Goal: Task Accomplishment & Management: Use online tool/utility

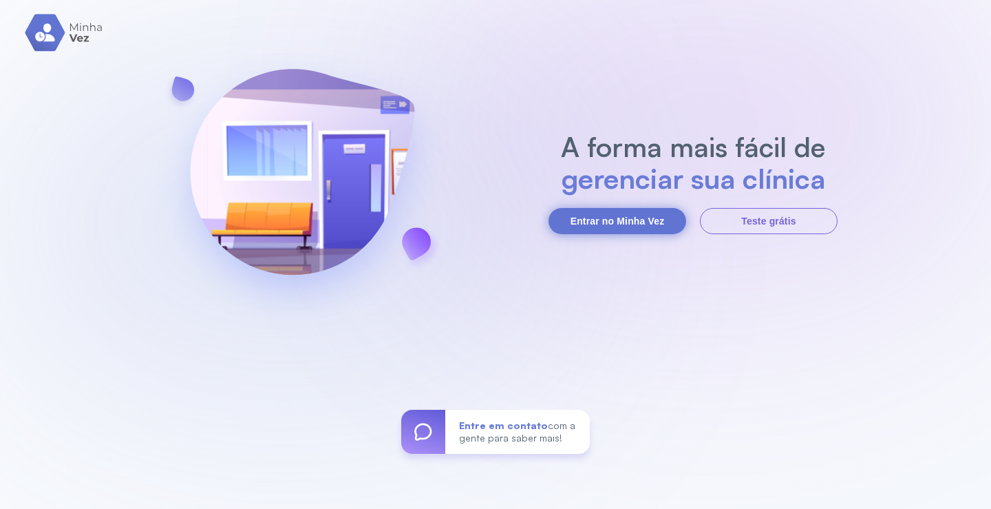
click at [573, 215] on button "Entrar no Minha Vez" at bounding box center [617, 221] width 138 height 26
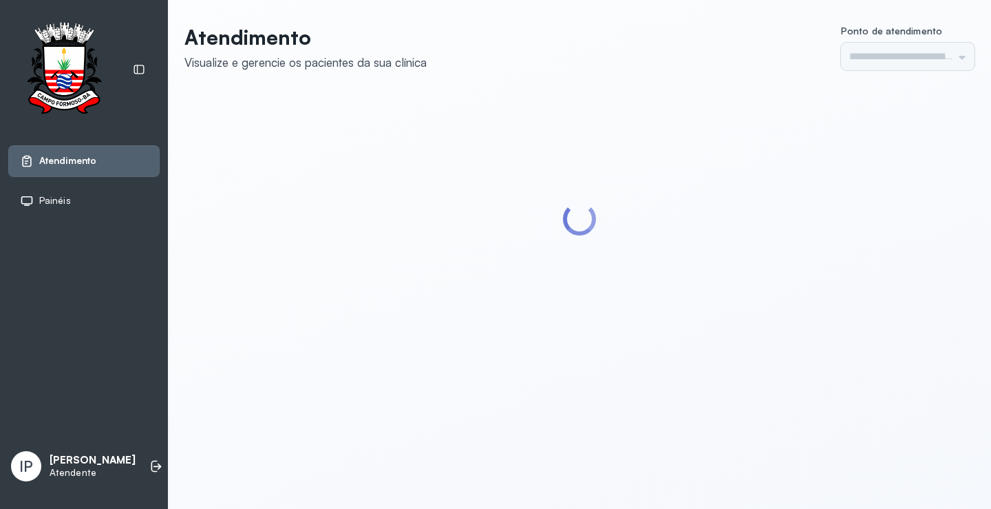
type input "*********"
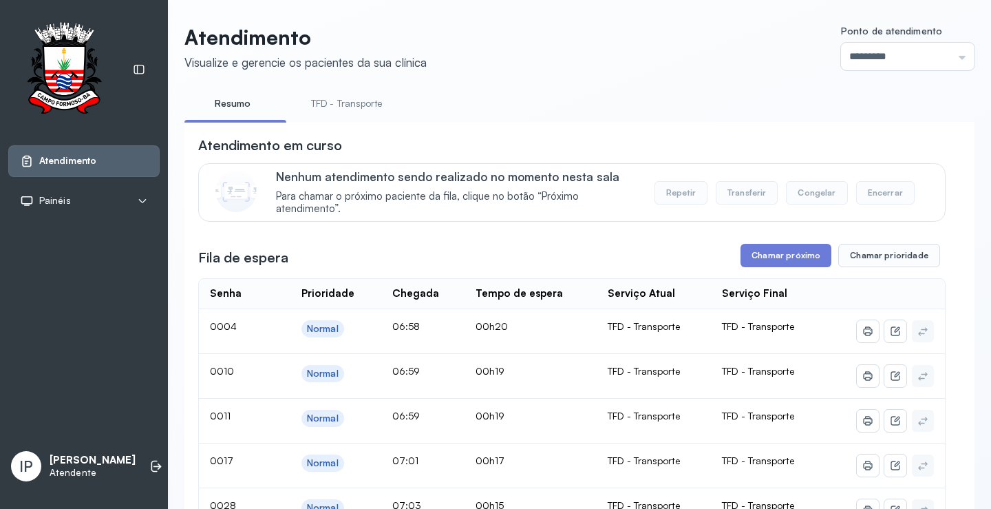
click at [324, 105] on link "TFD - Transporte" at bounding box center [346, 103] width 99 height 23
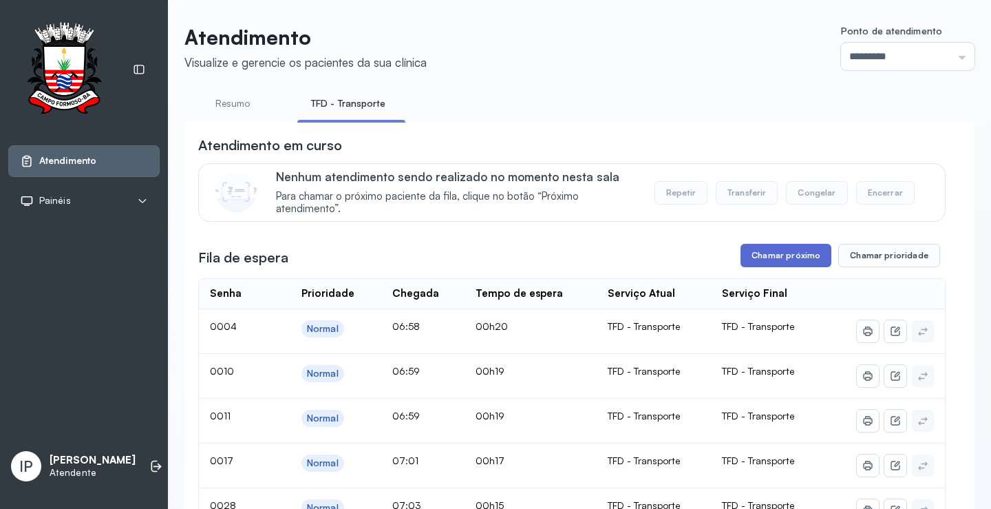
click at [762, 254] on button "Chamar próximo" at bounding box center [785, 255] width 91 height 23
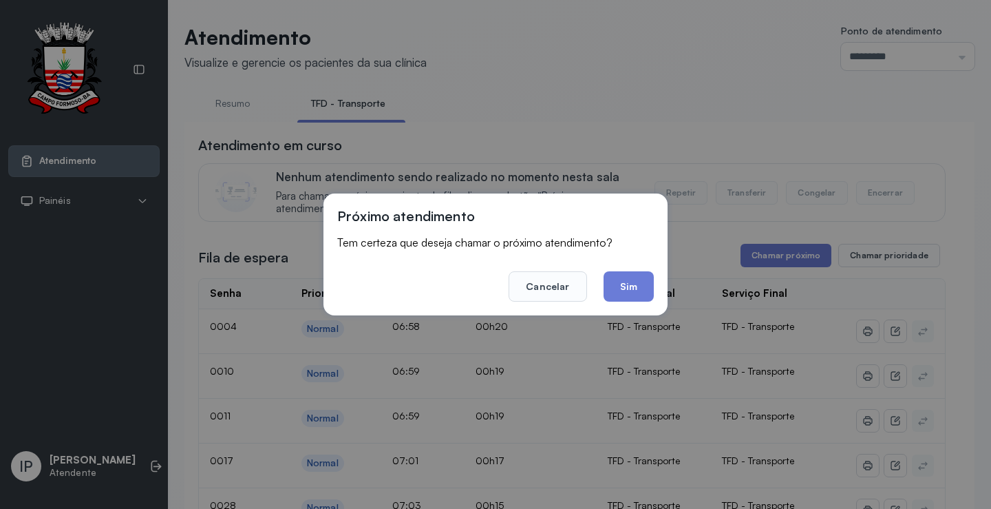
click at [630, 282] on button "Sim" at bounding box center [628, 286] width 50 height 30
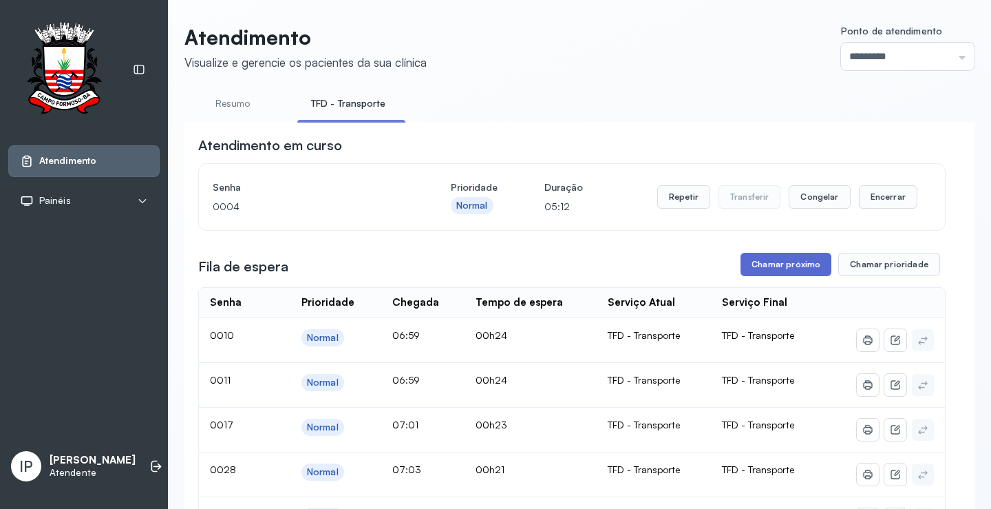
click at [778, 268] on button "Chamar próximo" at bounding box center [785, 264] width 91 height 23
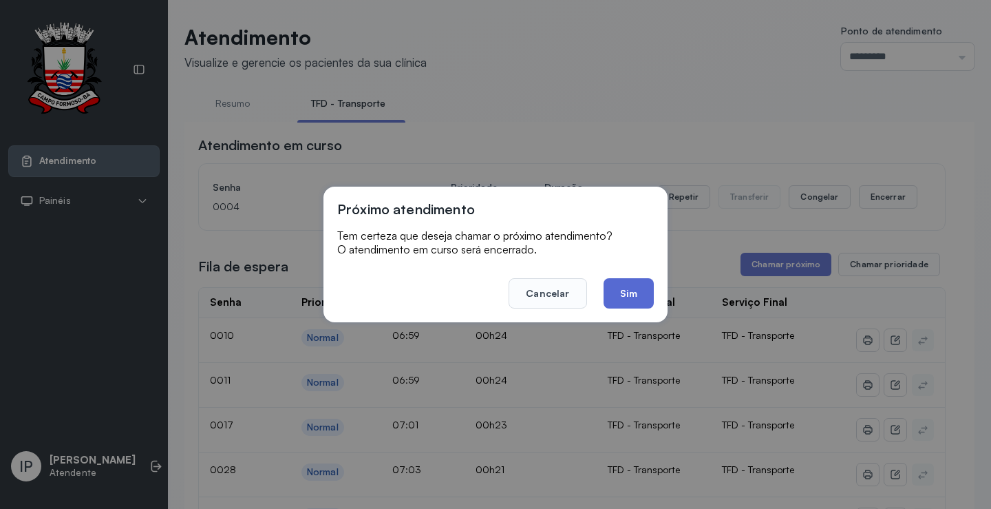
click at [629, 296] on button "Sim" at bounding box center [628, 293] width 50 height 30
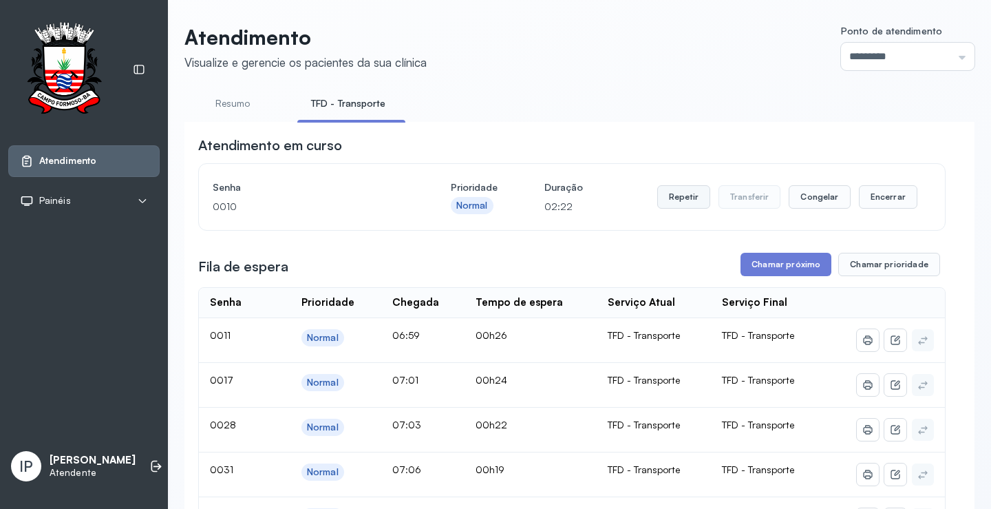
scroll to position [138, 0]
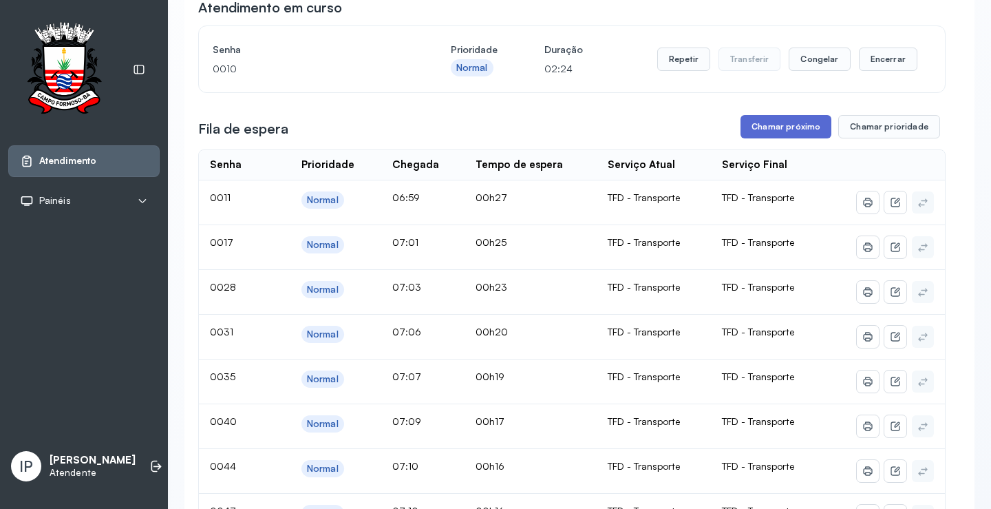
click at [750, 131] on button "Chamar próximo" at bounding box center [785, 126] width 91 height 23
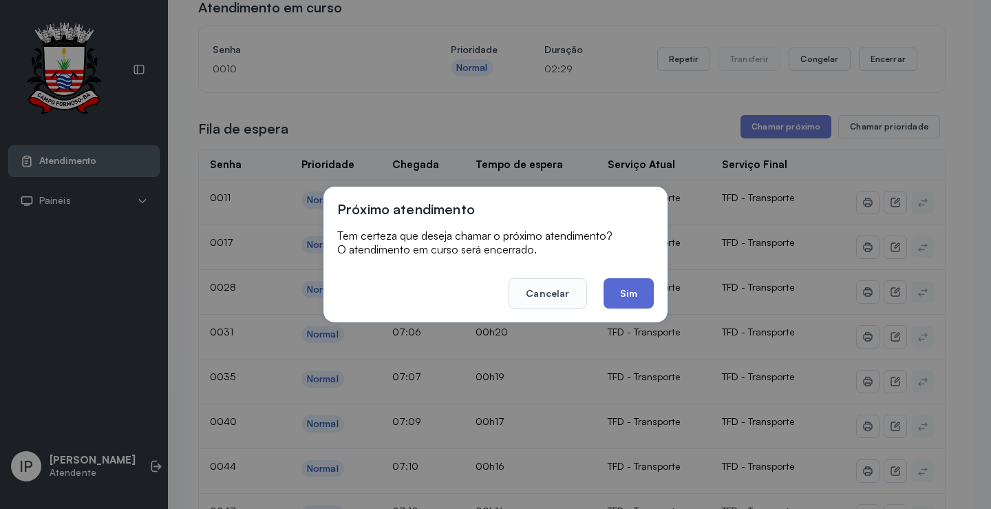
click at [635, 296] on button "Sim" at bounding box center [628, 293] width 50 height 30
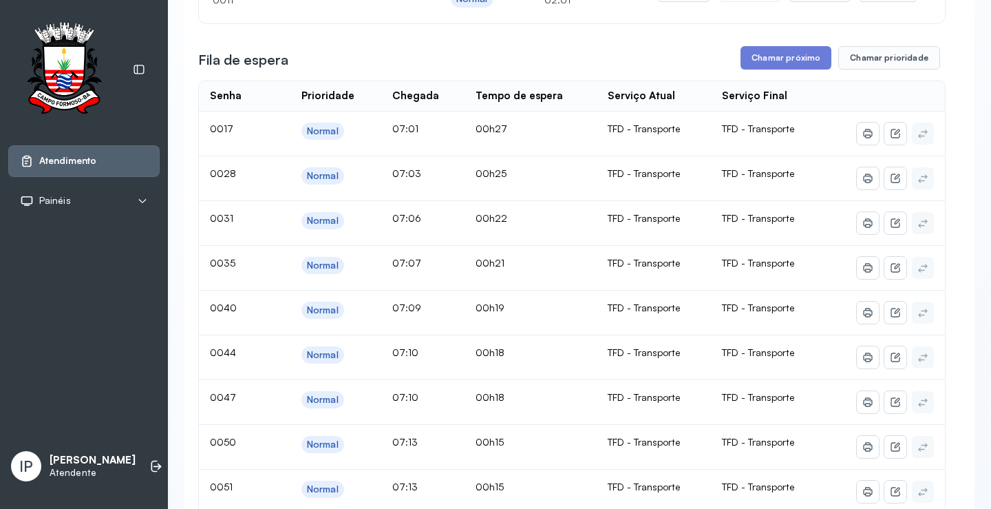
scroll to position [69, 0]
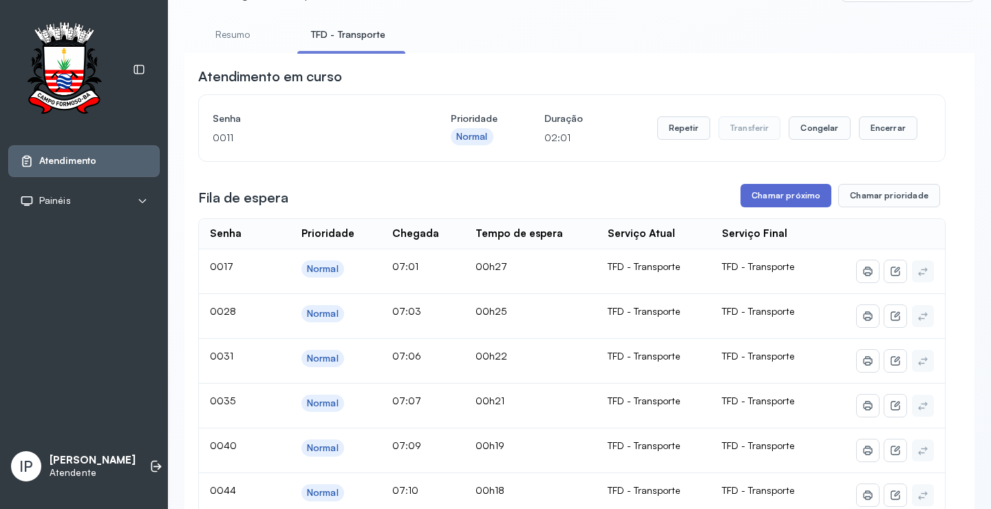
click at [777, 194] on button "Chamar próximo" at bounding box center [785, 195] width 91 height 23
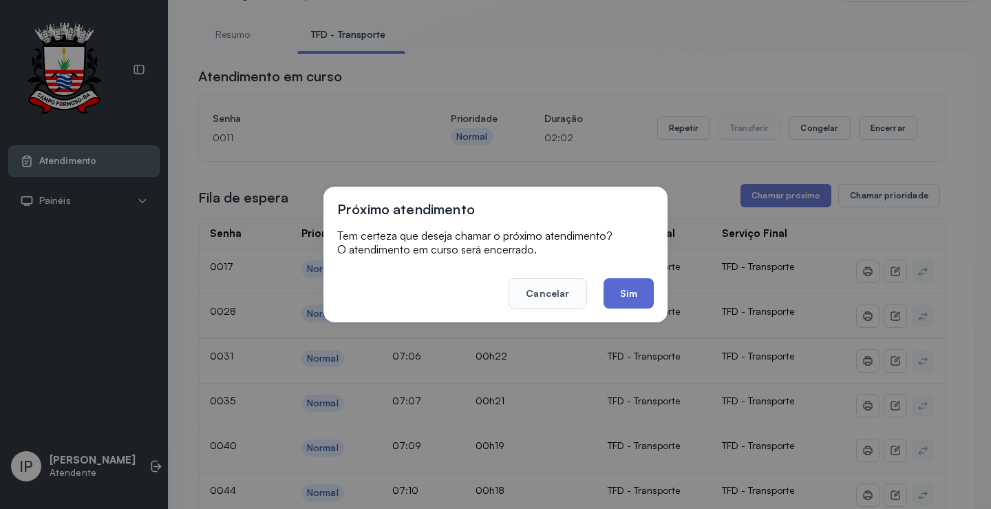
click at [630, 295] on button "Sim" at bounding box center [628, 293] width 50 height 30
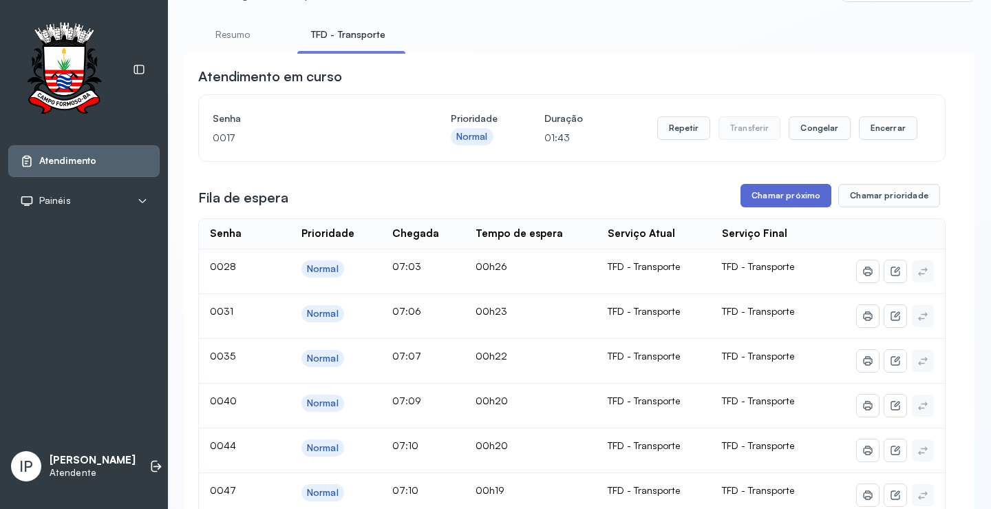
click at [753, 200] on button "Chamar próximo" at bounding box center [785, 195] width 91 height 23
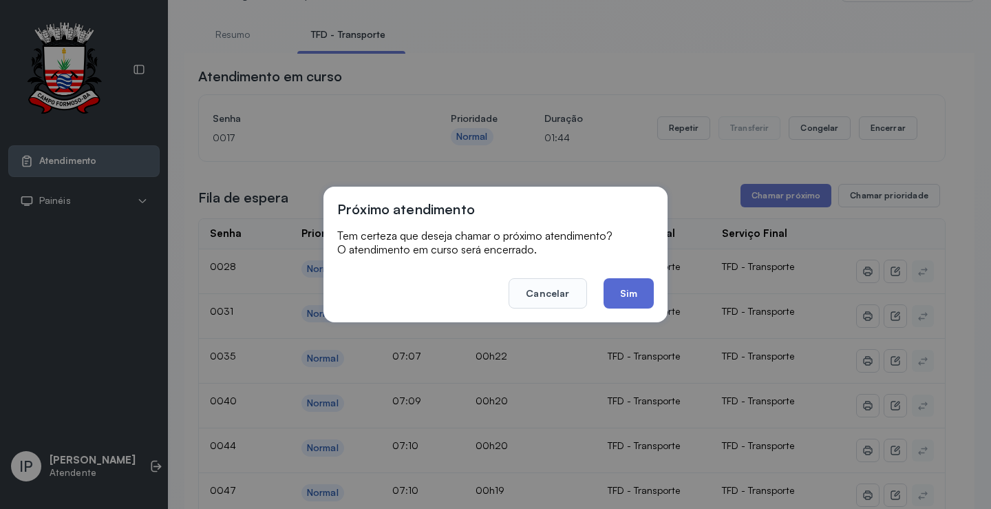
click at [632, 294] on button "Sim" at bounding box center [628, 293] width 50 height 30
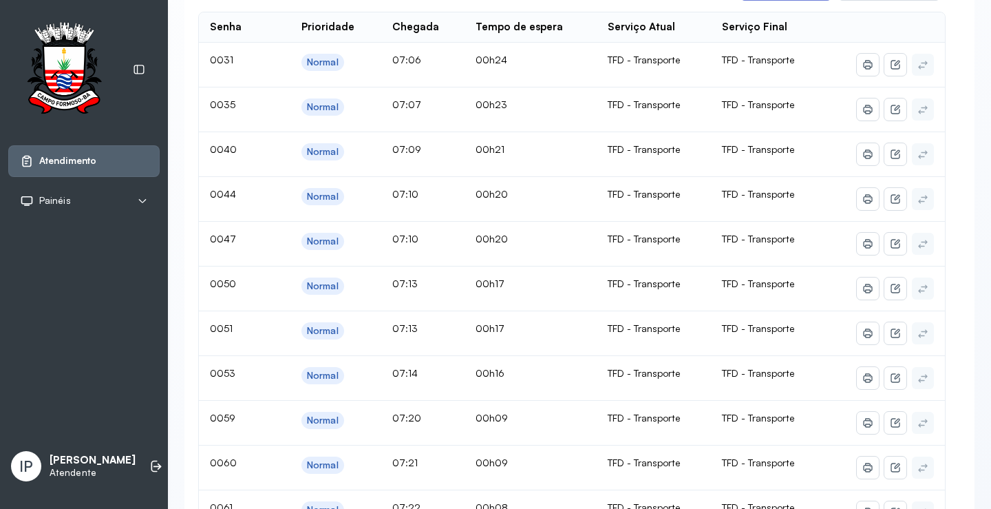
scroll to position [206, 0]
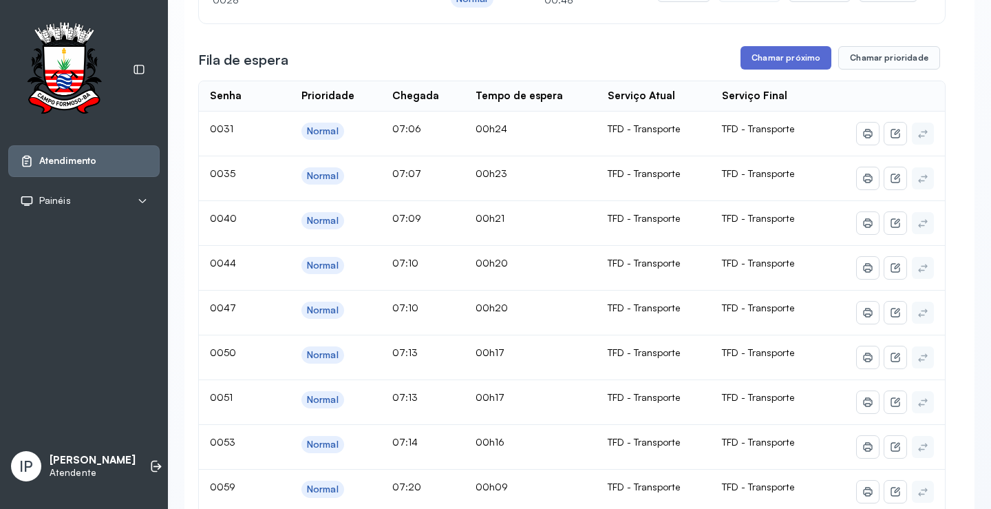
click at [772, 54] on button "Chamar próximo" at bounding box center [785, 57] width 91 height 23
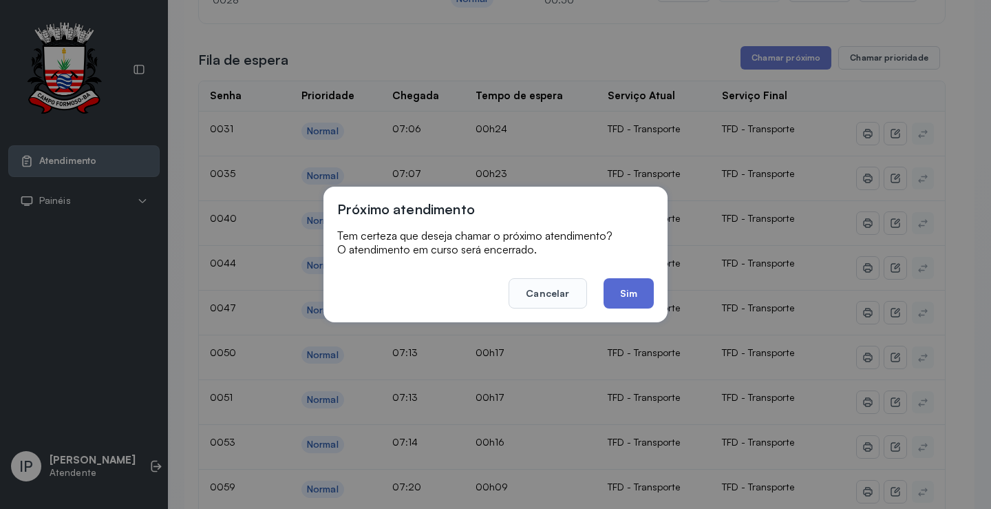
click at [632, 294] on button "Sim" at bounding box center [628, 293] width 50 height 30
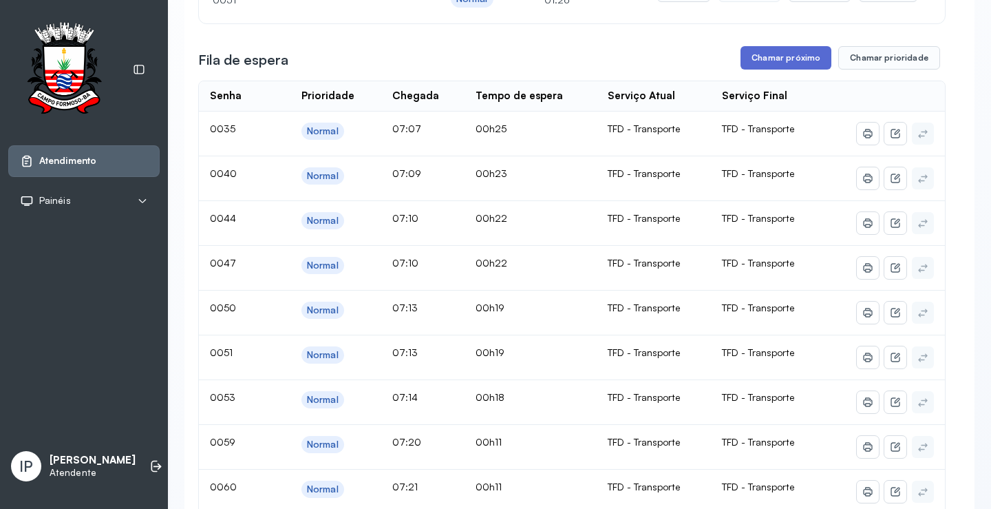
click at [776, 64] on button "Chamar próximo" at bounding box center [785, 57] width 91 height 23
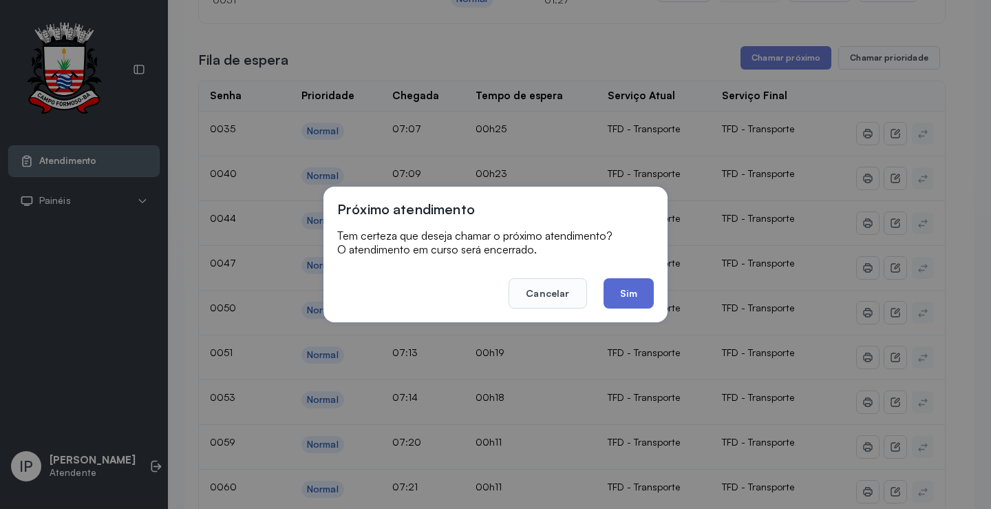
click at [626, 294] on button "Sim" at bounding box center [628, 293] width 50 height 30
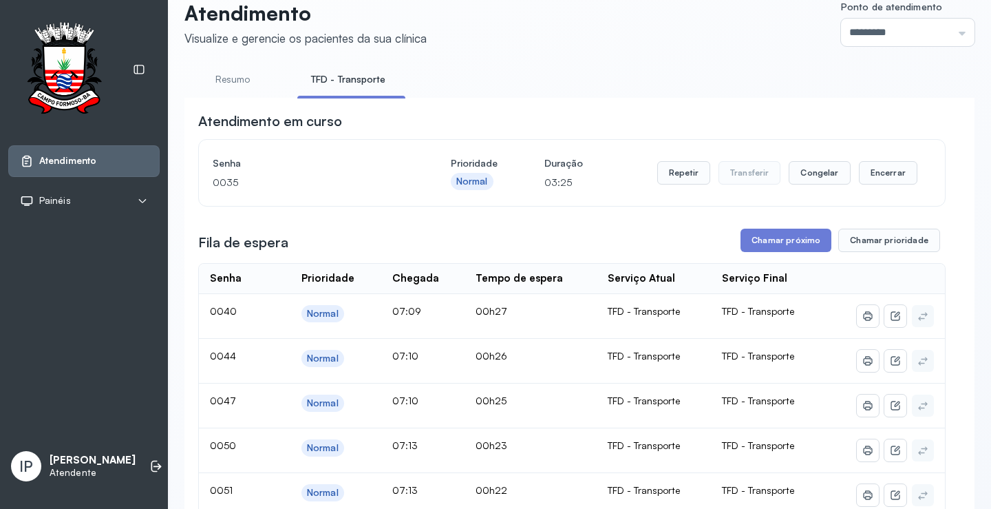
scroll to position [0, 0]
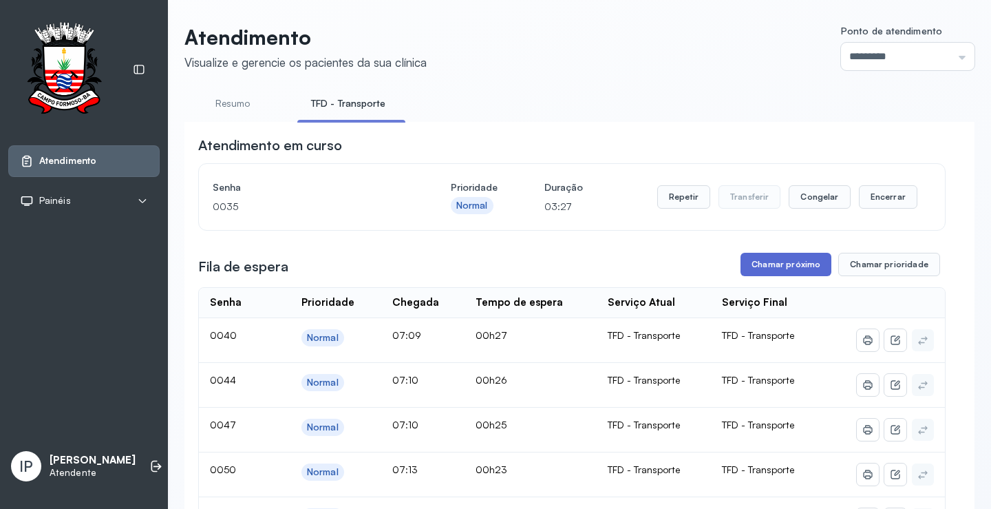
click at [756, 267] on button "Chamar próximo" at bounding box center [785, 264] width 91 height 23
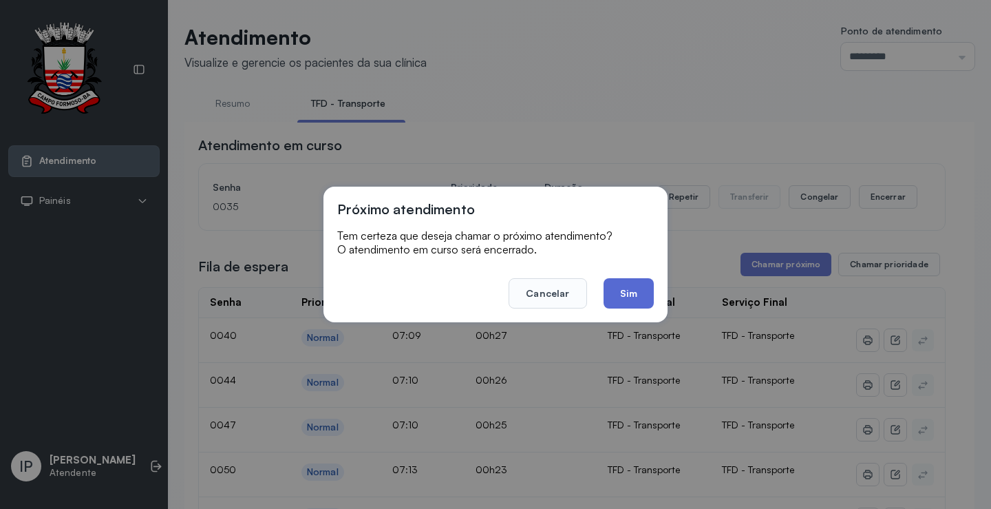
click at [639, 283] on button "Sim" at bounding box center [628, 293] width 50 height 30
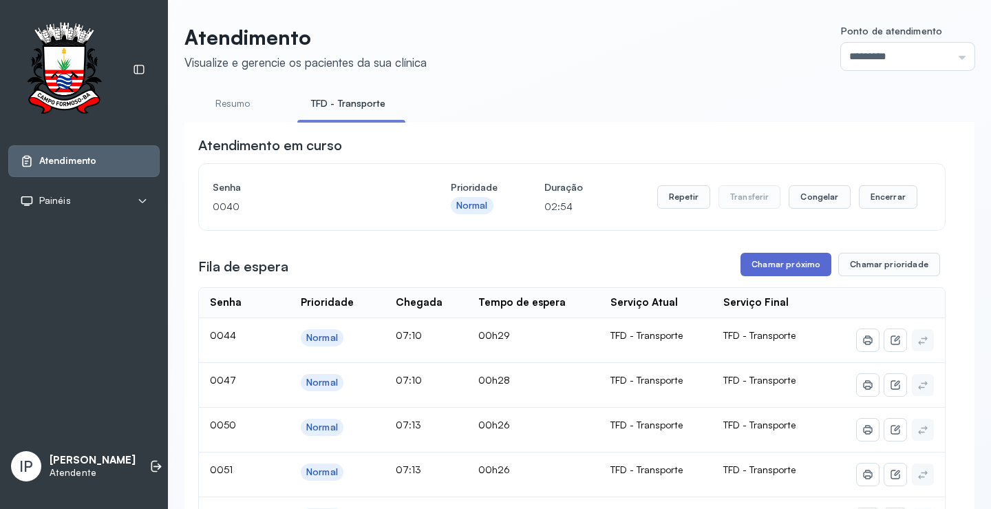
click at [780, 268] on button "Chamar próximo" at bounding box center [785, 264] width 91 height 23
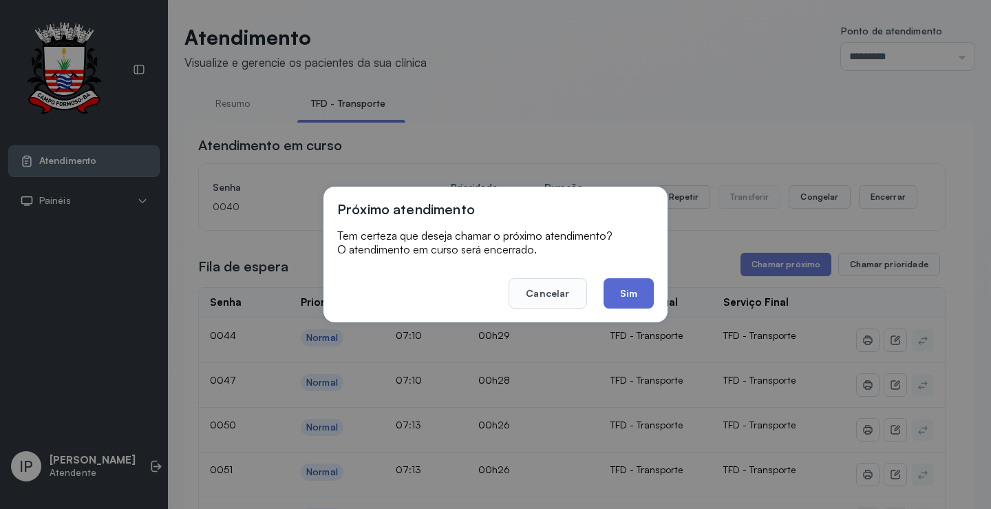
click at [645, 290] on button "Sim" at bounding box center [628, 293] width 50 height 30
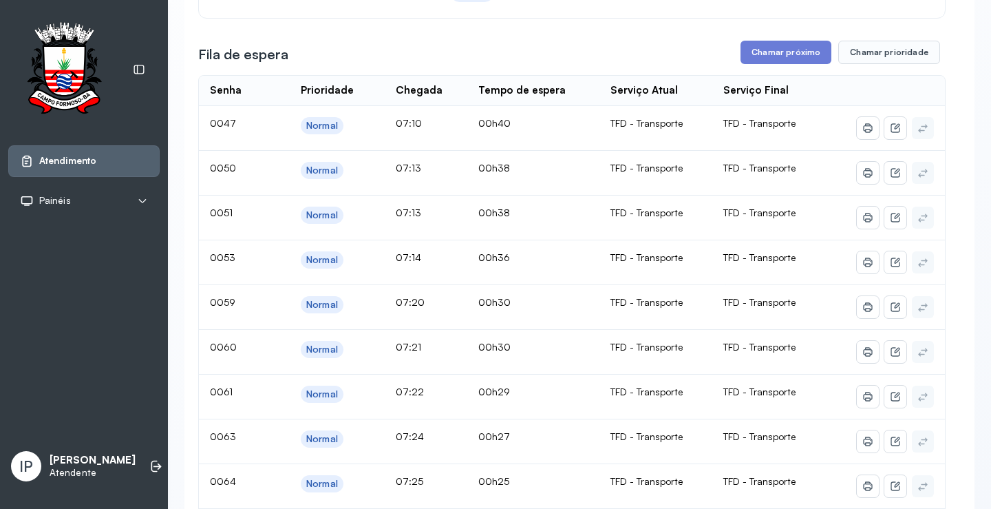
scroll to position [69, 0]
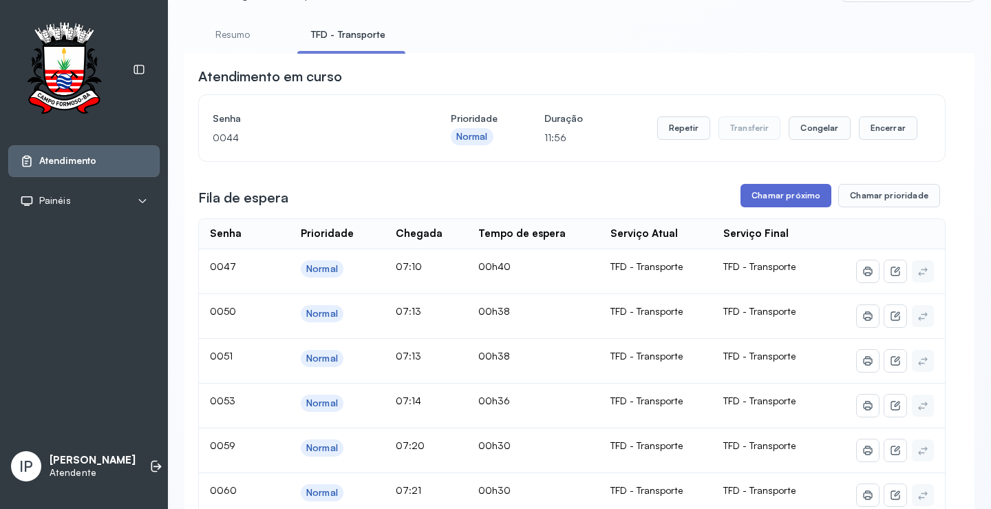
click at [779, 192] on button "Chamar próximo" at bounding box center [785, 195] width 91 height 23
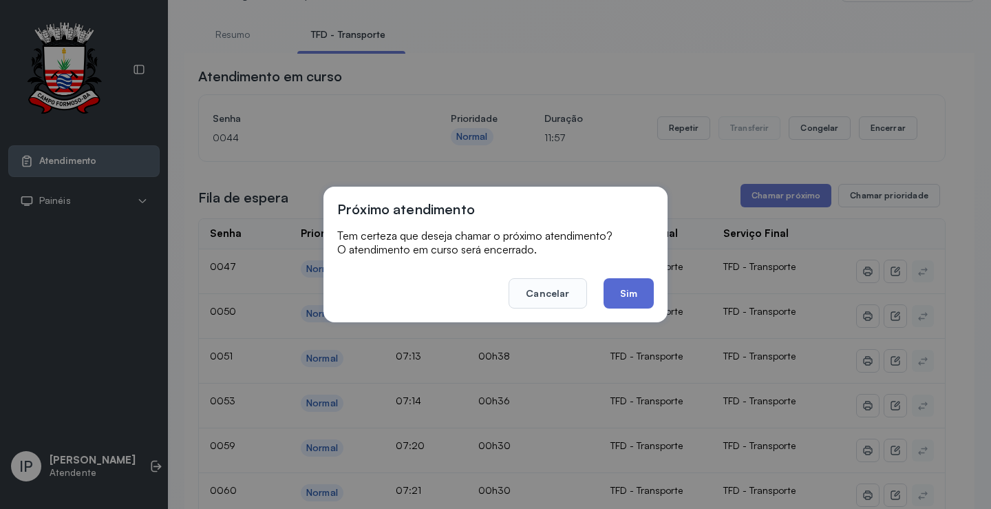
click at [623, 286] on button "Sim" at bounding box center [628, 293] width 50 height 30
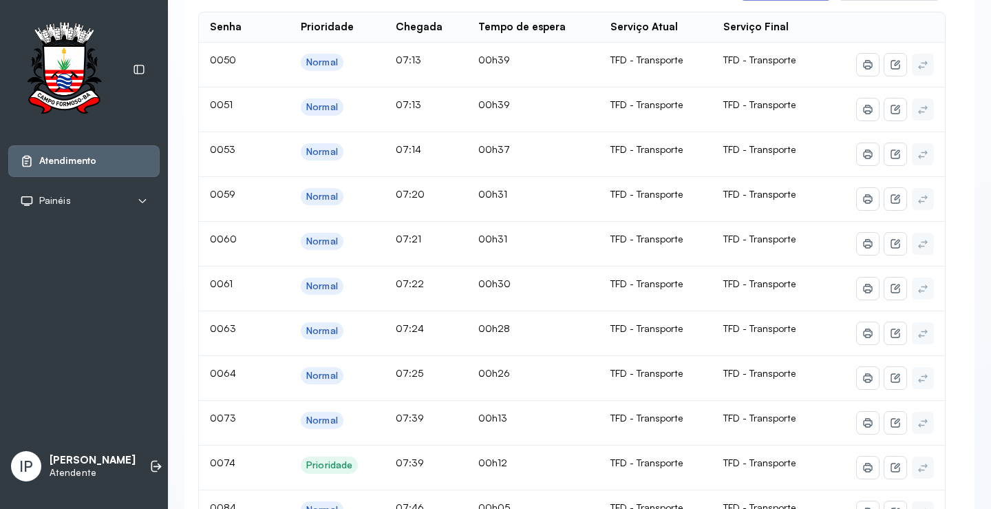
scroll to position [0, 0]
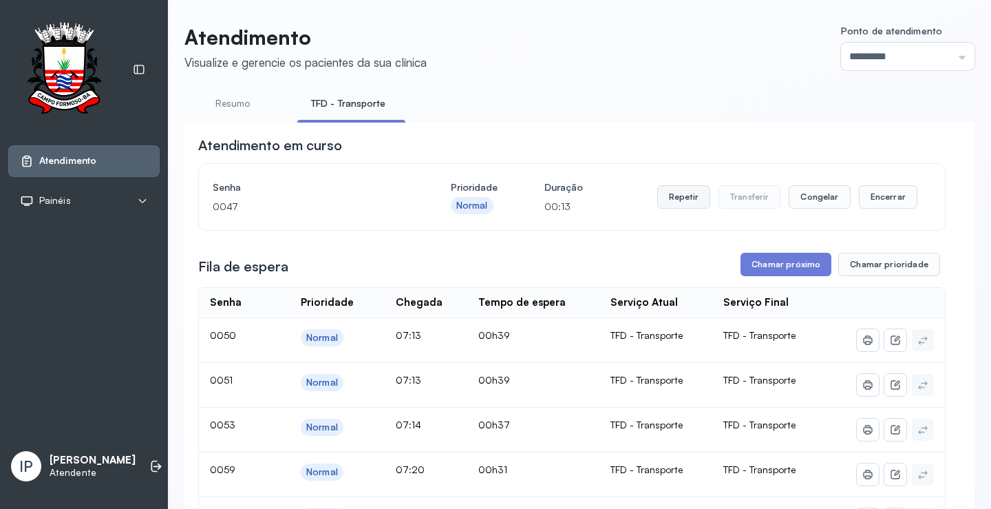
click at [665, 191] on button "Repetir" at bounding box center [683, 196] width 53 height 23
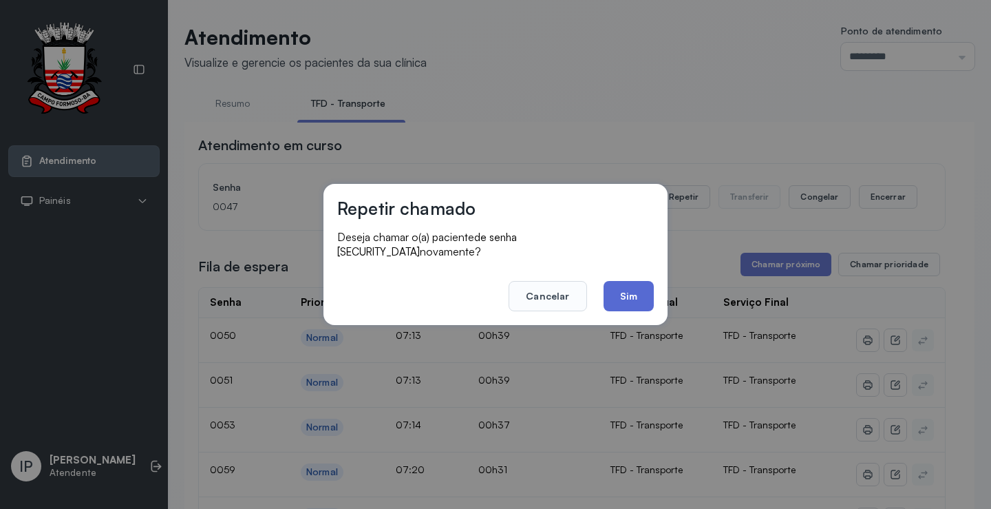
click at [638, 288] on button "Sim" at bounding box center [628, 296] width 50 height 30
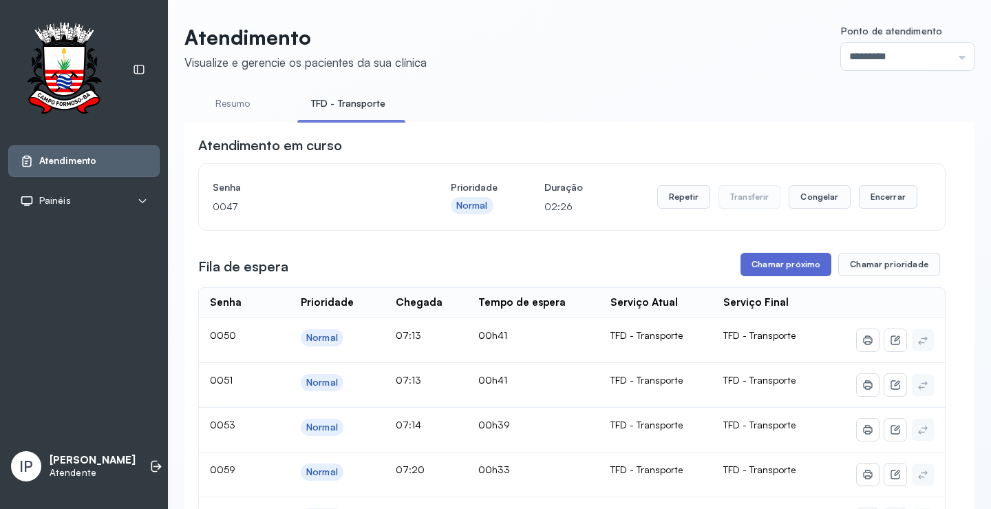
click at [780, 264] on button "Chamar próximo" at bounding box center [785, 264] width 91 height 23
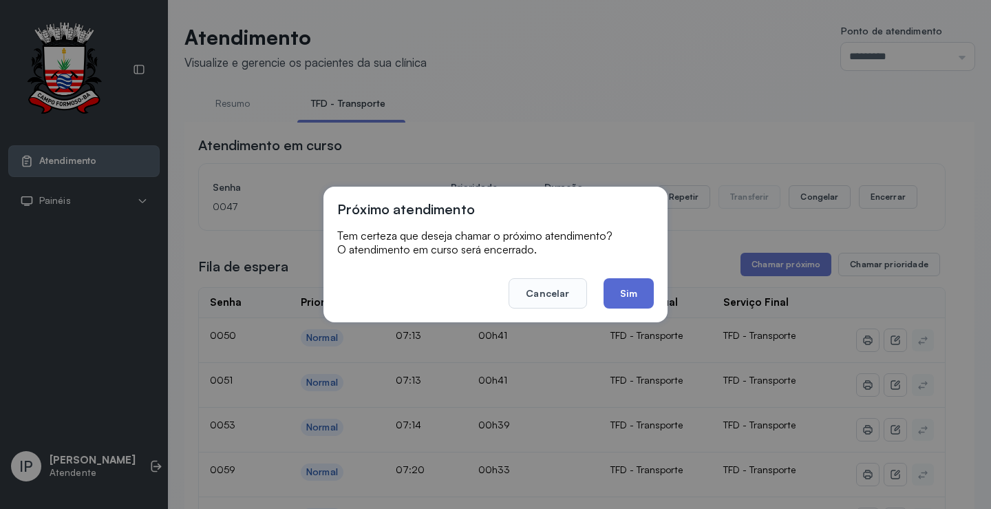
click at [626, 300] on button "Sim" at bounding box center [628, 293] width 50 height 30
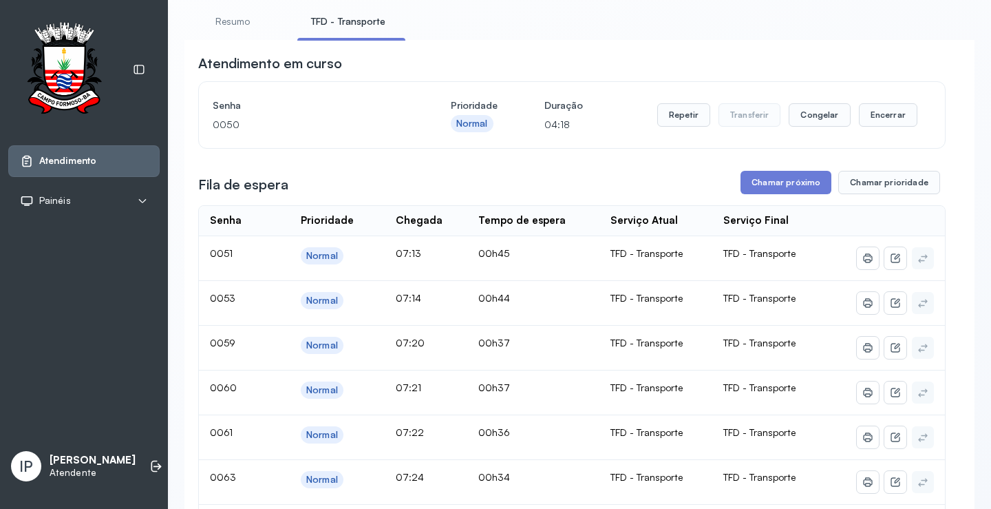
scroll to position [69, 0]
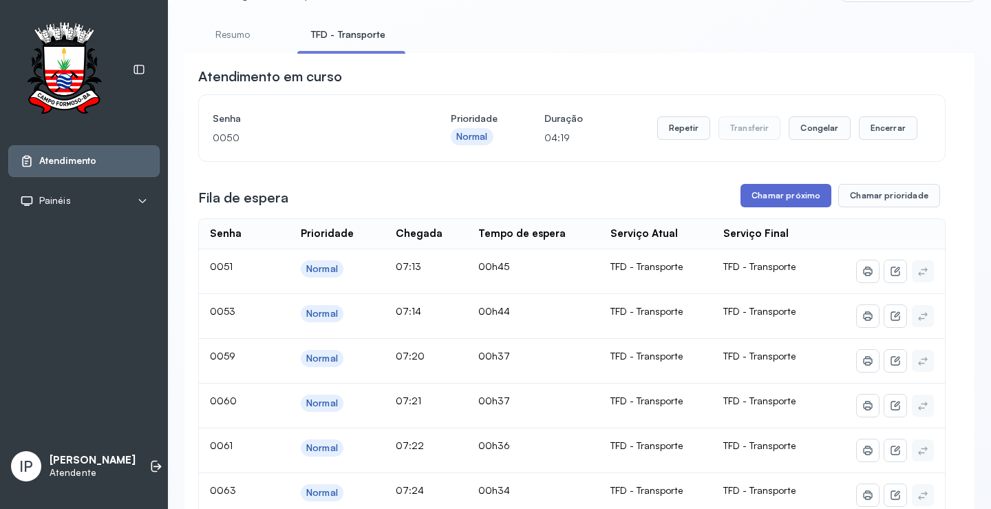
click at [758, 195] on button "Chamar próximo" at bounding box center [785, 195] width 91 height 23
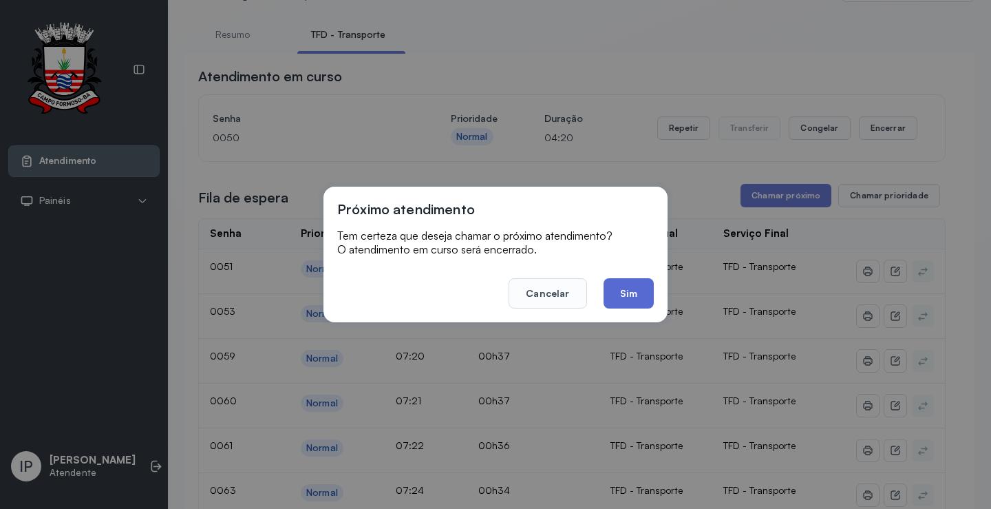
click at [612, 301] on button "Sim" at bounding box center [628, 293] width 50 height 30
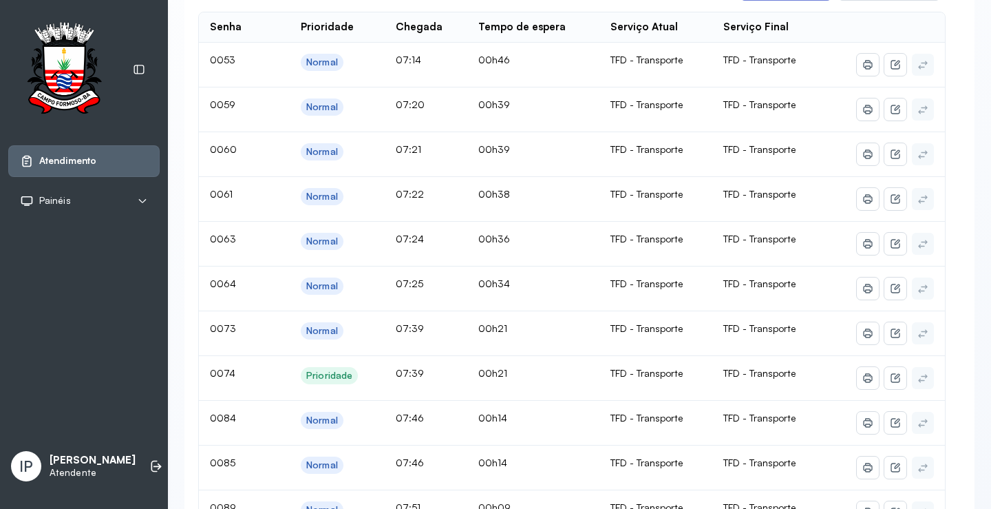
scroll to position [138, 0]
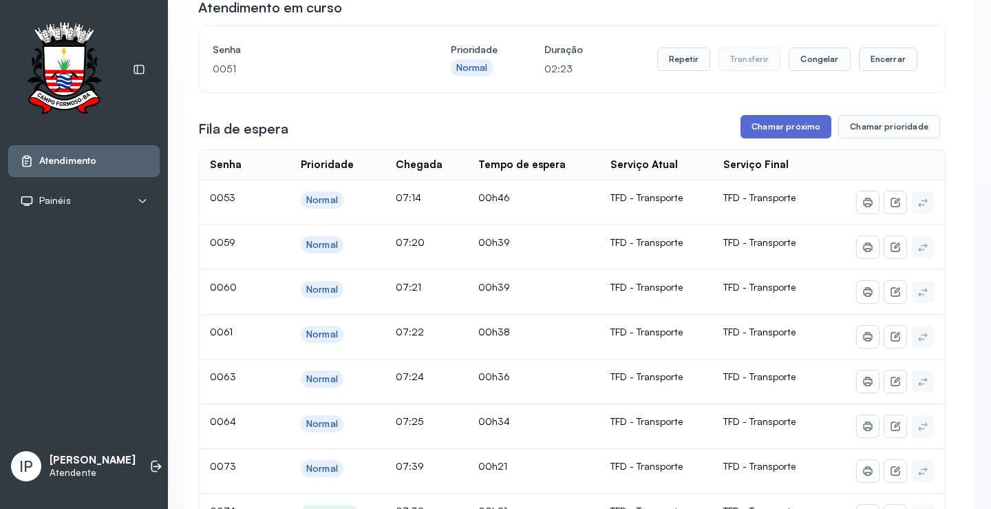
click at [769, 136] on button "Chamar próximo" at bounding box center [785, 126] width 91 height 23
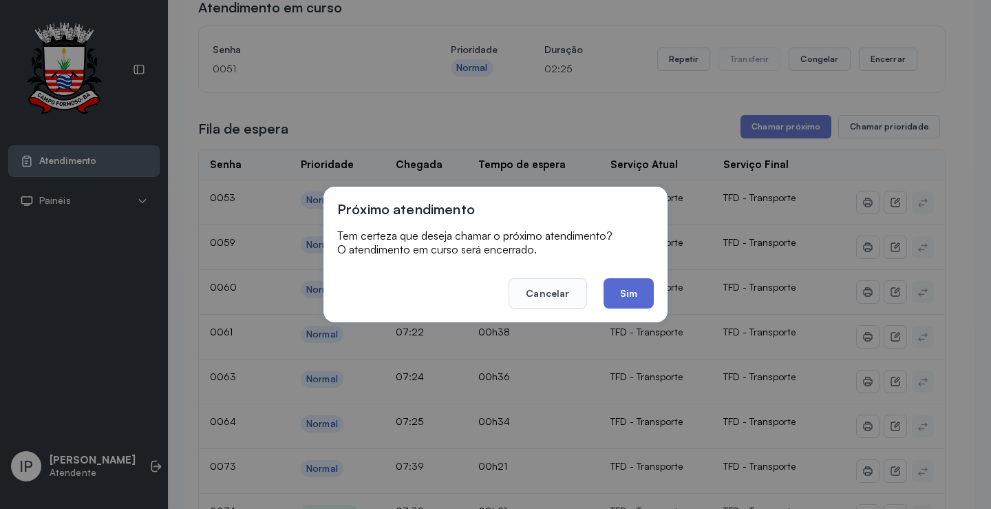
click at [619, 280] on button "Sim" at bounding box center [628, 293] width 50 height 30
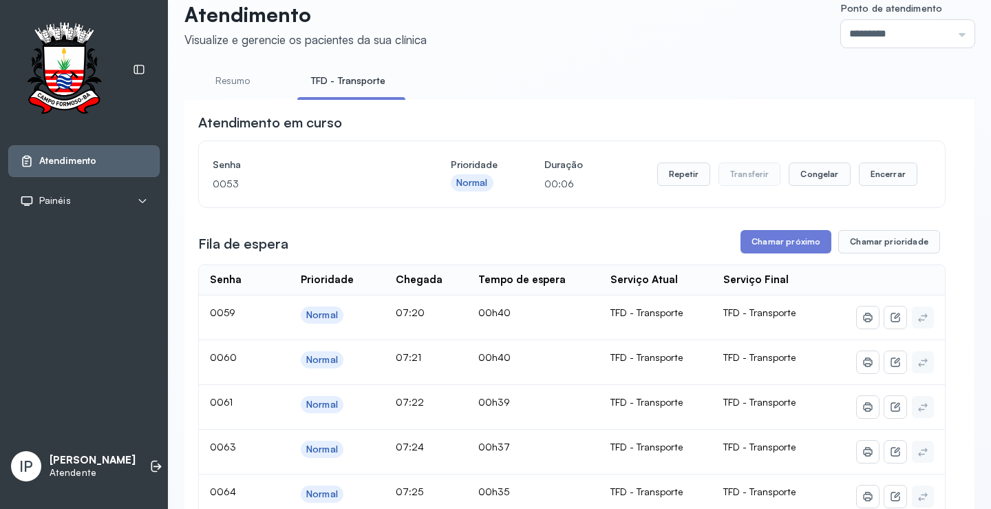
scroll to position [0, 0]
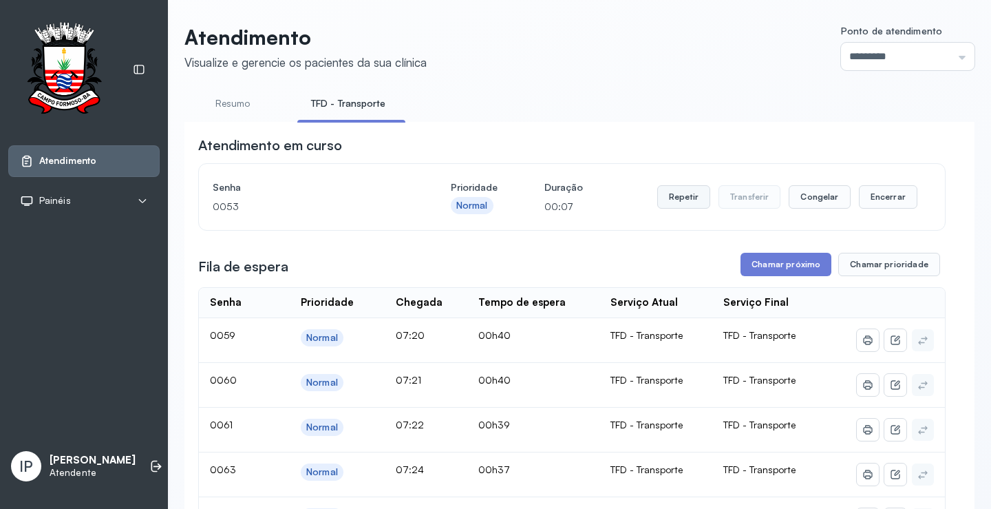
click at [668, 195] on button "Repetir" at bounding box center [683, 196] width 53 height 23
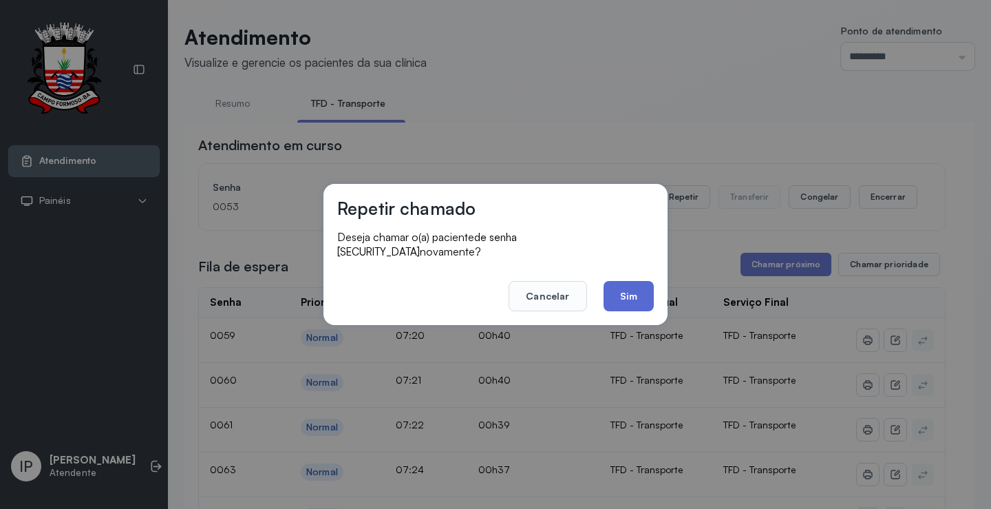
click at [614, 286] on button "Sim" at bounding box center [628, 296] width 50 height 30
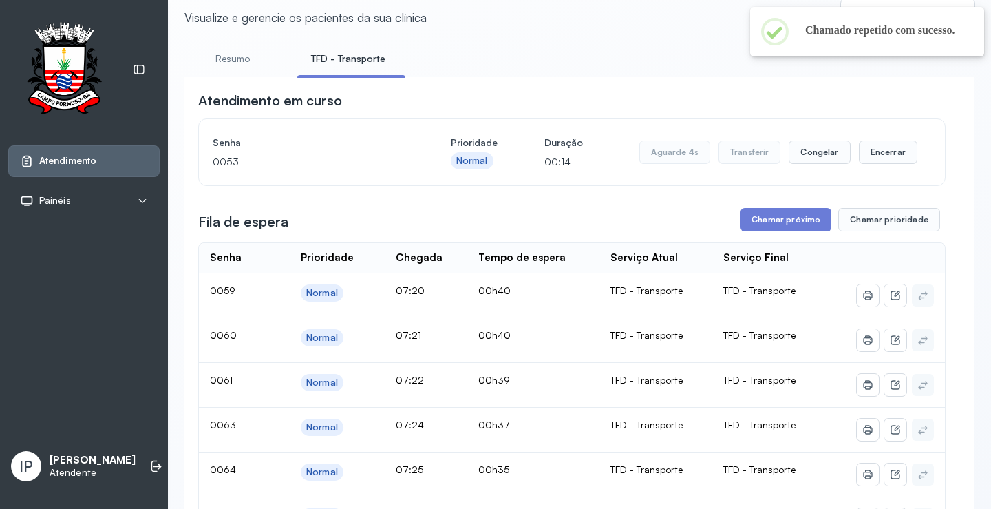
scroll to position [69, 0]
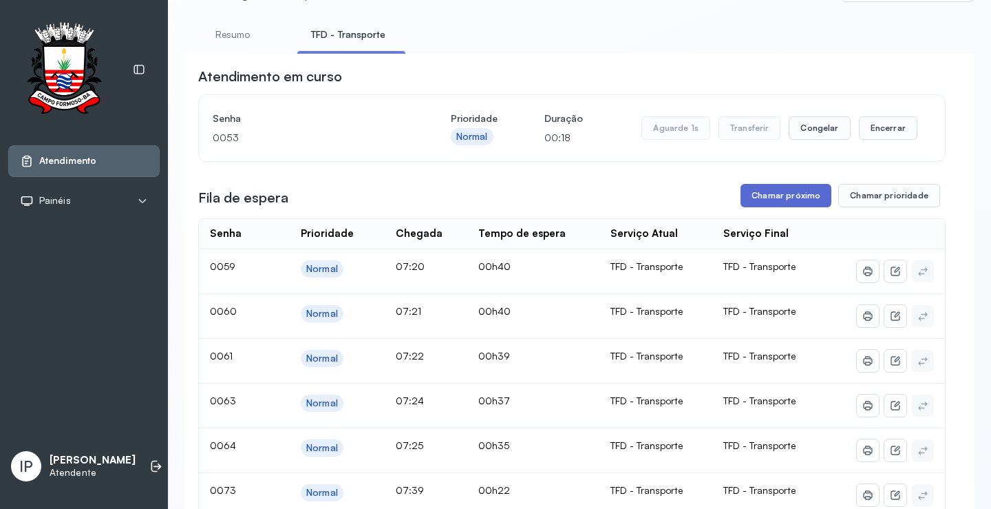
click at [784, 193] on button "Chamar próximo" at bounding box center [785, 195] width 91 height 23
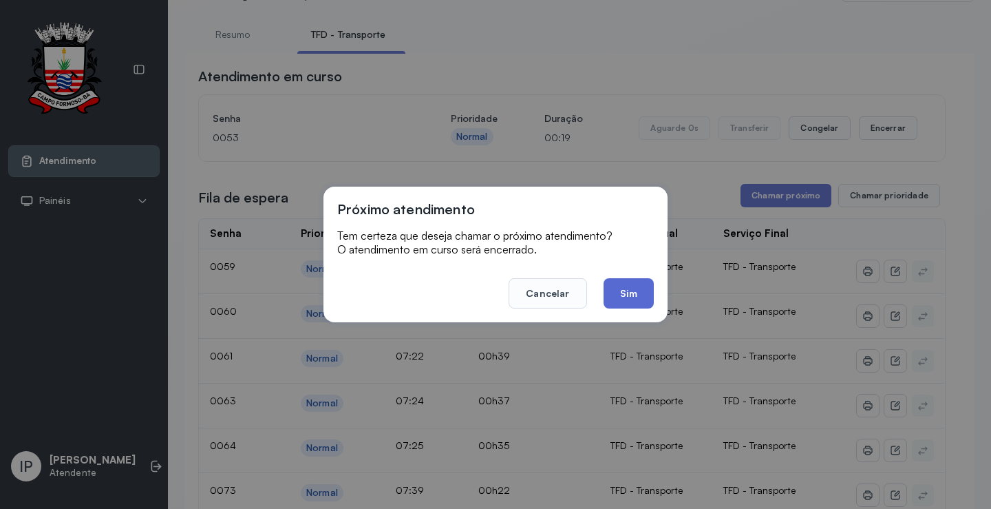
click at [622, 299] on button "Sim" at bounding box center [628, 293] width 50 height 30
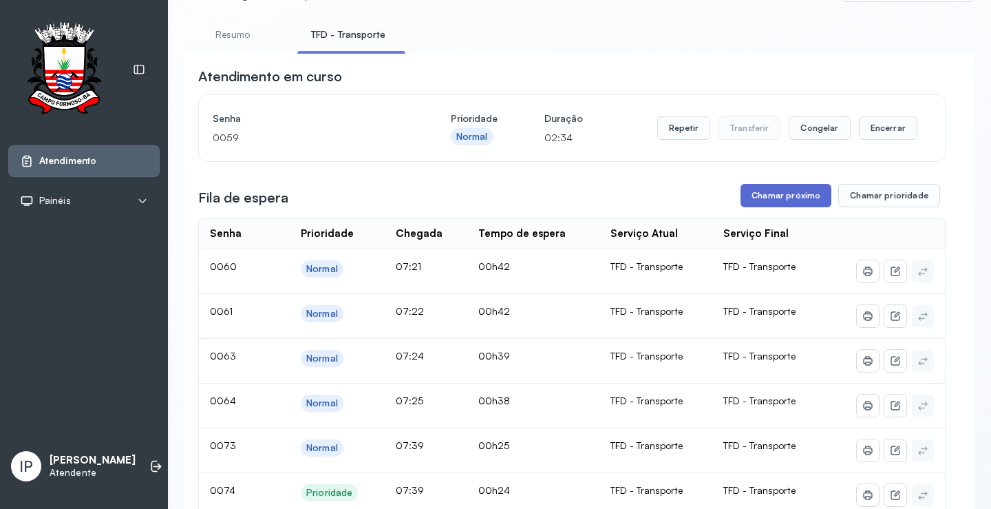
click at [766, 199] on button "Chamar próximo" at bounding box center [785, 195] width 91 height 23
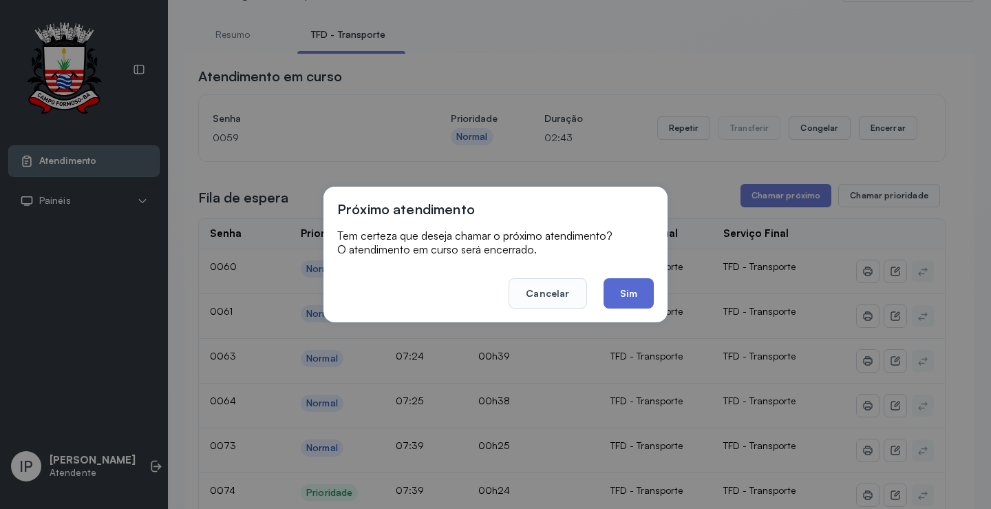
click at [633, 287] on button "Sim" at bounding box center [628, 293] width 50 height 30
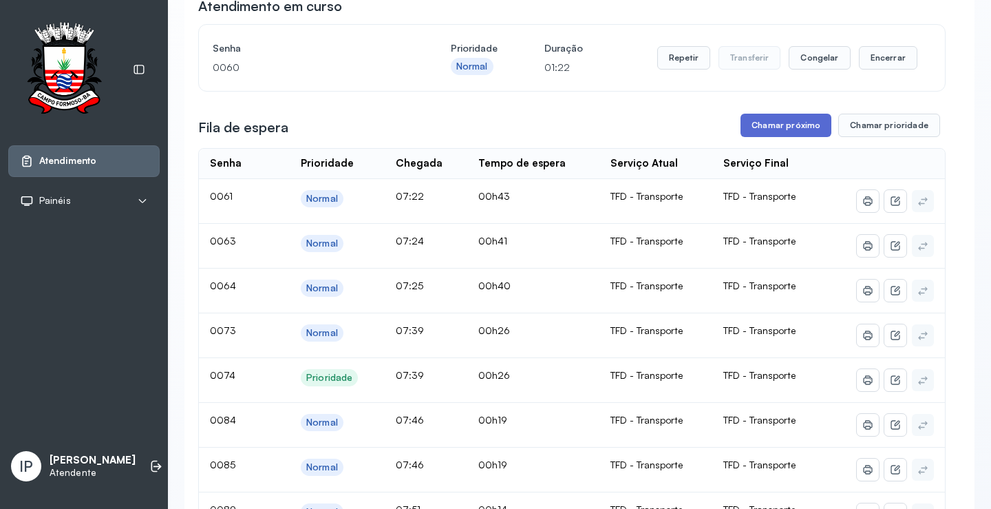
scroll to position [138, 0]
click at [778, 127] on button "Chamar próximo" at bounding box center [785, 126] width 91 height 23
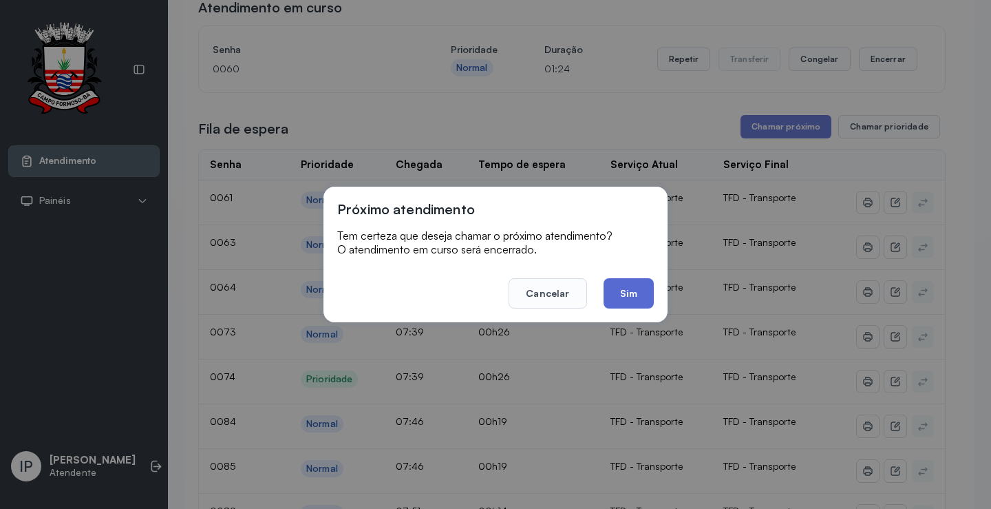
click at [637, 281] on button "Sim" at bounding box center [628, 293] width 50 height 30
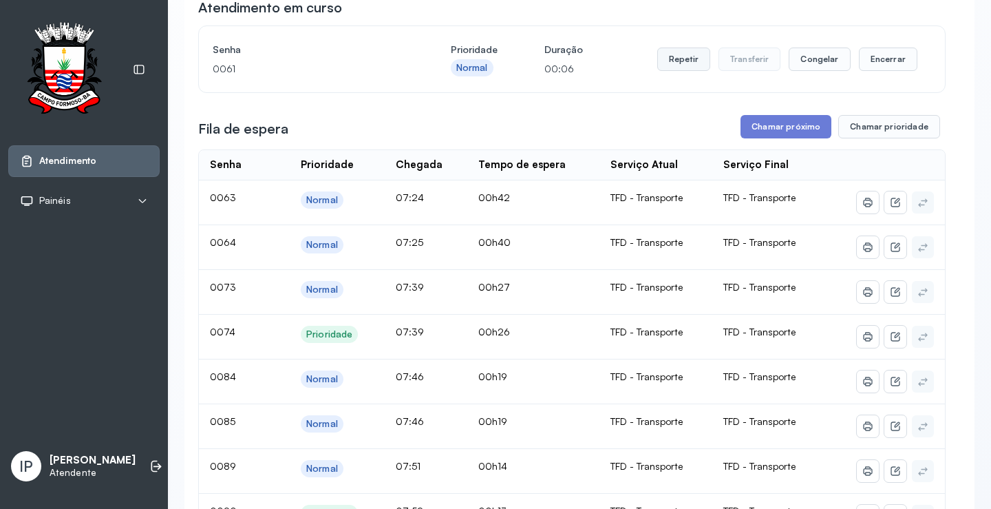
click at [687, 63] on button "Repetir" at bounding box center [683, 58] width 53 height 23
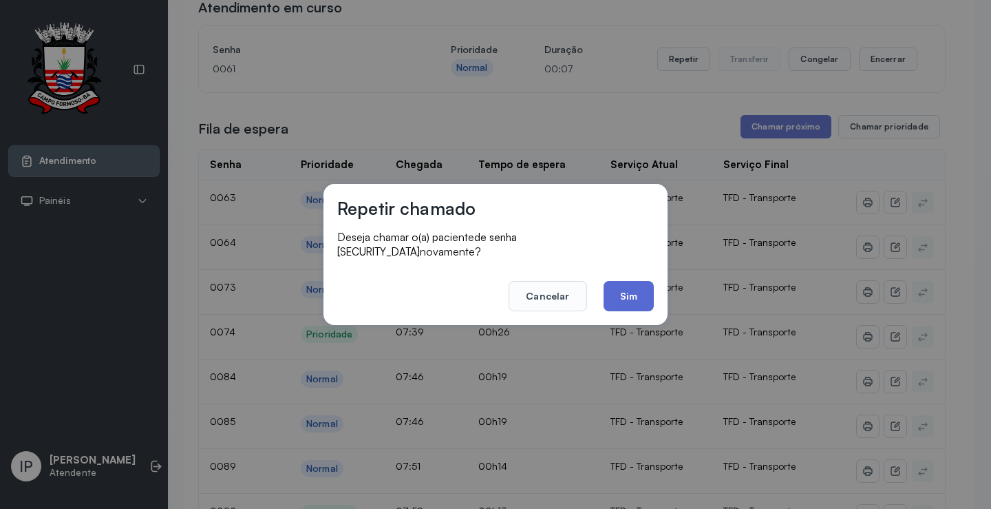
click at [629, 282] on button "Sim" at bounding box center [628, 296] width 50 height 30
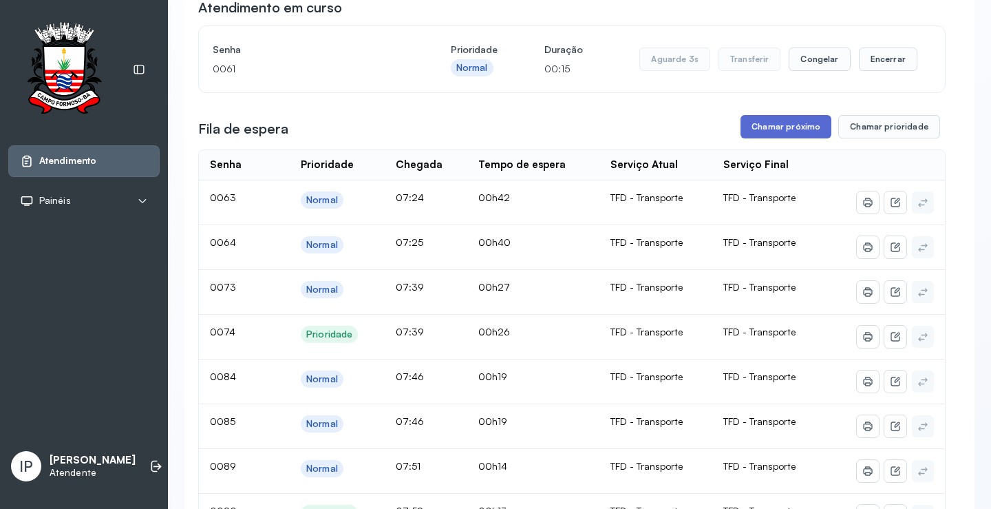
click at [776, 129] on button "Chamar próximo" at bounding box center [785, 126] width 91 height 23
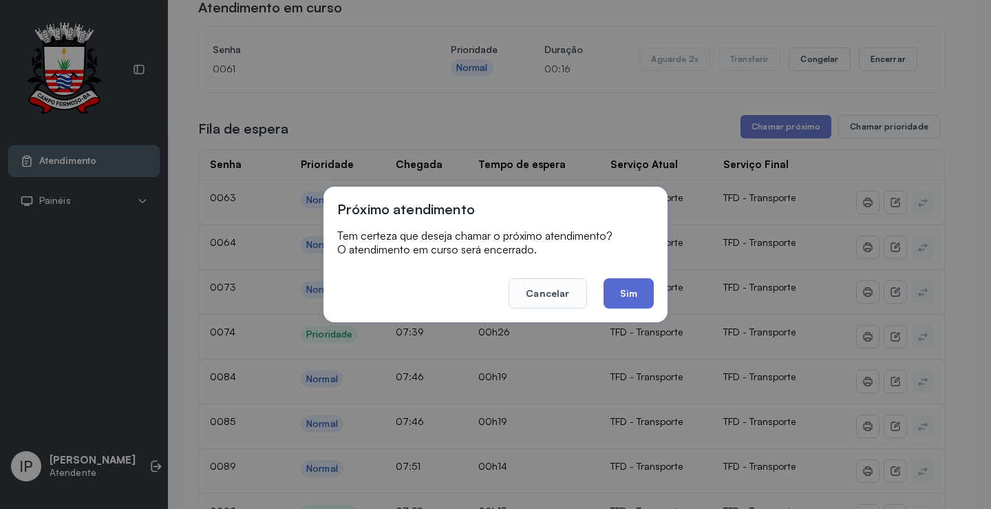
click at [609, 293] on button "Sim" at bounding box center [628, 293] width 50 height 30
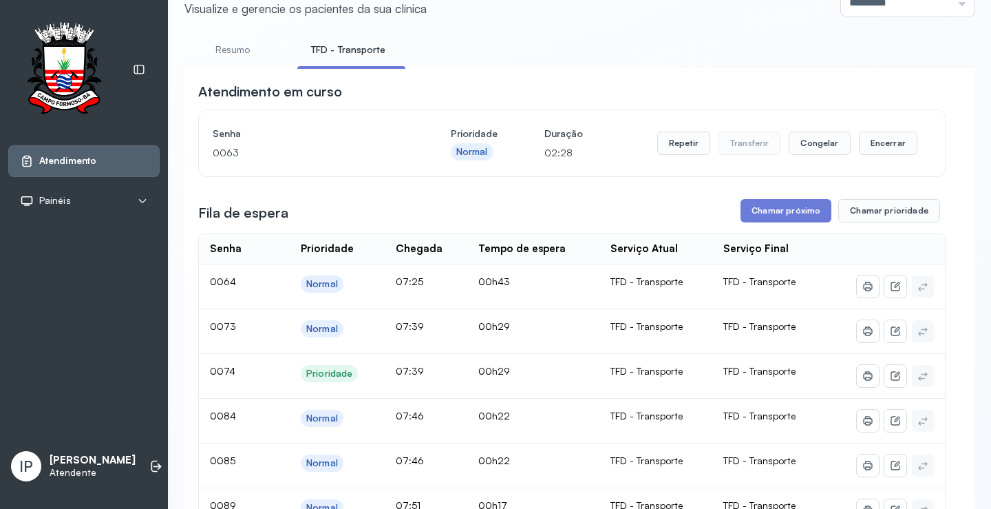
scroll to position [0, 0]
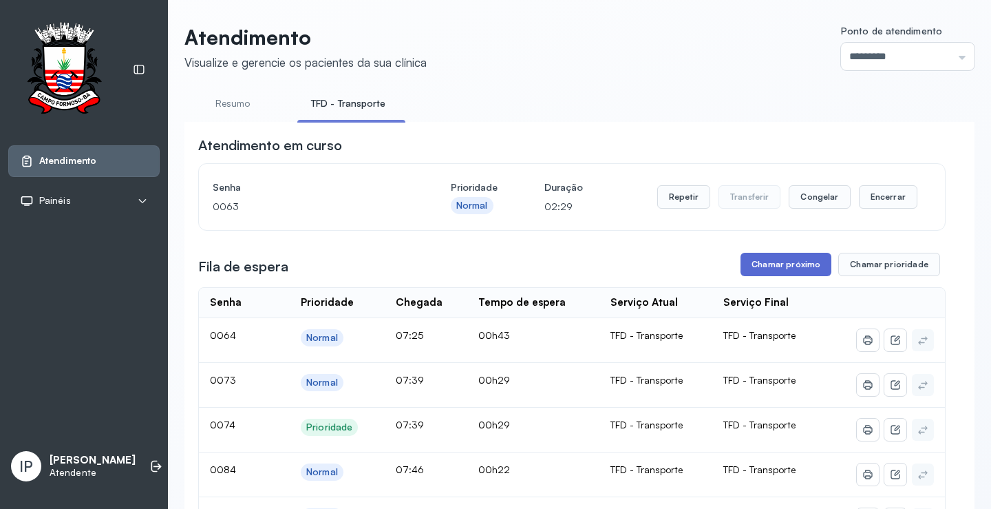
click at [771, 272] on button "Chamar próximo" at bounding box center [785, 264] width 91 height 23
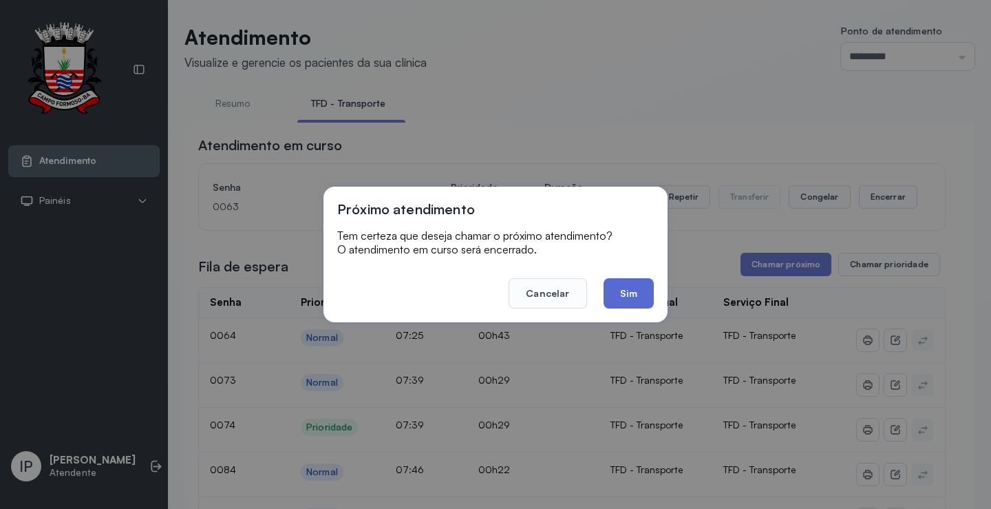
click at [625, 290] on button "Sim" at bounding box center [628, 293] width 50 height 30
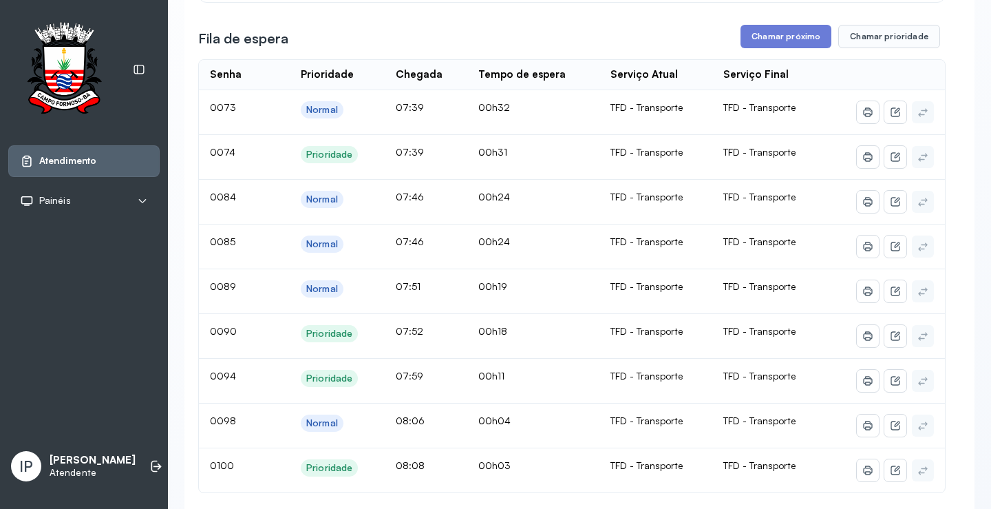
scroll to position [206, 0]
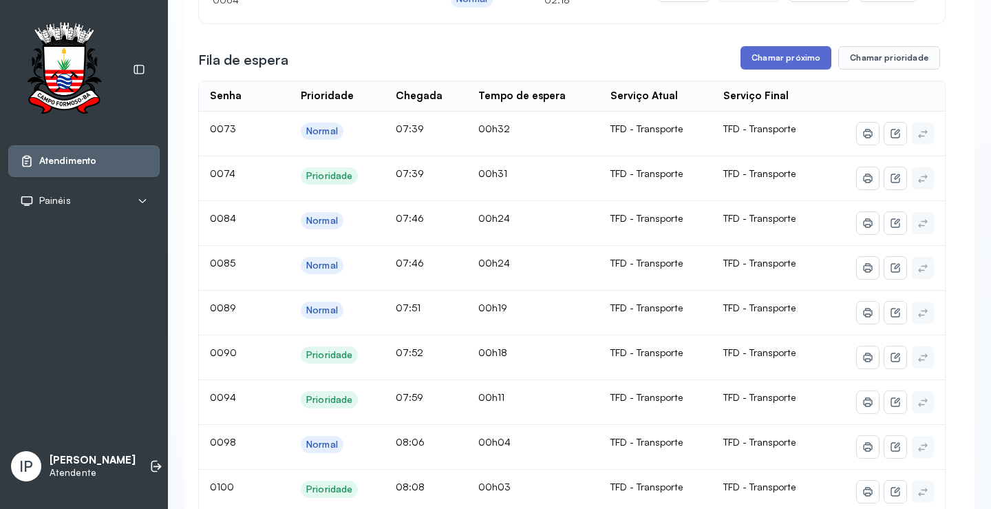
click at [756, 58] on button "Chamar próximo" at bounding box center [785, 57] width 91 height 23
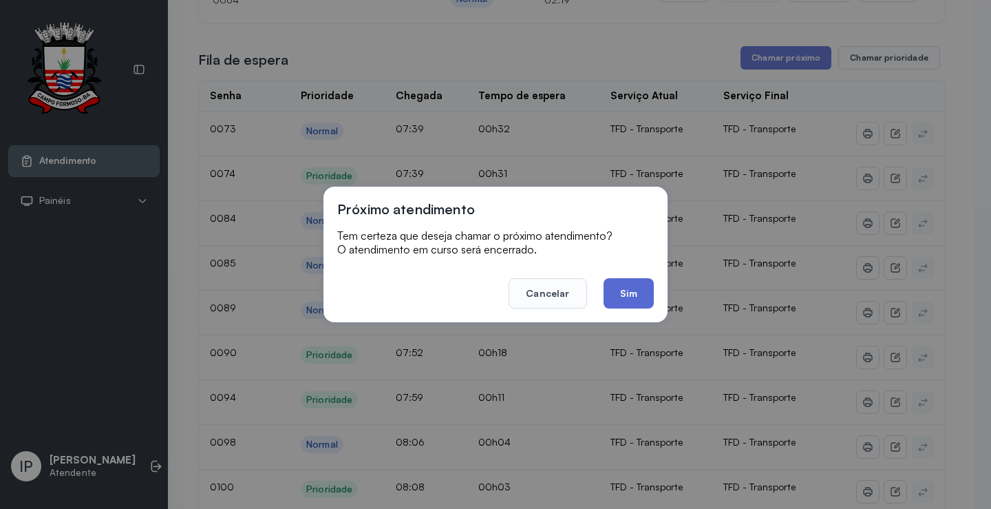
click at [630, 284] on button "Sim" at bounding box center [628, 293] width 50 height 30
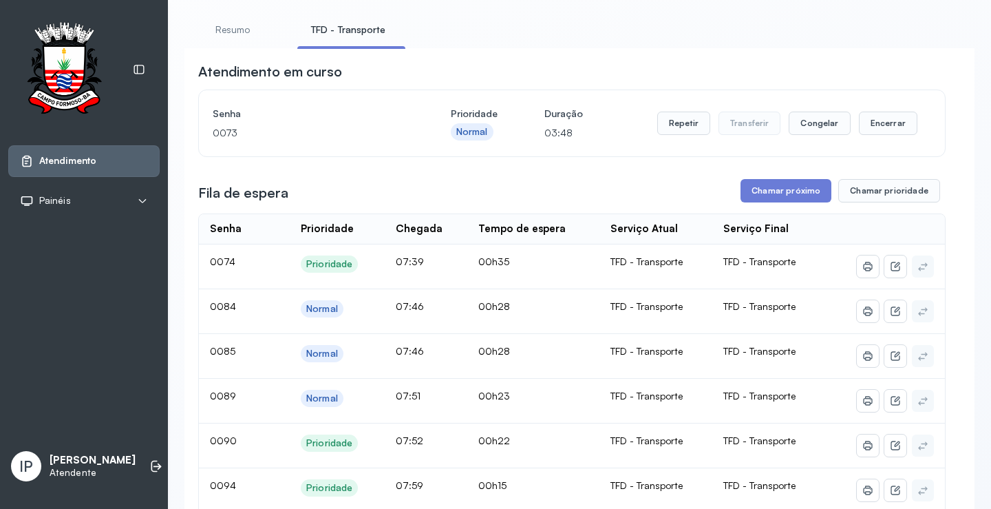
scroll to position [69, 0]
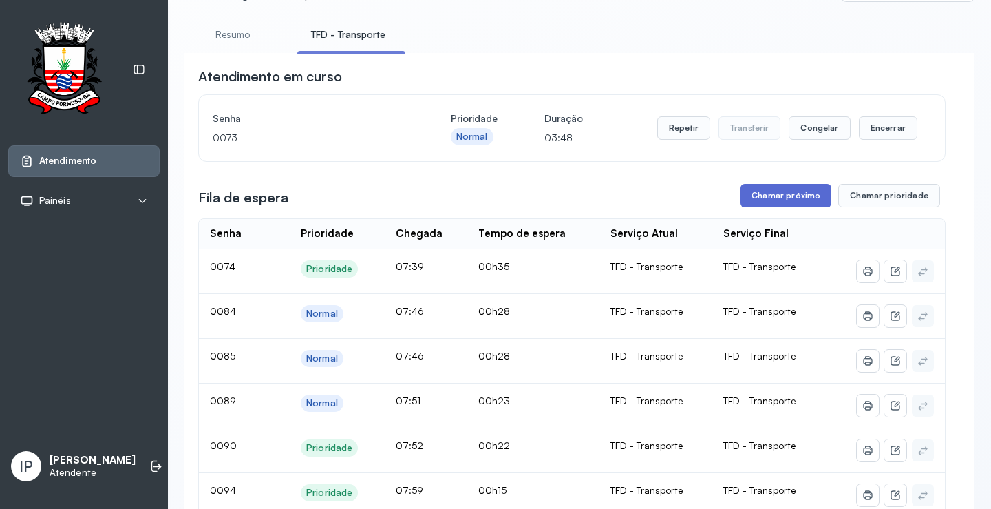
click at [756, 202] on button "Chamar próximo" at bounding box center [785, 195] width 91 height 23
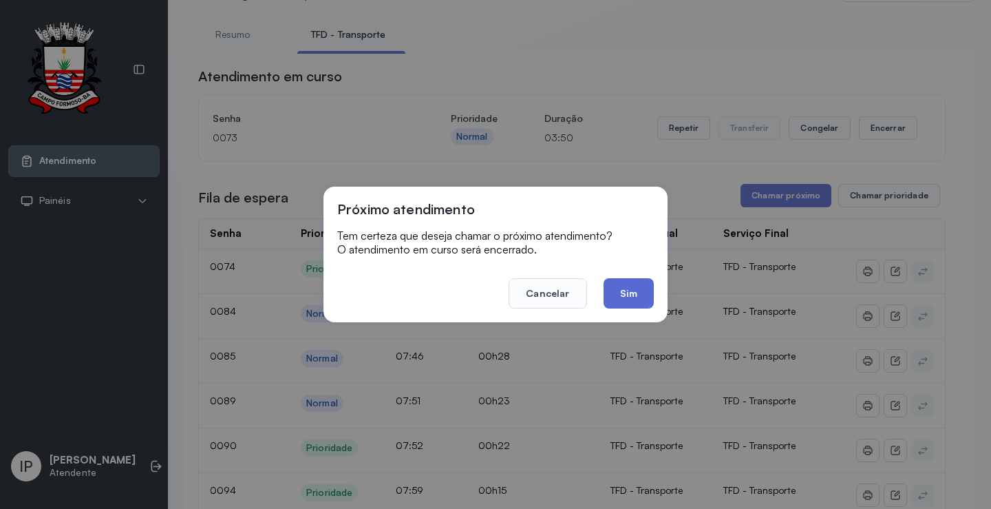
click at [643, 283] on button "Sim" at bounding box center [628, 293] width 50 height 30
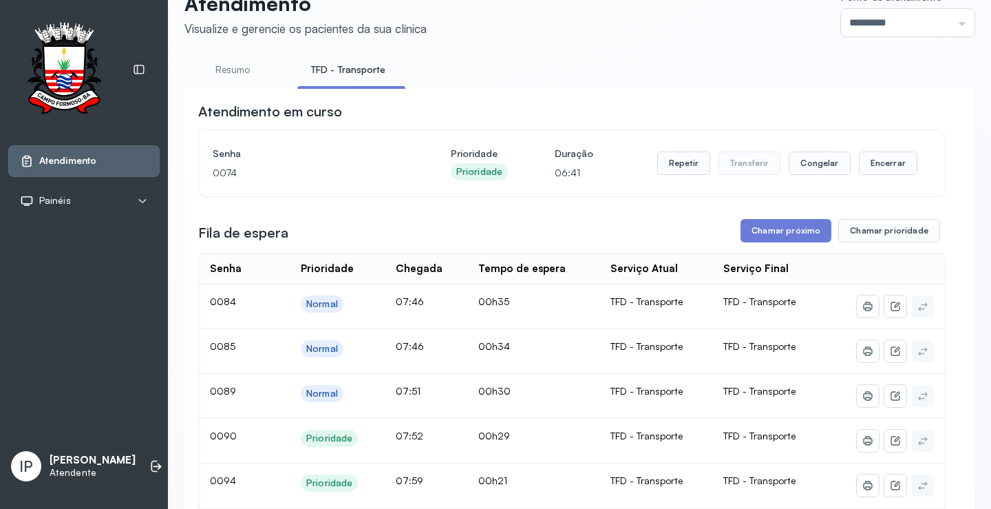
scroll to position [0, 0]
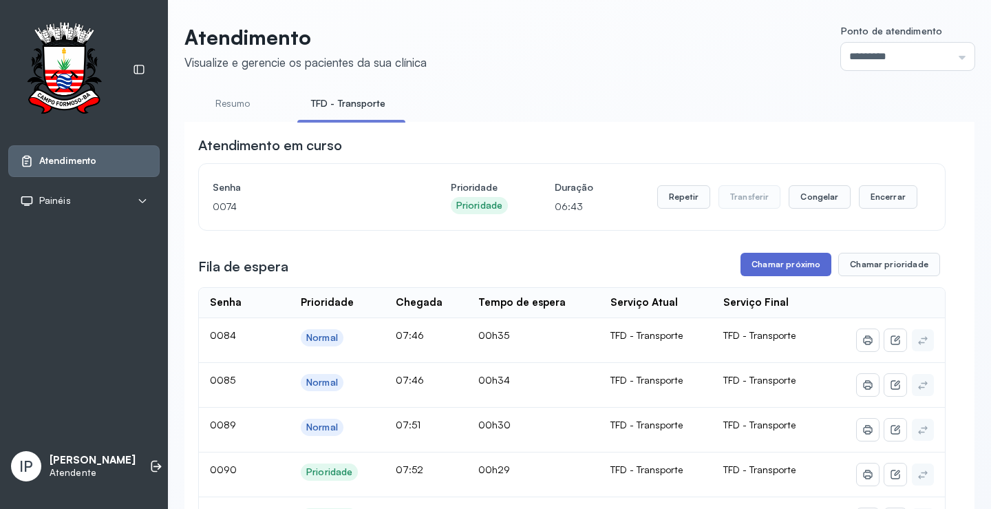
click at [795, 263] on button "Chamar próximo" at bounding box center [785, 264] width 91 height 23
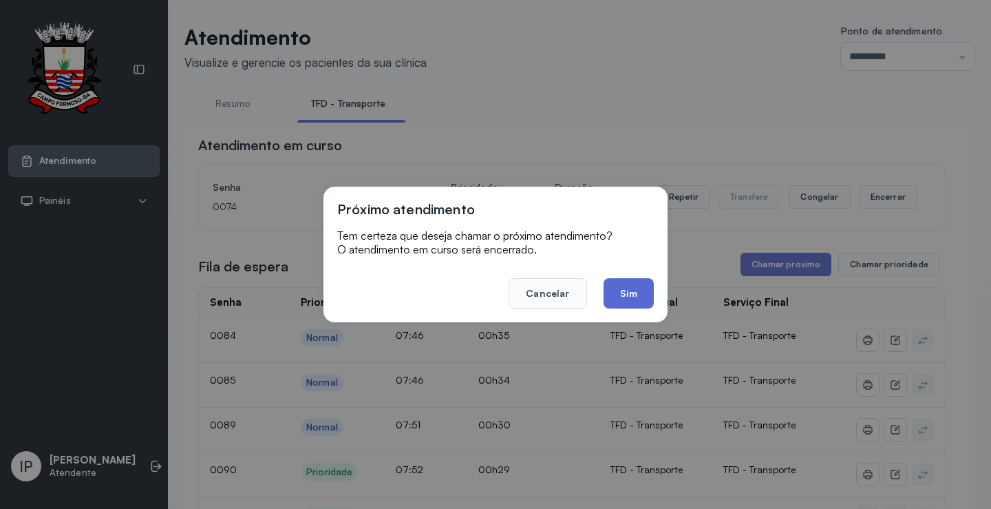
click at [641, 288] on button "Sim" at bounding box center [628, 293] width 50 height 30
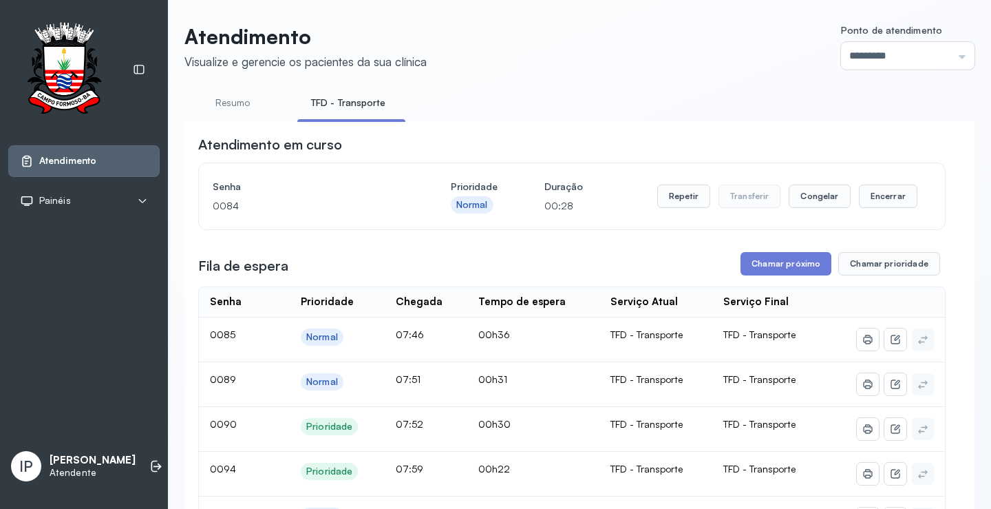
scroll to position [69, 0]
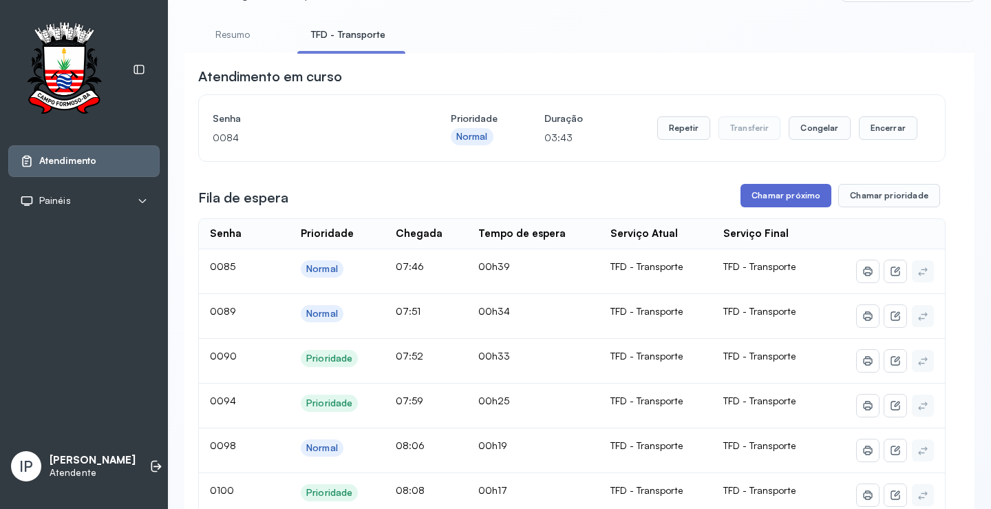
click at [798, 197] on button "Chamar próximo" at bounding box center [785, 195] width 91 height 23
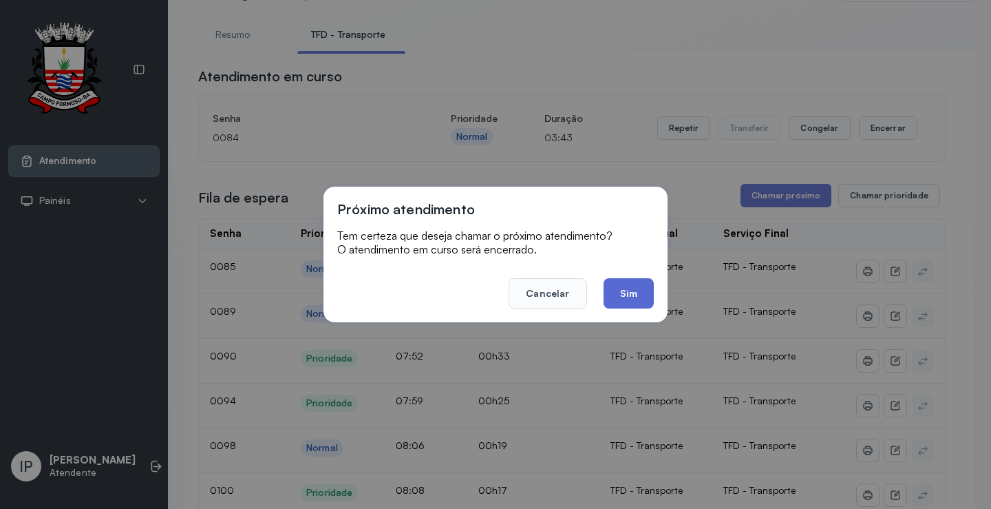
click at [637, 290] on button "Sim" at bounding box center [628, 293] width 50 height 30
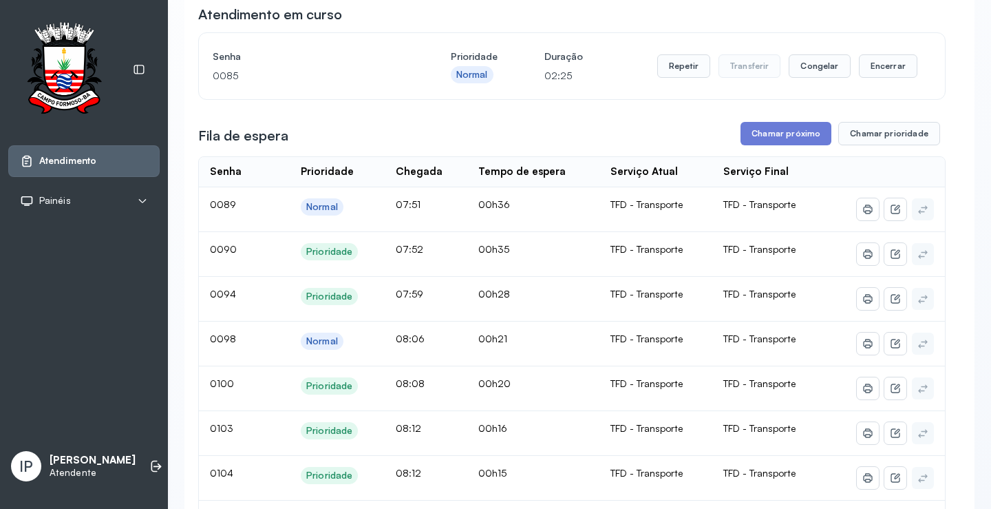
scroll to position [0, 0]
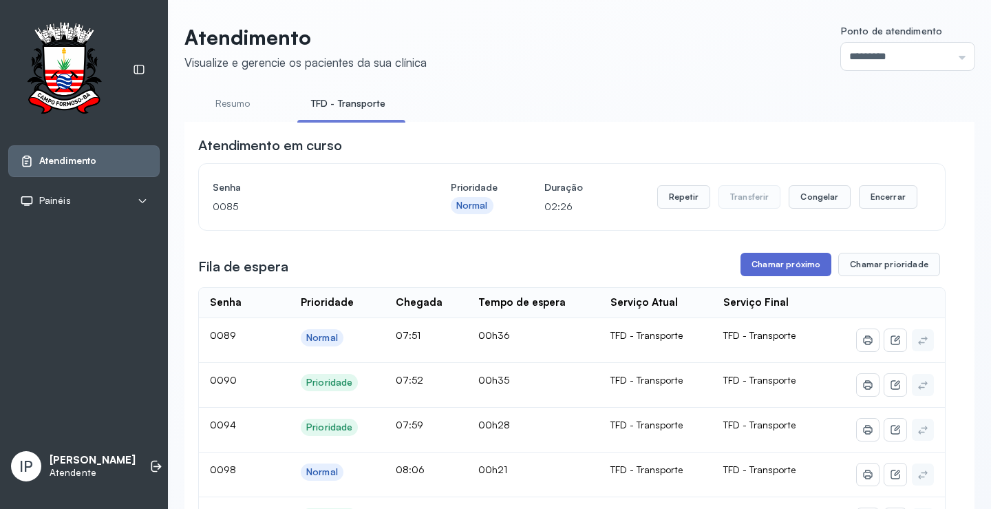
click at [789, 266] on button "Chamar próximo" at bounding box center [785, 264] width 91 height 23
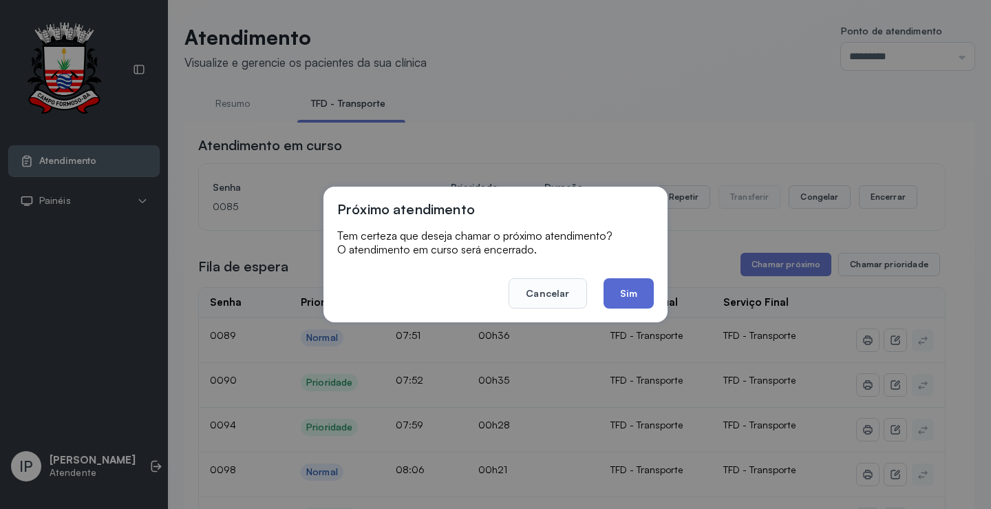
click at [624, 297] on button "Sim" at bounding box center [628, 293] width 50 height 30
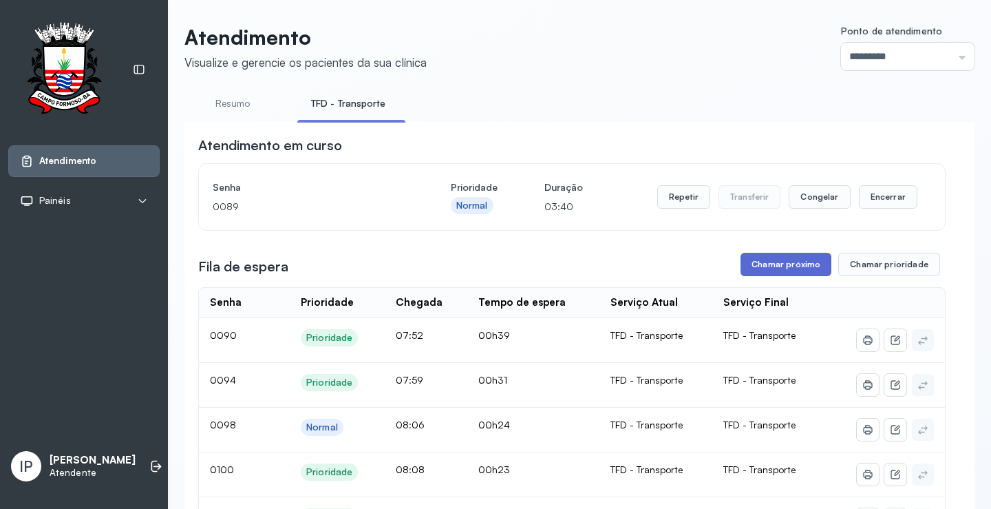
click at [784, 266] on button "Chamar próximo" at bounding box center [785, 264] width 91 height 23
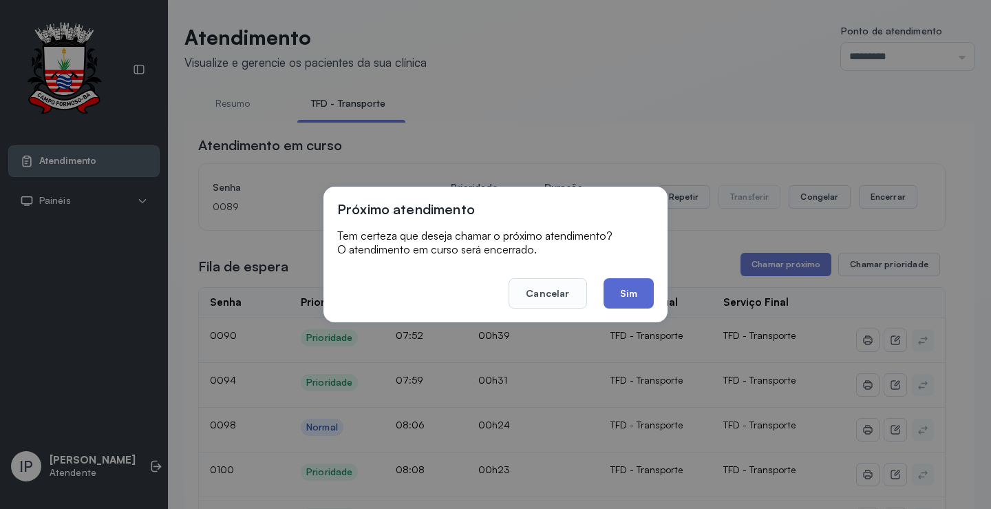
click at [627, 286] on button "Sim" at bounding box center [628, 293] width 50 height 30
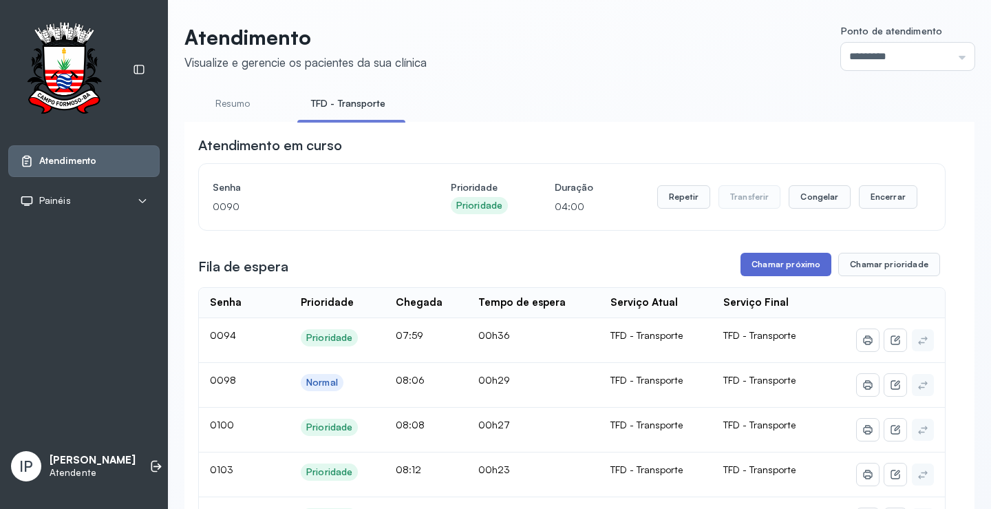
click at [745, 271] on button "Chamar próximo" at bounding box center [785, 264] width 91 height 23
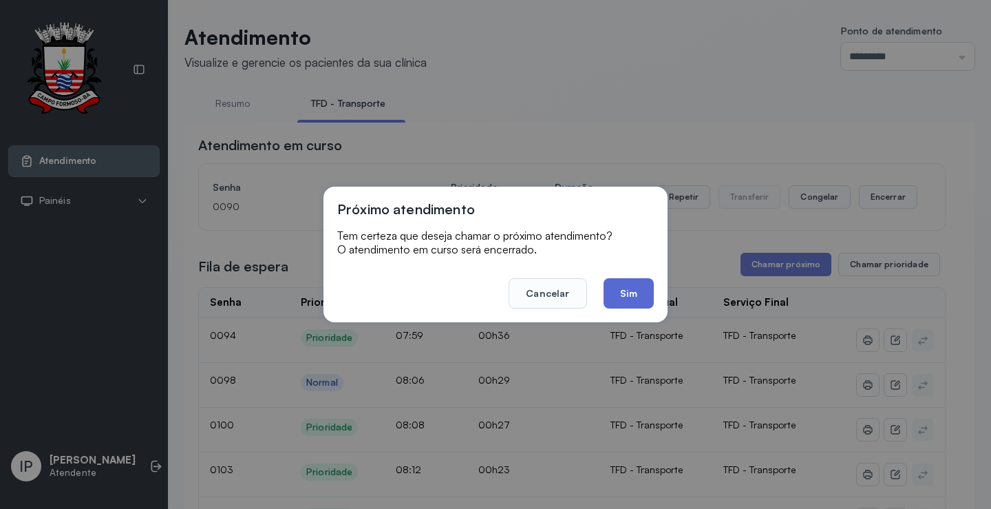
click at [614, 283] on button "Sim" at bounding box center [628, 293] width 50 height 30
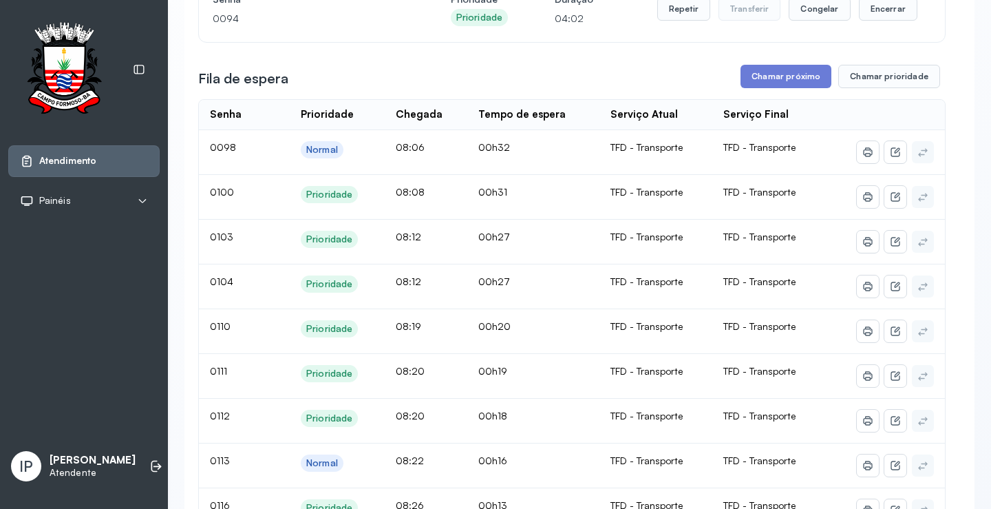
scroll to position [138, 0]
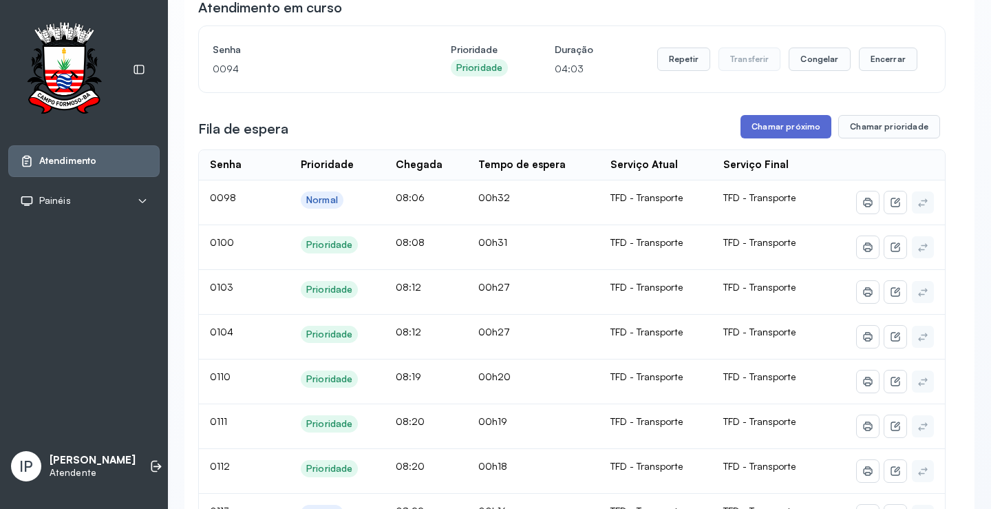
click at [771, 132] on button "Chamar próximo" at bounding box center [785, 126] width 91 height 23
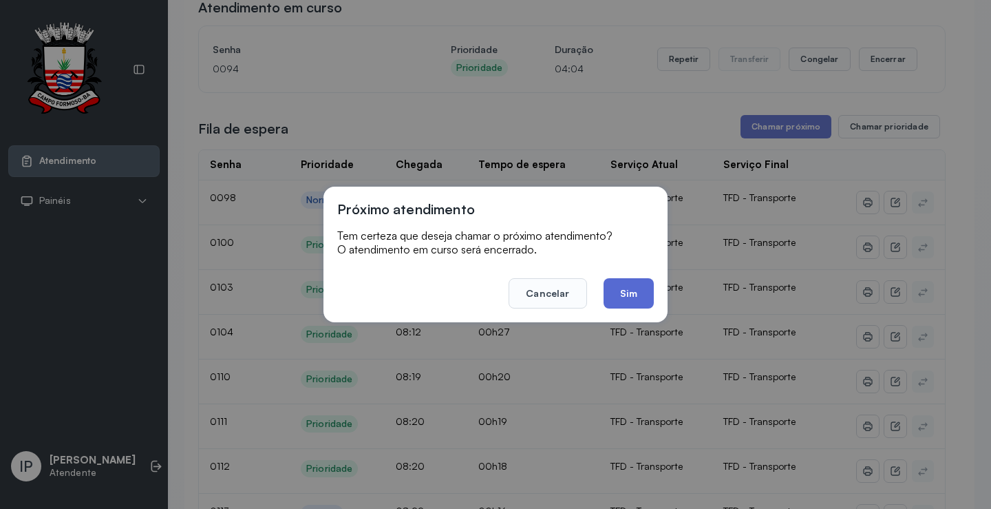
click at [640, 290] on button "Sim" at bounding box center [628, 293] width 50 height 30
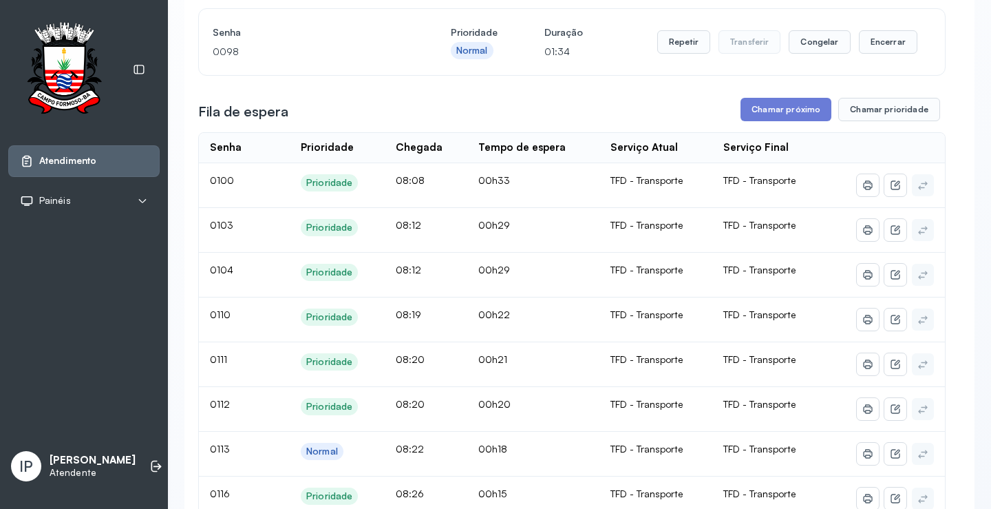
scroll to position [69, 0]
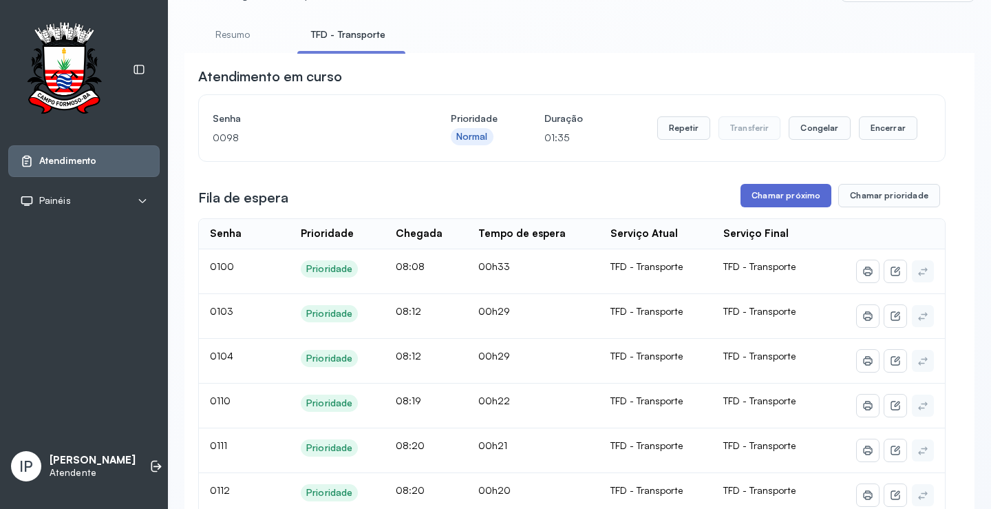
click at [768, 190] on button "Chamar próximo" at bounding box center [785, 195] width 91 height 23
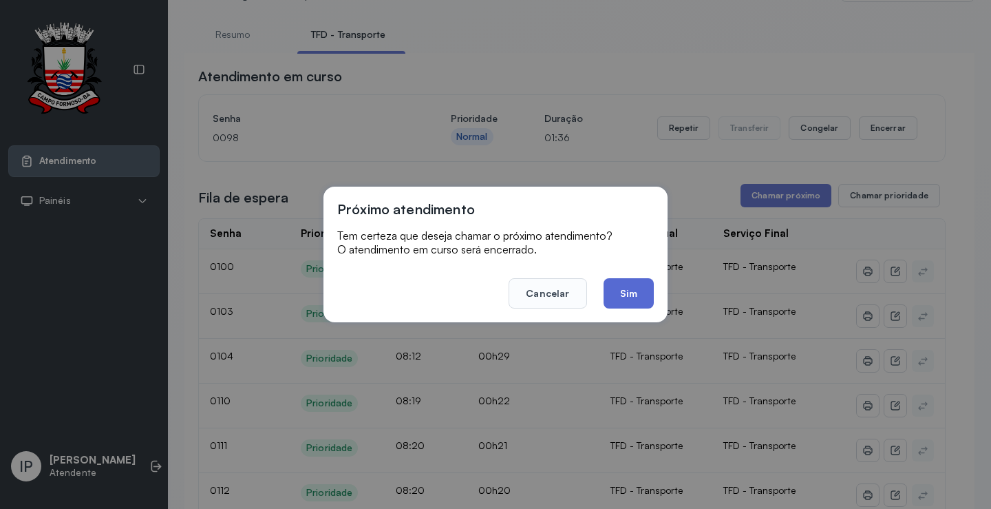
click at [645, 292] on button "Sim" at bounding box center [628, 293] width 50 height 30
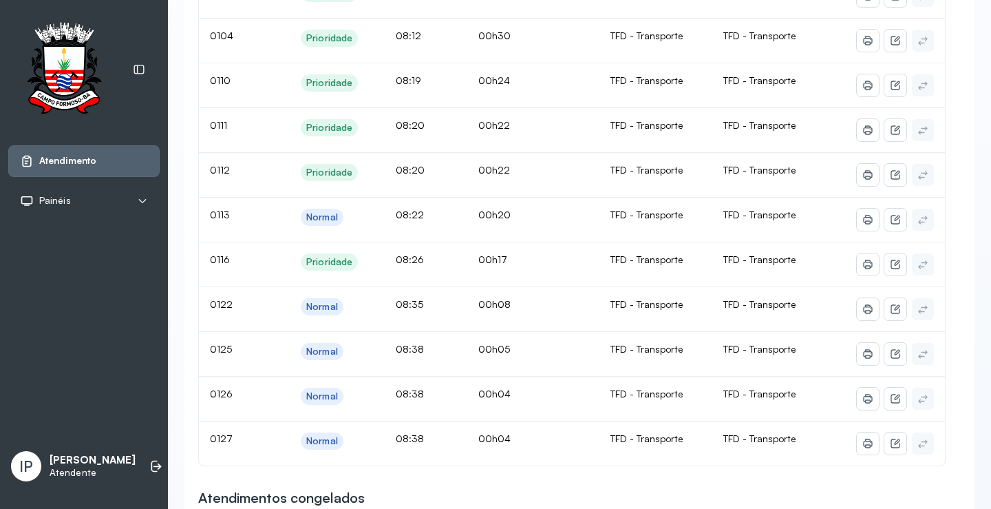
scroll to position [206, 0]
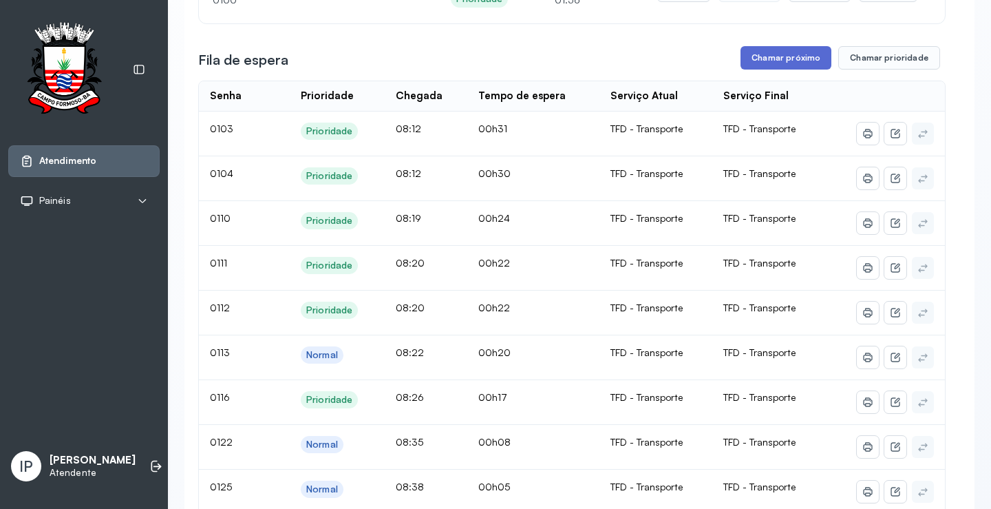
click at [790, 59] on button "Chamar próximo" at bounding box center [785, 57] width 91 height 23
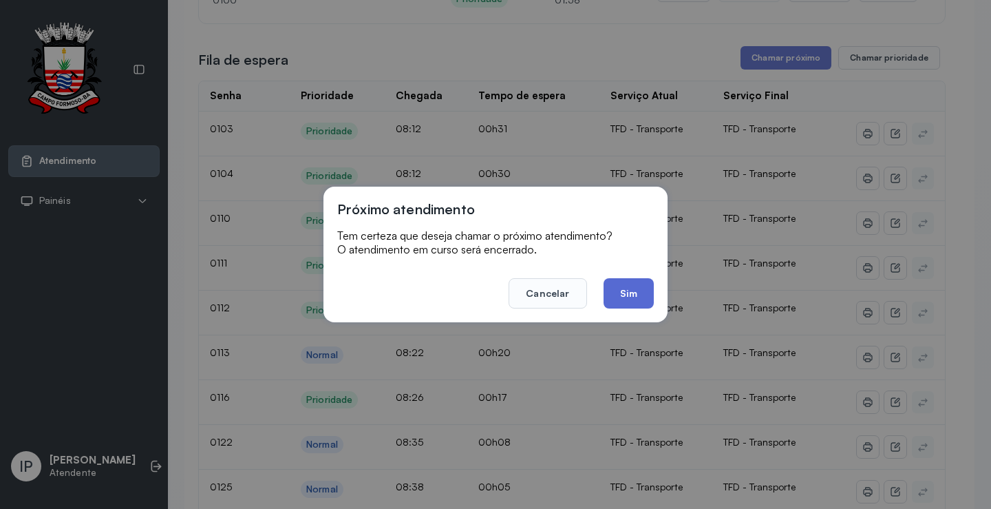
click at [619, 293] on button "Sim" at bounding box center [628, 293] width 50 height 30
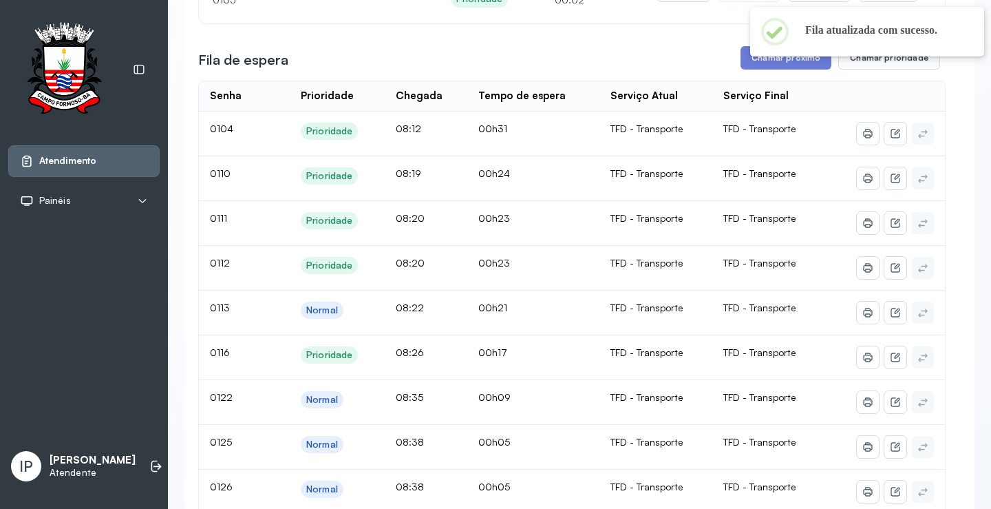
scroll to position [138, 0]
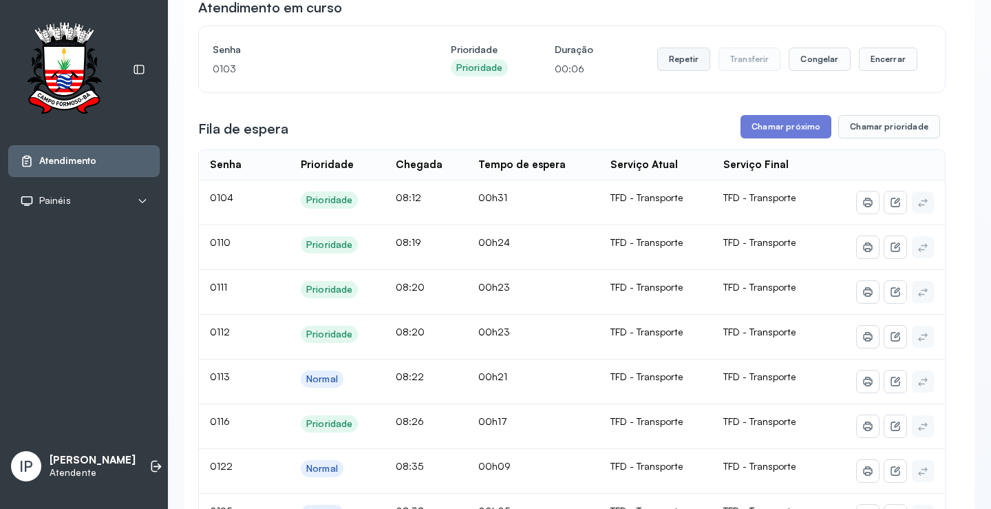
click at [670, 57] on button "Repetir" at bounding box center [683, 58] width 53 height 23
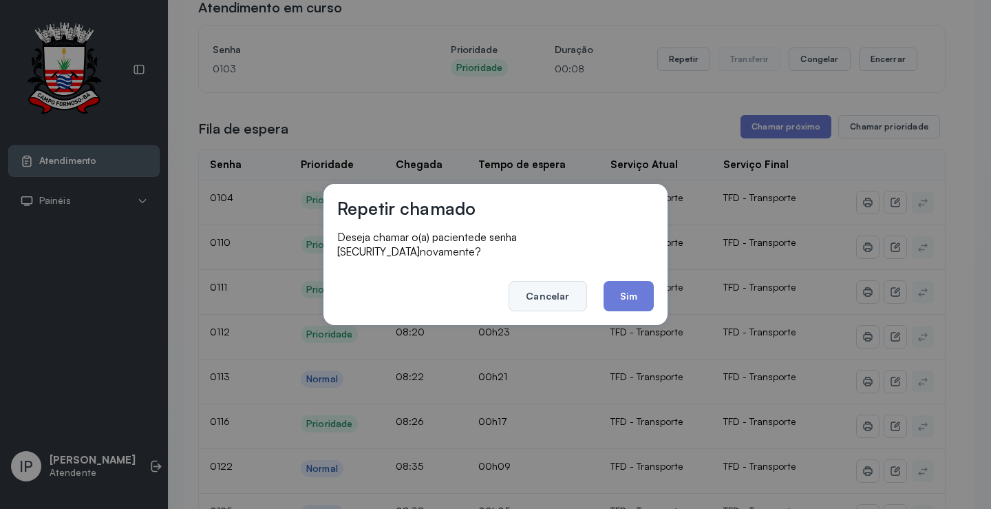
click at [537, 293] on button "Cancelar" at bounding box center [548, 296] width 78 height 30
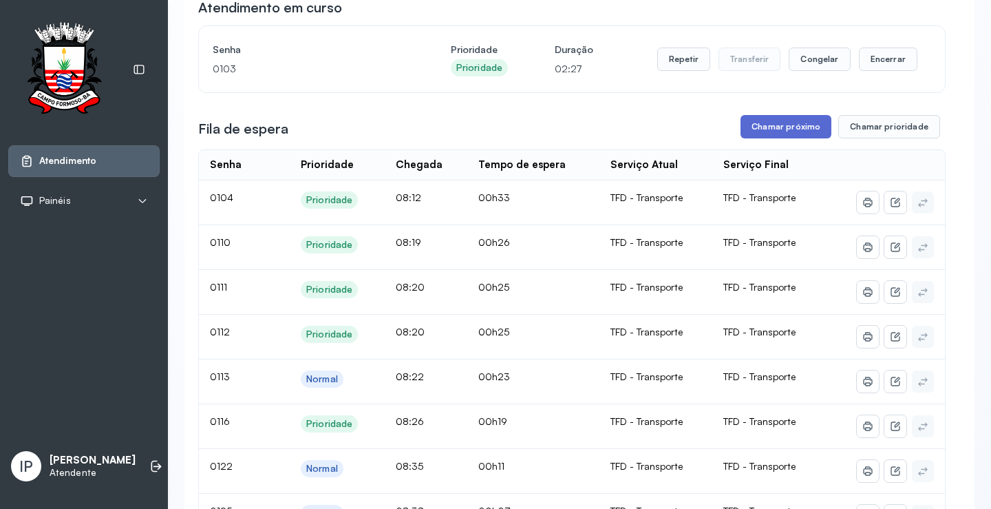
click at [762, 127] on button "Chamar próximo" at bounding box center [785, 126] width 91 height 23
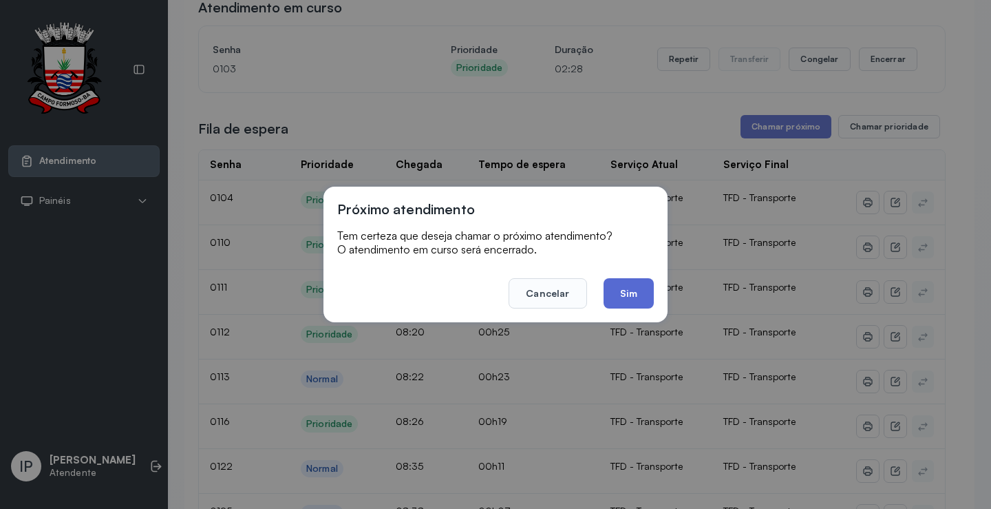
click at [636, 283] on button "Sim" at bounding box center [628, 293] width 50 height 30
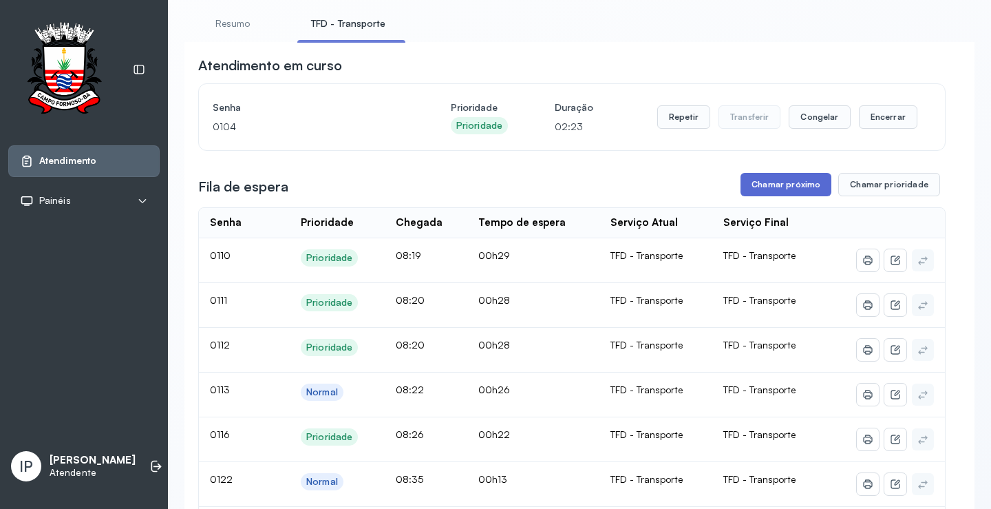
scroll to position [69, 0]
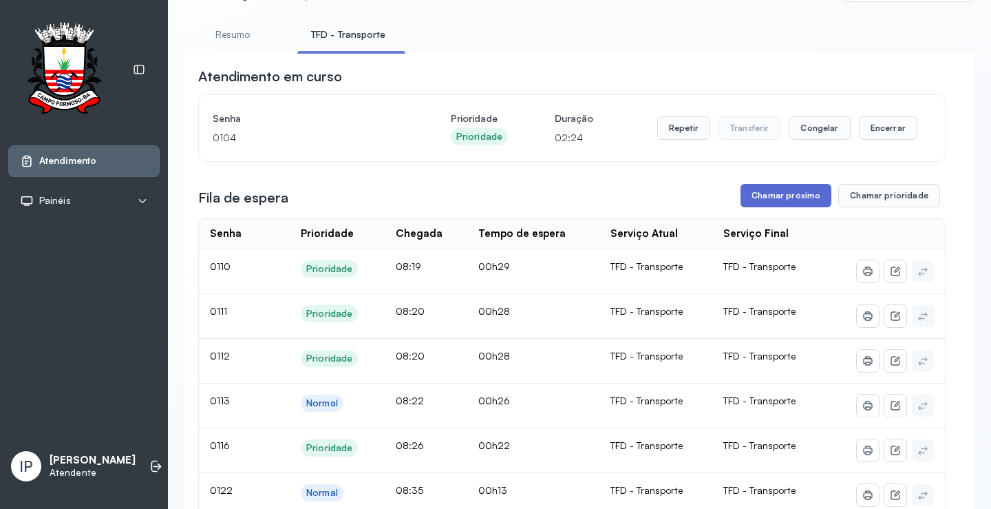
click at [786, 198] on button "Chamar próximo" at bounding box center [785, 195] width 91 height 23
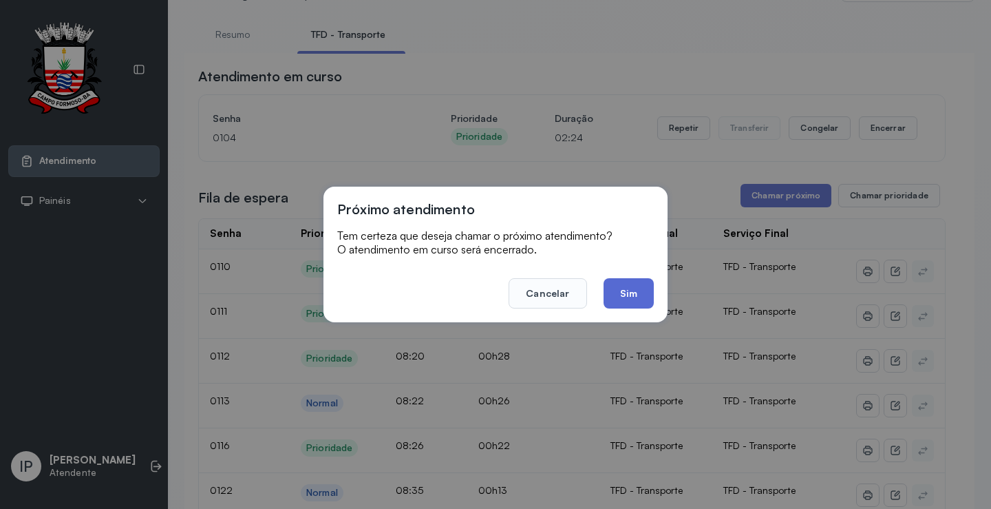
click at [621, 289] on button "Sim" at bounding box center [628, 293] width 50 height 30
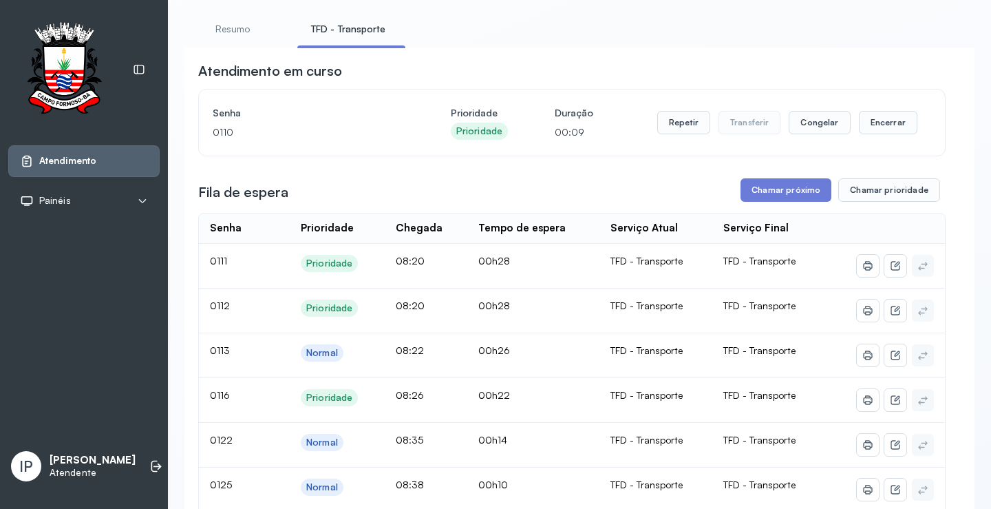
scroll to position [0, 0]
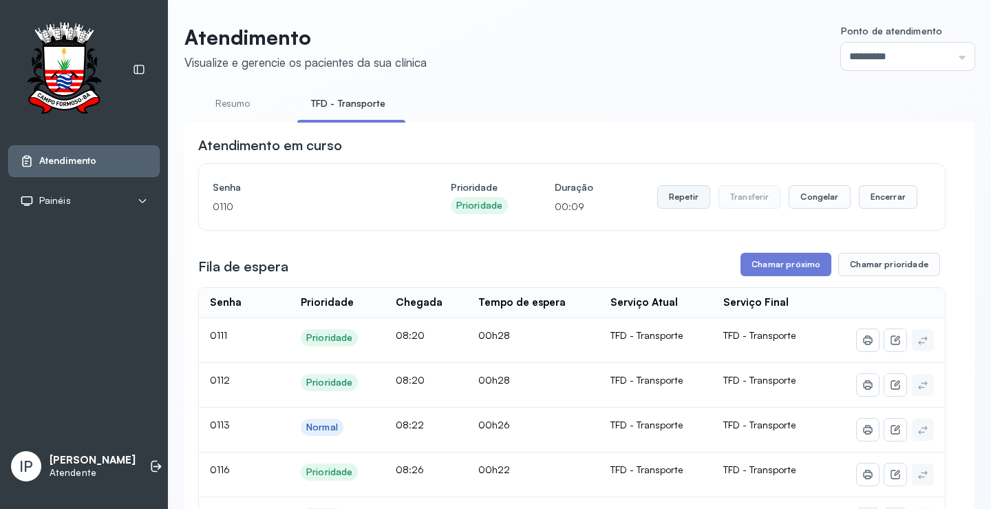
click at [687, 189] on button "Repetir" at bounding box center [683, 196] width 53 height 23
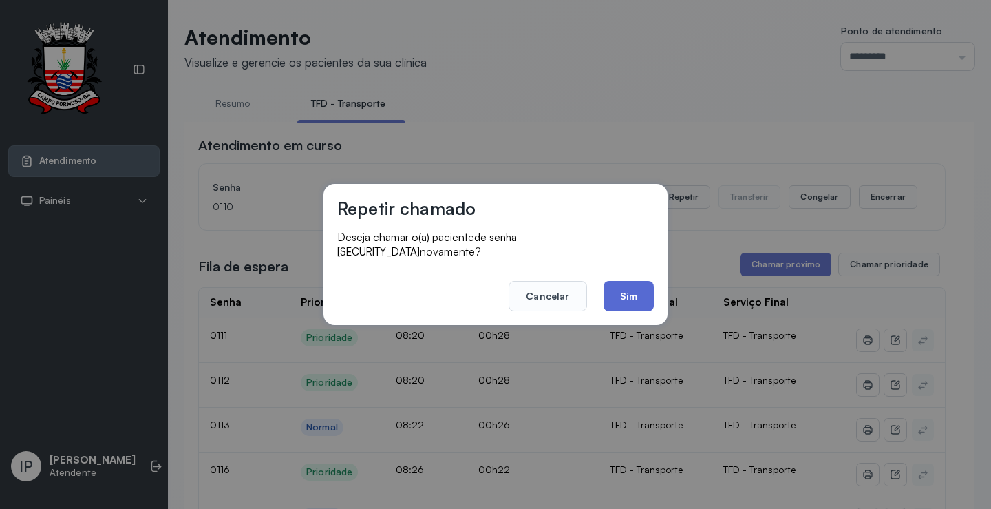
click at [643, 281] on button "Sim" at bounding box center [628, 296] width 50 height 30
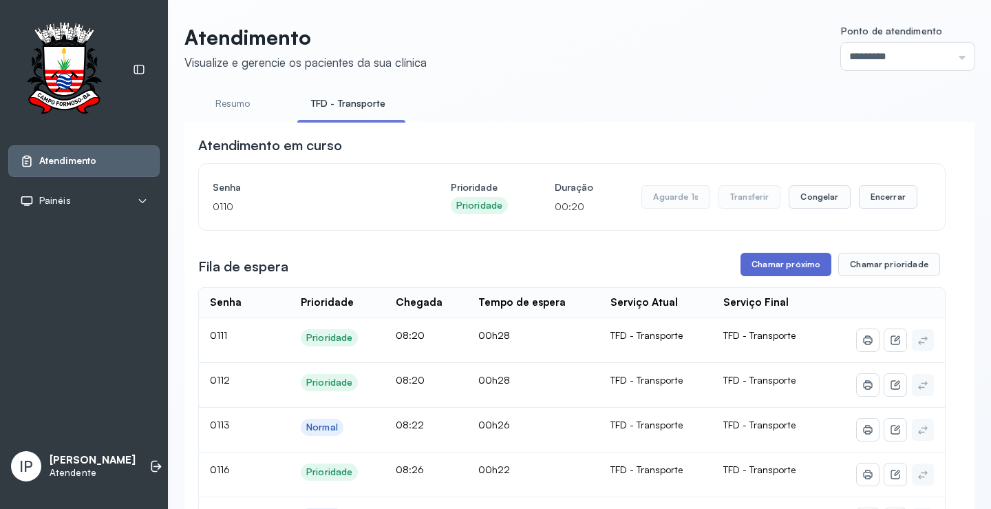
click at [756, 275] on button "Chamar próximo" at bounding box center [785, 264] width 91 height 23
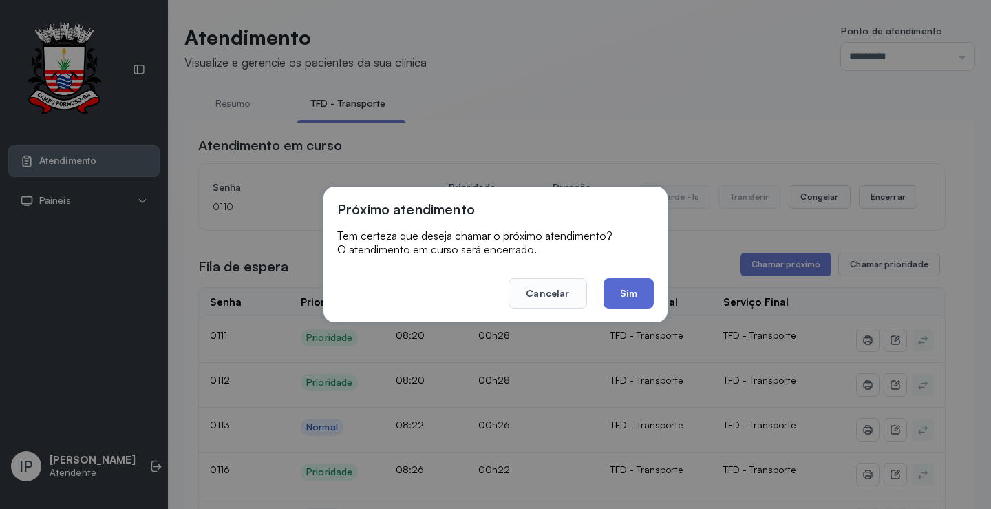
click at [615, 288] on button "Sim" at bounding box center [628, 293] width 50 height 30
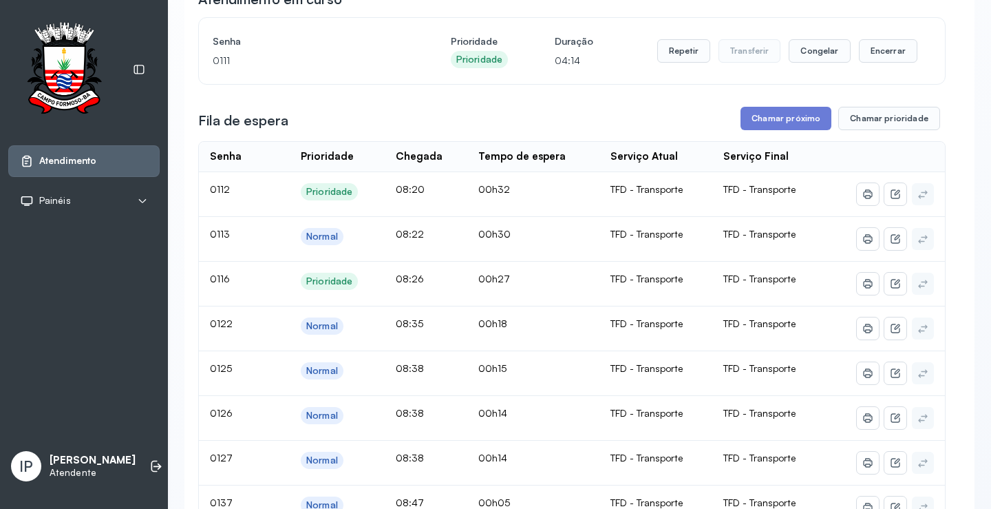
scroll to position [138, 0]
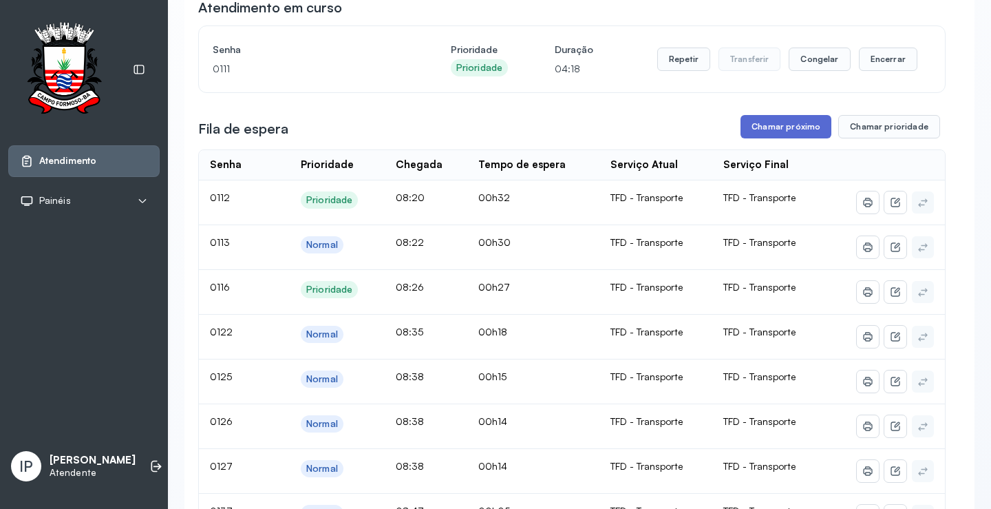
click at [750, 132] on button "Chamar próximo" at bounding box center [785, 126] width 91 height 23
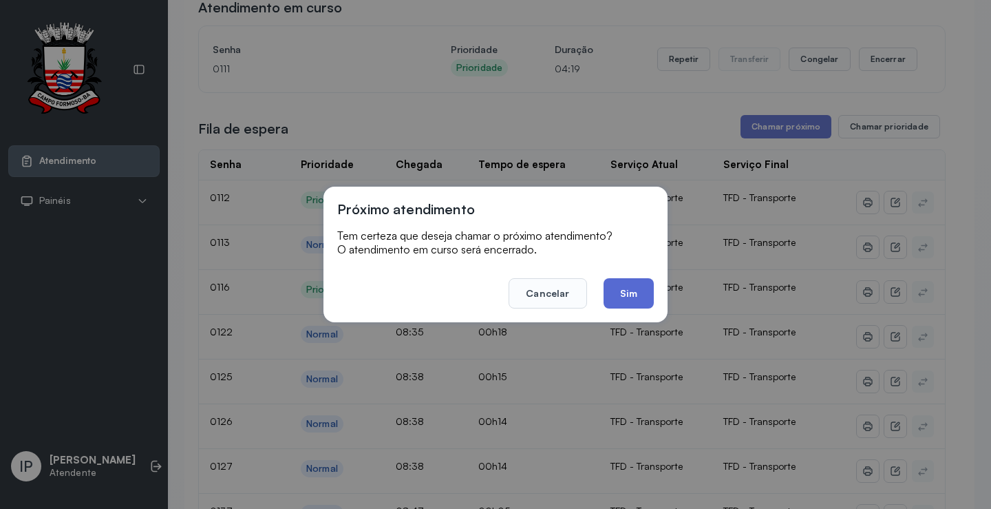
click at [612, 294] on button "Sim" at bounding box center [628, 293] width 50 height 30
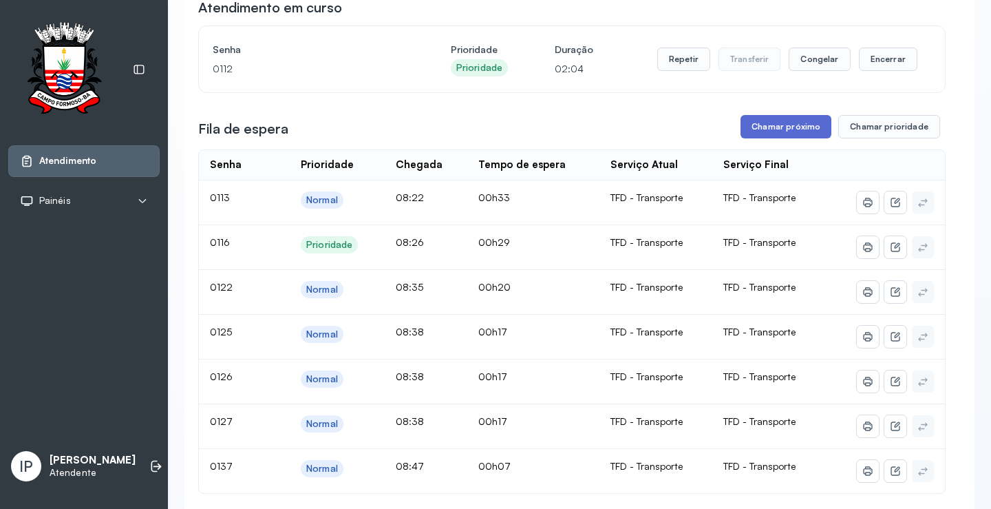
click at [815, 129] on button "Chamar próximo" at bounding box center [785, 126] width 91 height 23
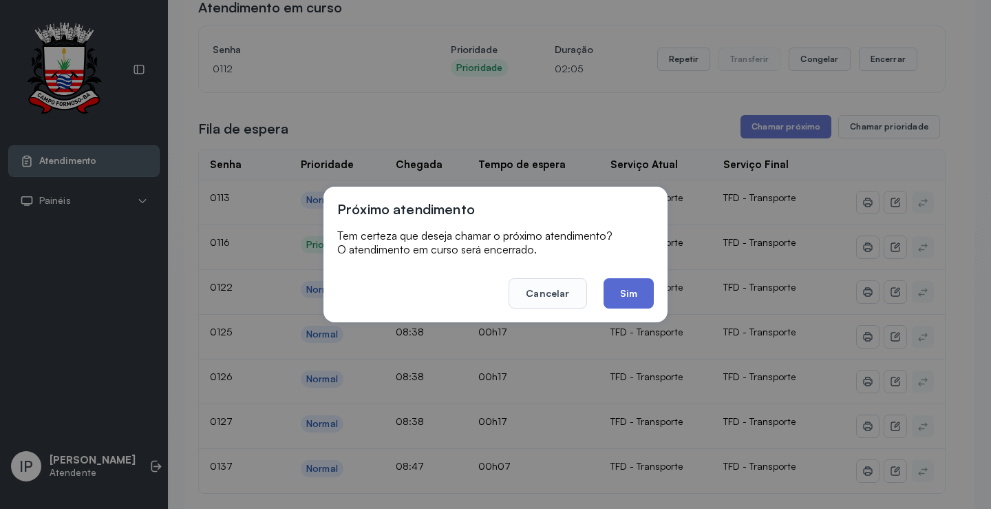
click at [618, 291] on button "Sim" at bounding box center [628, 293] width 50 height 30
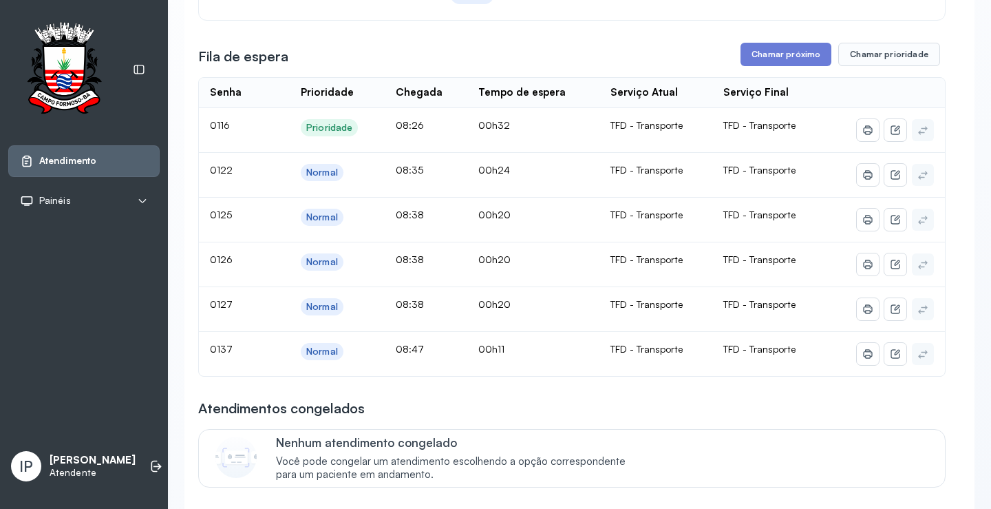
scroll to position [206, 0]
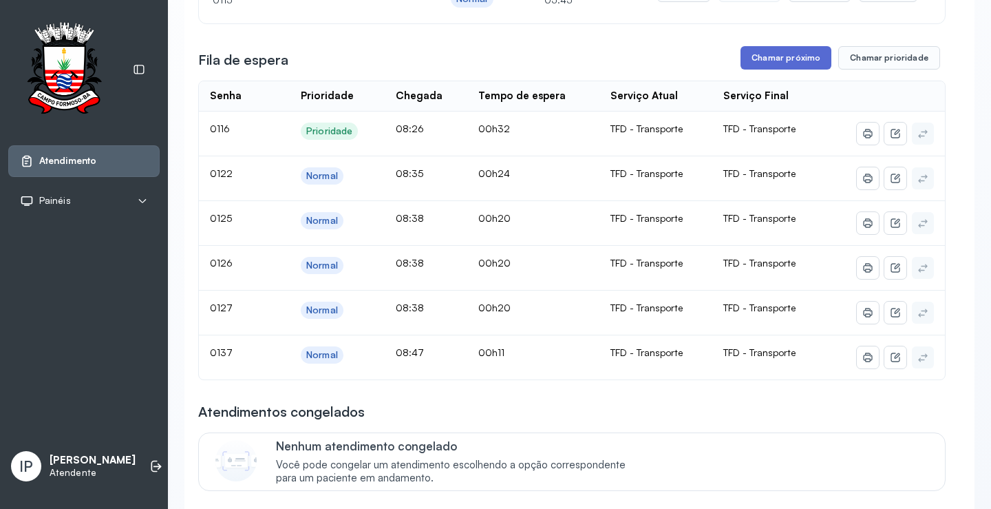
click at [787, 55] on button "Chamar próximo" at bounding box center [785, 57] width 91 height 23
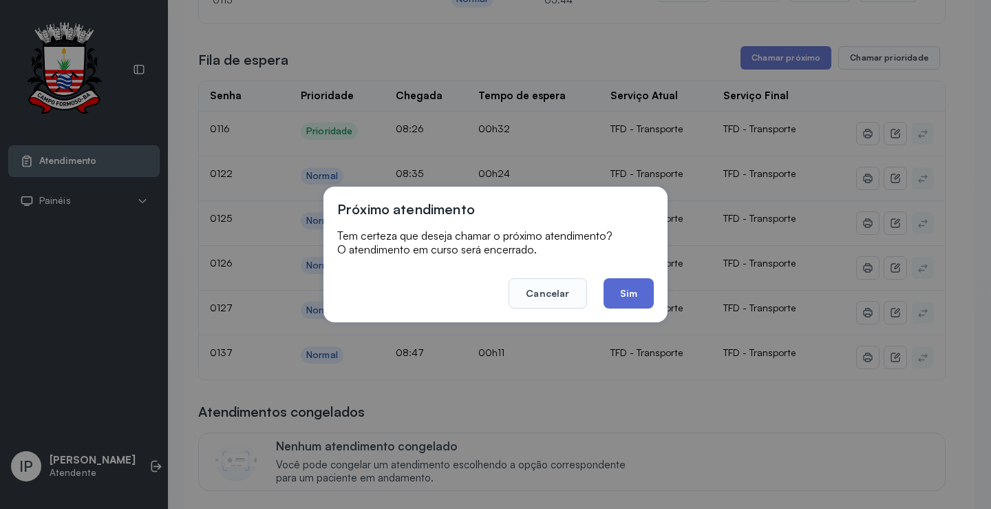
click at [632, 293] on button "Sim" at bounding box center [628, 293] width 50 height 30
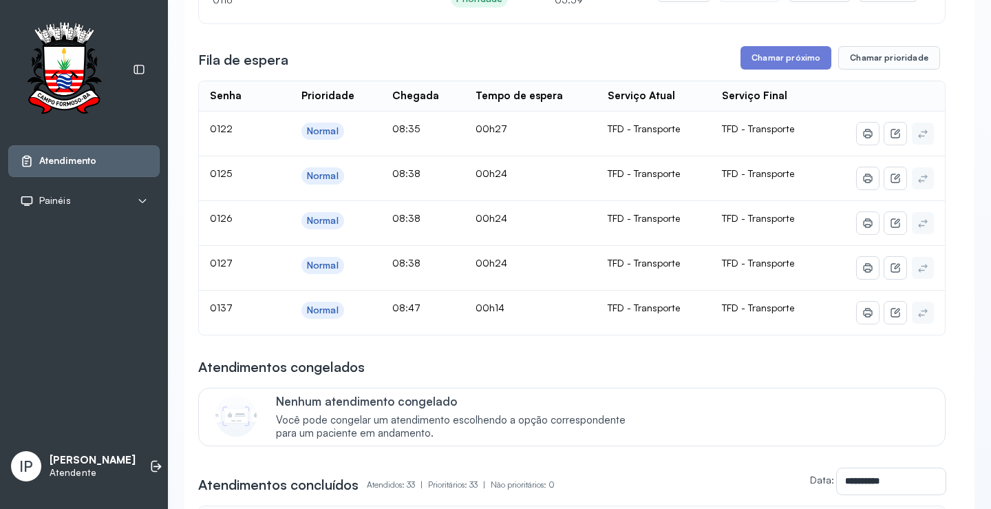
scroll to position [138, 0]
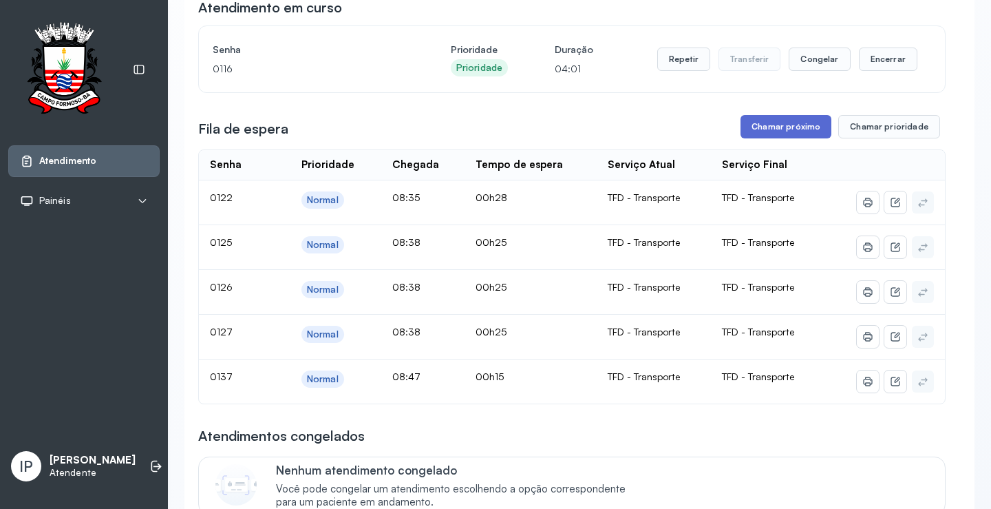
click at [775, 131] on button "Chamar próximo" at bounding box center [785, 126] width 91 height 23
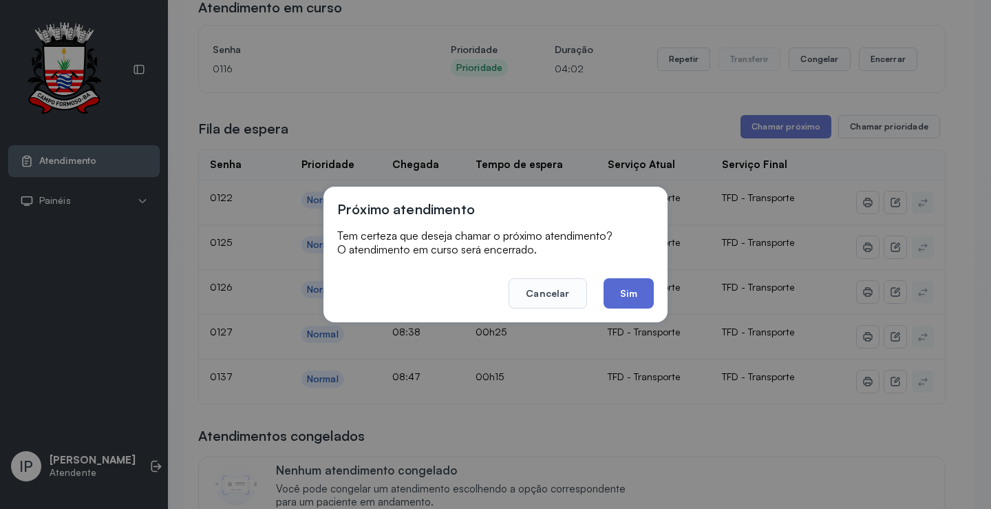
click at [636, 288] on button "Sim" at bounding box center [628, 293] width 50 height 30
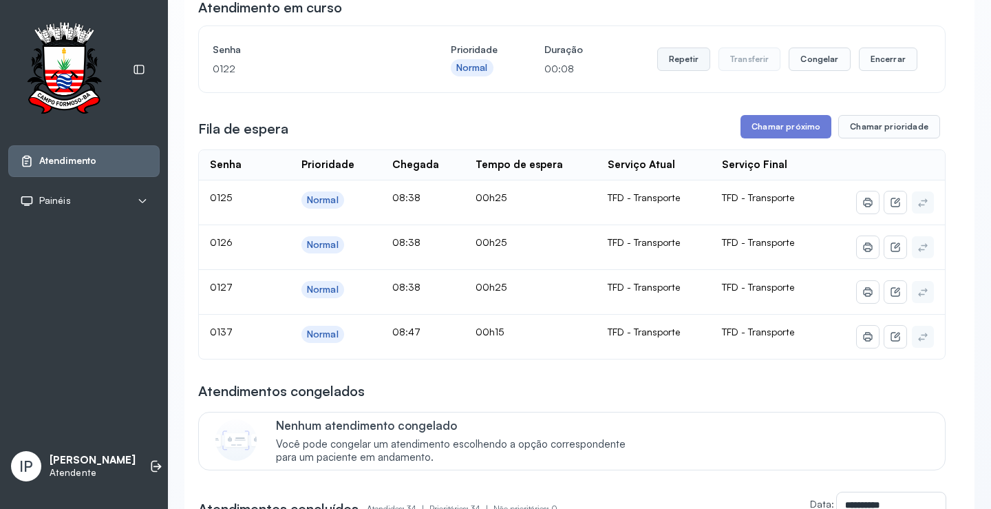
click at [677, 57] on button "Repetir" at bounding box center [683, 58] width 53 height 23
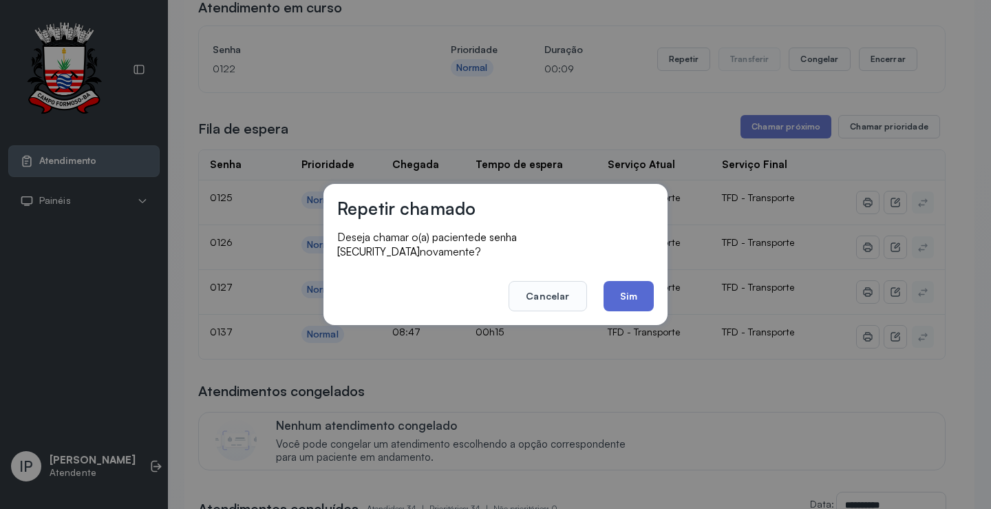
click at [615, 287] on button "Sim" at bounding box center [628, 296] width 50 height 30
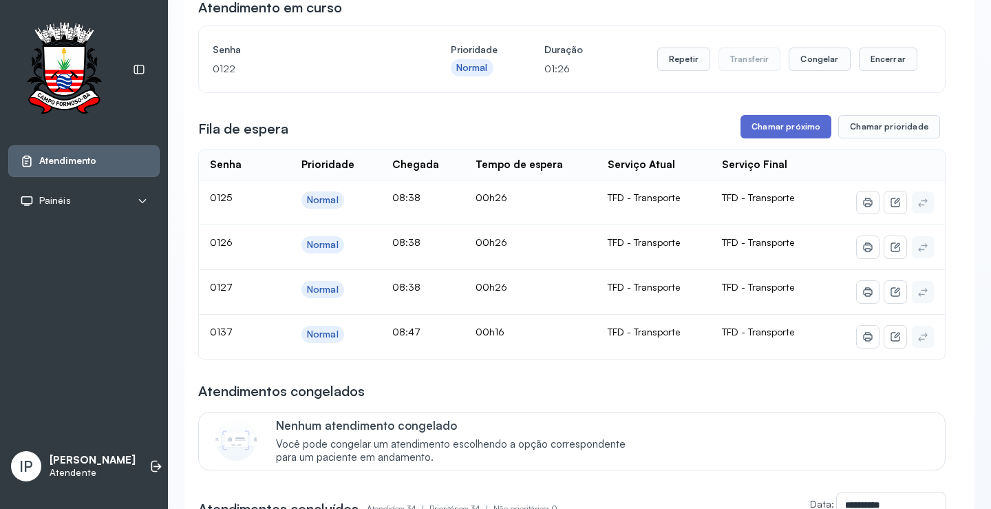
click at [756, 125] on button "Chamar próximo" at bounding box center [785, 126] width 91 height 23
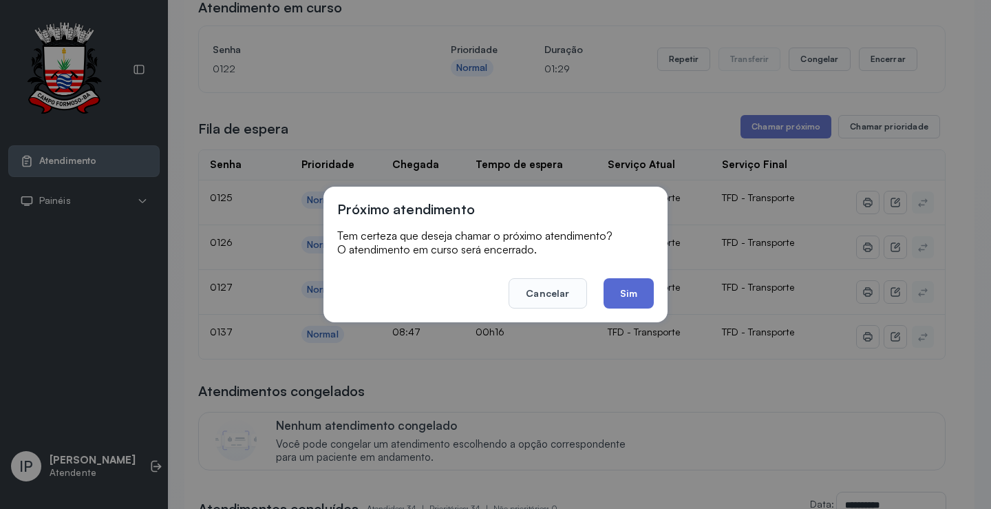
click at [635, 287] on button "Sim" at bounding box center [628, 293] width 50 height 30
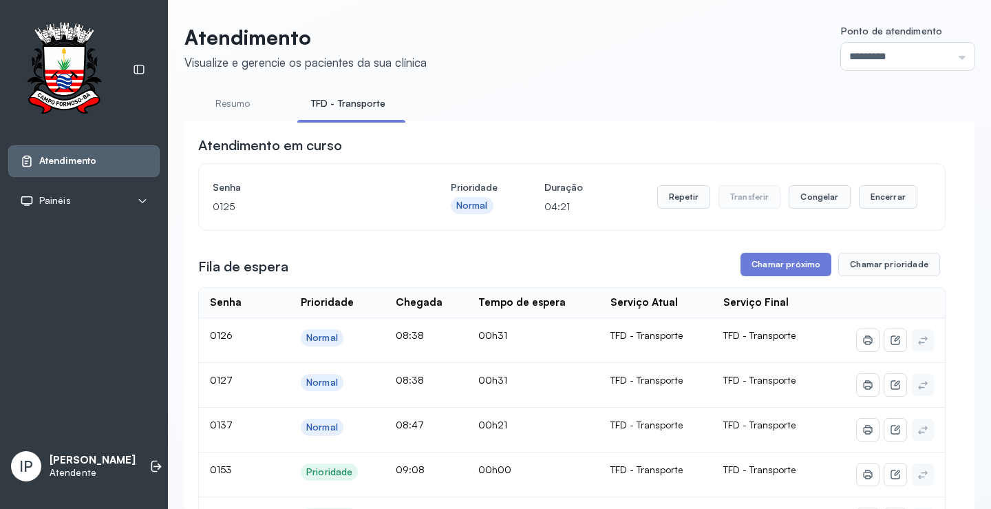
scroll to position [206, 0]
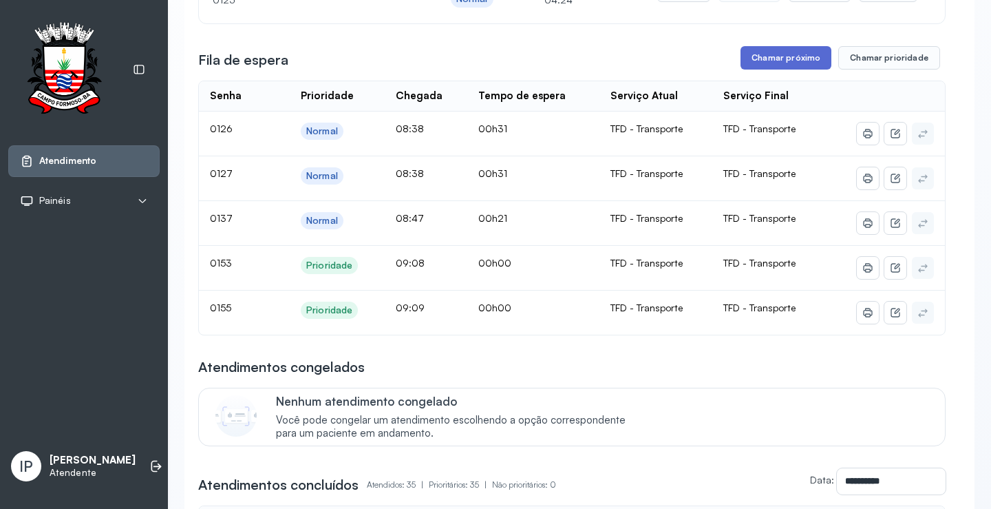
click at [775, 55] on button "Chamar próximo" at bounding box center [785, 57] width 91 height 23
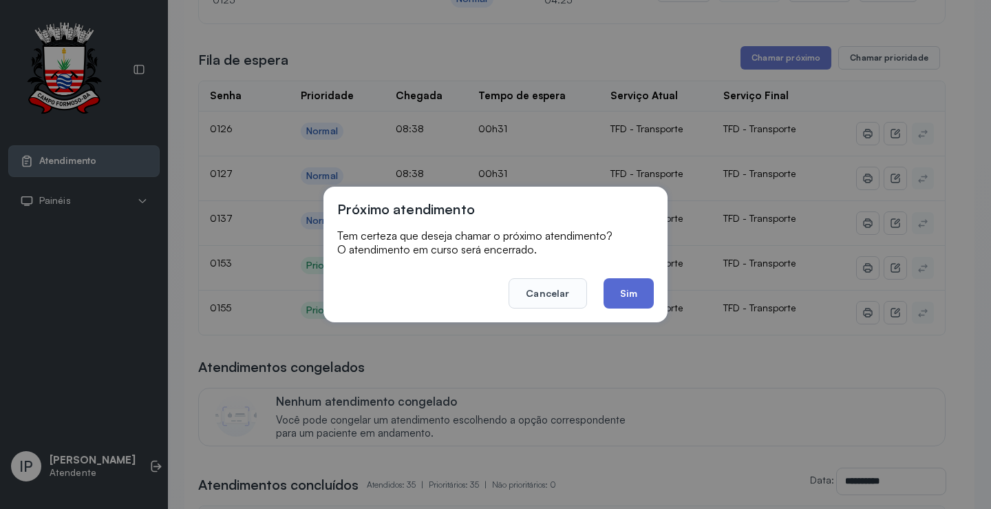
click at [634, 288] on button "Sim" at bounding box center [628, 293] width 50 height 30
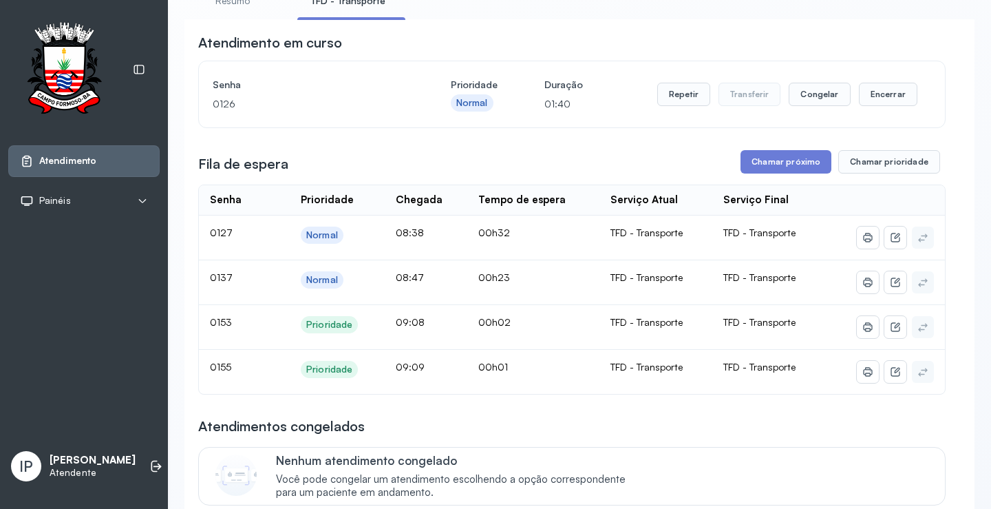
scroll to position [69, 0]
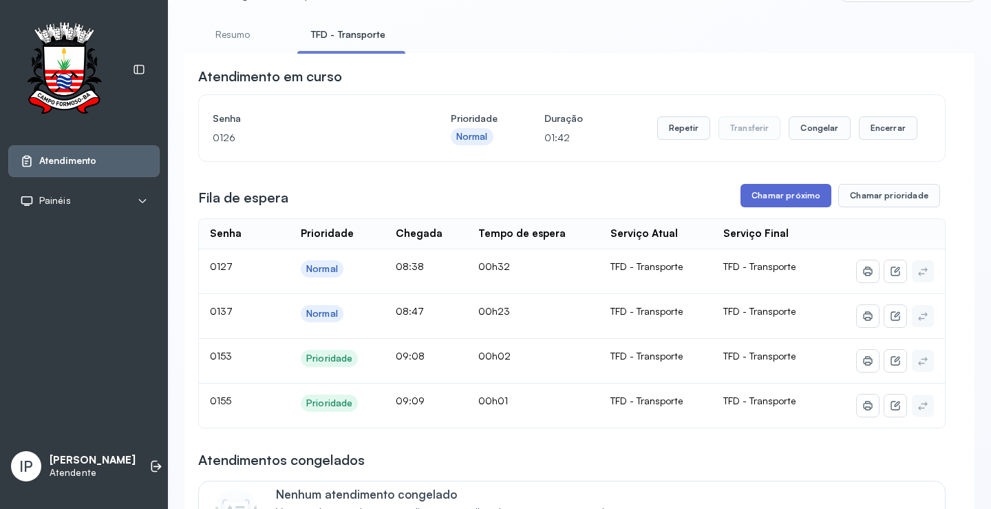
click at [774, 200] on button "Chamar próximo" at bounding box center [785, 195] width 91 height 23
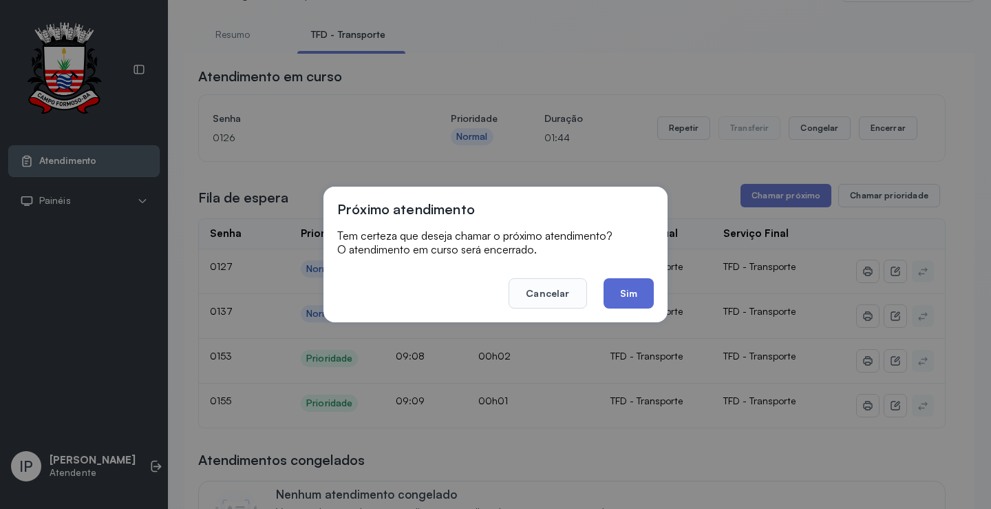
click at [637, 286] on button "Sim" at bounding box center [628, 293] width 50 height 30
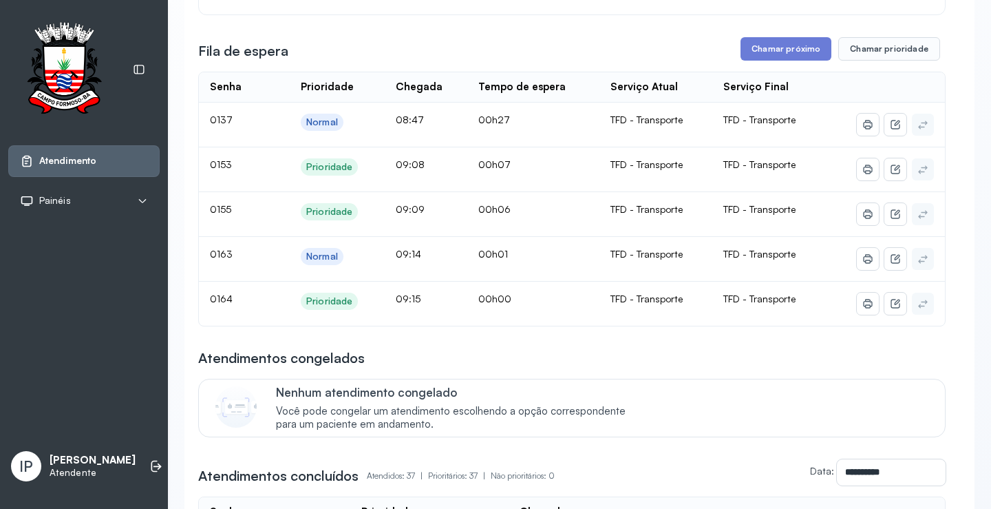
scroll to position [138, 0]
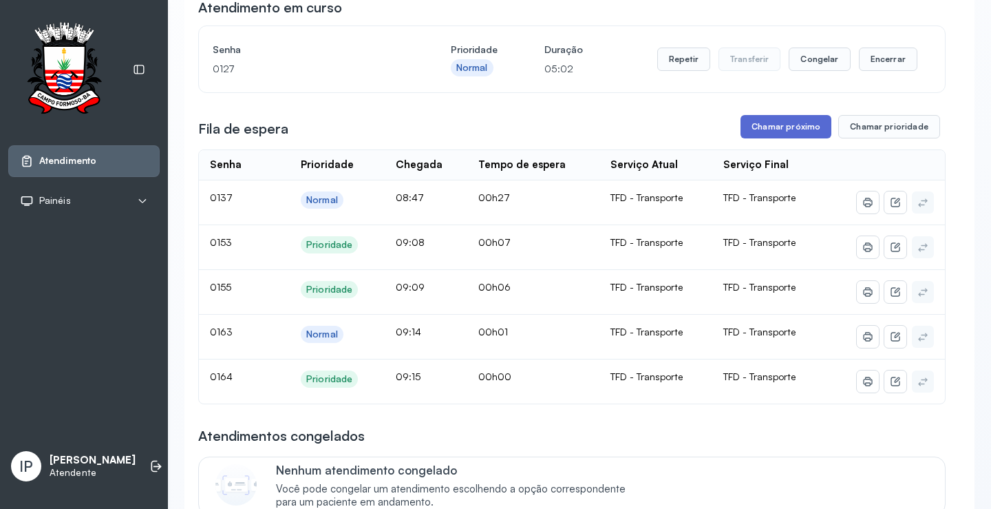
click at [791, 124] on button "Chamar próximo" at bounding box center [785, 126] width 91 height 23
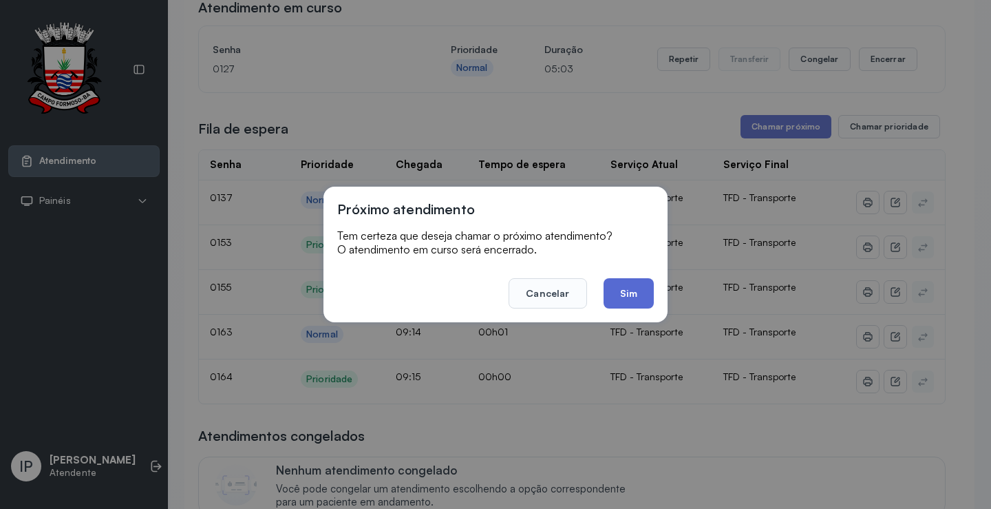
click at [638, 288] on button "Sim" at bounding box center [628, 293] width 50 height 30
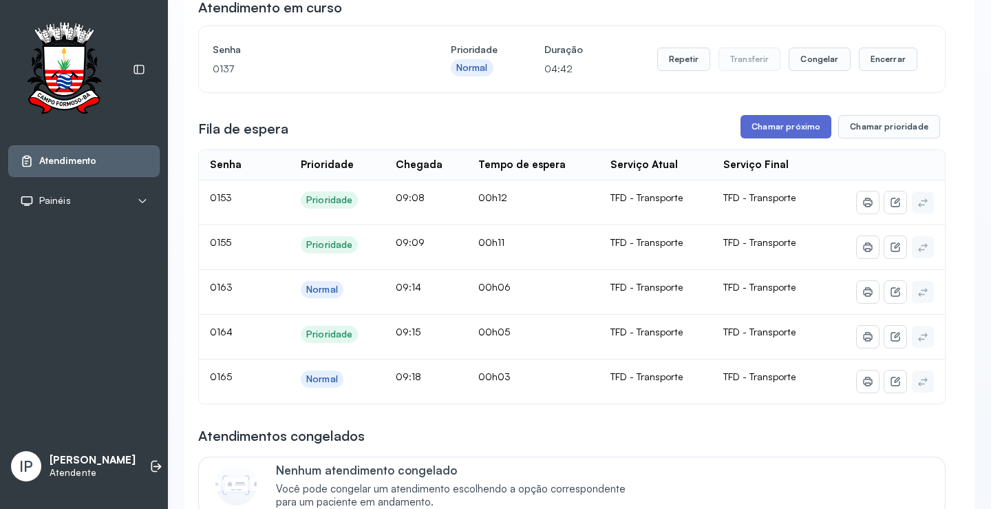
click at [775, 138] on button "Chamar próximo" at bounding box center [785, 126] width 91 height 23
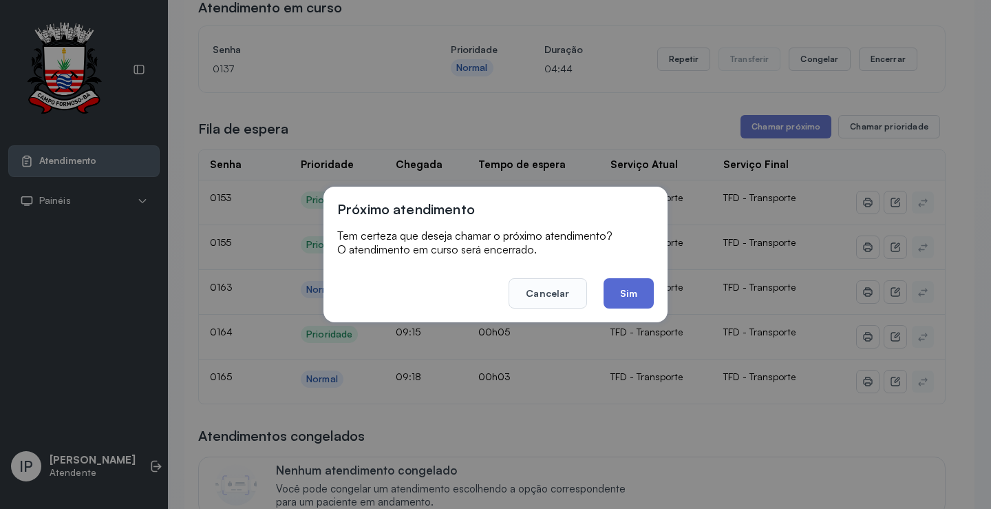
click at [621, 290] on button "Sim" at bounding box center [628, 293] width 50 height 30
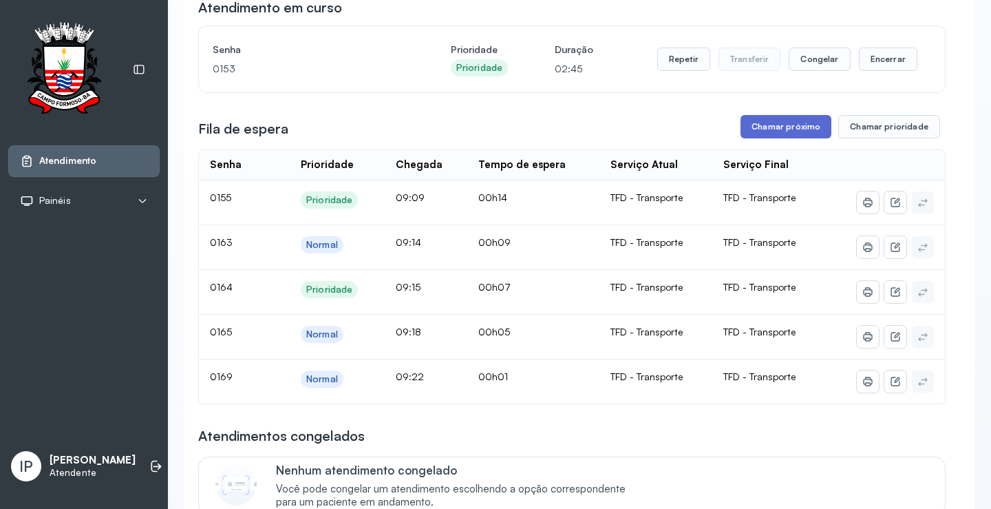
click at [810, 133] on button "Chamar próximo" at bounding box center [785, 126] width 91 height 23
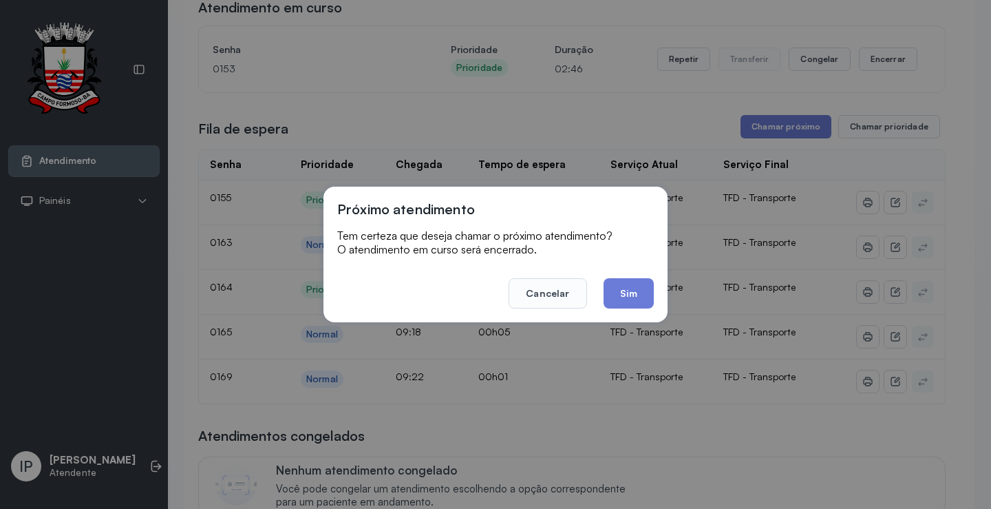
click at [633, 280] on button "Sim" at bounding box center [628, 293] width 50 height 30
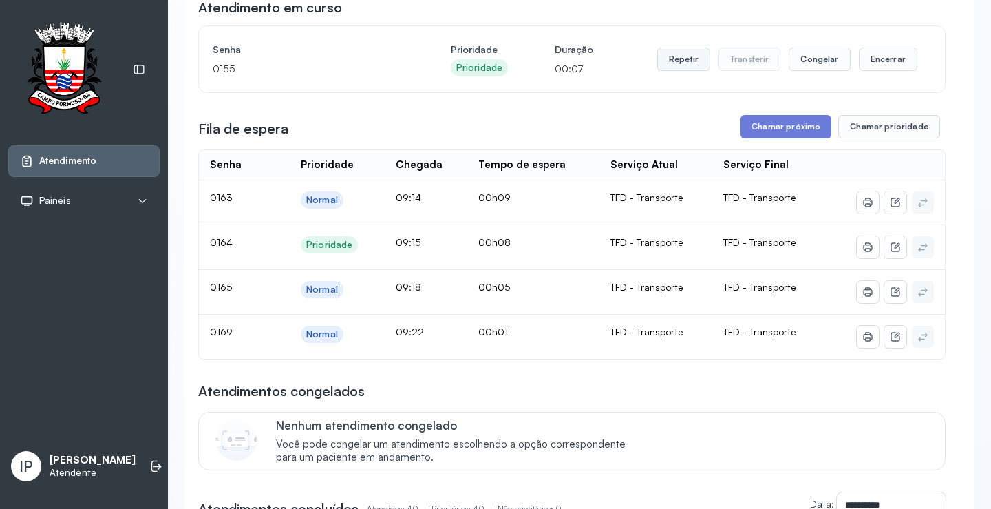
click at [676, 64] on button "Repetir" at bounding box center [683, 58] width 53 height 23
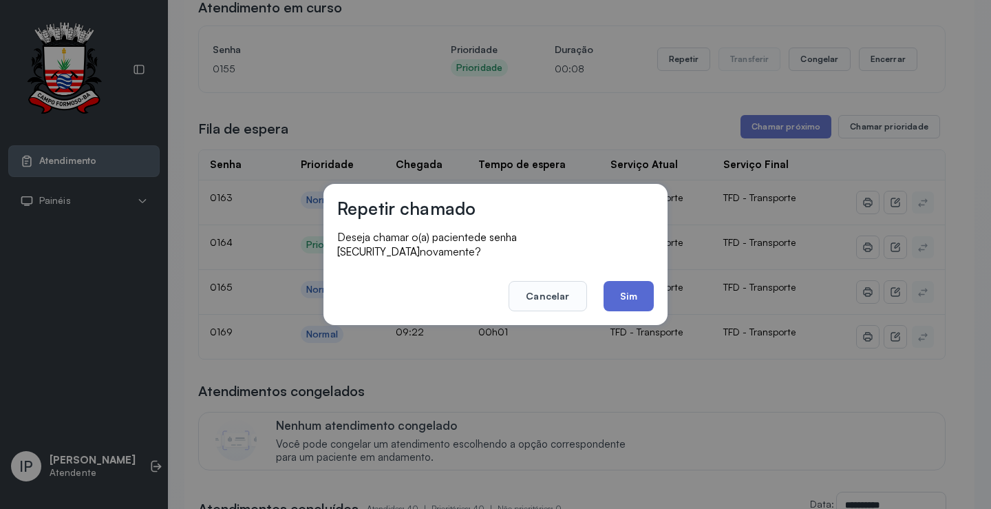
click at [629, 281] on button "Sim" at bounding box center [628, 296] width 50 height 30
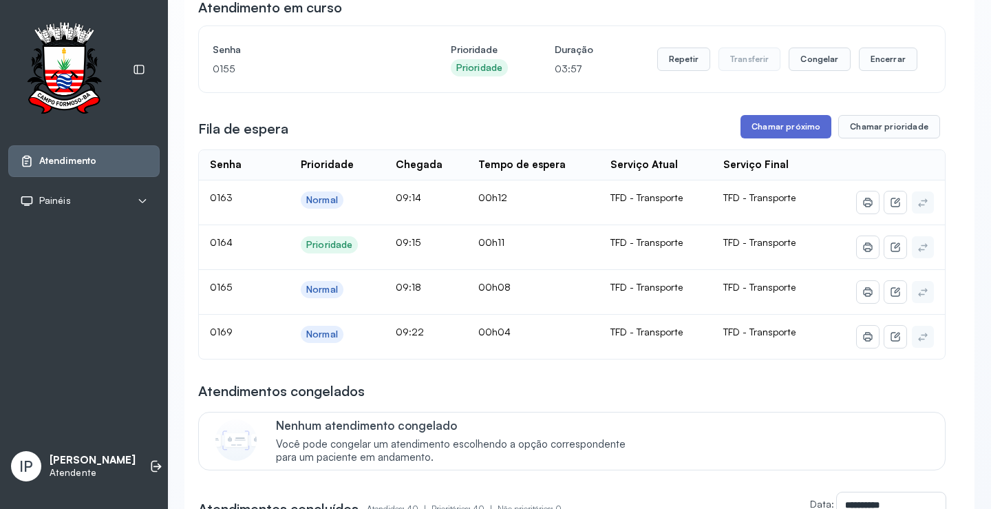
click at [769, 123] on button "Chamar próximo" at bounding box center [785, 126] width 91 height 23
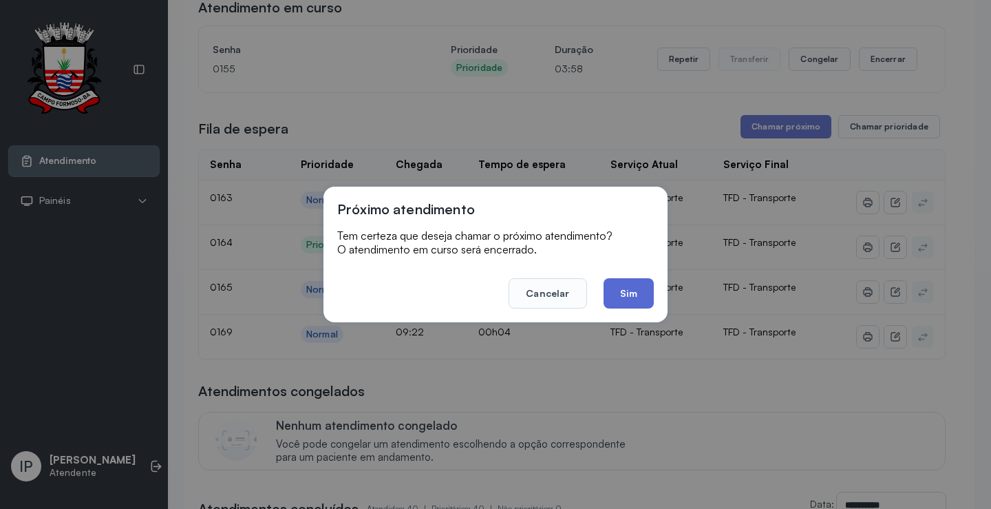
click at [625, 293] on button "Sim" at bounding box center [628, 293] width 50 height 30
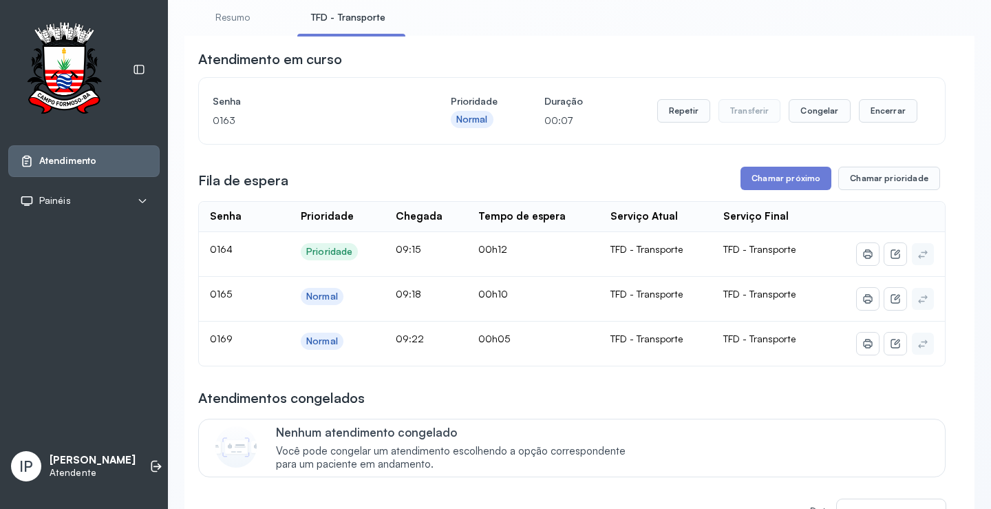
scroll to position [0, 0]
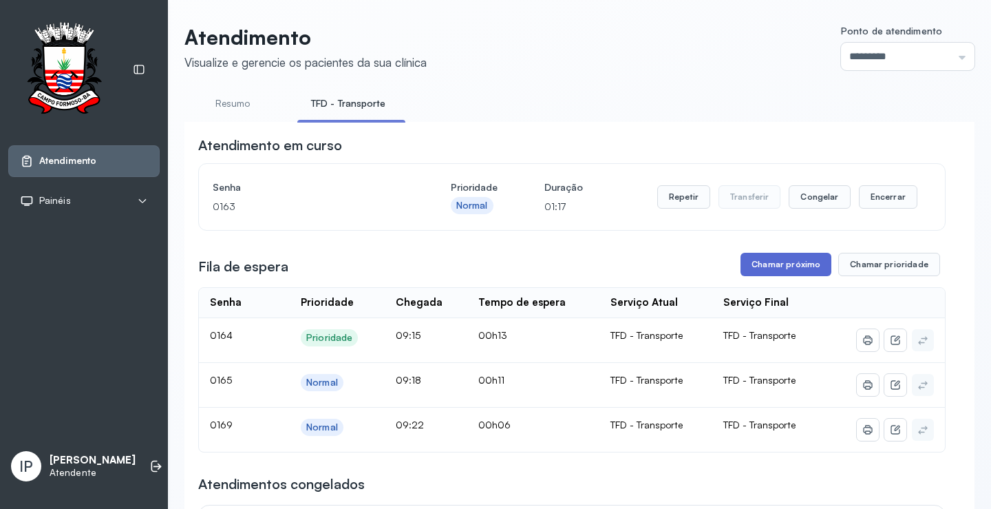
click at [762, 268] on button "Chamar próximo" at bounding box center [785, 264] width 91 height 23
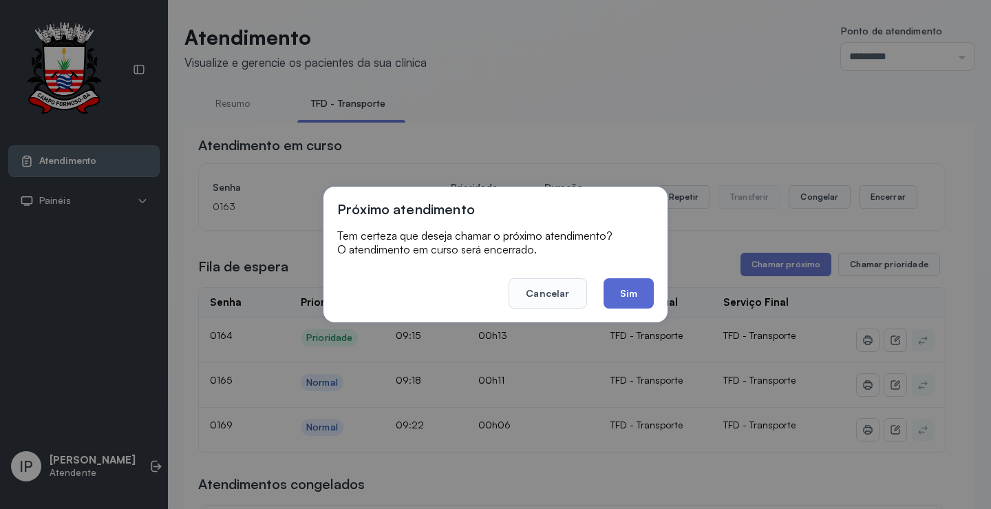
click at [610, 297] on button "Sim" at bounding box center [628, 293] width 50 height 30
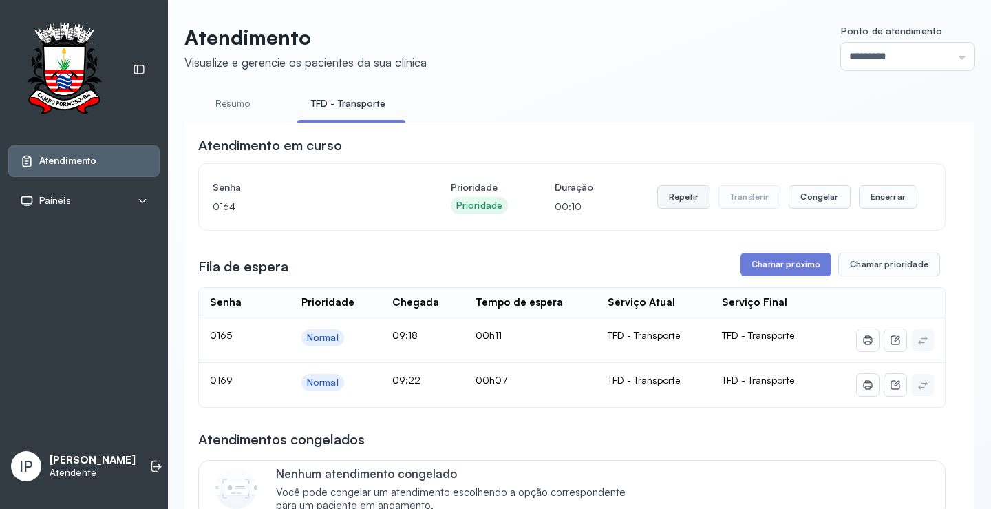
click at [667, 200] on button "Repetir" at bounding box center [683, 196] width 53 height 23
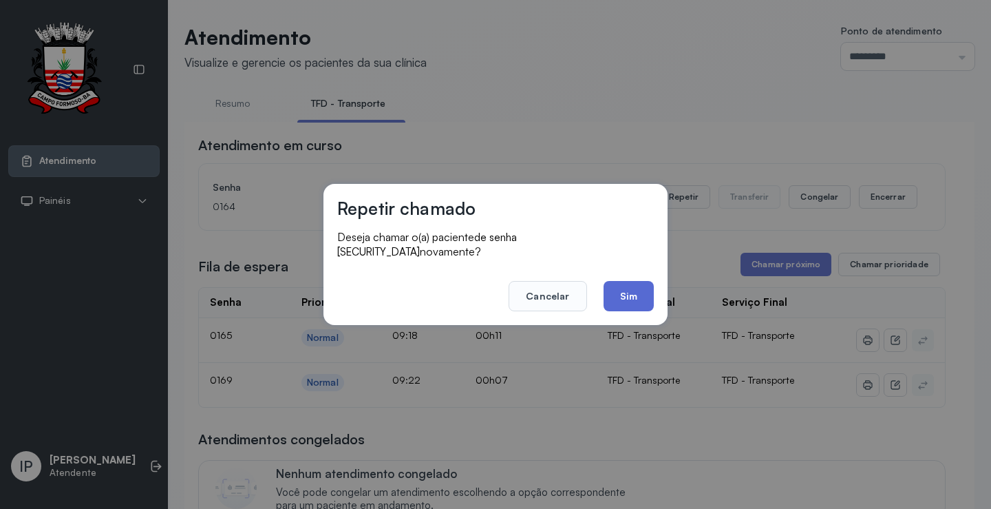
click at [632, 292] on button "Sim" at bounding box center [628, 296] width 50 height 30
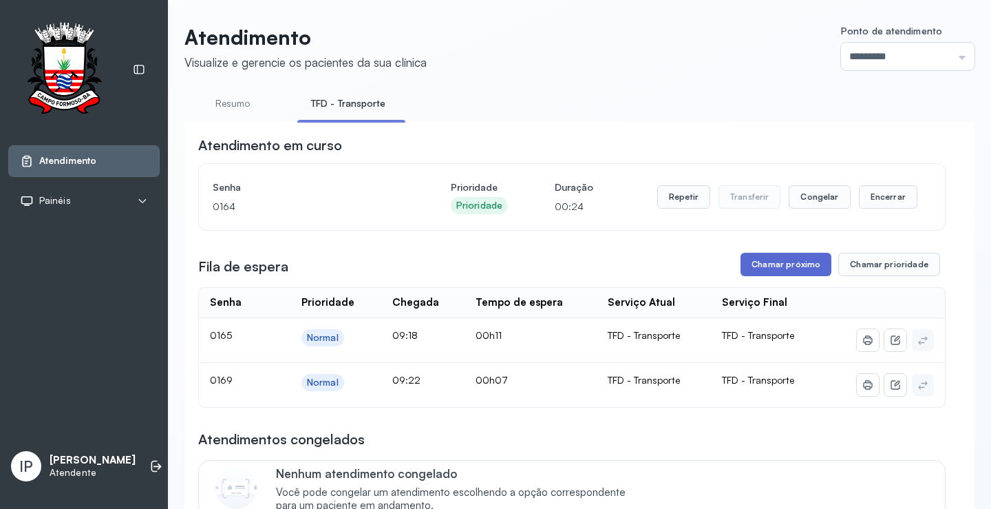
click at [769, 271] on button "Chamar próximo" at bounding box center [785, 264] width 91 height 23
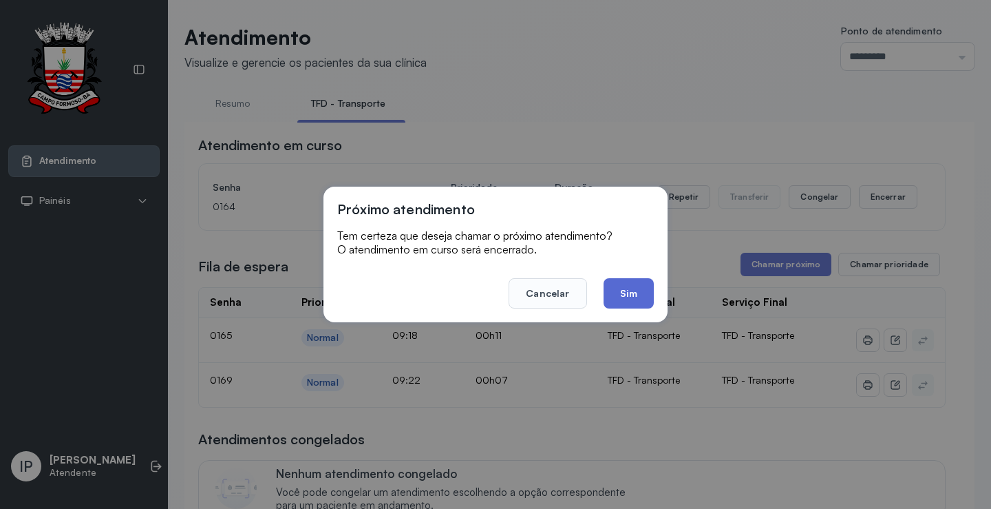
click at [625, 288] on button "Sim" at bounding box center [628, 293] width 50 height 30
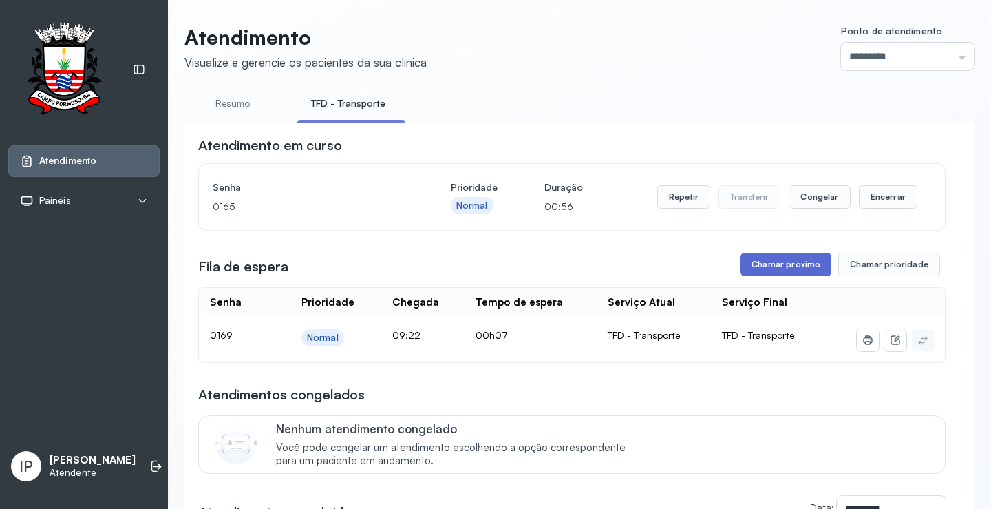
click at [759, 266] on button "Chamar próximo" at bounding box center [785, 264] width 91 height 23
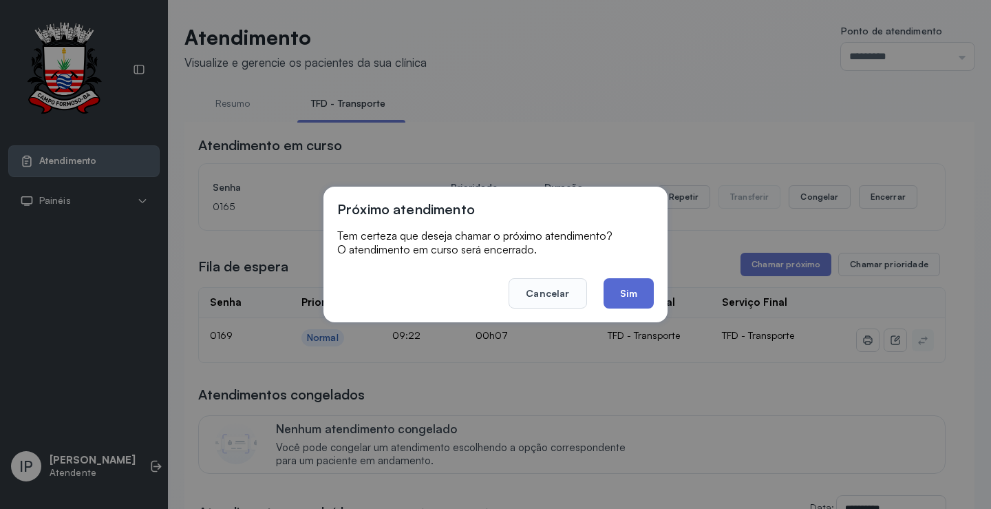
click at [649, 290] on button "Sim" at bounding box center [628, 293] width 50 height 30
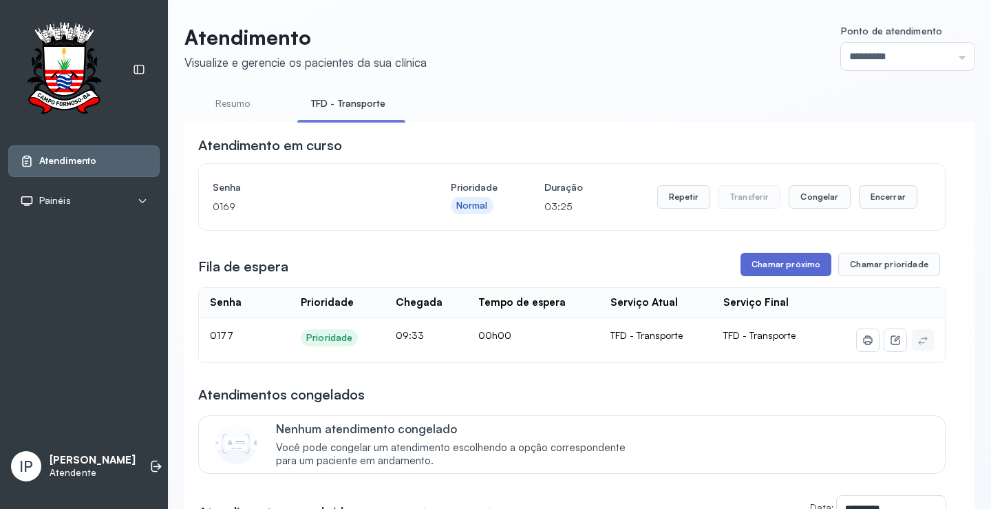
click at [760, 261] on button "Chamar próximo" at bounding box center [785, 264] width 91 height 23
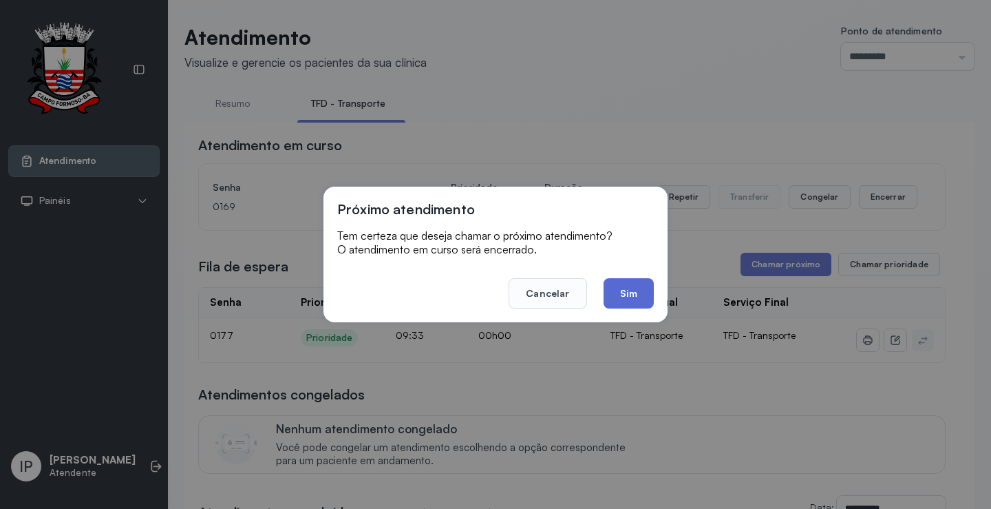
click at [634, 295] on button "Sim" at bounding box center [628, 293] width 50 height 30
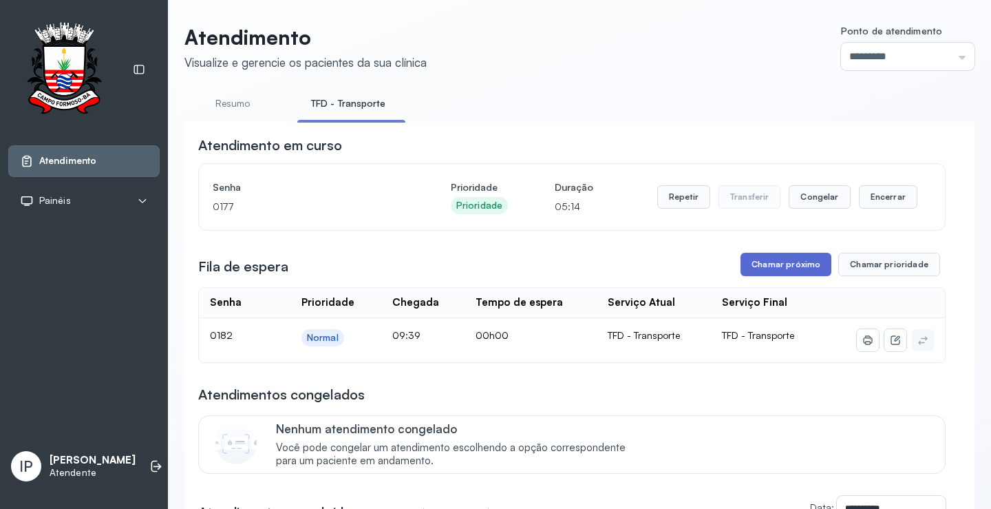
click at [767, 273] on button "Chamar próximo" at bounding box center [785, 264] width 91 height 23
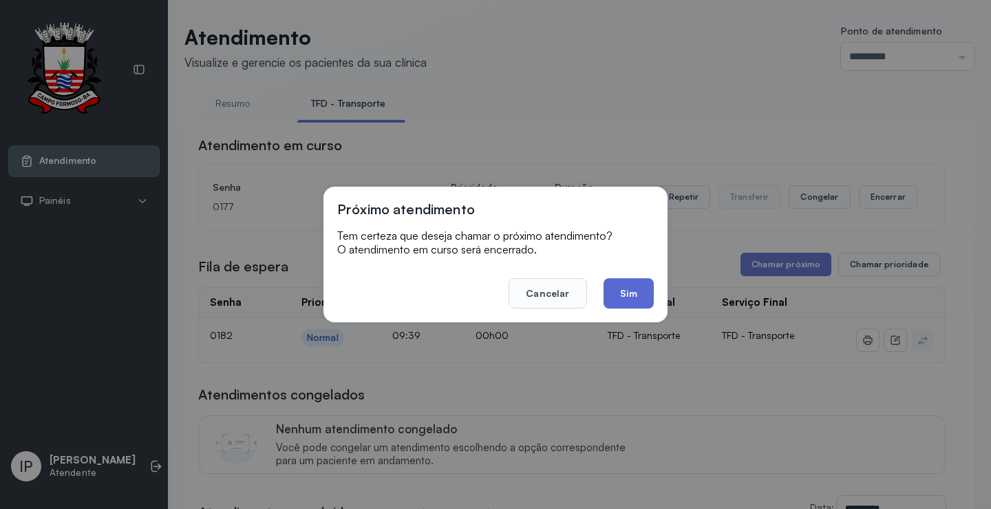
click at [630, 293] on button "Sim" at bounding box center [628, 293] width 50 height 30
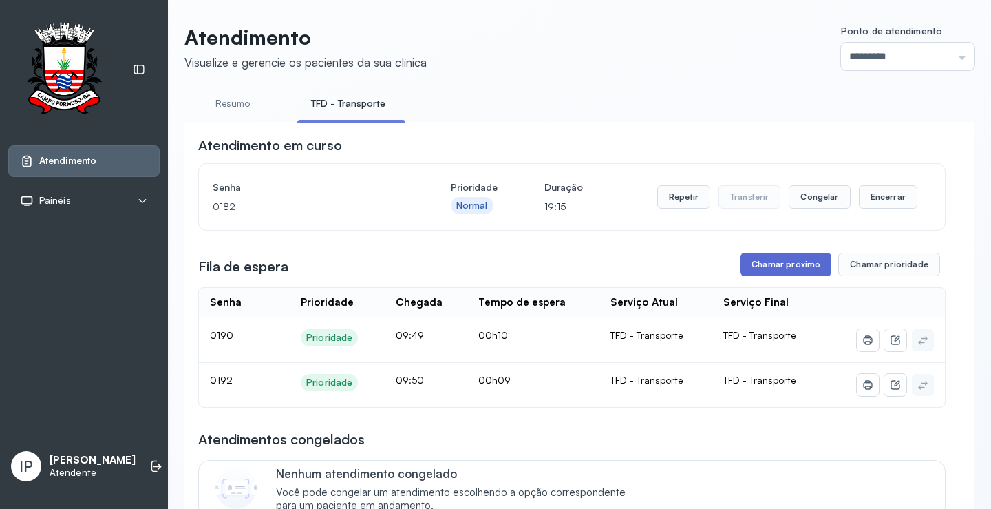
click at [780, 264] on button "Chamar próximo" at bounding box center [785, 264] width 91 height 23
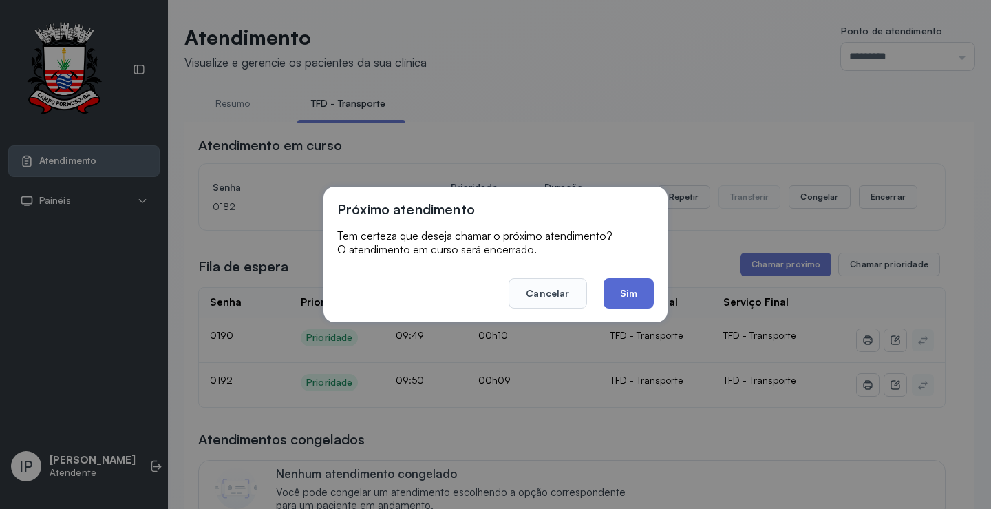
click at [614, 291] on button "Sim" at bounding box center [628, 293] width 50 height 30
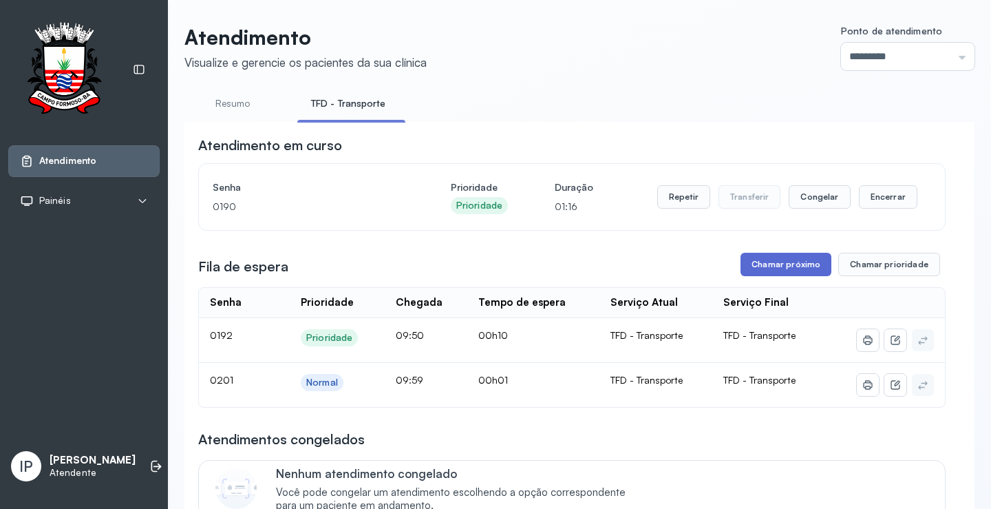
click at [774, 265] on button "Chamar próximo" at bounding box center [785, 264] width 91 height 23
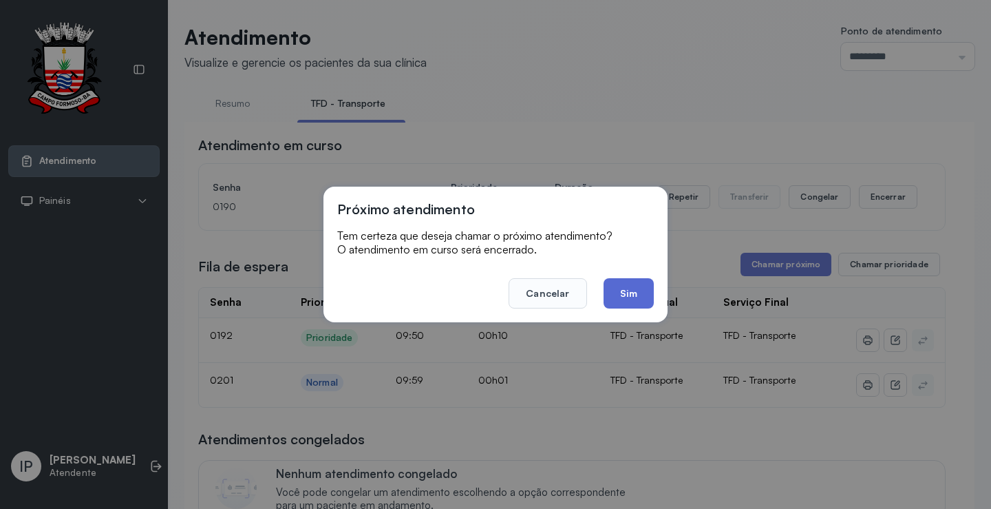
click at [625, 286] on button "Sim" at bounding box center [628, 293] width 50 height 30
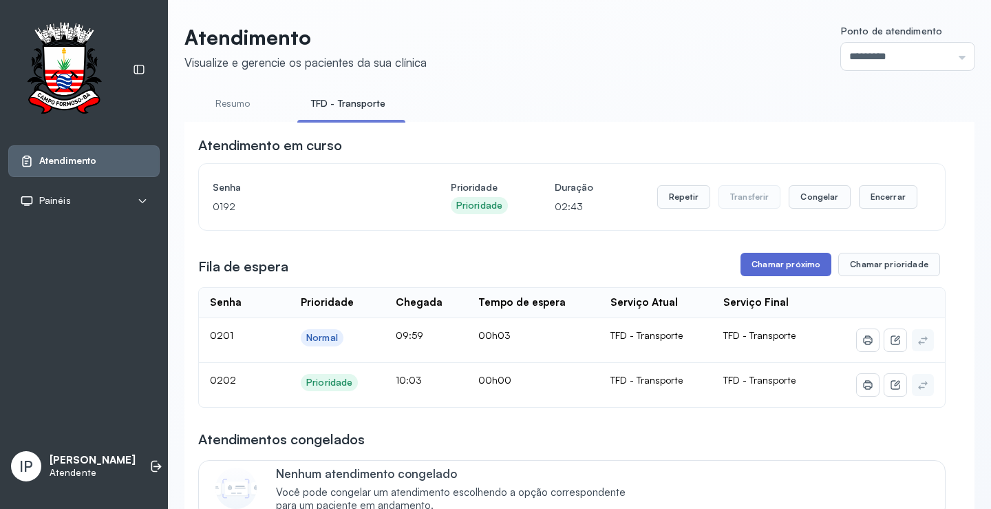
click at [758, 266] on button "Chamar próximo" at bounding box center [785, 264] width 91 height 23
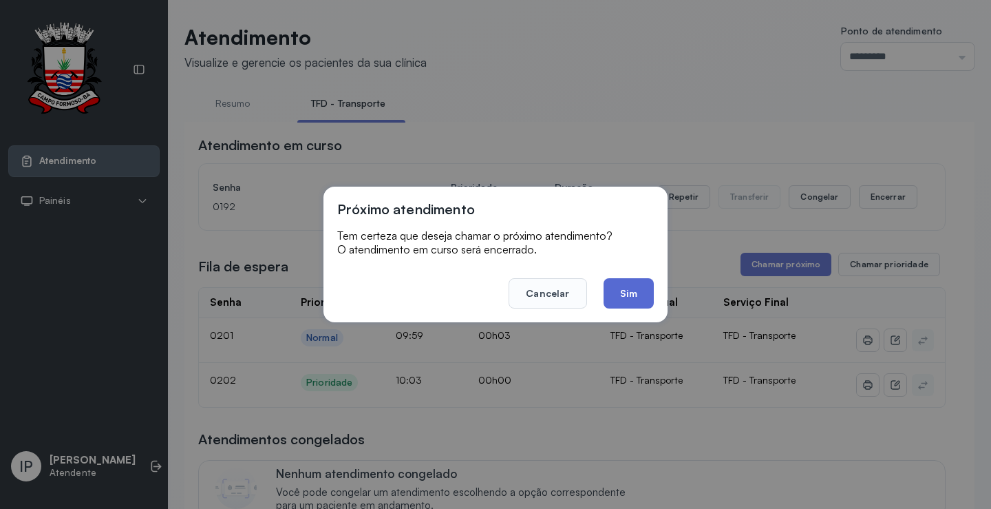
click at [632, 288] on button "Sim" at bounding box center [628, 293] width 50 height 30
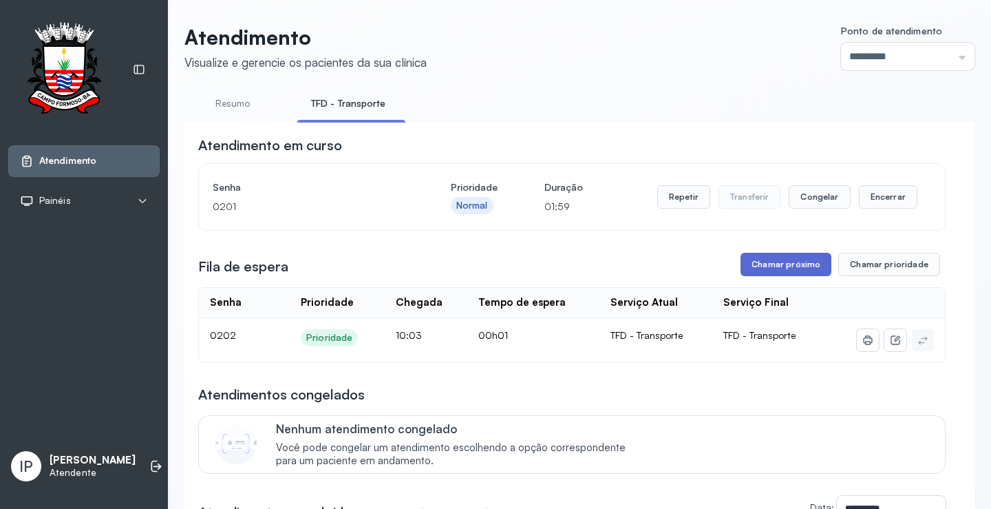
click at [754, 264] on button "Chamar próximo" at bounding box center [785, 264] width 91 height 23
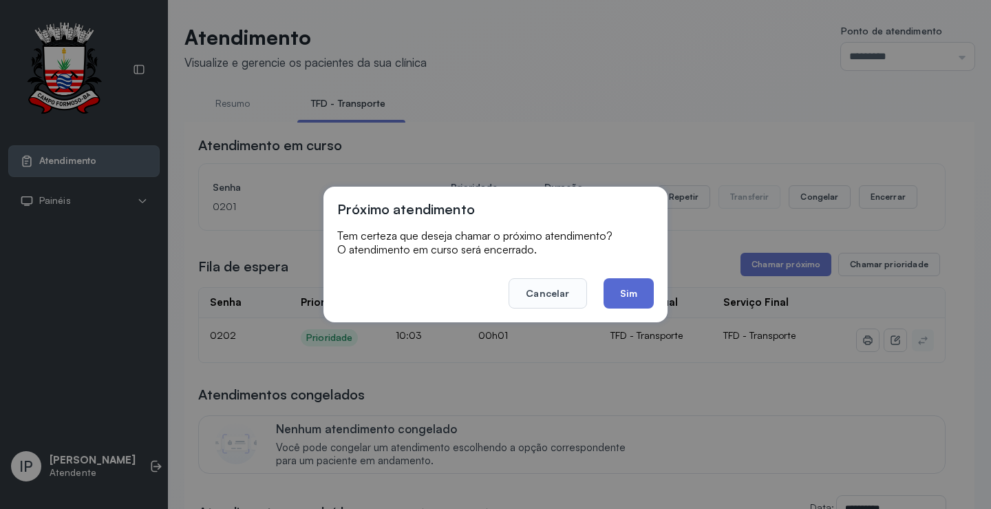
click at [615, 286] on button "Sim" at bounding box center [628, 293] width 50 height 30
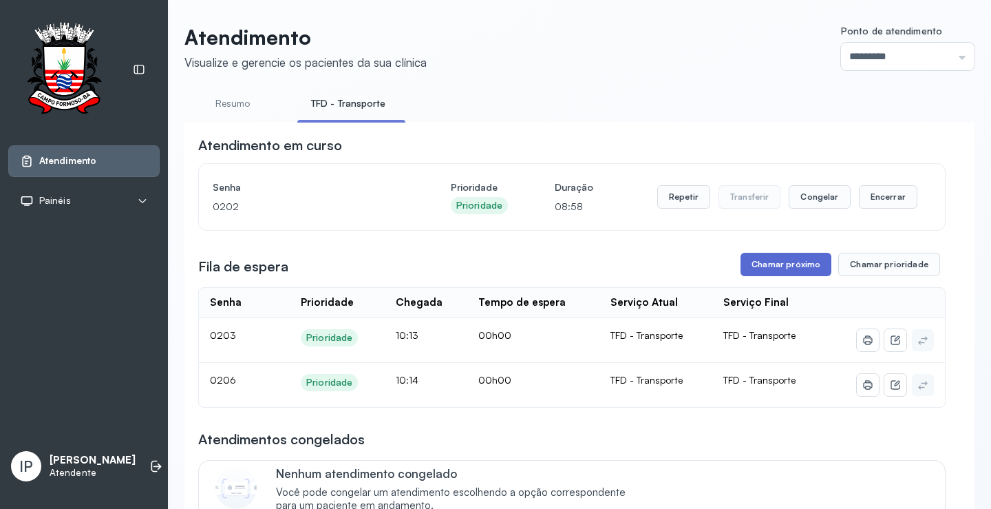
click at [771, 270] on button "Chamar próximo" at bounding box center [785, 264] width 91 height 23
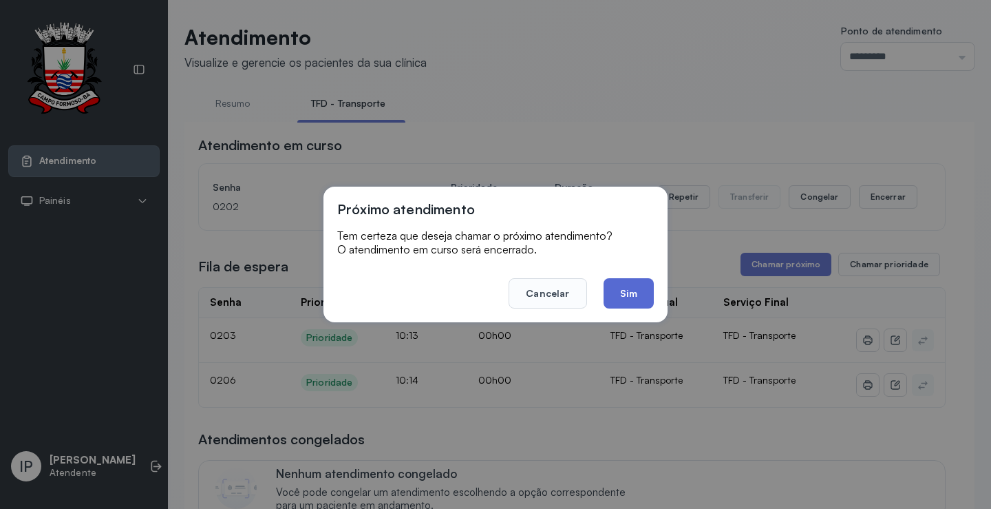
click at [625, 298] on button "Sim" at bounding box center [628, 293] width 50 height 30
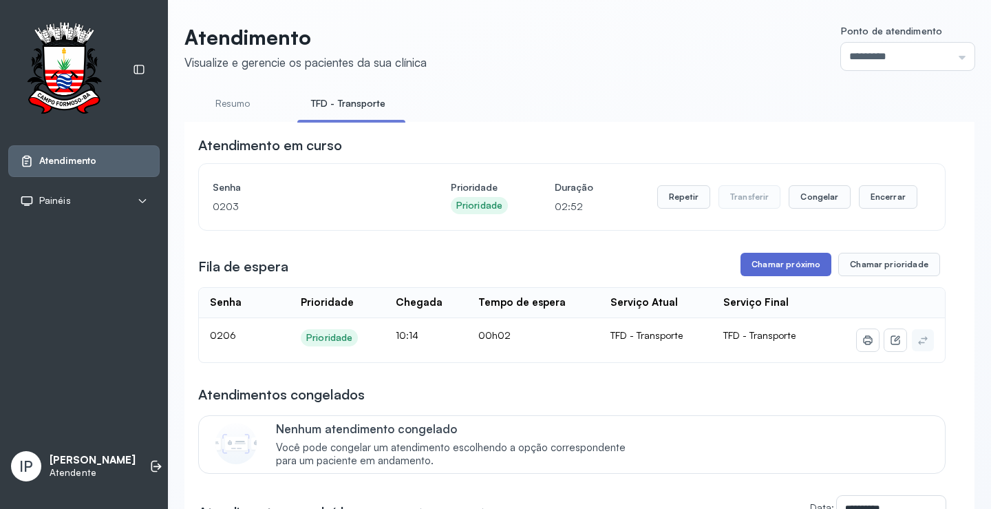
click at [745, 265] on button "Chamar próximo" at bounding box center [785, 264] width 91 height 23
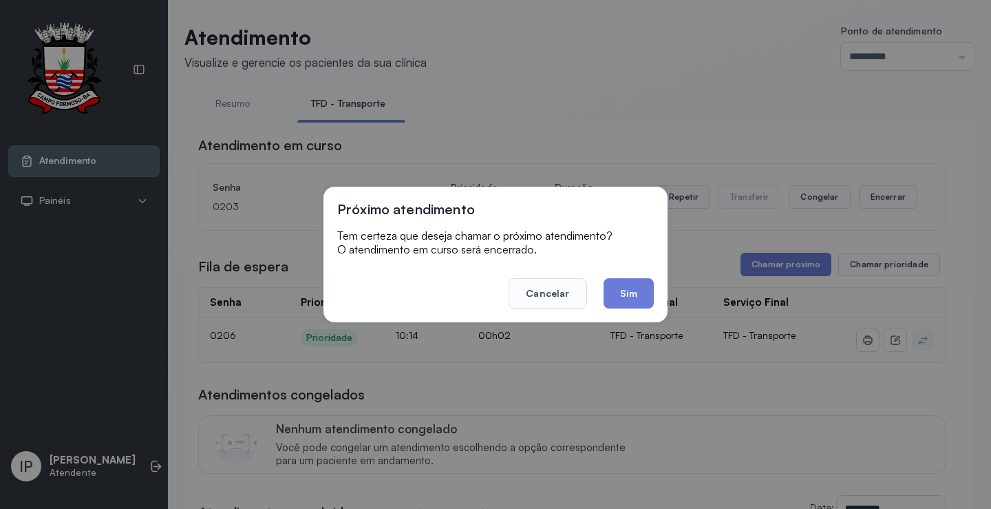
click at [644, 305] on button "Sim" at bounding box center [628, 293] width 50 height 30
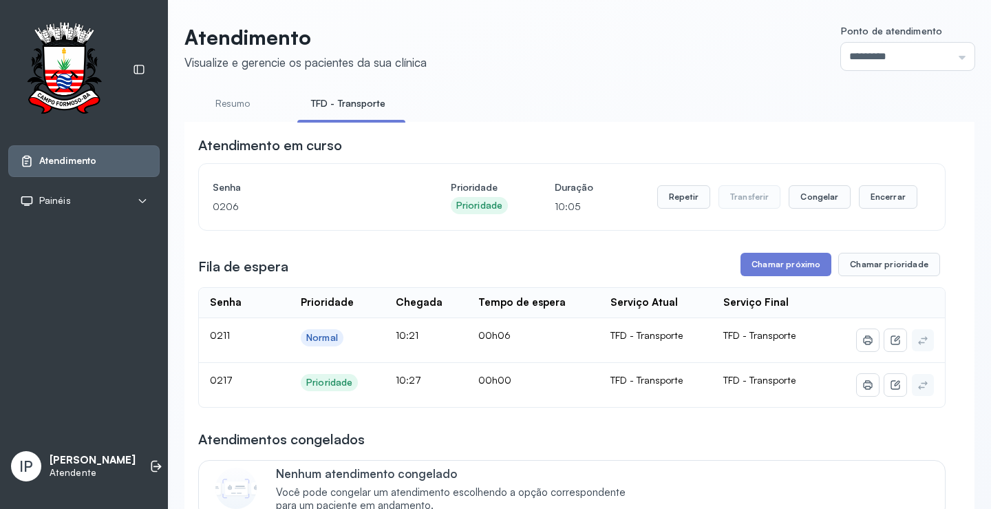
click at [768, 270] on button "Chamar próximo" at bounding box center [785, 264] width 91 height 23
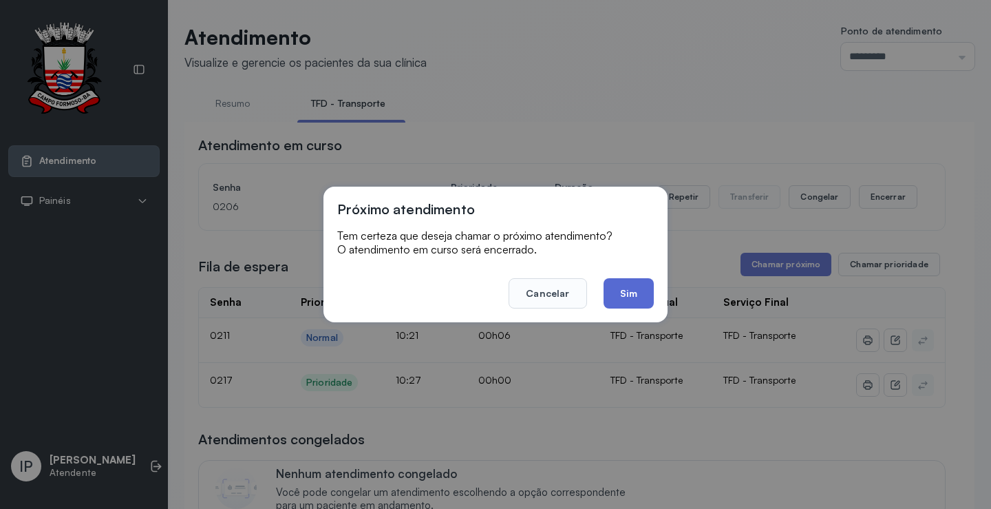
click at [617, 304] on button "Sim" at bounding box center [628, 293] width 50 height 30
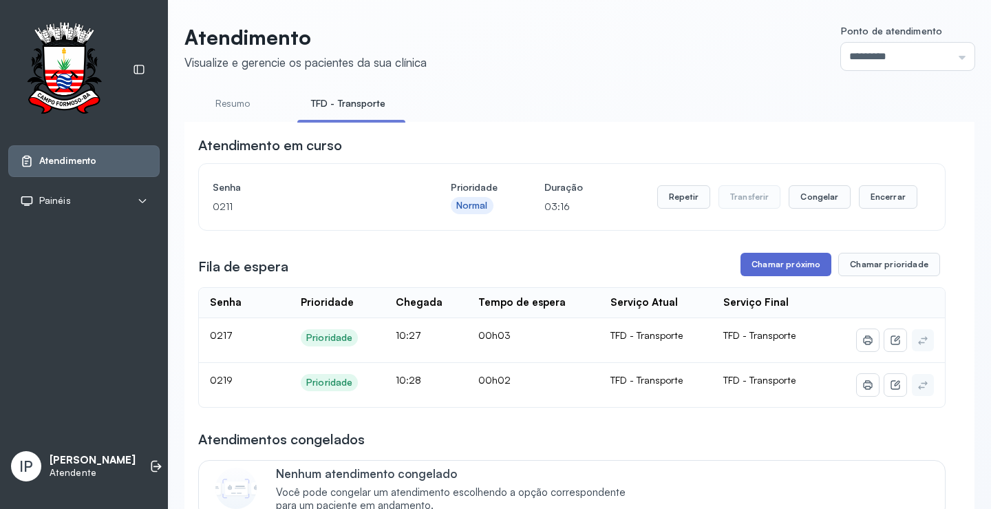
click at [776, 264] on button "Chamar próximo" at bounding box center [785, 264] width 91 height 23
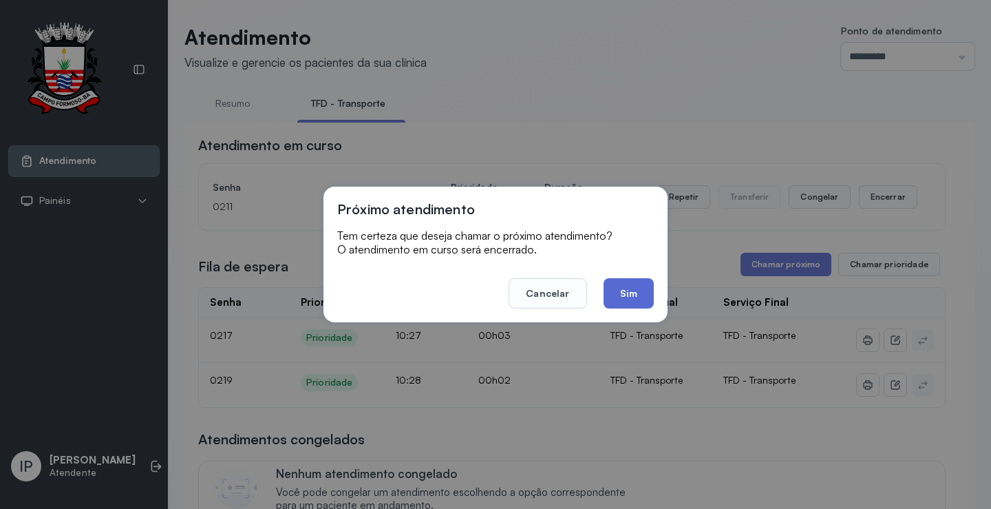
click at [633, 291] on button "Sim" at bounding box center [628, 293] width 50 height 30
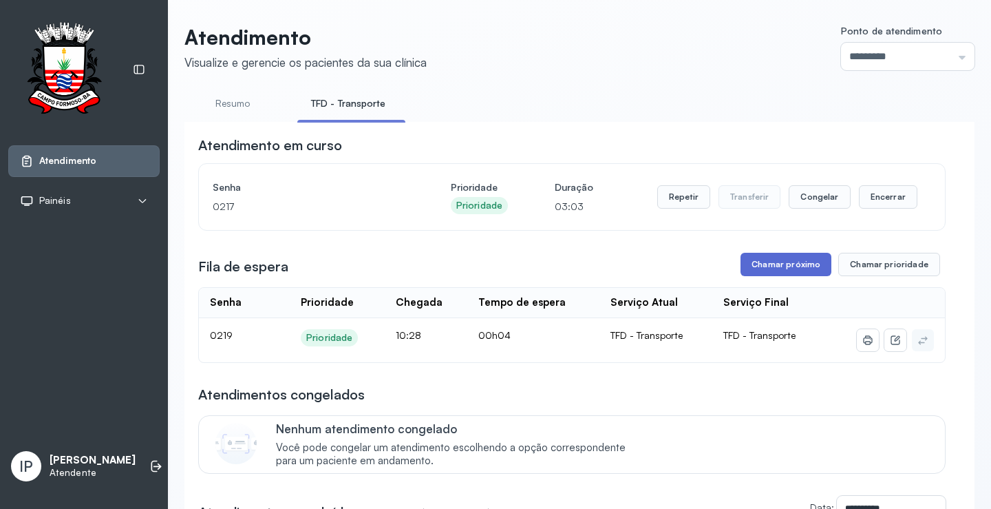
click at [774, 262] on button "Chamar próximo" at bounding box center [785, 264] width 91 height 23
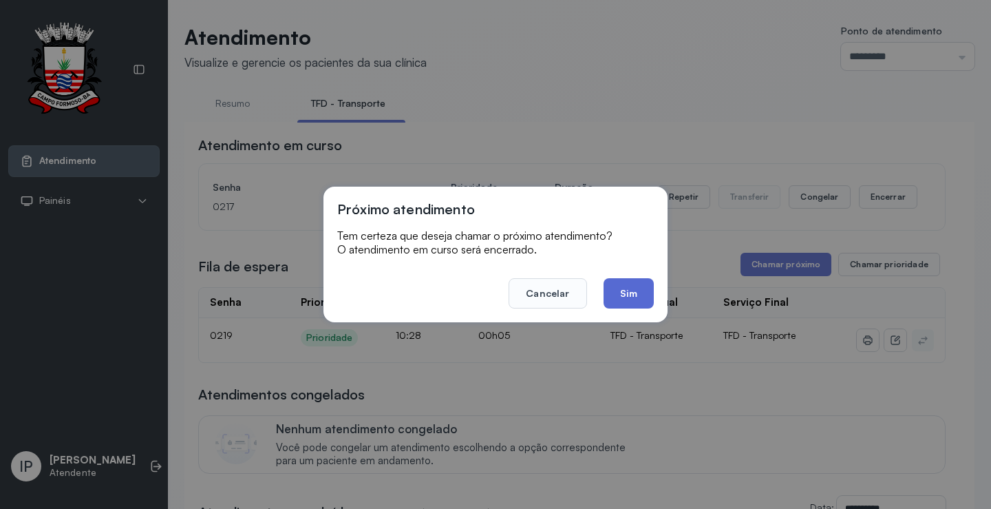
click at [630, 287] on button "Sim" at bounding box center [628, 293] width 50 height 30
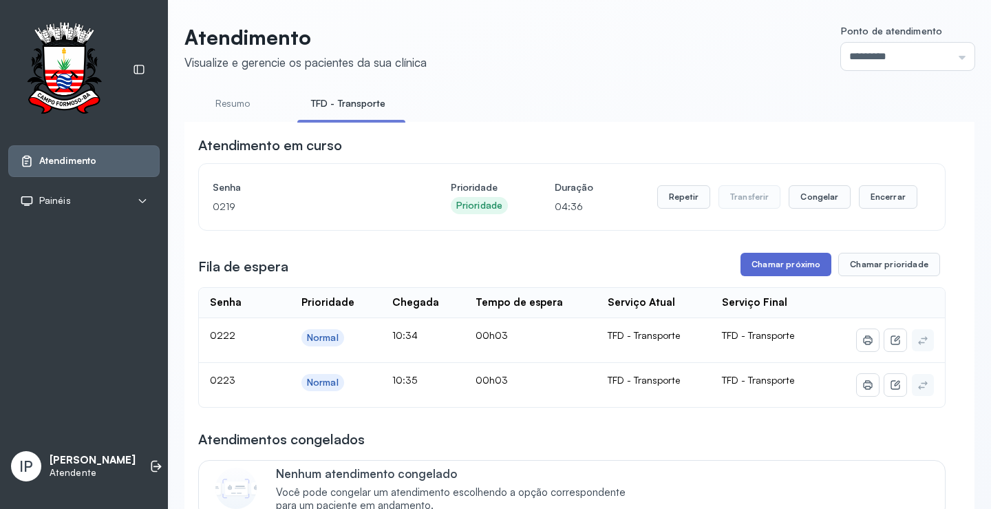
click at [754, 268] on button "Chamar próximo" at bounding box center [785, 264] width 91 height 23
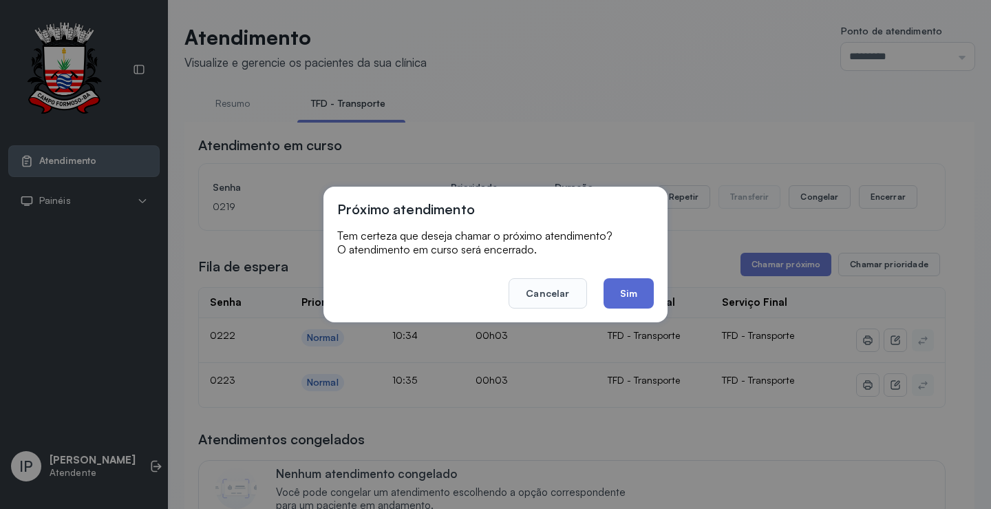
click at [623, 290] on button "Sim" at bounding box center [628, 293] width 50 height 30
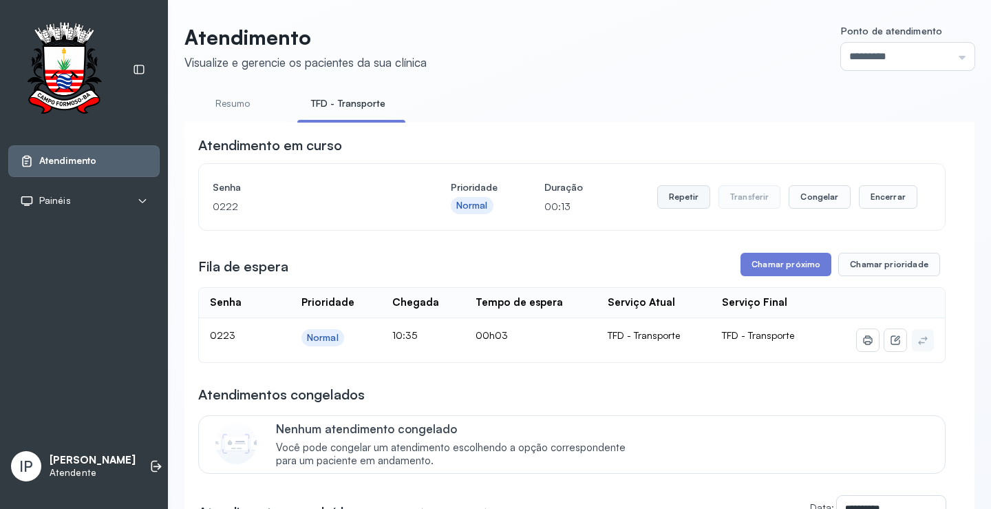
click at [680, 205] on button "Repetir" at bounding box center [683, 196] width 53 height 23
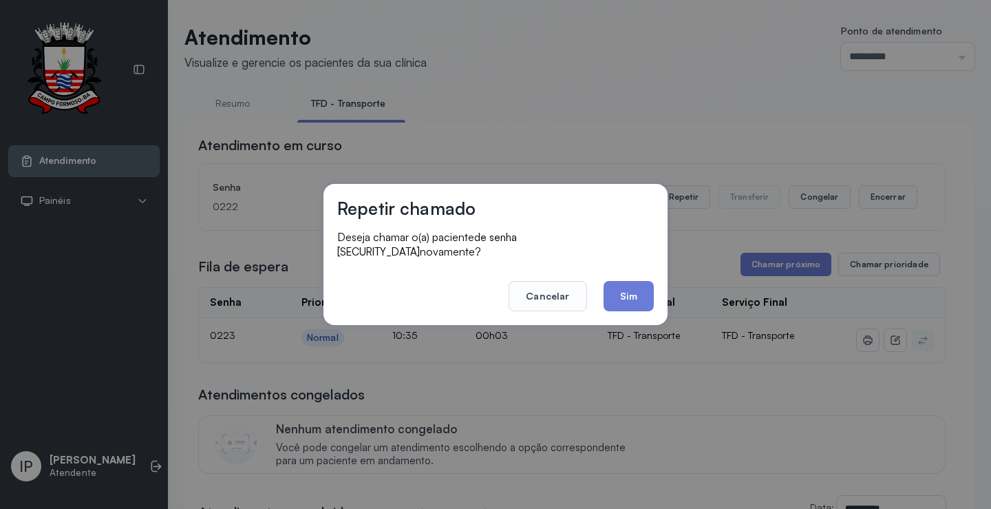
click at [624, 284] on button "Sim" at bounding box center [628, 296] width 50 height 30
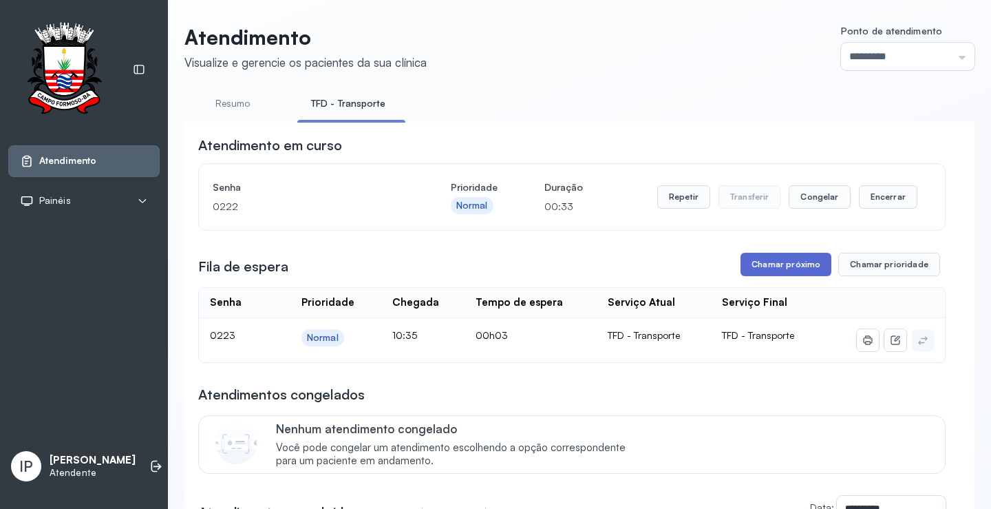
click at [783, 264] on button "Chamar próximo" at bounding box center [785, 264] width 91 height 23
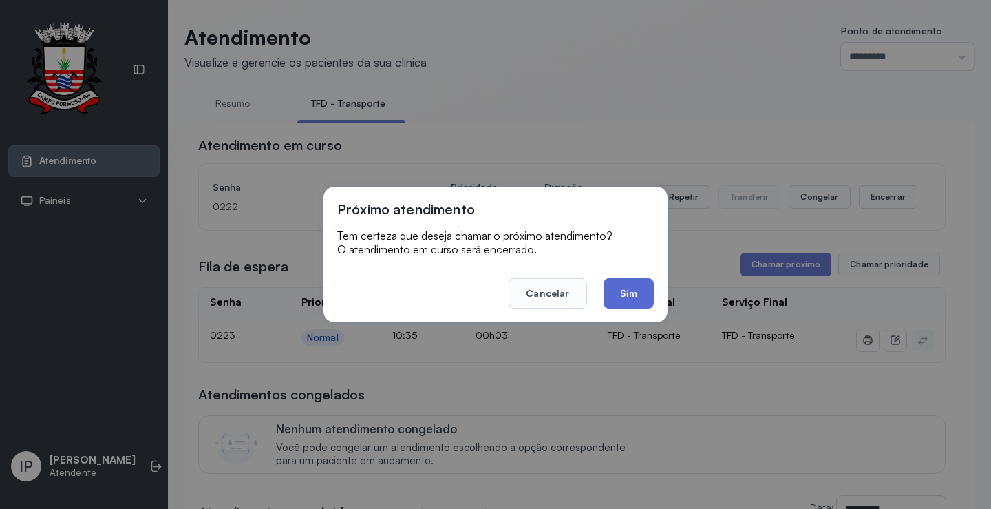
click at [640, 299] on button "Sim" at bounding box center [628, 293] width 50 height 30
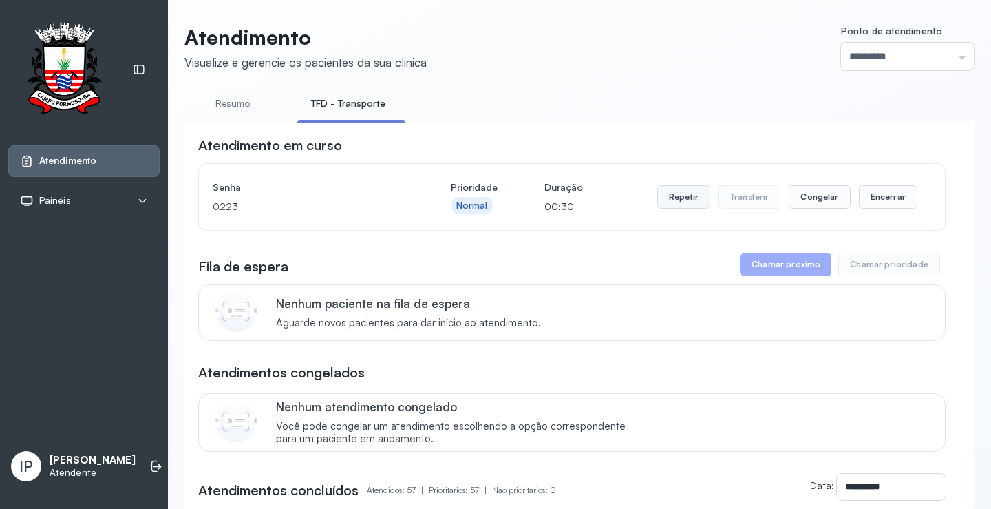
click at [670, 200] on button "Repetir" at bounding box center [683, 196] width 53 height 23
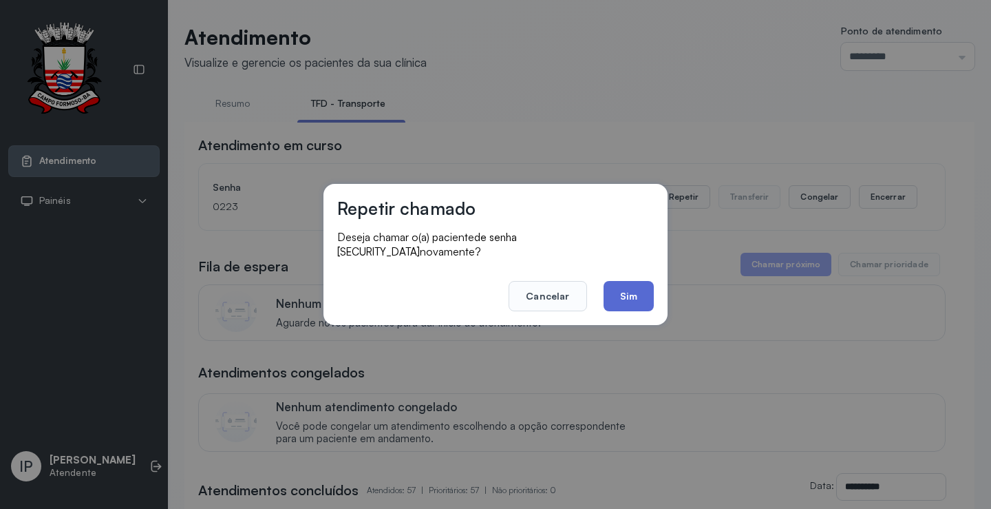
click at [614, 290] on button "Sim" at bounding box center [628, 296] width 50 height 30
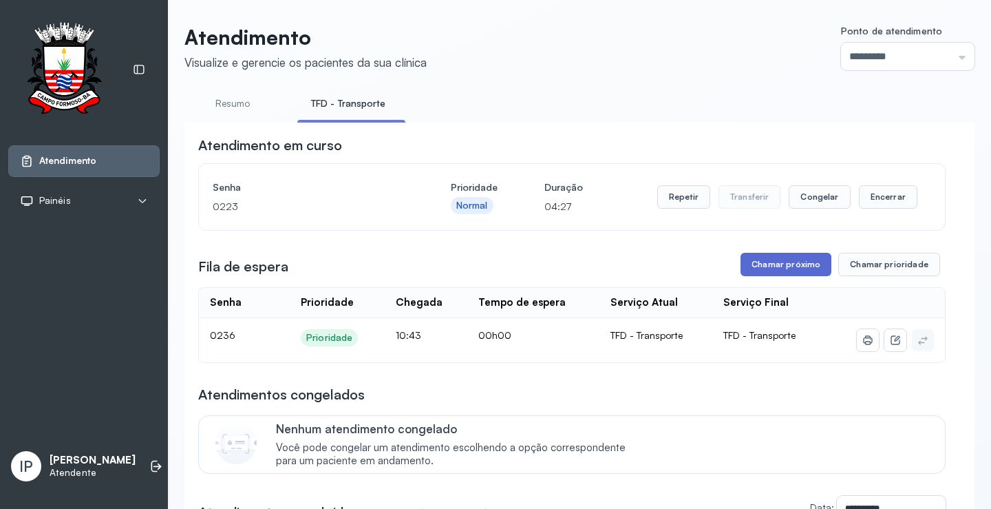
click at [749, 275] on button "Chamar próximo" at bounding box center [785, 264] width 91 height 23
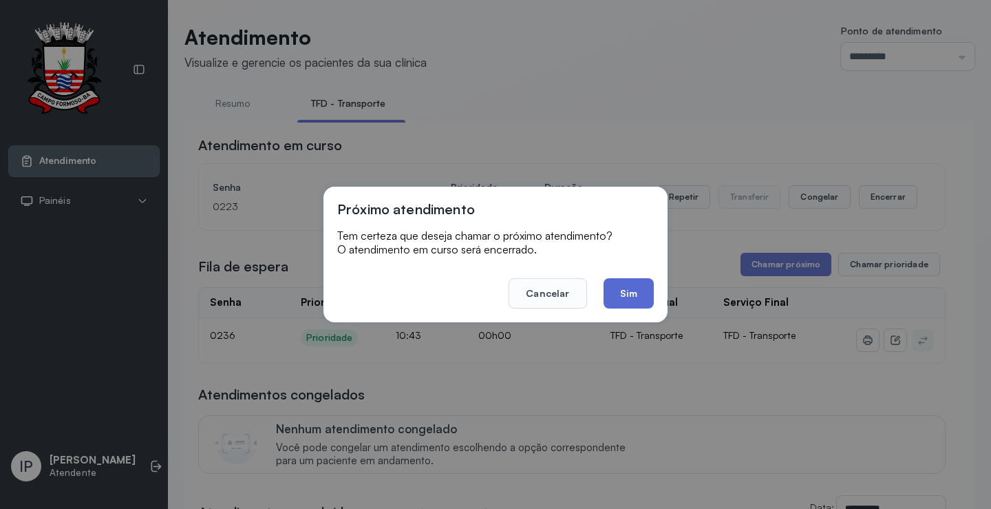
click at [627, 290] on button "Sim" at bounding box center [628, 293] width 50 height 30
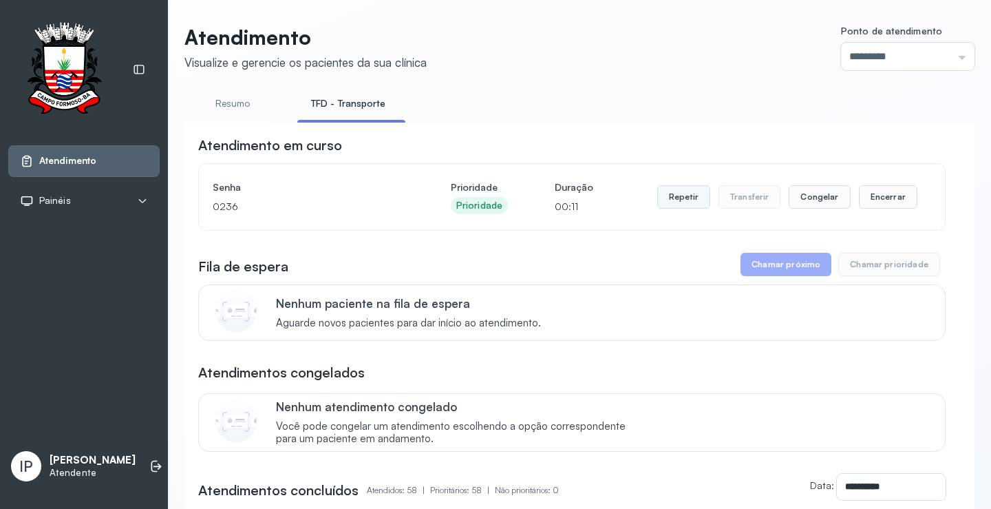
click at [694, 198] on button "Repetir" at bounding box center [683, 196] width 53 height 23
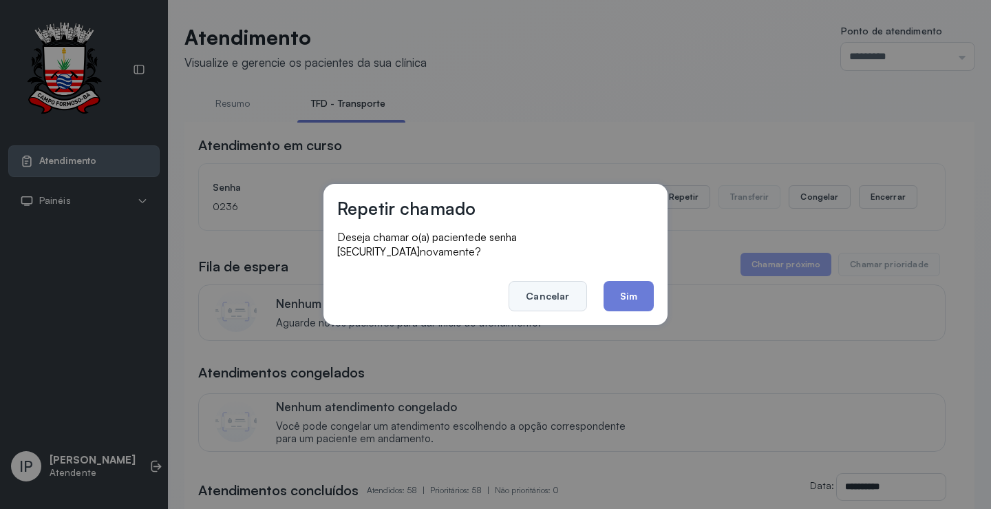
click at [568, 291] on button "Cancelar" at bounding box center [548, 296] width 78 height 30
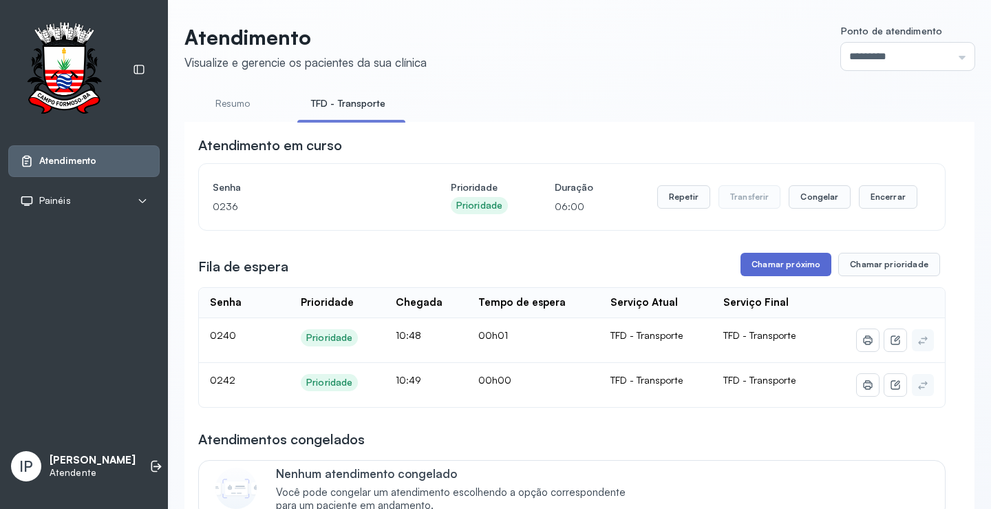
click at [777, 268] on button "Chamar próximo" at bounding box center [785, 264] width 91 height 23
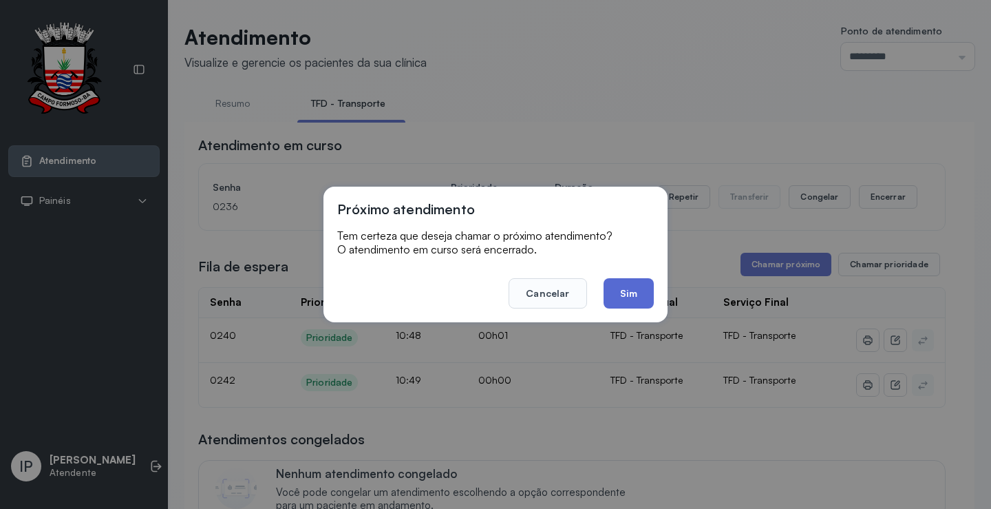
click at [639, 292] on button "Sim" at bounding box center [628, 293] width 50 height 30
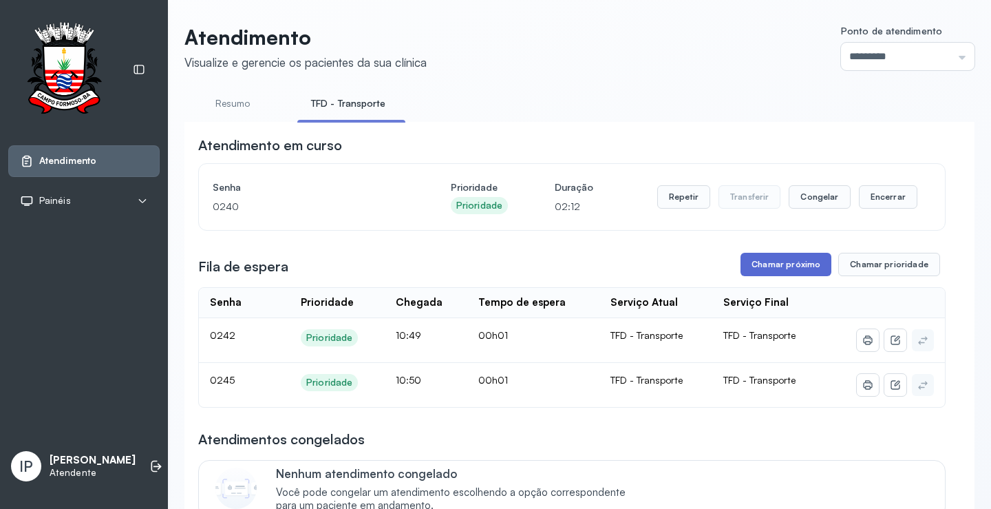
click at [750, 270] on button "Chamar próximo" at bounding box center [785, 264] width 91 height 23
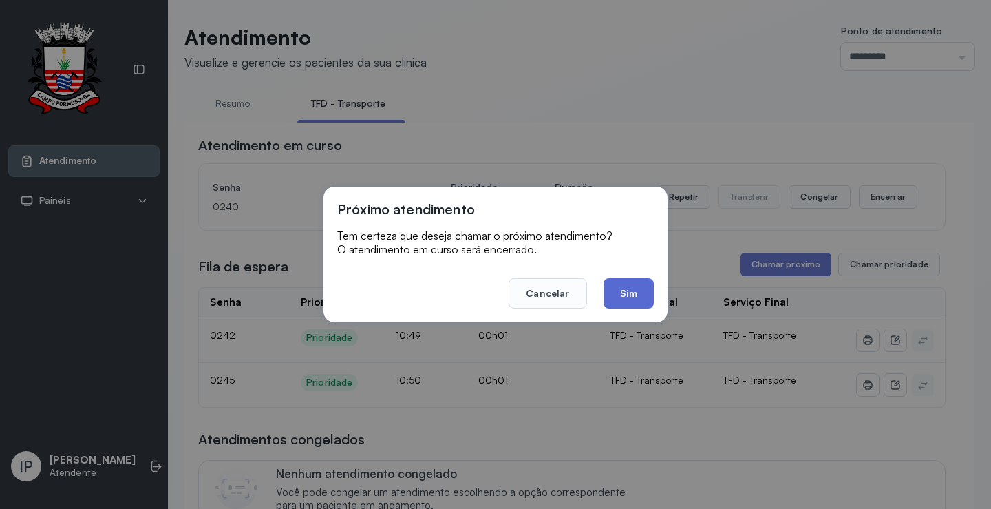
click at [626, 297] on button "Sim" at bounding box center [628, 293] width 50 height 30
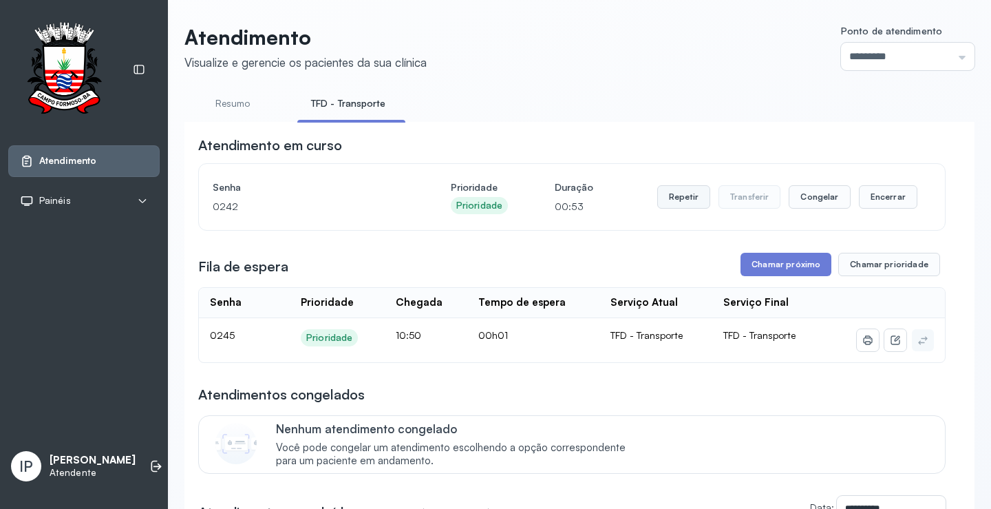
click at [685, 194] on button "Repetir" at bounding box center [683, 196] width 53 height 23
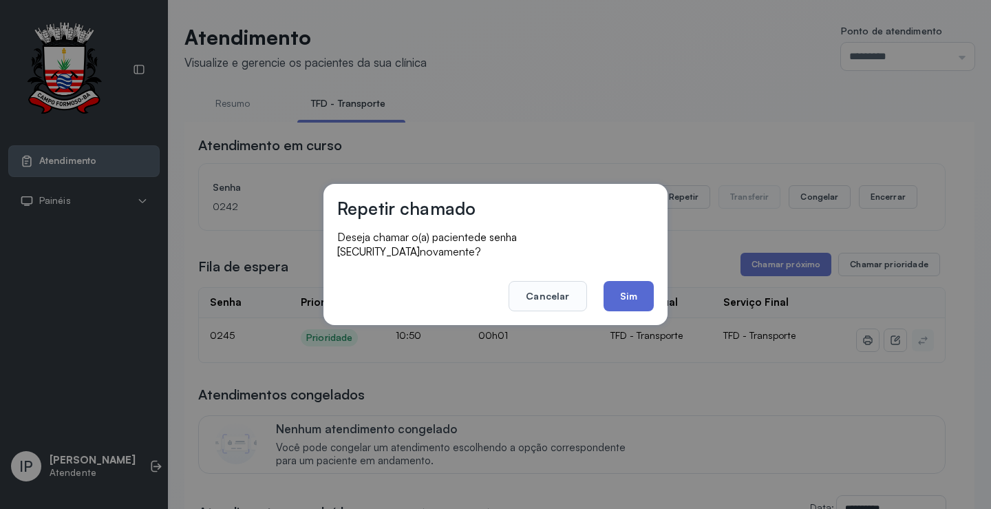
click at [637, 299] on button "Sim" at bounding box center [628, 296] width 50 height 30
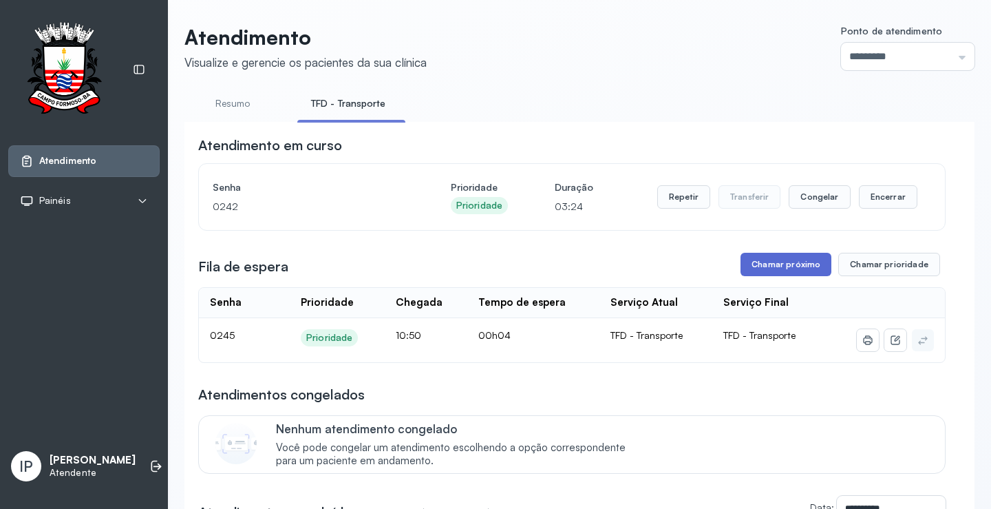
click at [749, 266] on button "Chamar próximo" at bounding box center [785, 264] width 91 height 23
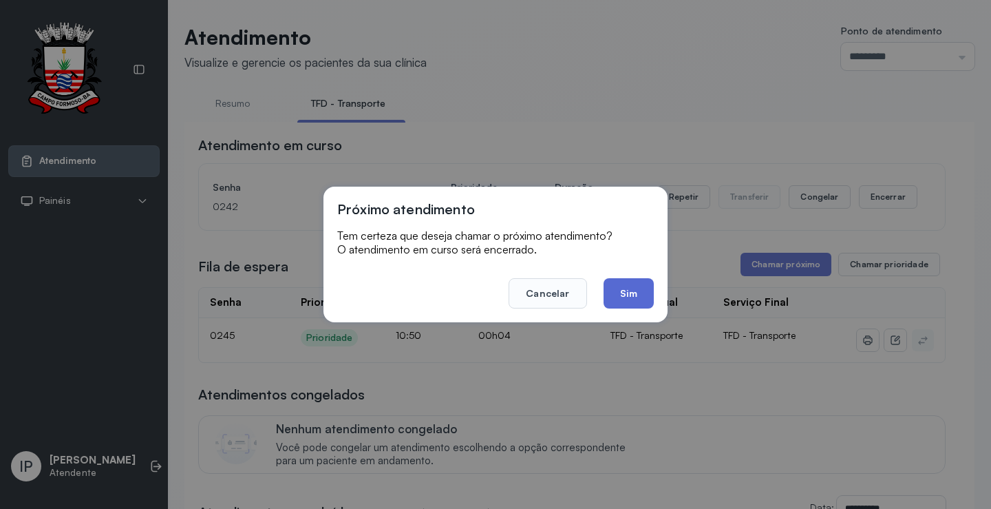
click at [644, 295] on button "Sim" at bounding box center [628, 293] width 50 height 30
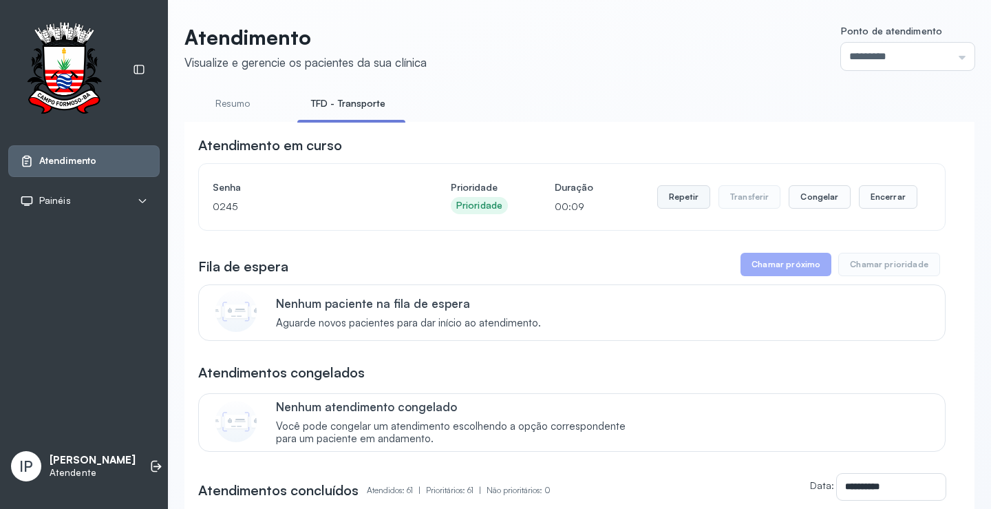
click at [670, 197] on button "Repetir" at bounding box center [683, 196] width 53 height 23
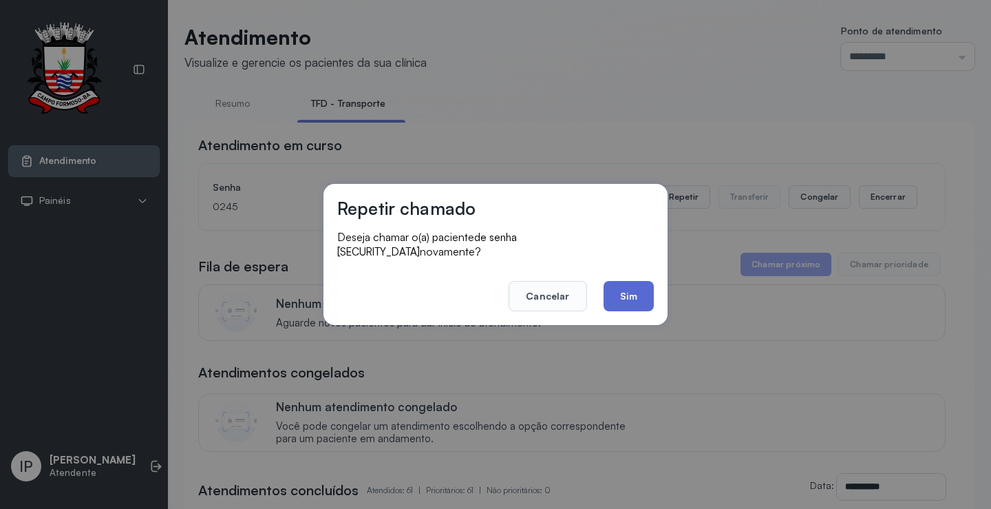
click at [646, 281] on button "Sim" at bounding box center [628, 296] width 50 height 30
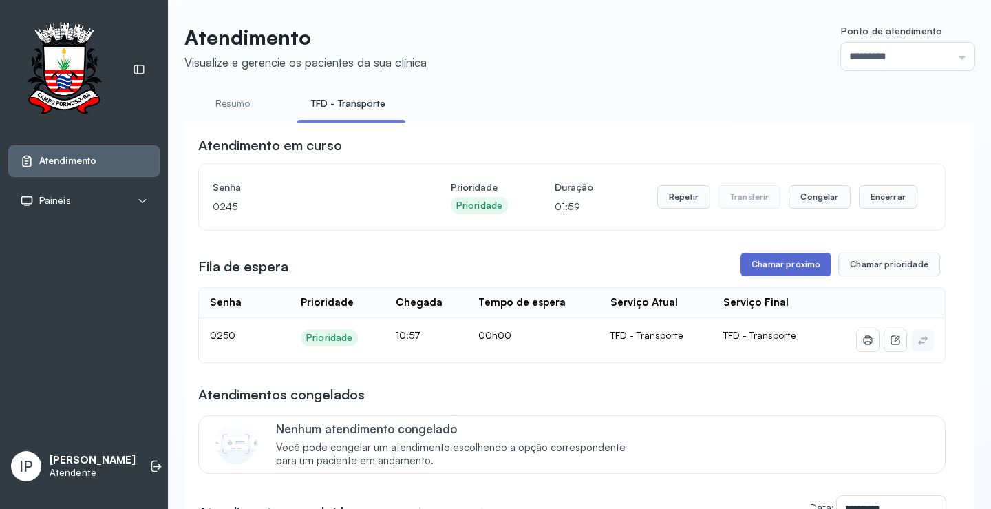
click at [782, 261] on button "Chamar próximo" at bounding box center [785, 264] width 91 height 23
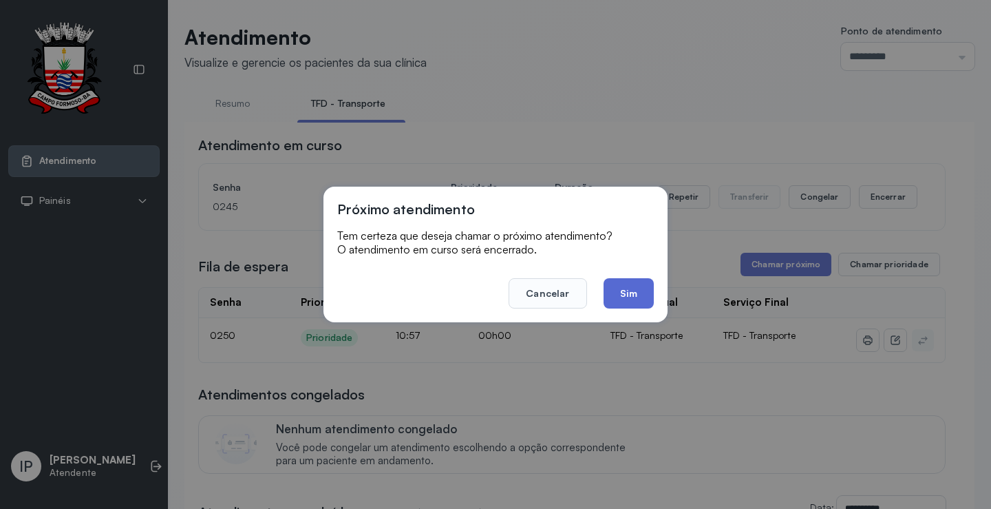
click at [648, 290] on button "Sim" at bounding box center [628, 293] width 50 height 30
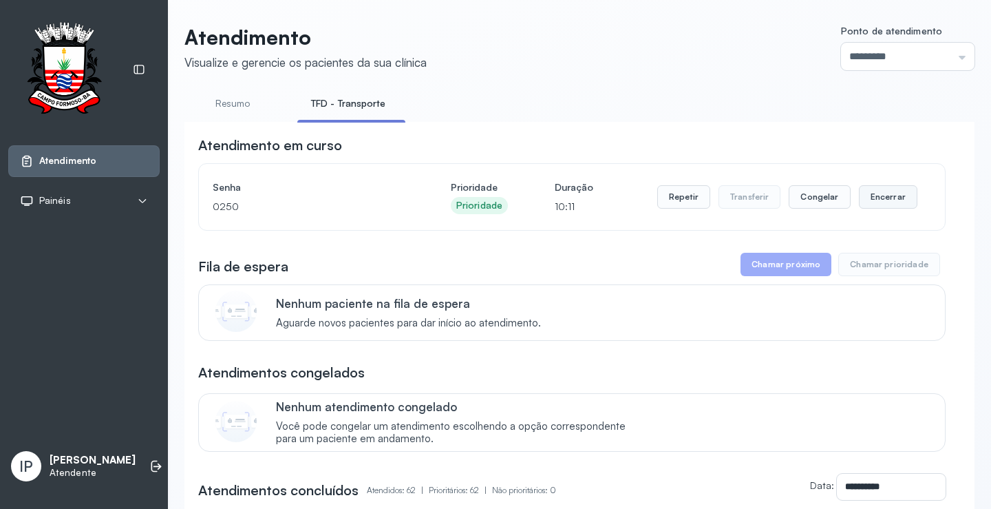
click at [881, 197] on button "Encerrar" at bounding box center [888, 196] width 58 height 23
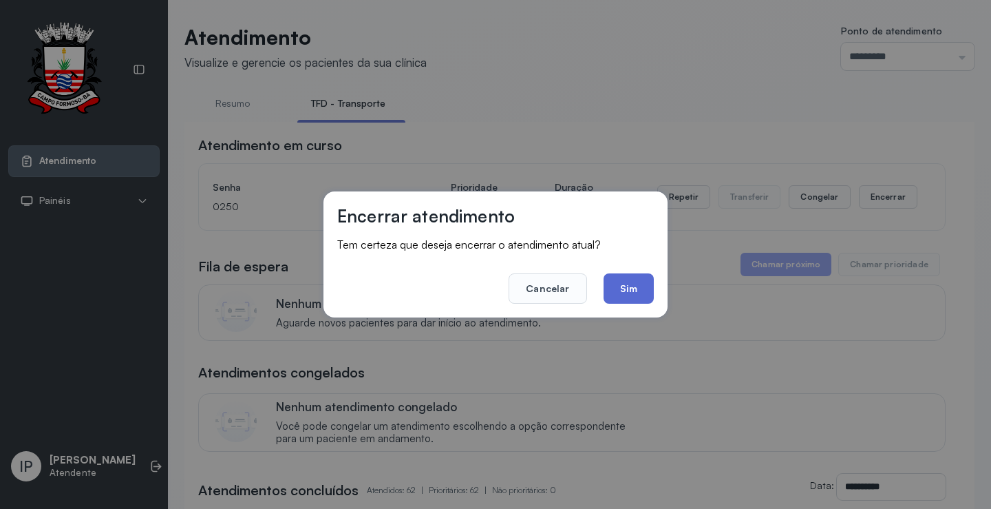
click at [631, 288] on button "Sim" at bounding box center [628, 288] width 50 height 30
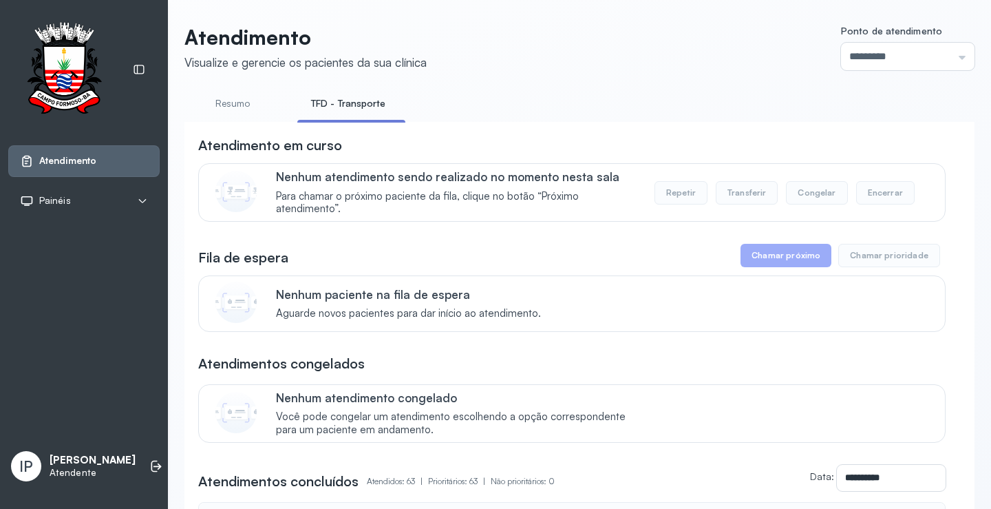
click at [234, 111] on link "Resumo" at bounding box center [232, 103] width 96 height 23
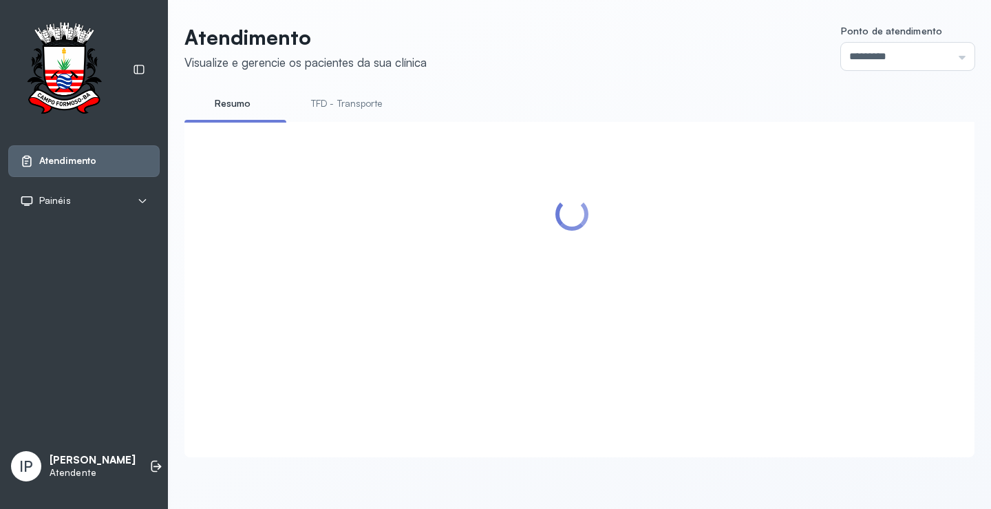
click at [363, 100] on link "TFD - Transporte" at bounding box center [346, 103] width 99 height 23
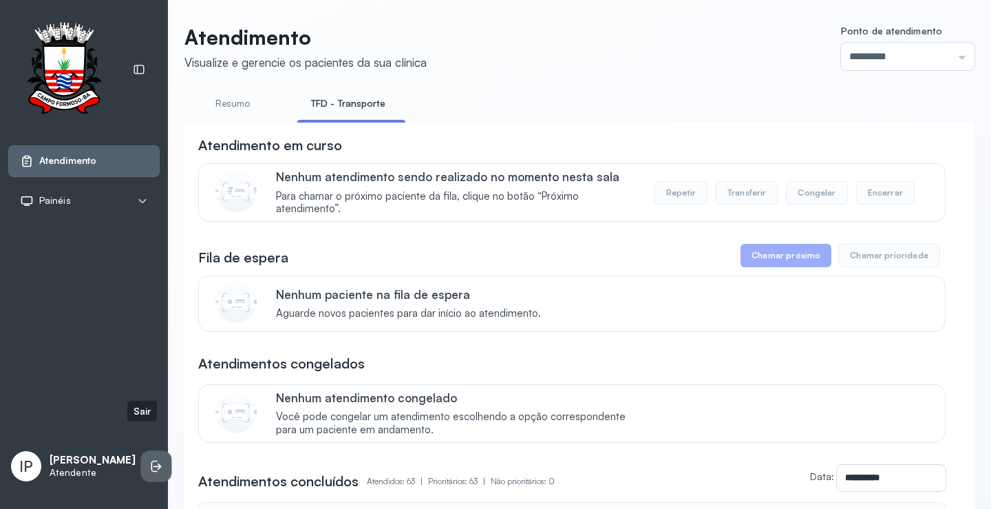
click at [149, 459] on icon at bounding box center [156, 466] width 14 height 14
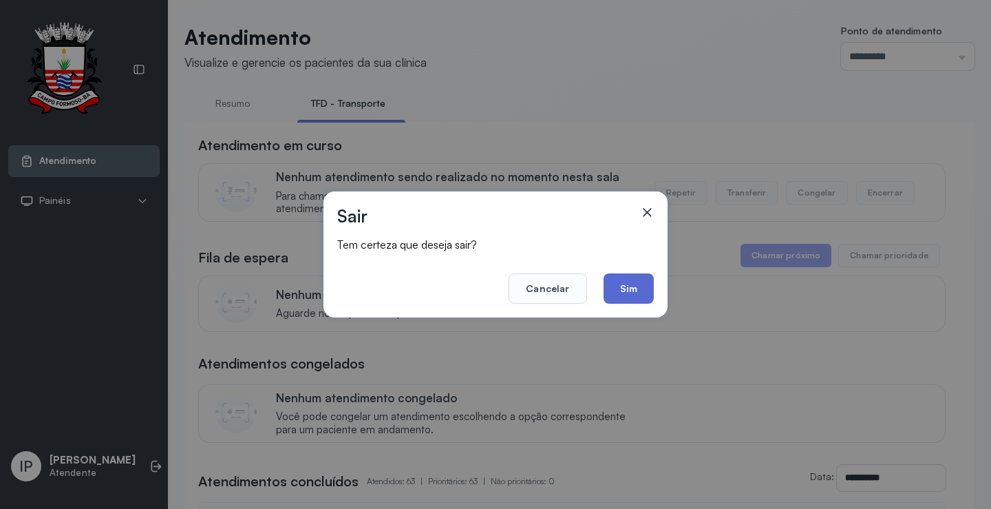
click at [629, 286] on button "Sim" at bounding box center [628, 288] width 50 height 30
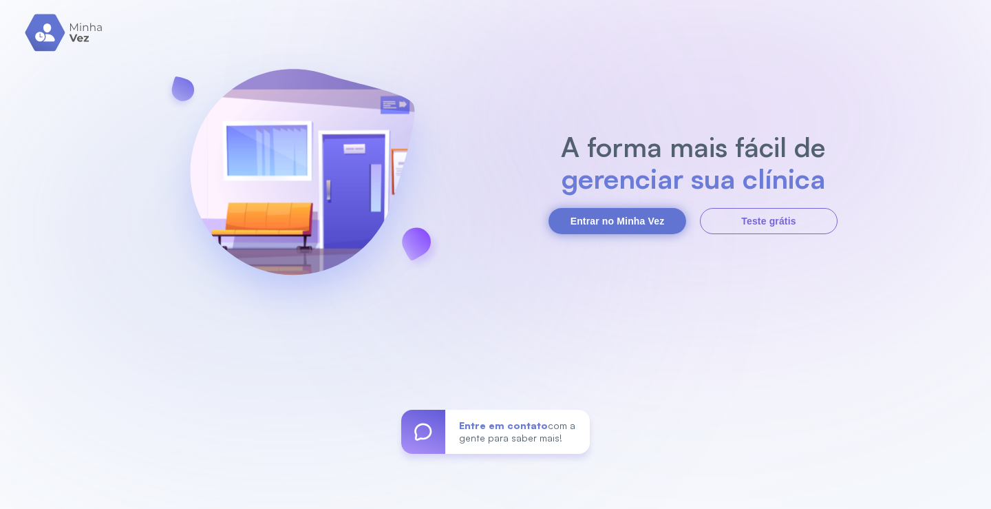
click at [601, 208] on button "Entrar no Minha Vez" at bounding box center [617, 221] width 138 height 26
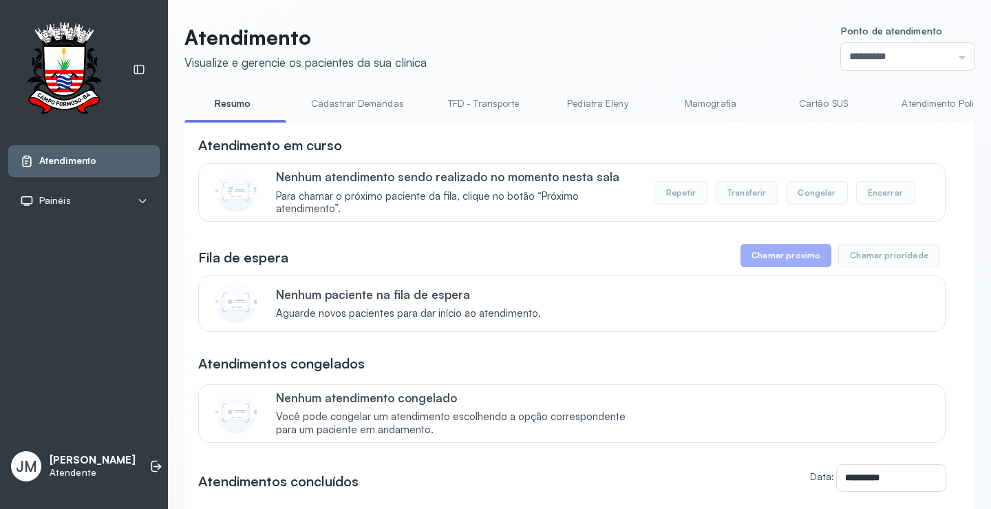
click at [504, 102] on link "TFD - Transporte" at bounding box center [483, 103] width 99 height 23
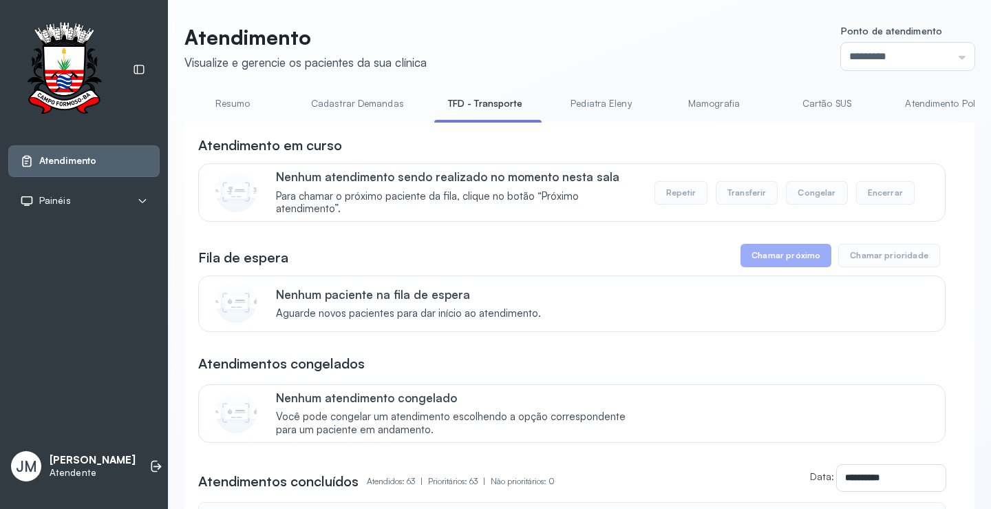
click at [228, 103] on link "Resumo" at bounding box center [232, 103] width 96 height 23
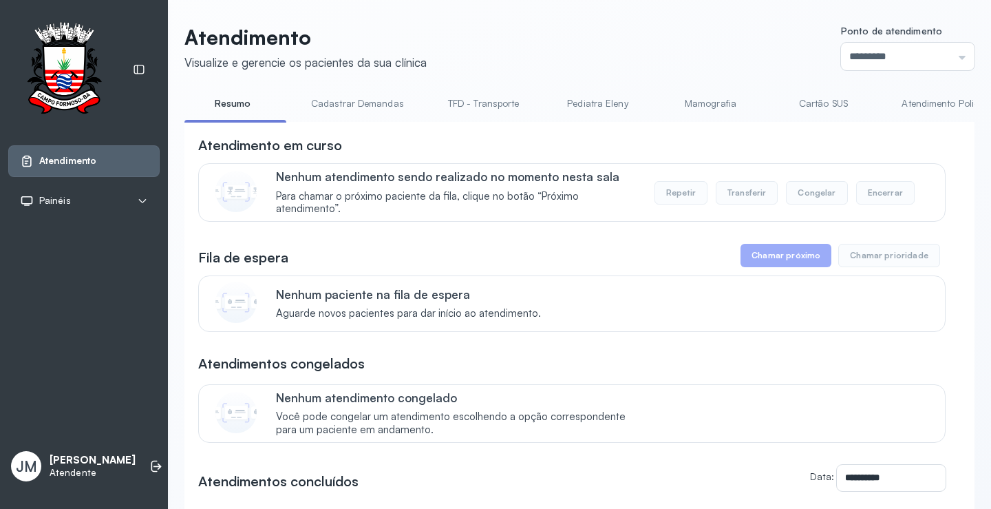
click at [505, 98] on link "TFD - Transporte" at bounding box center [483, 103] width 99 height 23
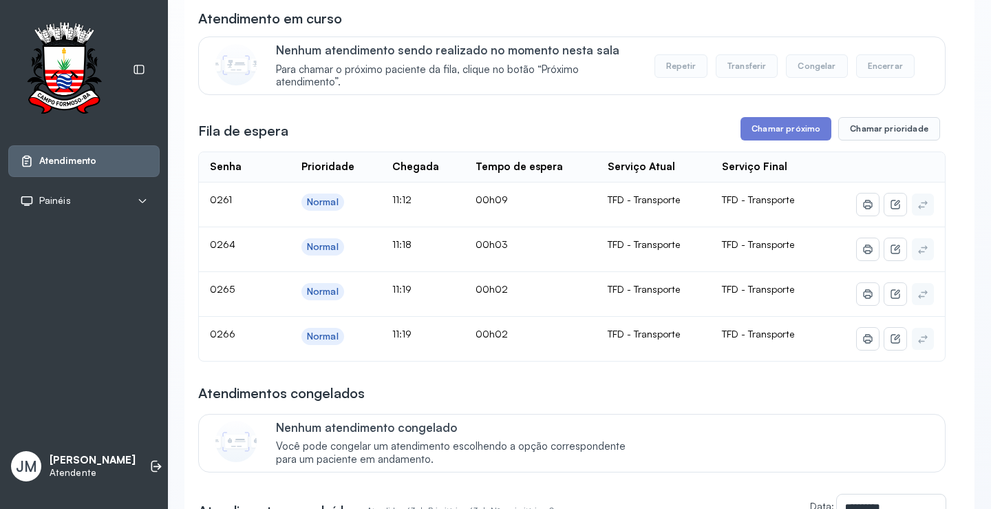
scroll to position [138, 0]
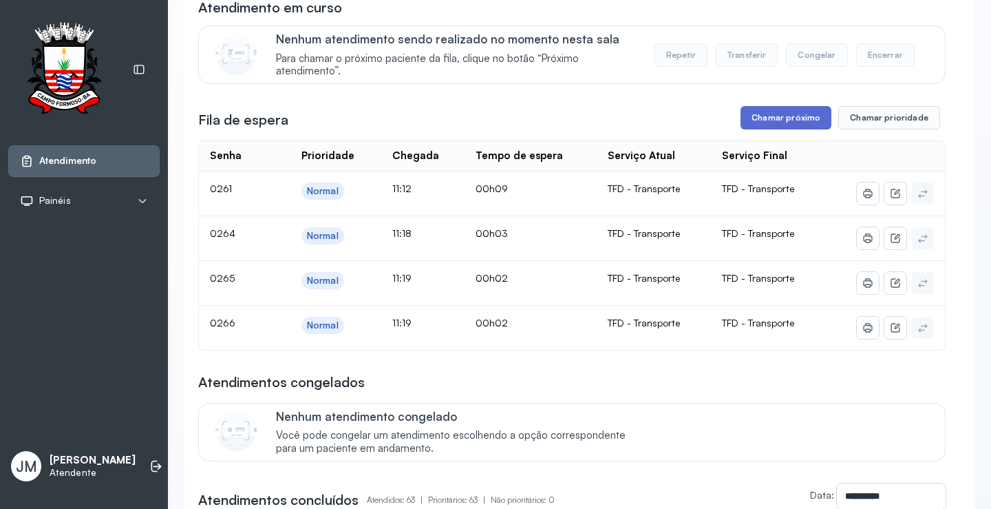
click at [779, 118] on button "Chamar próximo" at bounding box center [785, 117] width 91 height 23
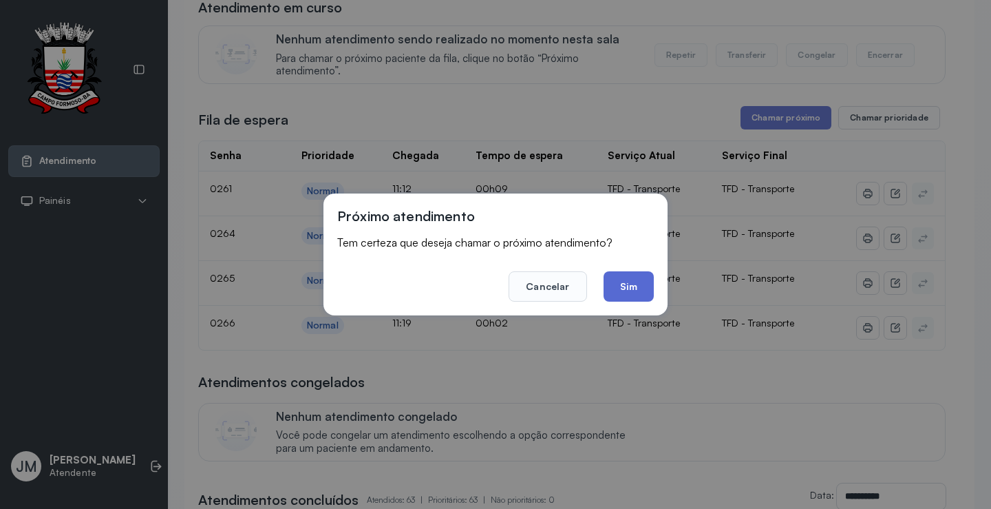
click at [625, 282] on button "Sim" at bounding box center [628, 286] width 50 height 30
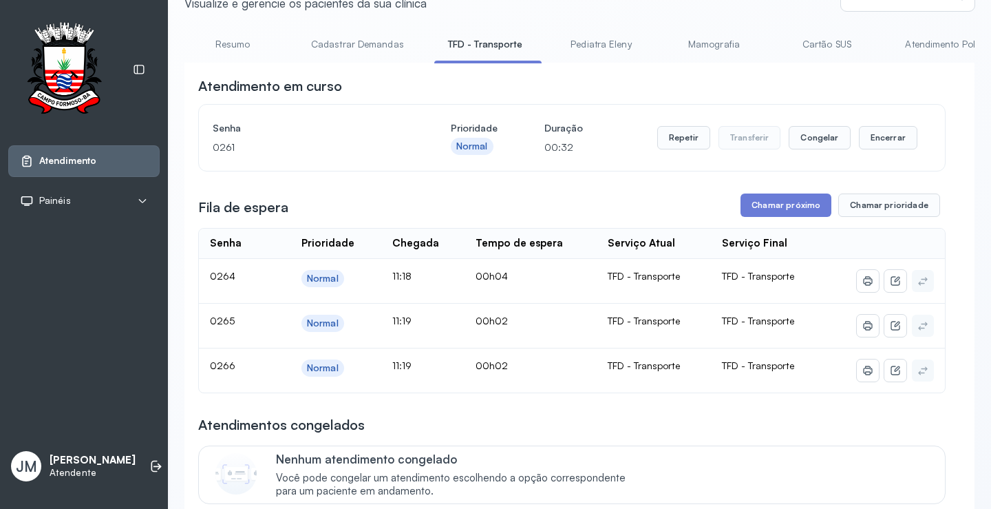
scroll to position [0, 0]
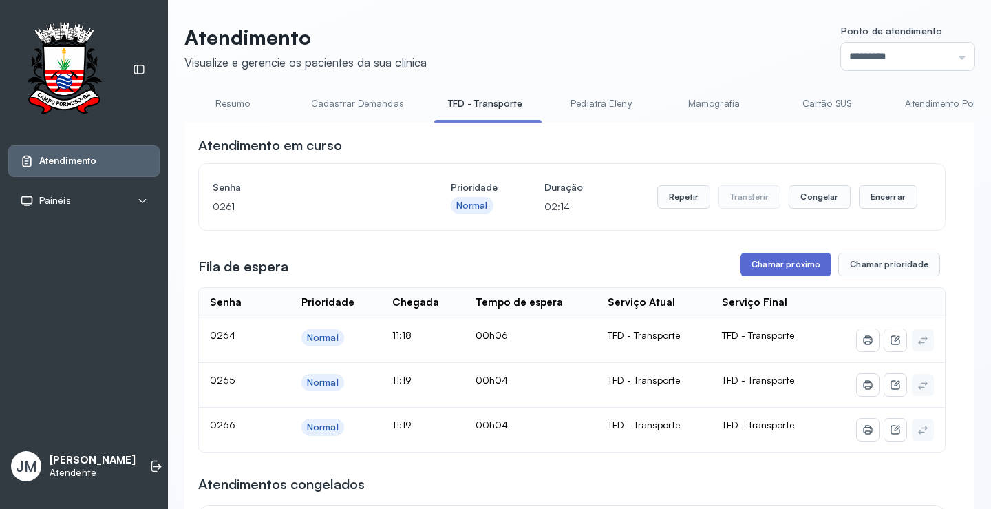
click at [789, 257] on button "Chamar próximo" at bounding box center [785, 264] width 91 height 23
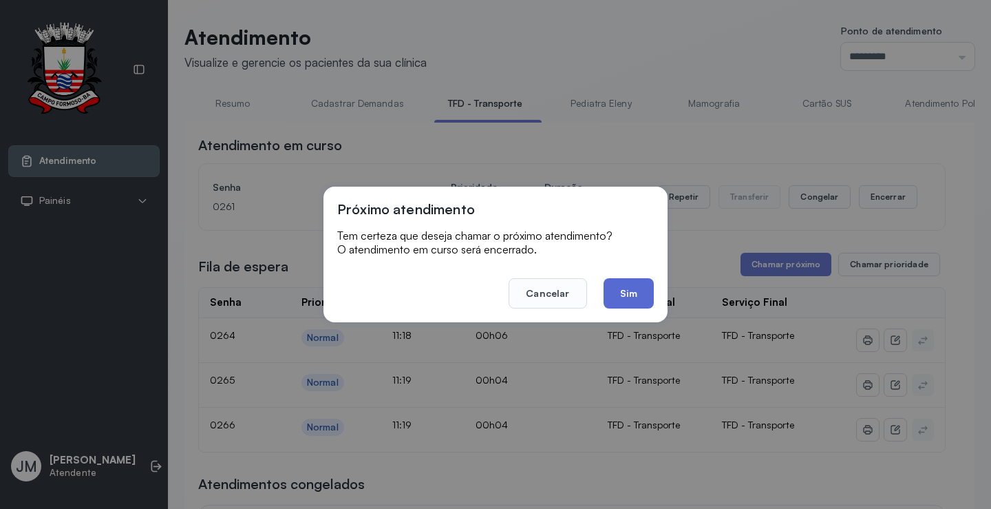
click at [639, 295] on button "Sim" at bounding box center [628, 293] width 50 height 30
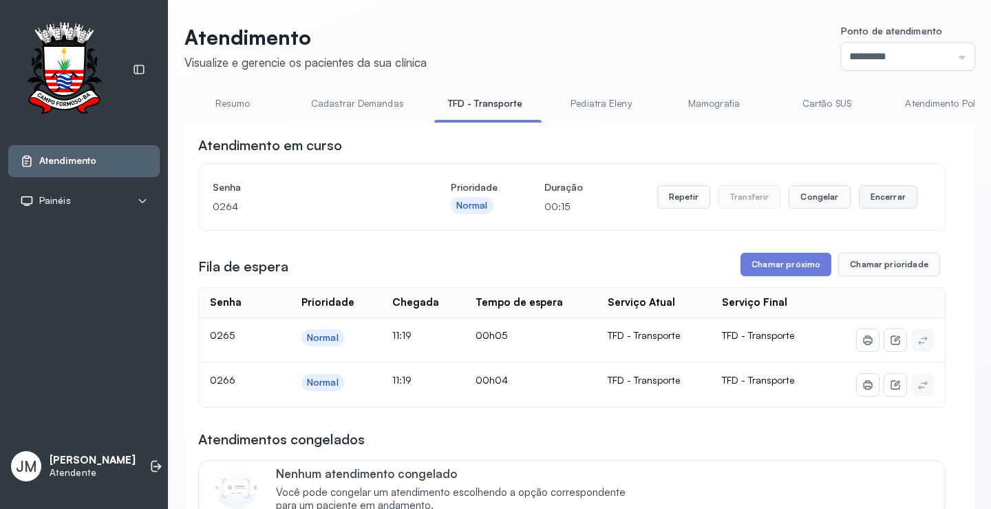
click at [879, 193] on button "Encerrar" at bounding box center [888, 196] width 58 height 23
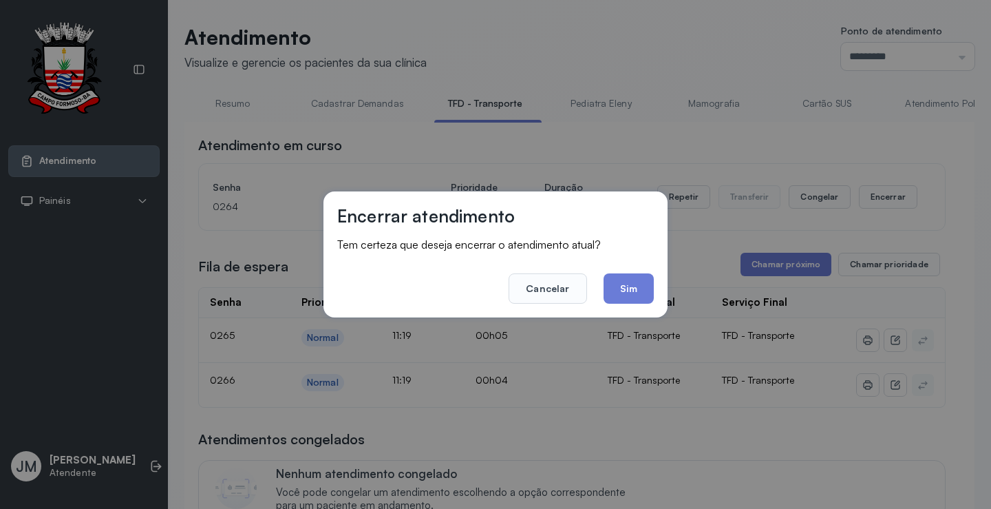
drag, startPoint x: 624, startPoint y: 290, endPoint x: 729, endPoint y: 274, distance: 105.8
click at [628, 286] on button "Sim" at bounding box center [628, 288] width 50 height 30
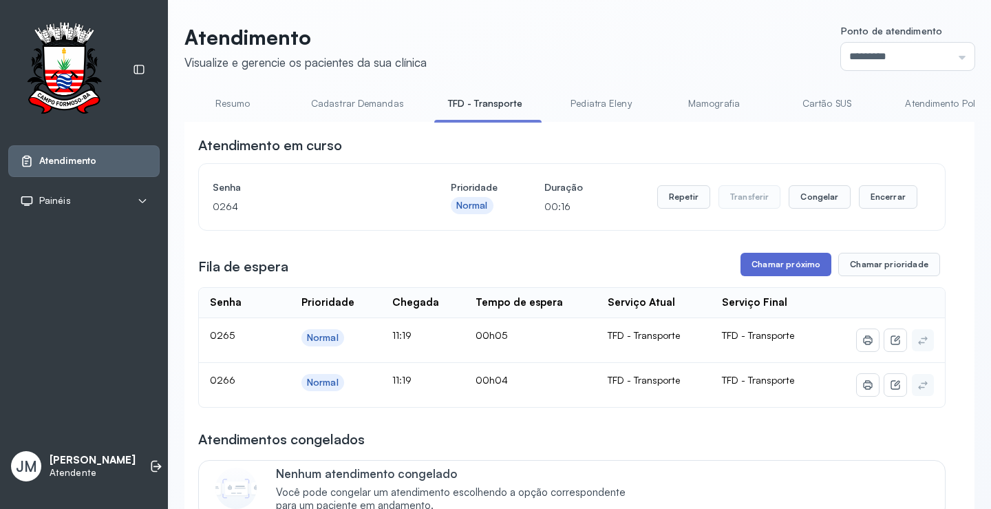
click at [775, 273] on button "Chamar próximo" at bounding box center [785, 264] width 91 height 23
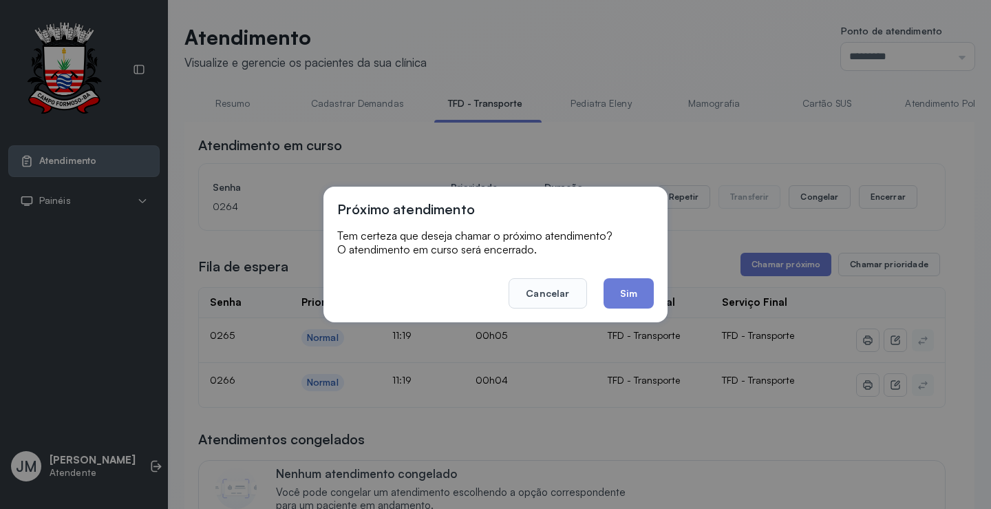
drag, startPoint x: 640, startPoint y: 306, endPoint x: 634, endPoint y: 291, distance: 15.5
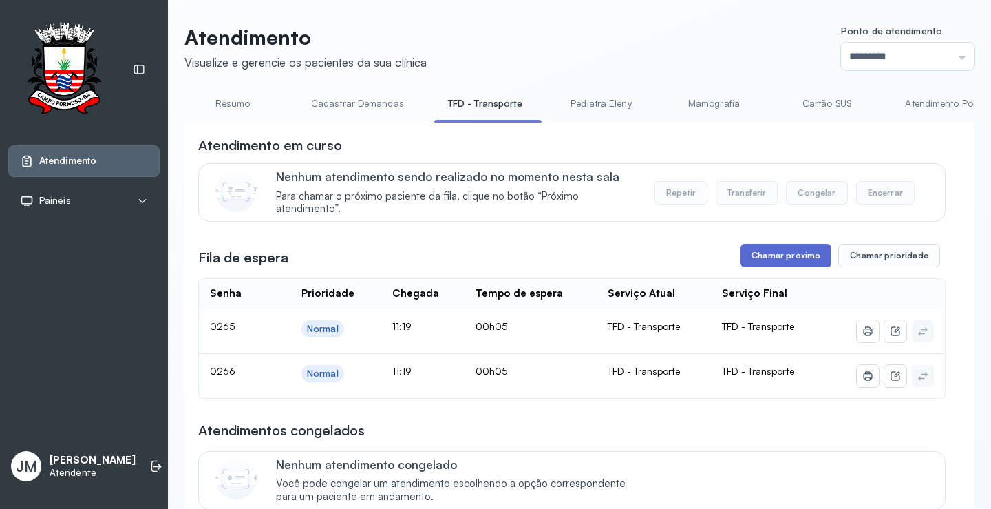
click at [780, 251] on button "Chamar próximo" at bounding box center [785, 255] width 91 height 23
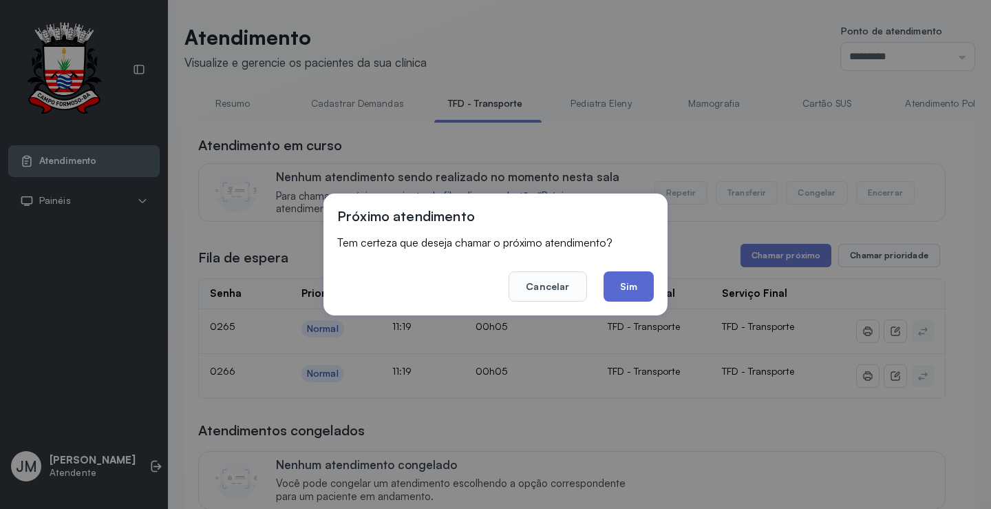
click at [632, 296] on button "Sim" at bounding box center [628, 286] width 50 height 30
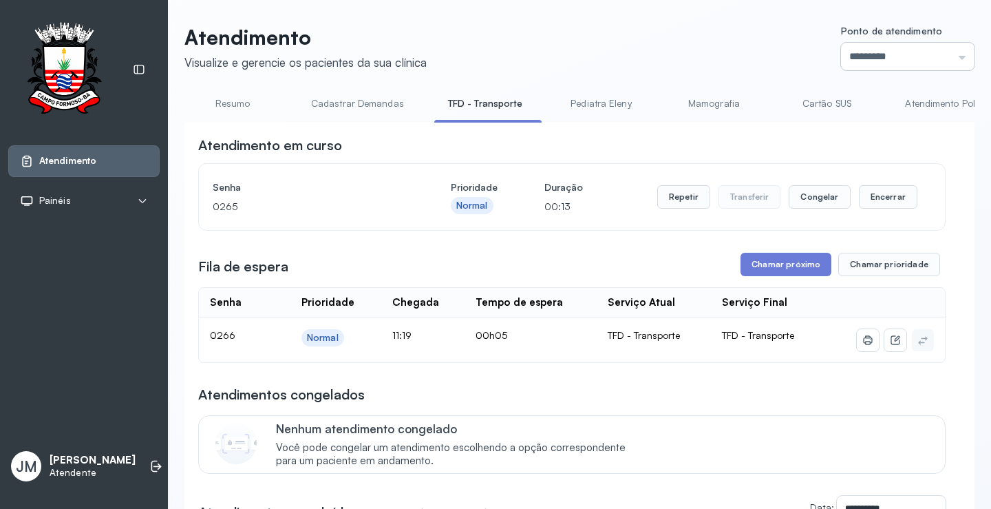
click at [941, 51] on input "*********" at bounding box center [907, 57] width 133 height 28
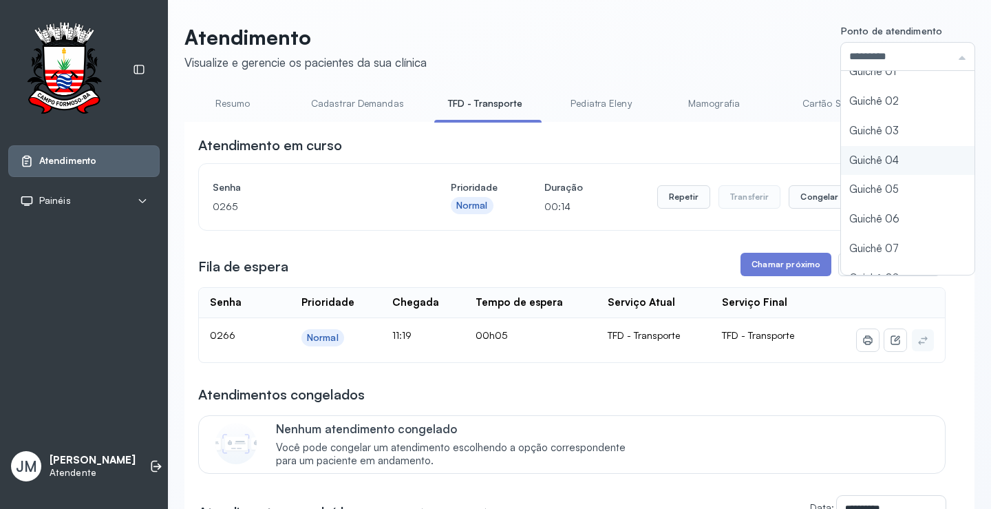
scroll to position [61, 0]
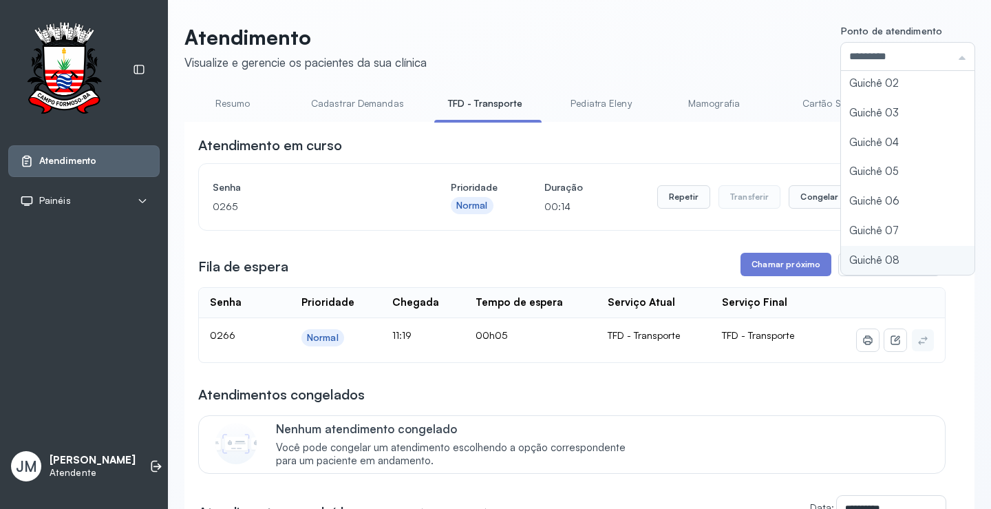
type input "*********"
drag, startPoint x: 853, startPoint y: 255, endPoint x: 990, endPoint y: 264, distance: 138.0
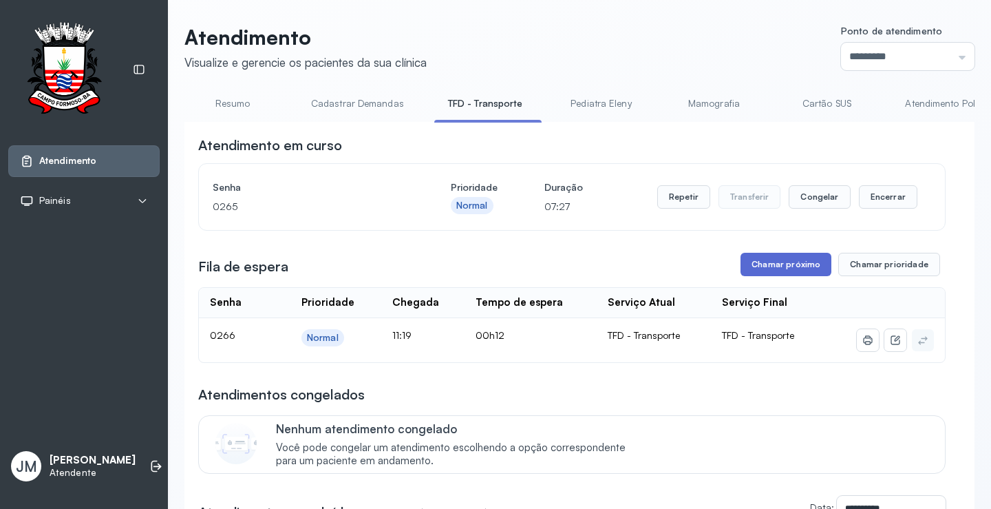
click at [780, 275] on button "Chamar próximo" at bounding box center [785, 264] width 91 height 23
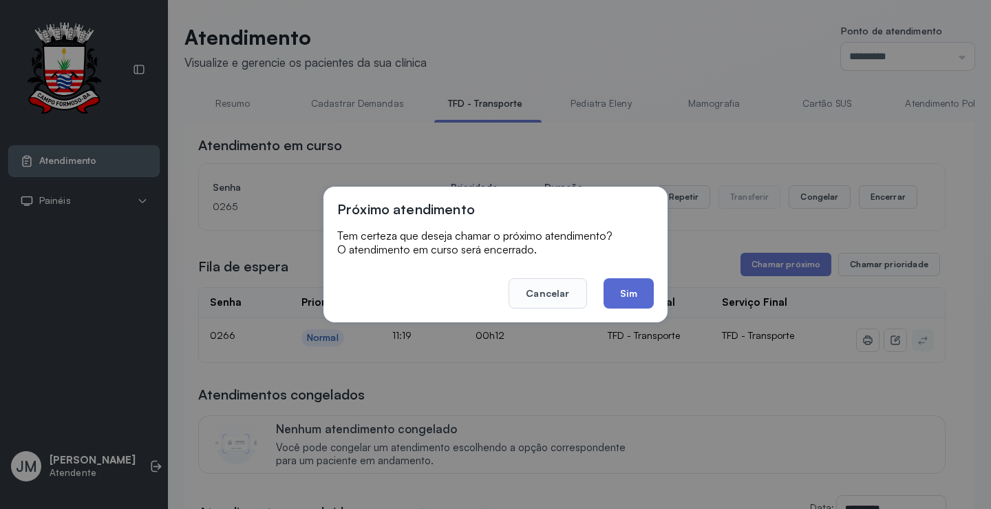
click at [623, 292] on button "Sim" at bounding box center [628, 293] width 50 height 30
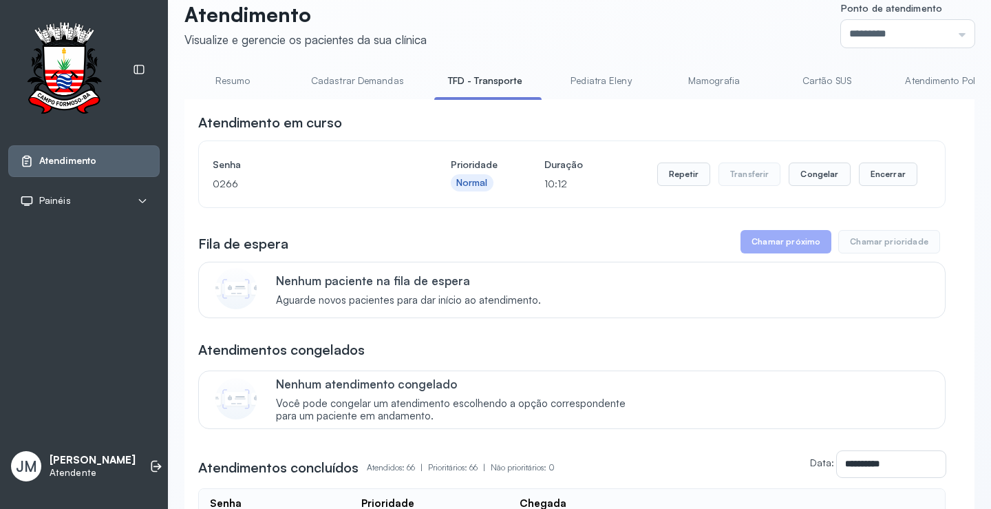
scroll to position [0, 0]
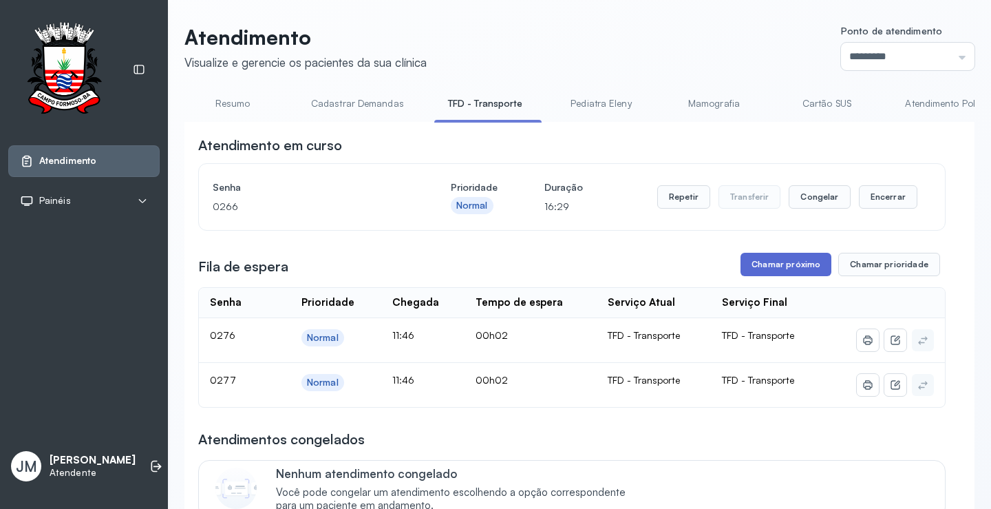
click at [773, 264] on button "Chamar próximo" at bounding box center [785, 264] width 91 height 23
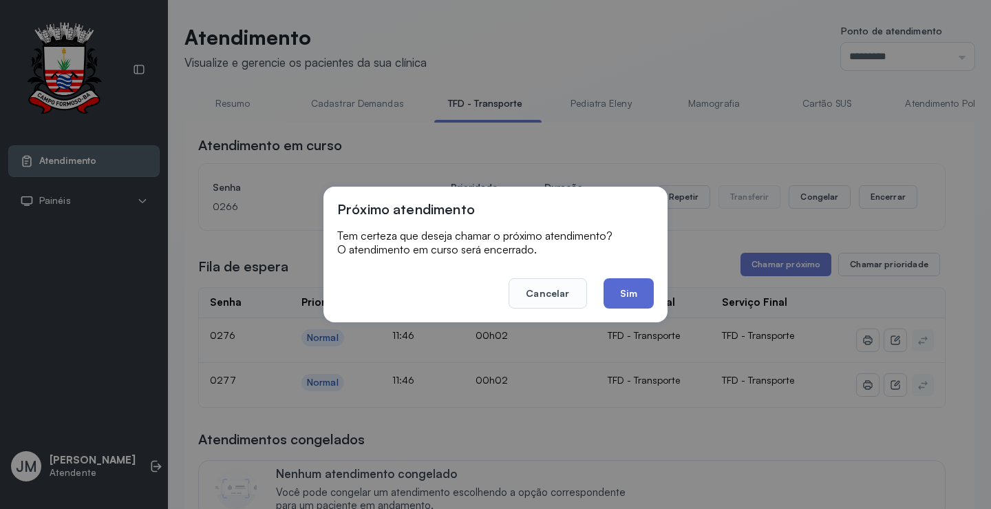
click at [631, 286] on button "Sim" at bounding box center [628, 293] width 50 height 30
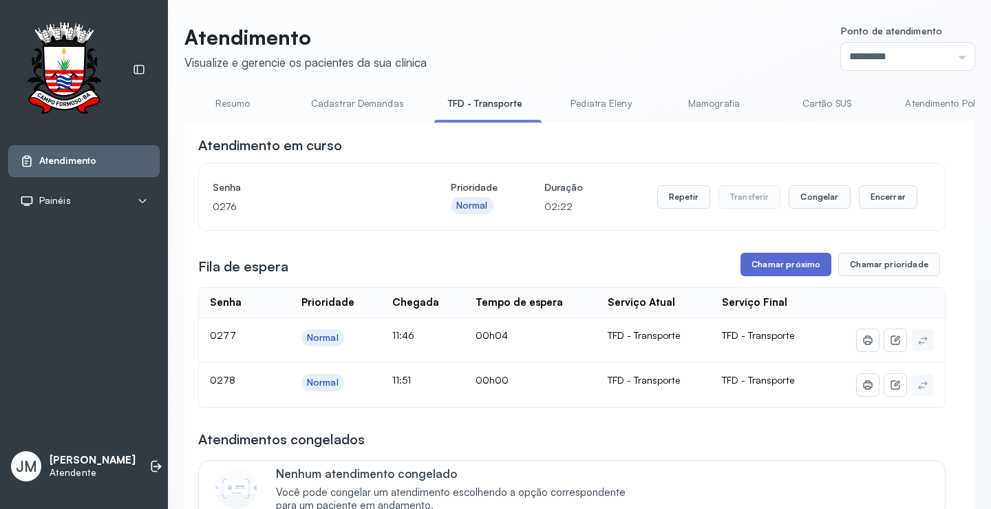
click at [784, 272] on button "Chamar próximo" at bounding box center [785, 264] width 91 height 23
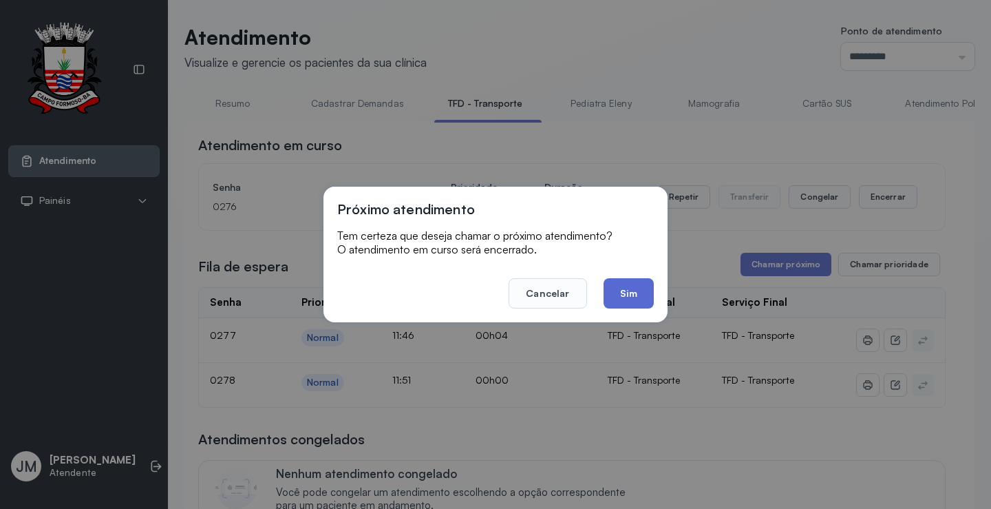
click at [617, 302] on button "Sim" at bounding box center [628, 293] width 50 height 30
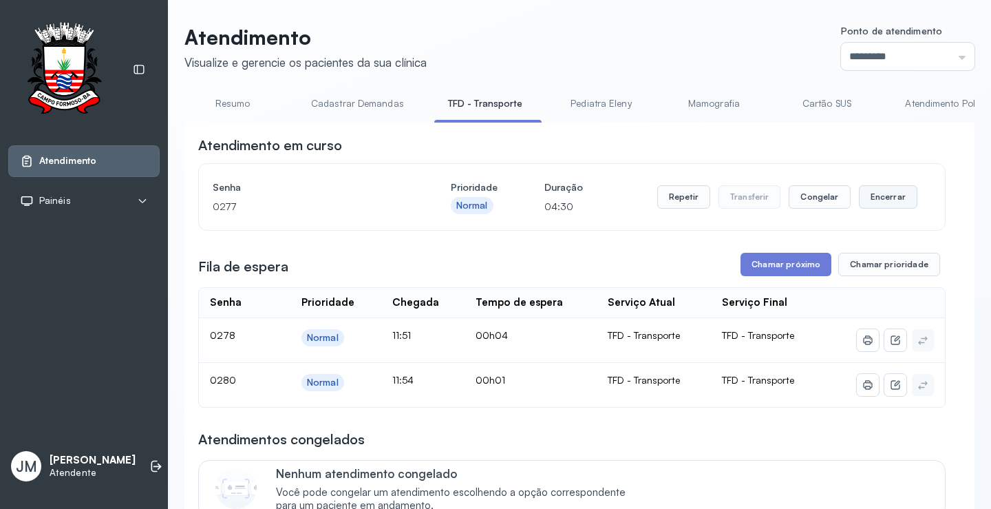
click at [887, 199] on button "Encerrar" at bounding box center [888, 196] width 58 height 23
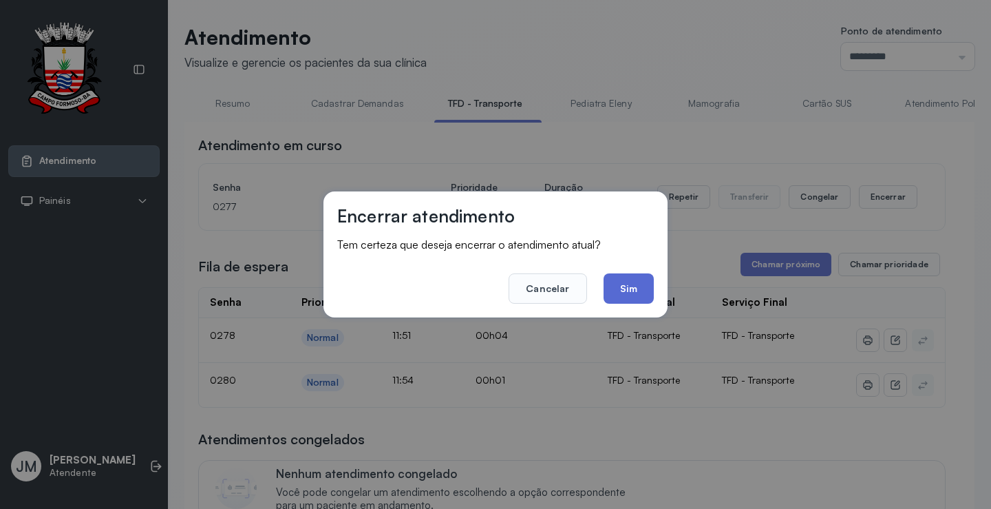
click at [622, 292] on button "Sim" at bounding box center [628, 288] width 50 height 30
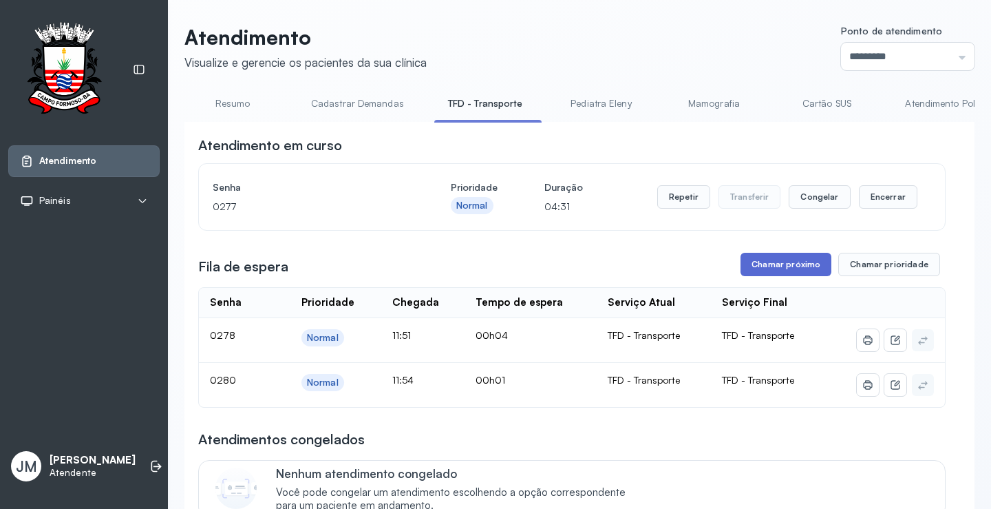
click at [760, 259] on button "Chamar próximo" at bounding box center [785, 264] width 91 height 23
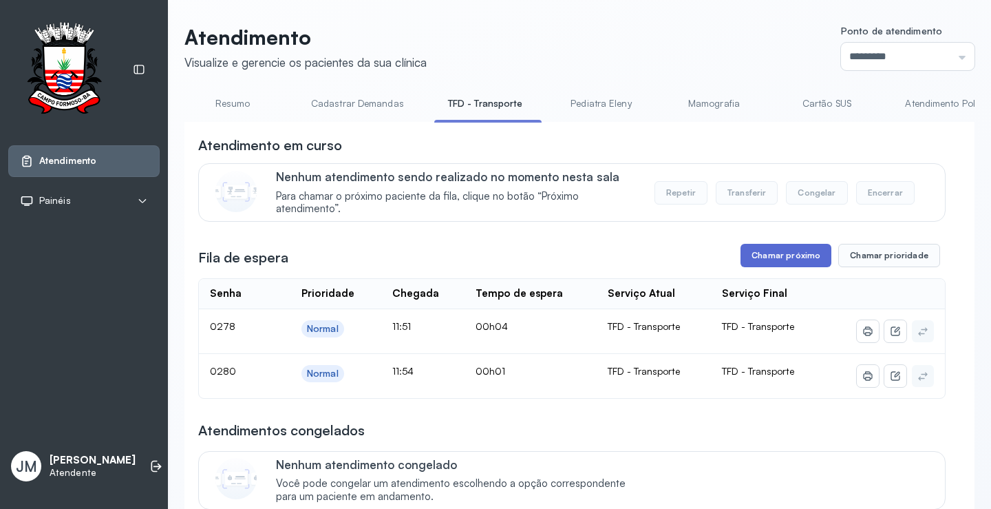
click at [796, 262] on button "Chamar próximo" at bounding box center [785, 255] width 91 height 23
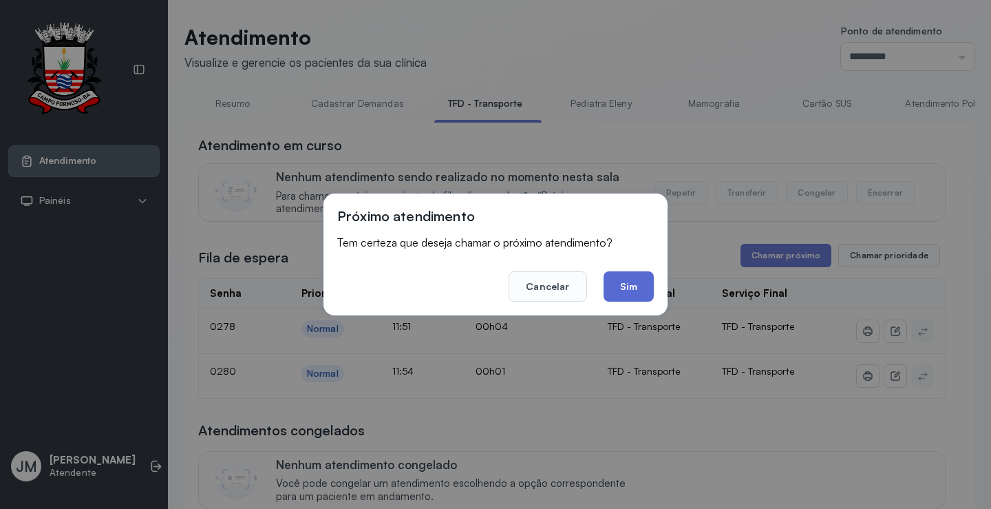
click at [639, 285] on button "Sim" at bounding box center [628, 286] width 50 height 30
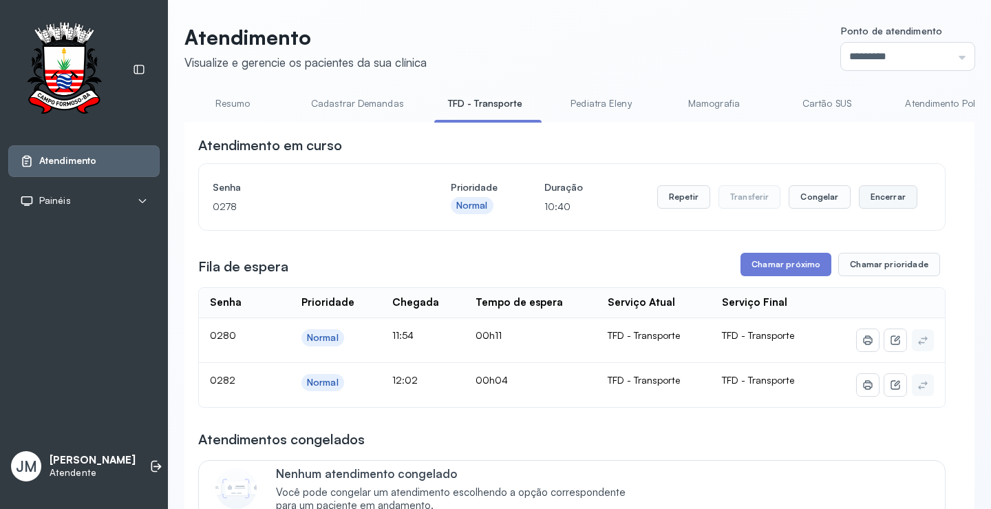
click at [872, 201] on button "Encerrar" at bounding box center [888, 196] width 58 height 23
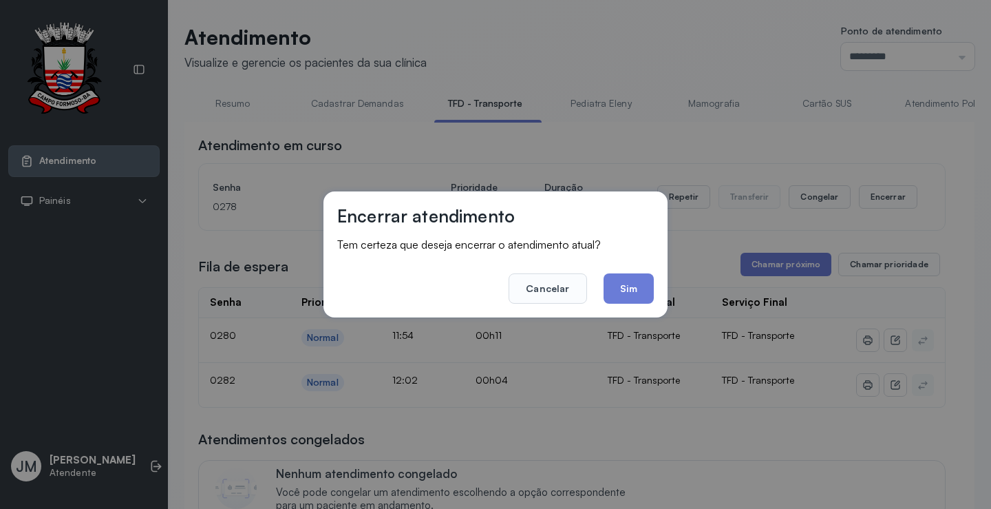
drag, startPoint x: 626, startPoint y: 279, endPoint x: 690, endPoint y: 274, distance: 64.2
click at [625, 279] on button "Sim" at bounding box center [628, 288] width 50 height 30
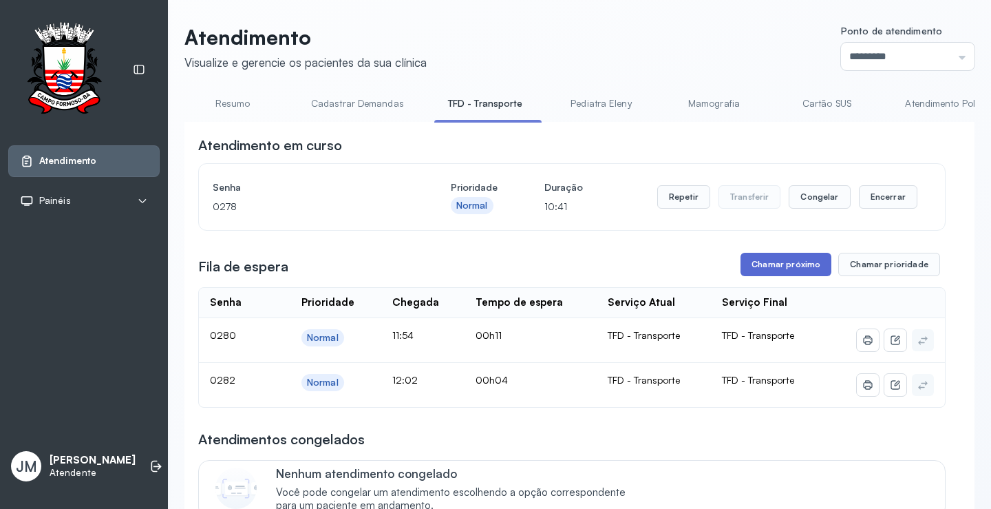
click at [764, 271] on button "Chamar próximo" at bounding box center [785, 264] width 91 height 23
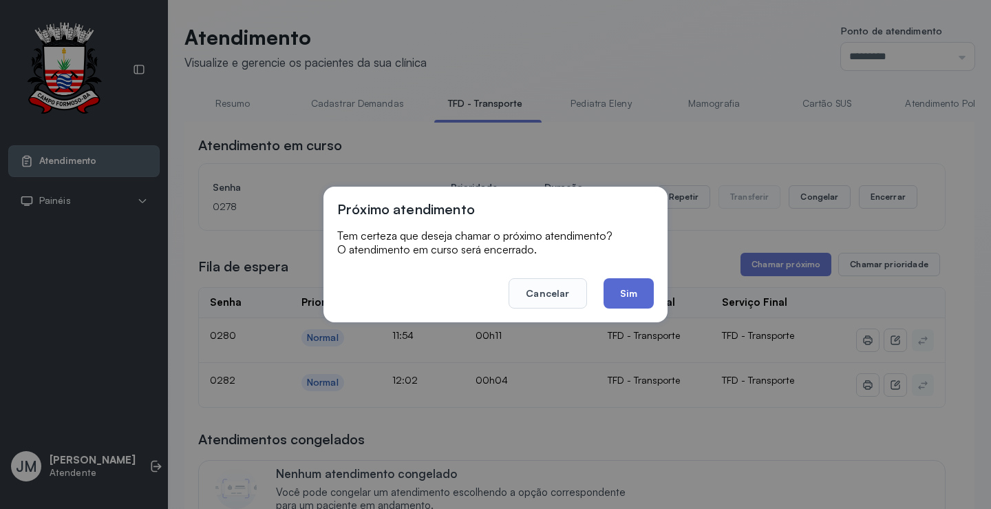
click at [618, 288] on button "Sim" at bounding box center [628, 293] width 50 height 30
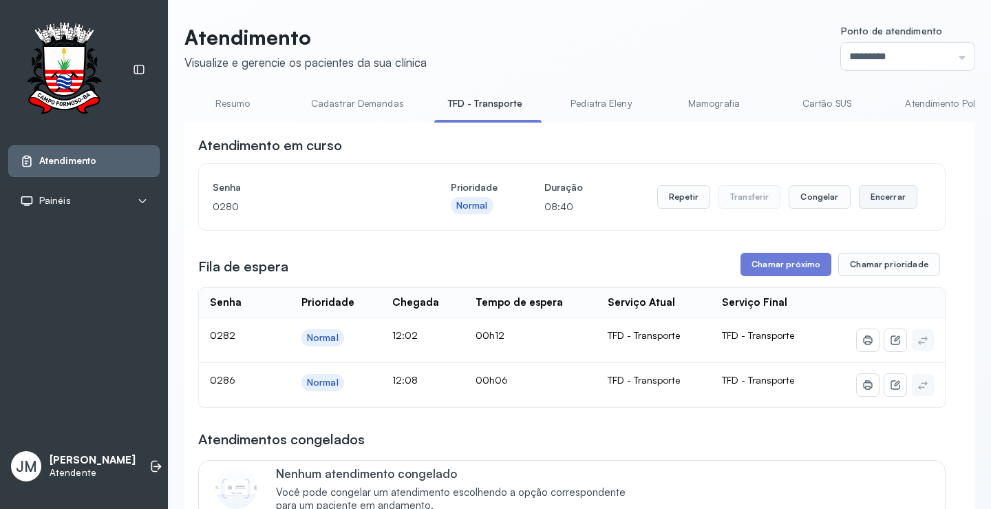
click at [878, 192] on button "Encerrar" at bounding box center [888, 196] width 58 height 23
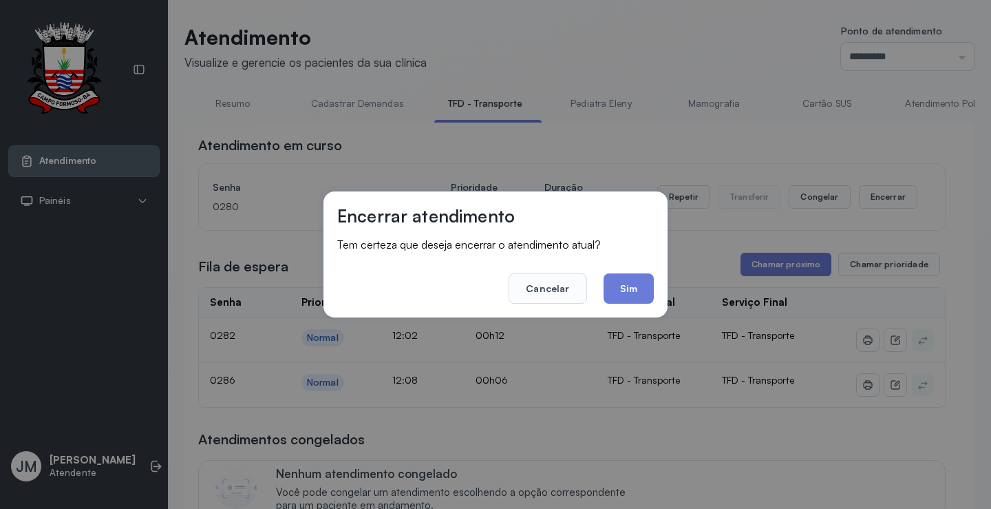
drag, startPoint x: 615, startPoint y: 295, endPoint x: 630, endPoint y: 289, distance: 15.7
click at [616, 294] on button "Sim" at bounding box center [628, 288] width 50 height 30
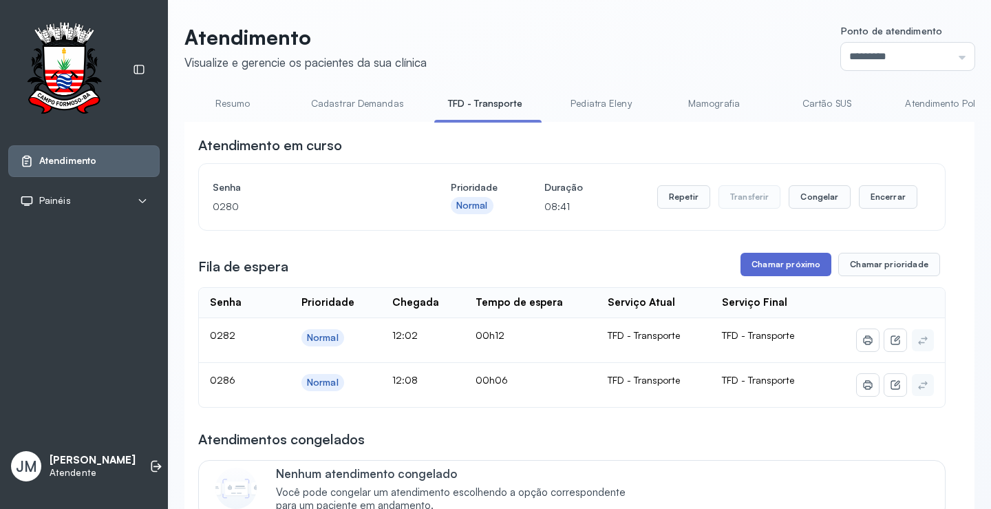
click at [764, 268] on button "Chamar próximo" at bounding box center [785, 264] width 91 height 23
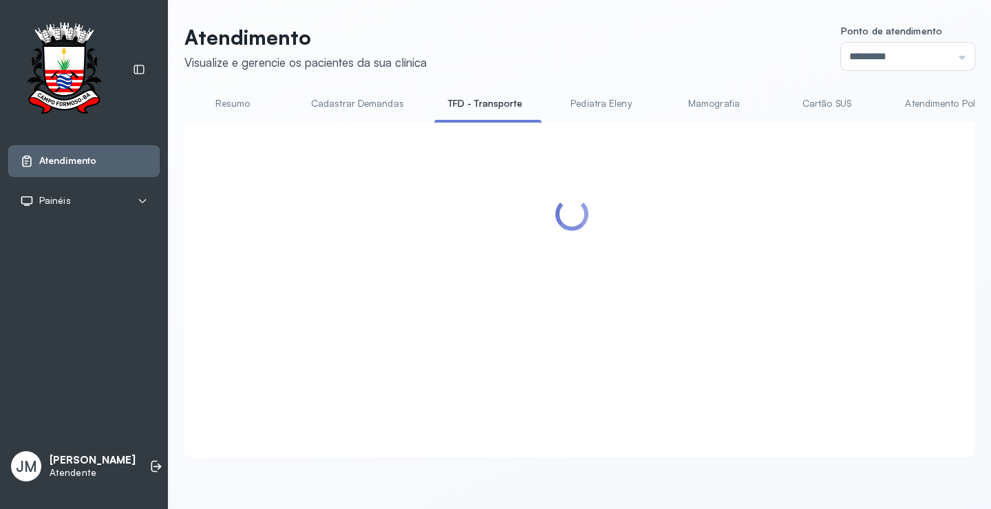
click at [636, 297] on div at bounding box center [571, 273] width 747 height 275
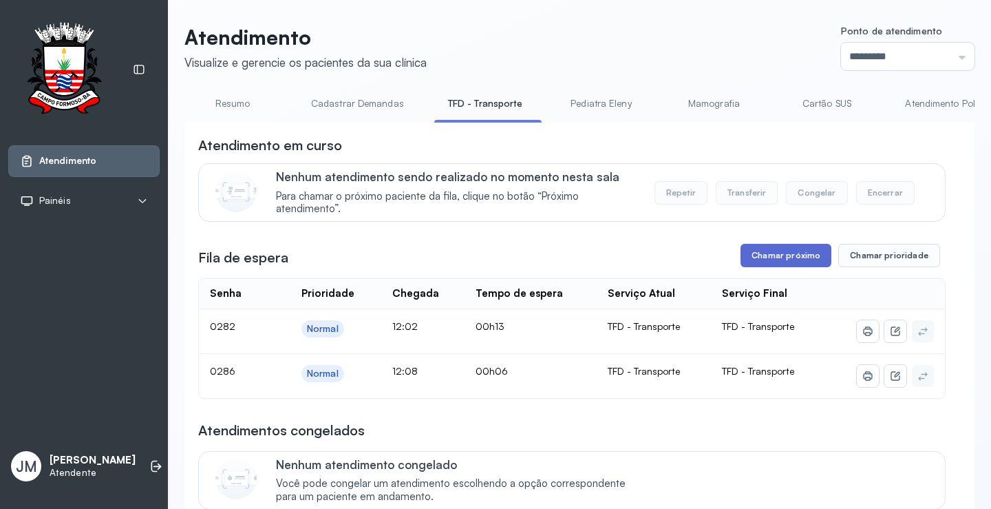
click at [771, 256] on button "Chamar próximo" at bounding box center [785, 255] width 91 height 23
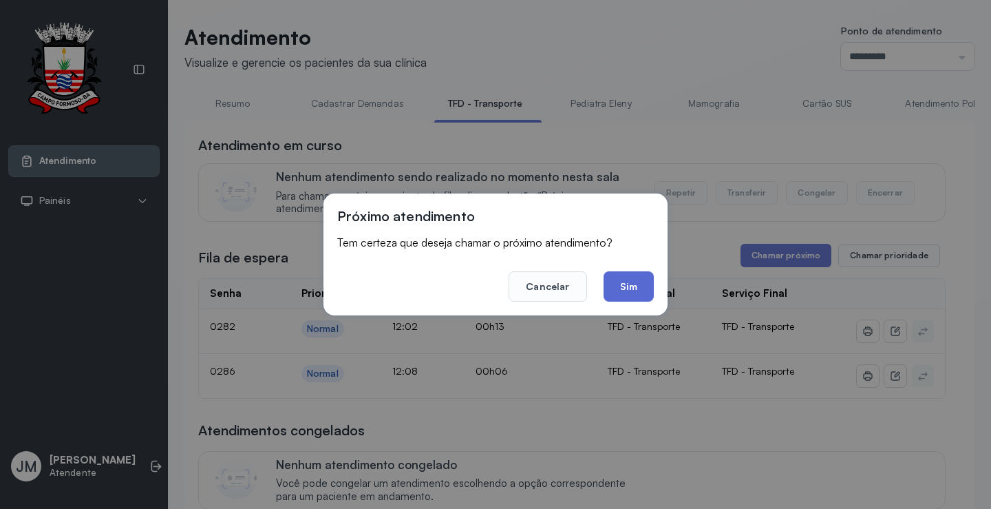
click at [641, 279] on button "Sim" at bounding box center [628, 286] width 50 height 30
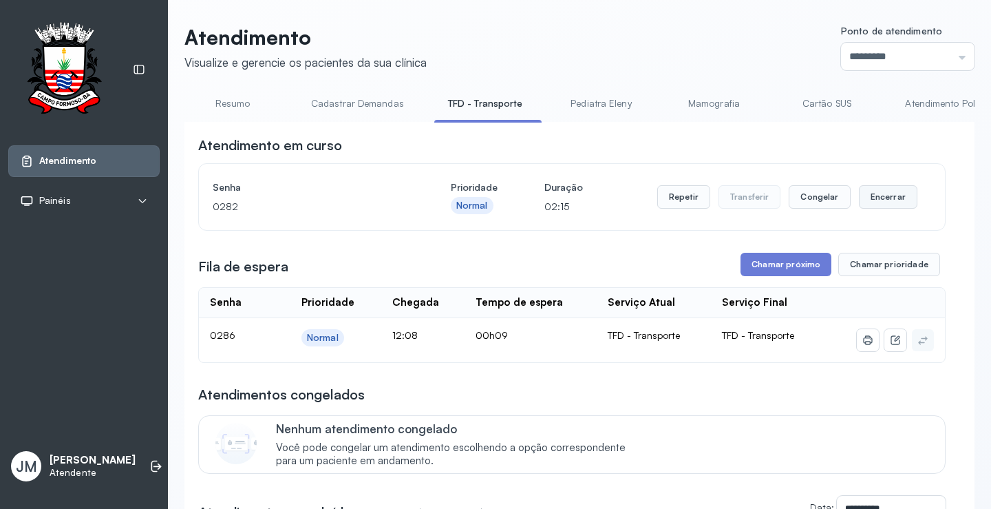
click at [884, 197] on button "Encerrar" at bounding box center [888, 196] width 58 height 23
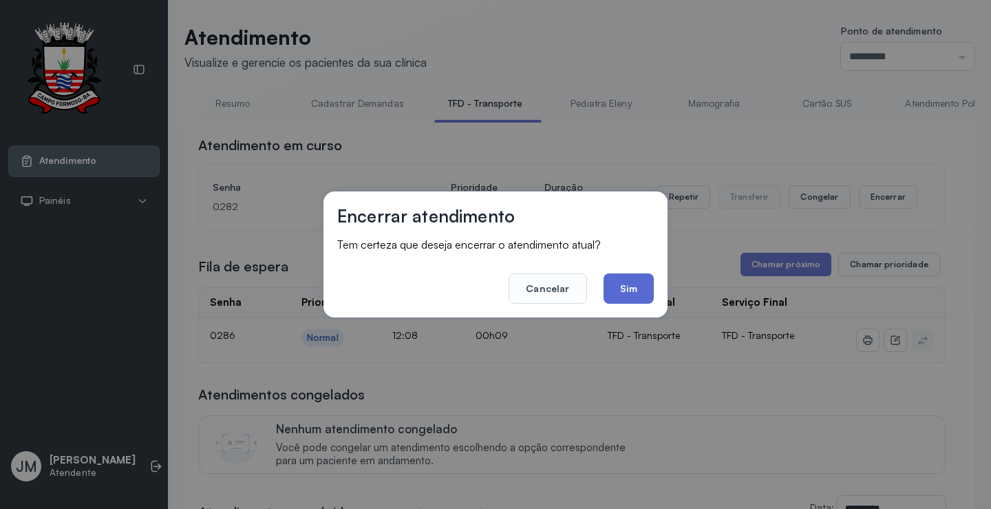
click at [627, 292] on button "Sim" at bounding box center [628, 288] width 50 height 30
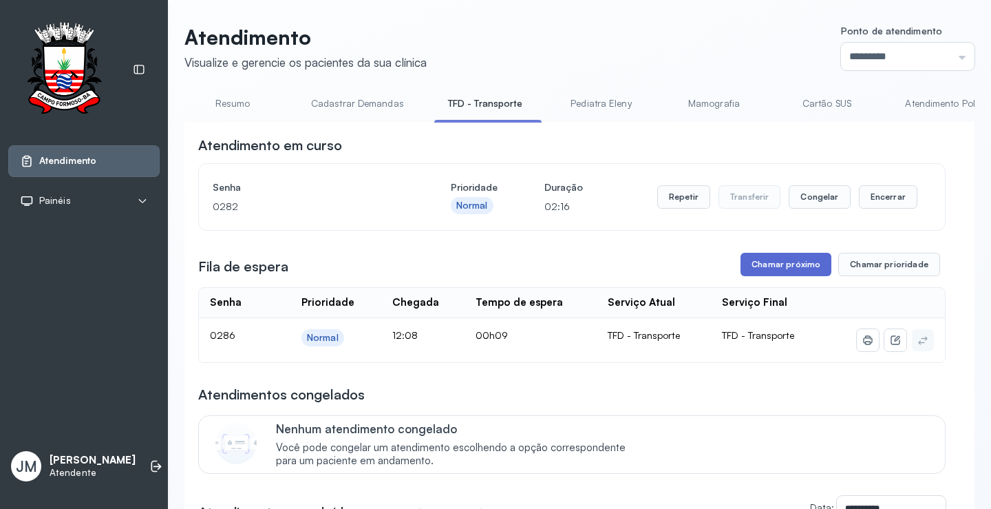
click at [757, 265] on button "Chamar próximo" at bounding box center [785, 264] width 91 height 23
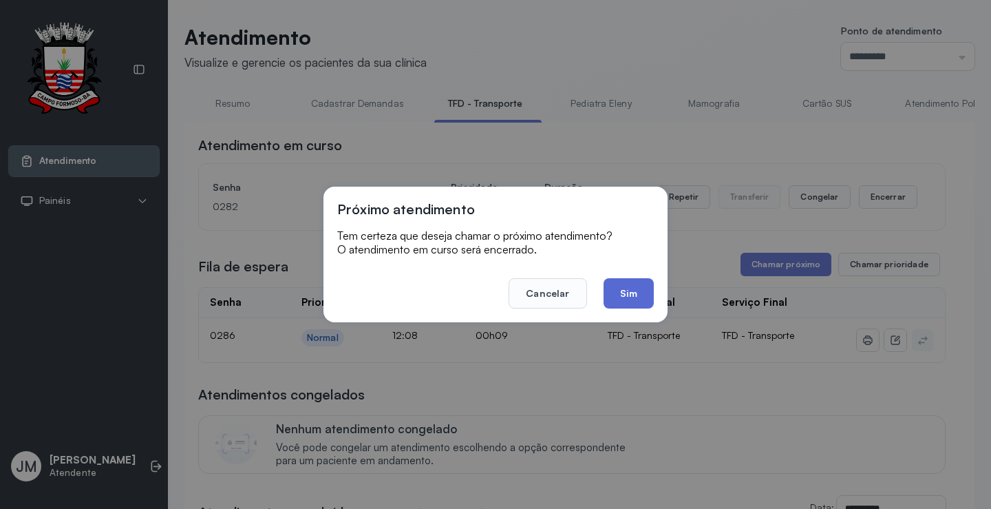
click at [633, 296] on button "Sim" at bounding box center [628, 293] width 50 height 30
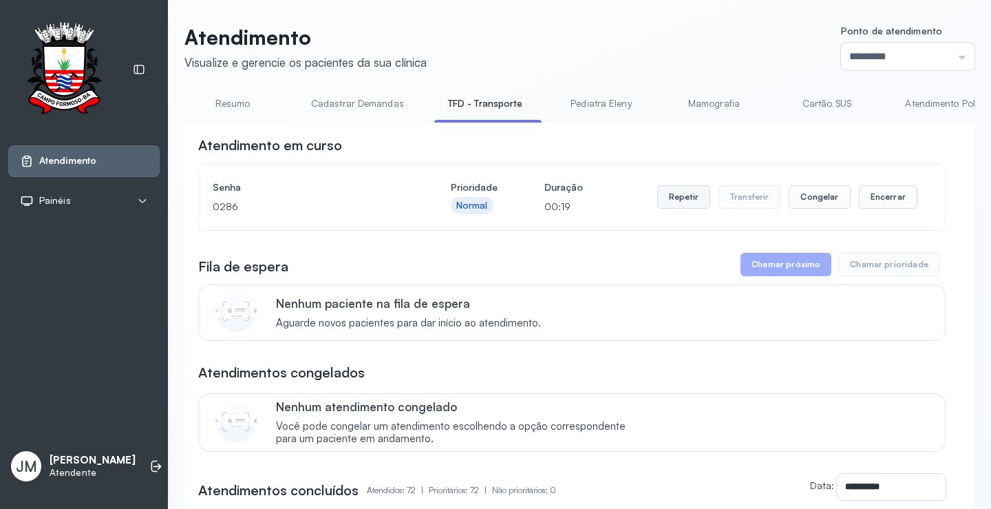
click at [683, 199] on button "Repetir" at bounding box center [683, 196] width 53 height 23
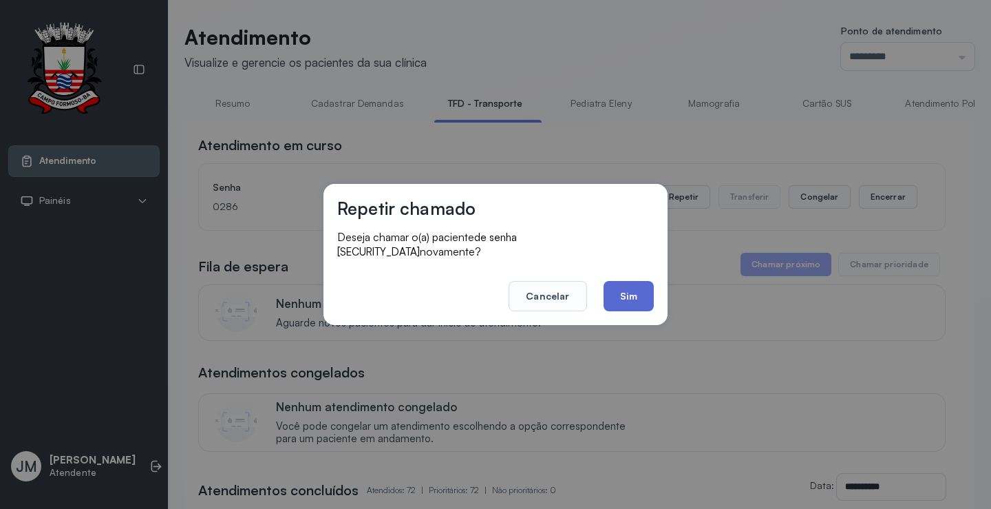
click at [630, 290] on button "Sim" at bounding box center [628, 296] width 50 height 30
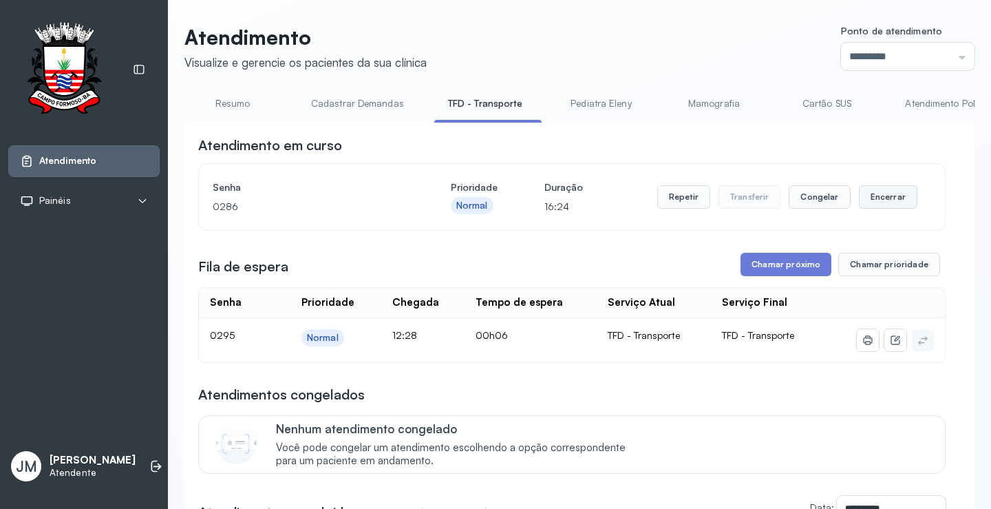
click at [890, 202] on button "Encerrar" at bounding box center [888, 196] width 58 height 23
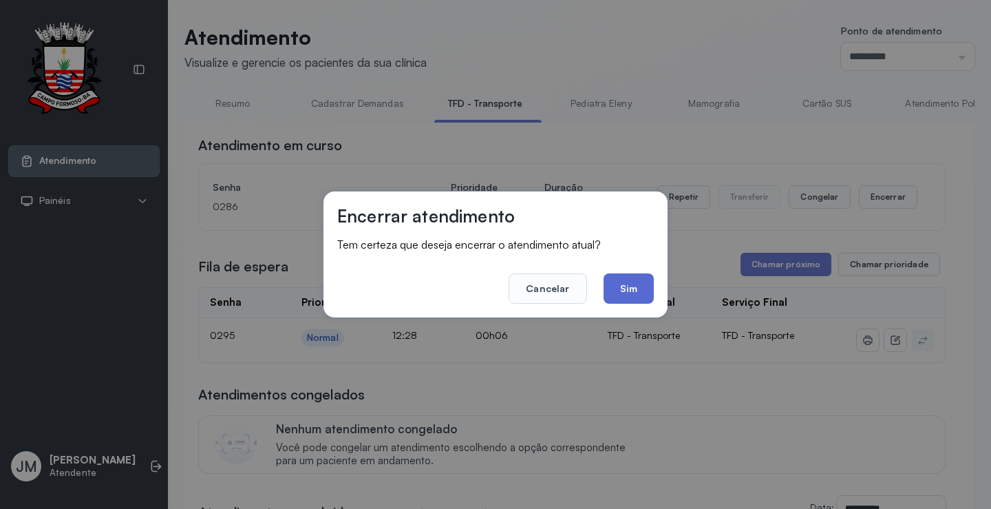
click at [627, 293] on button "Sim" at bounding box center [628, 288] width 50 height 30
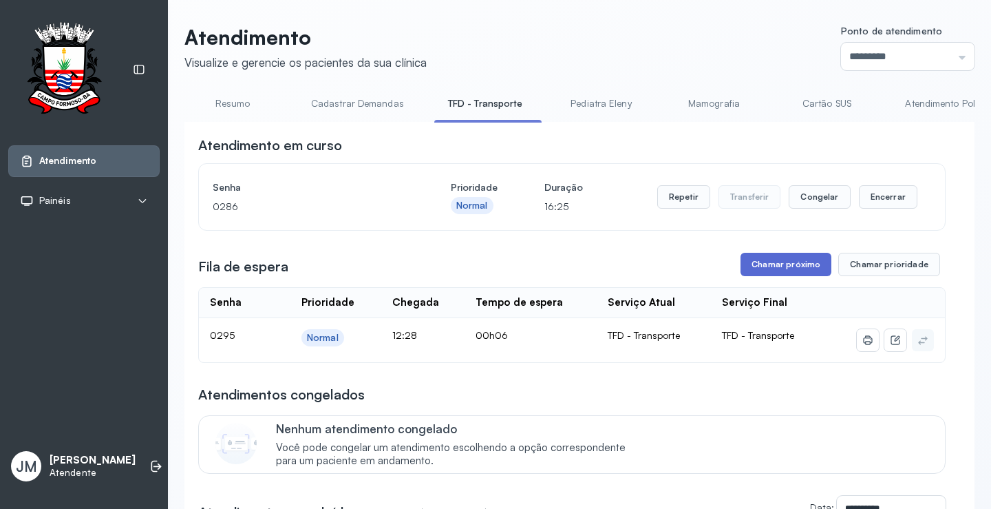
click at [775, 268] on button "Chamar próximo" at bounding box center [785, 264] width 91 height 23
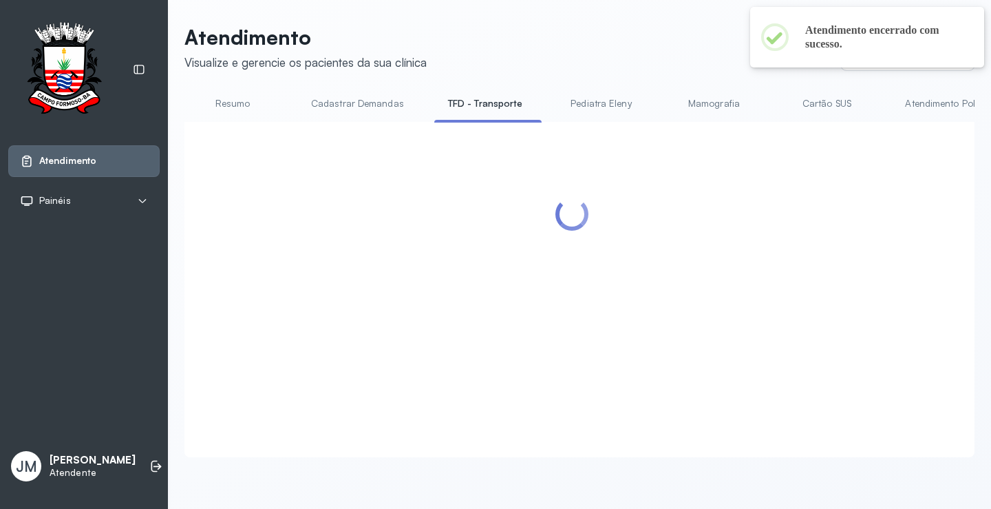
click at [637, 287] on div at bounding box center [571, 273] width 747 height 275
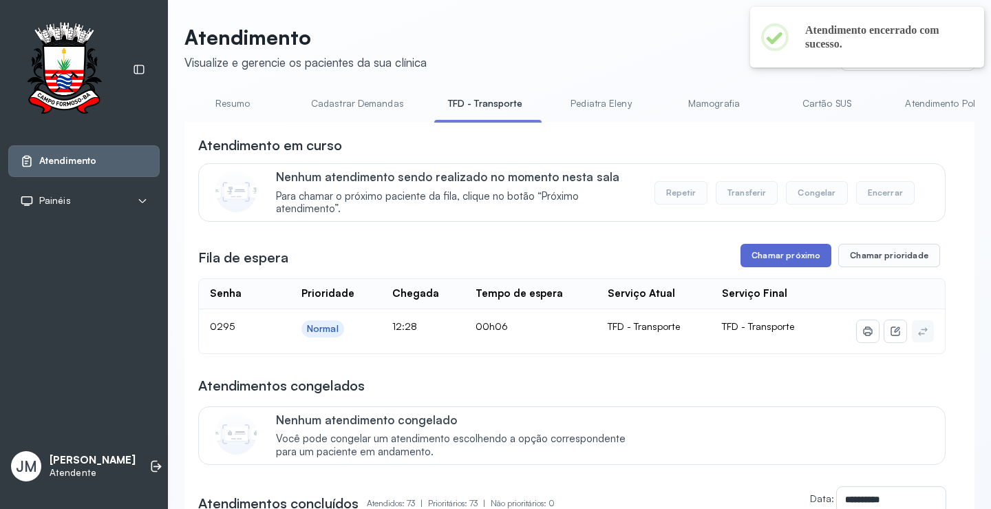
click at [797, 256] on button "Chamar próximo" at bounding box center [785, 255] width 91 height 23
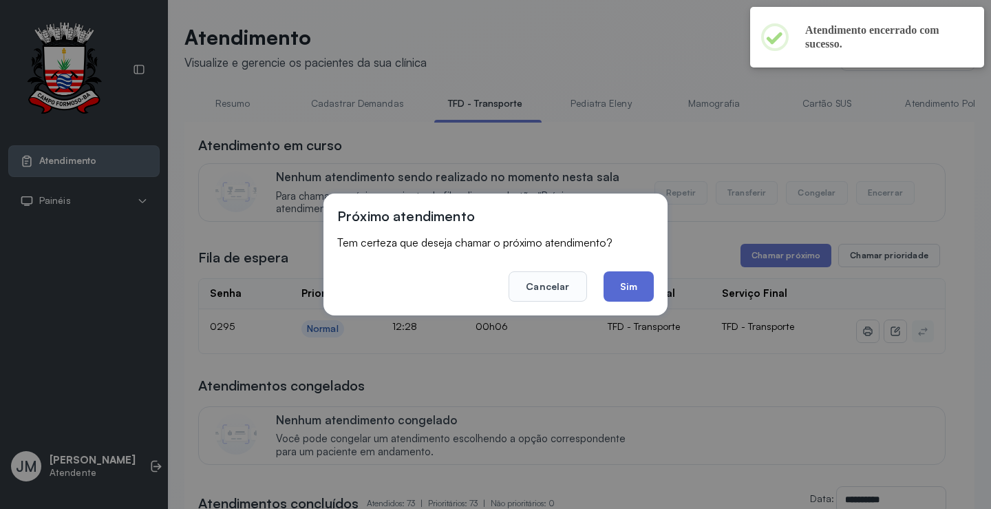
click at [630, 290] on button "Sim" at bounding box center [628, 286] width 50 height 30
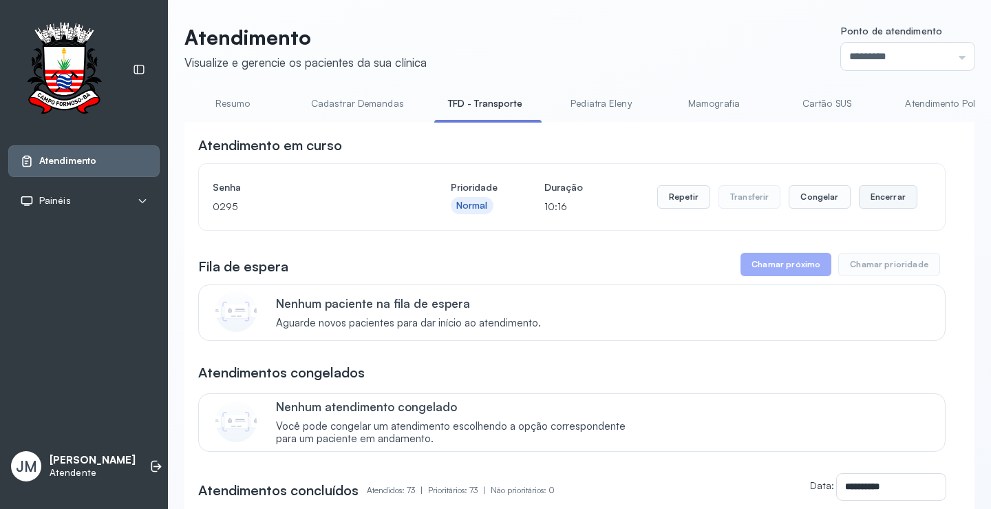
click at [886, 200] on button "Encerrar" at bounding box center [888, 196] width 58 height 23
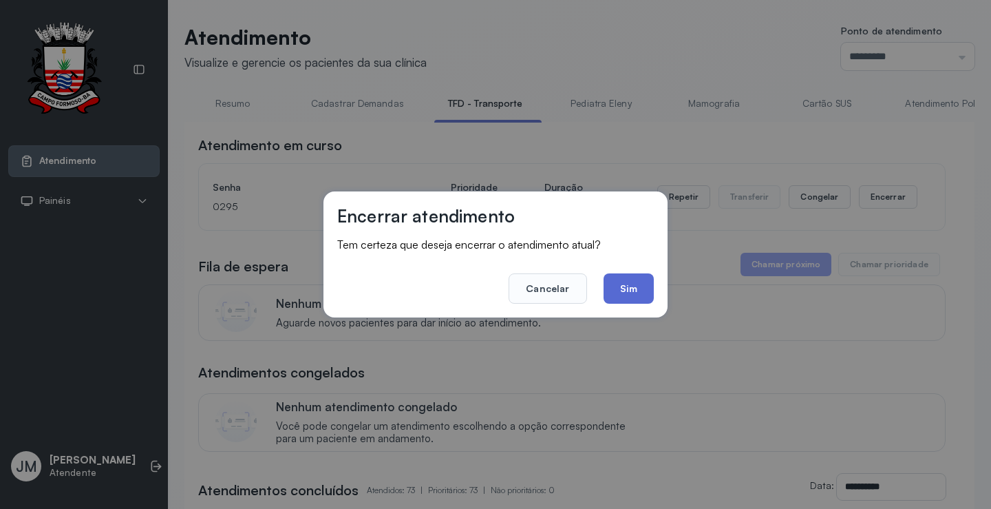
click at [617, 289] on button "Sim" at bounding box center [628, 288] width 50 height 30
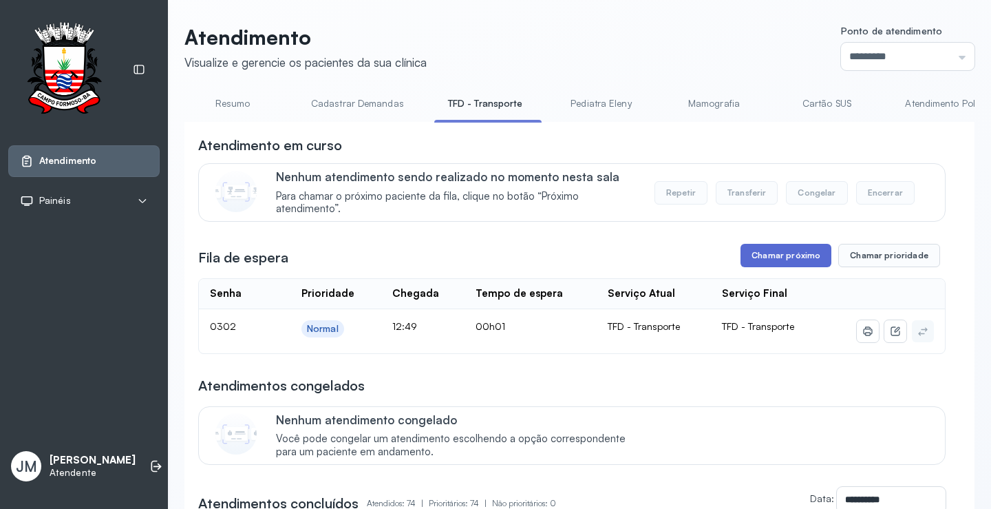
click at [798, 250] on button "Chamar próximo" at bounding box center [785, 255] width 91 height 23
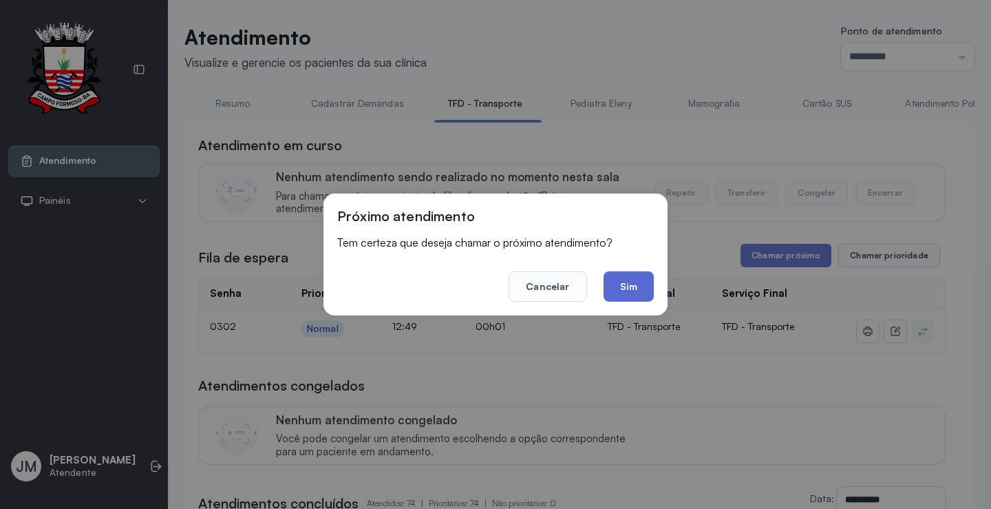
click at [622, 284] on button "Sim" at bounding box center [628, 286] width 50 height 30
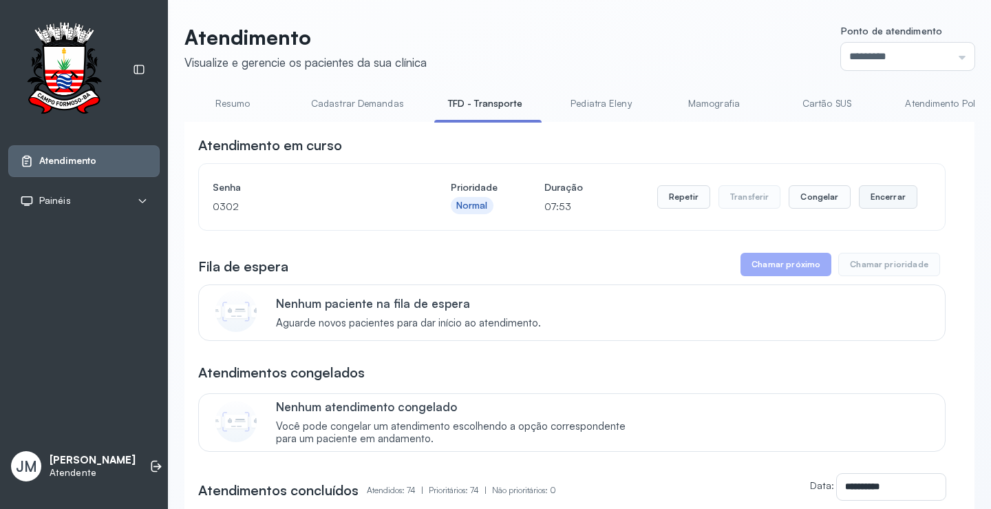
click at [877, 204] on button "Encerrar" at bounding box center [888, 196] width 58 height 23
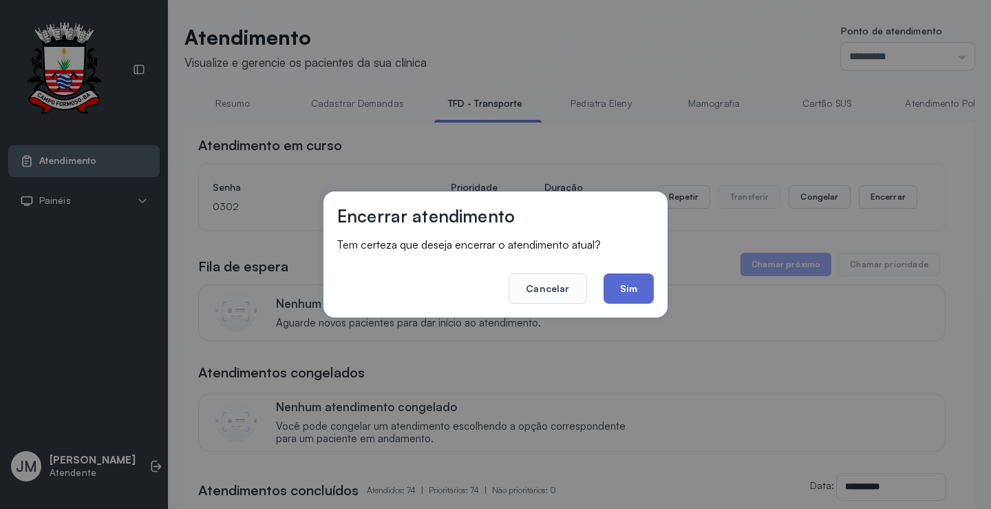
click at [645, 278] on button "Sim" at bounding box center [628, 288] width 50 height 30
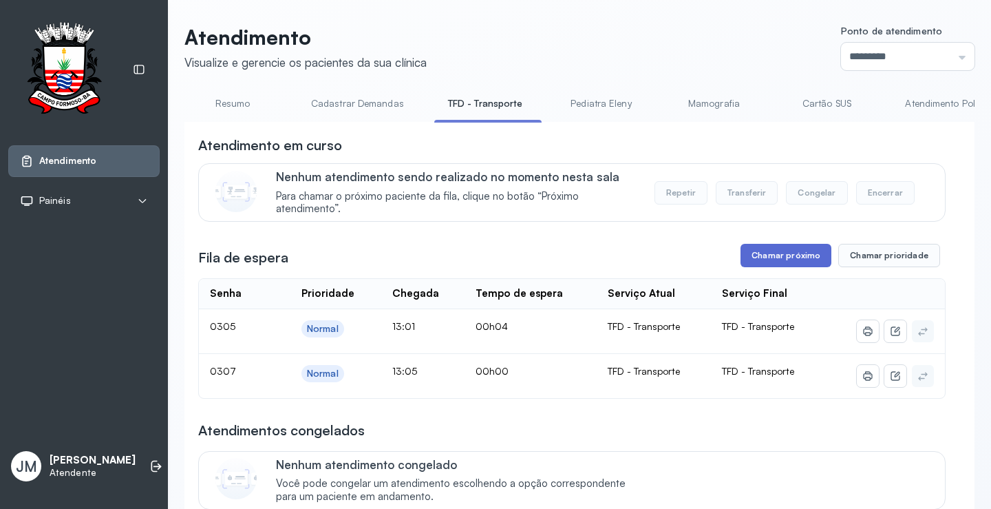
click at [780, 247] on button "Chamar próximo" at bounding box center [785, 255] width 91 height 23
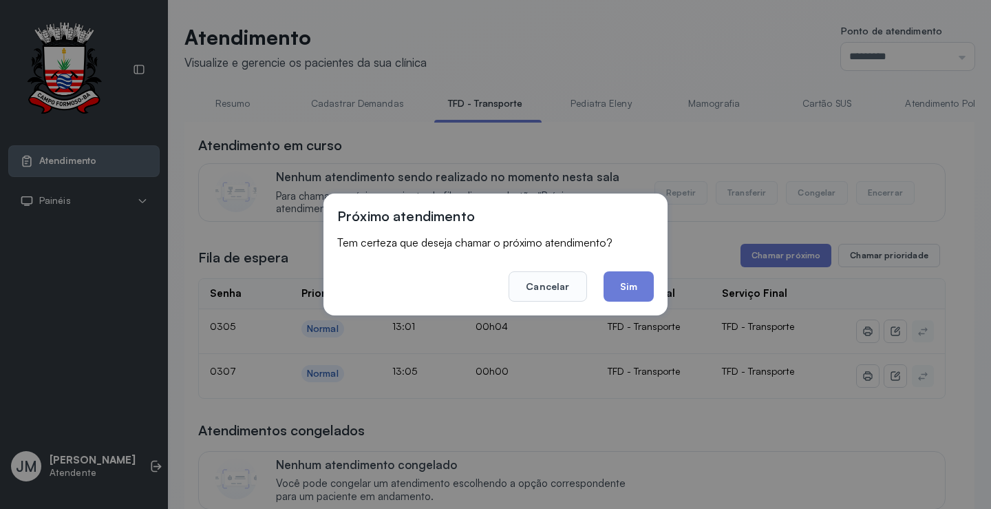
drag, startPoint x: 647, startPoint y: 282, endPoint x: 640, endPoint y: 285, distance: 7.4
click at [640, 285] on button "Sim" at bounding box center [628, 286] width 50 height 30
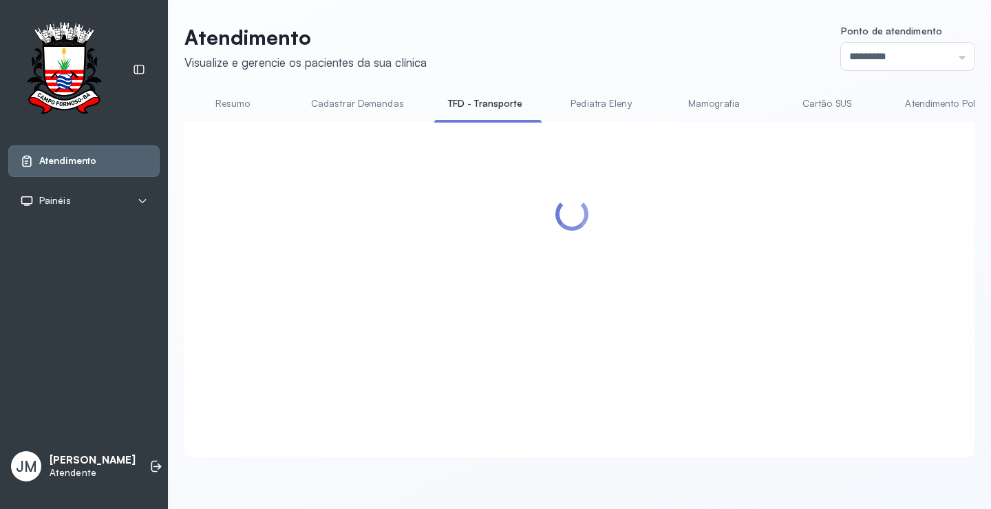
click at [640, 285] on div at bounding box center [571, 273] width 747 height 275
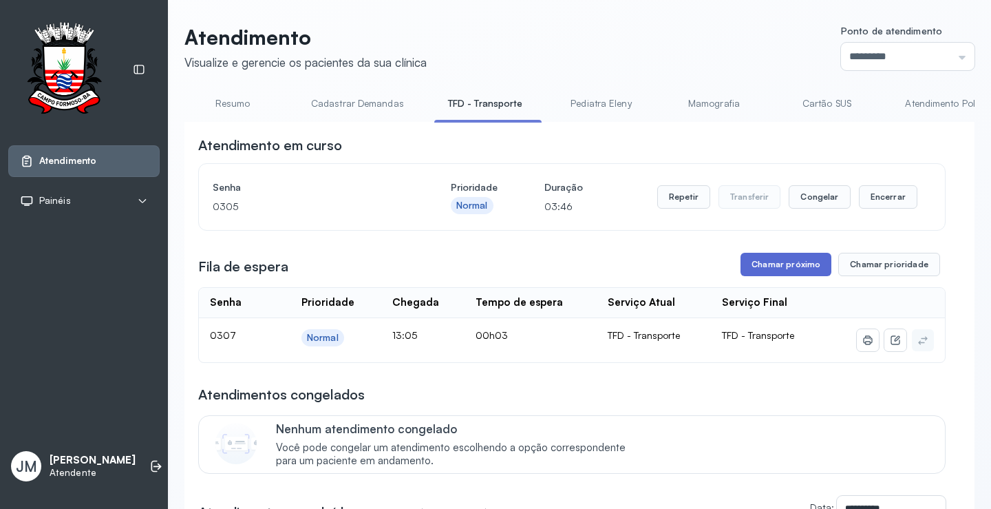
click at [778, 261] on button "Chamar próximo" at bounding box center [785, 264] width 91 height 23
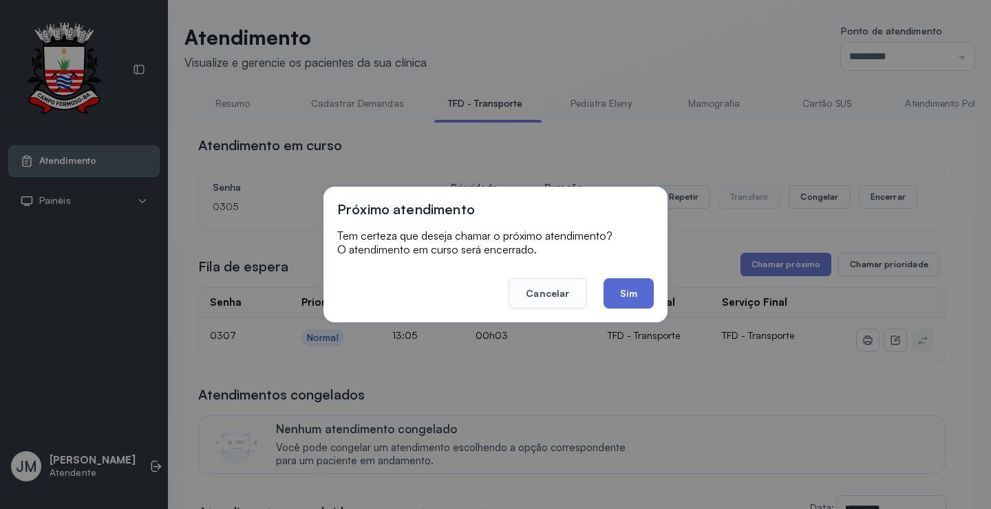
click at [626, 292] on button "Sim" at bounding box center [628, 293] width 50 height 30
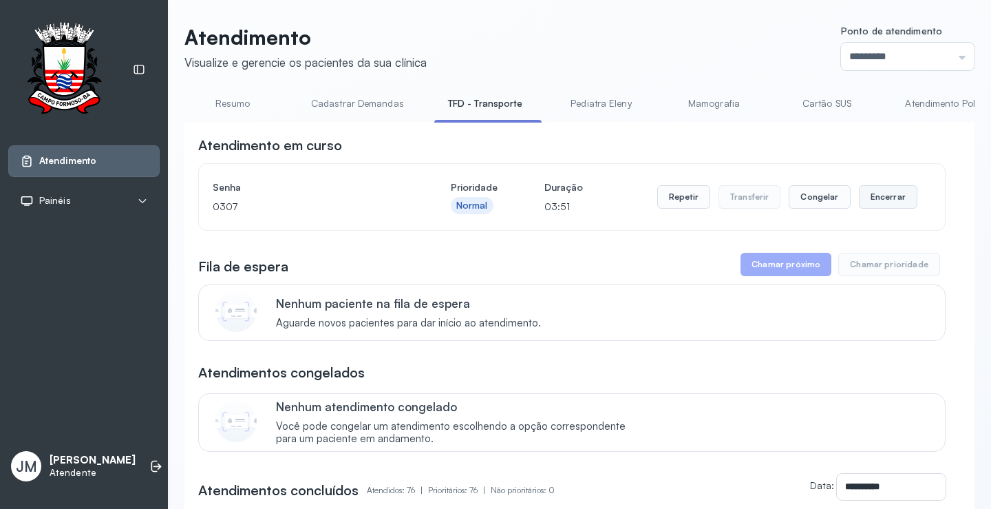
click at [882, 200] on button "Encerrar" at bounding box center [888, 196] width 58 height 23
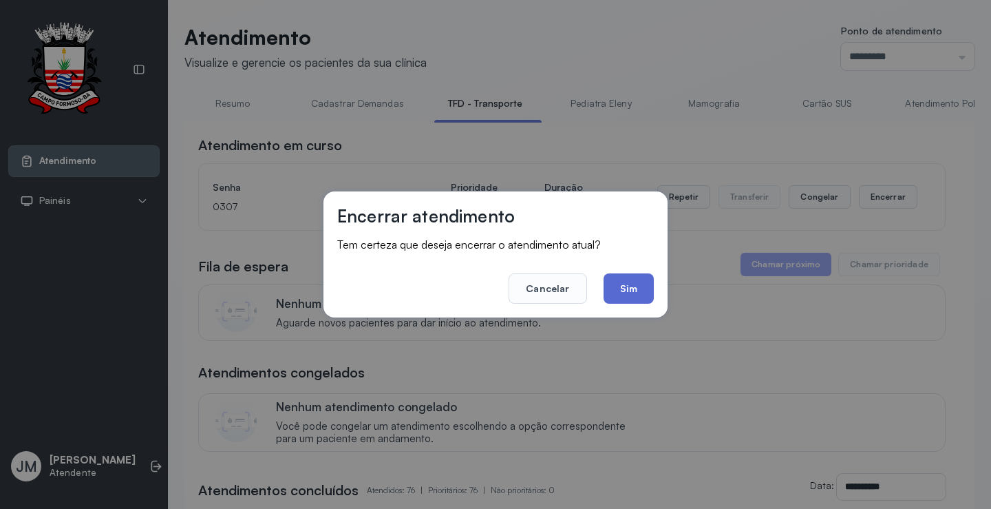
click at [636, 288] on button "Sim" at bounding box center [628, 288] width 50 height 30
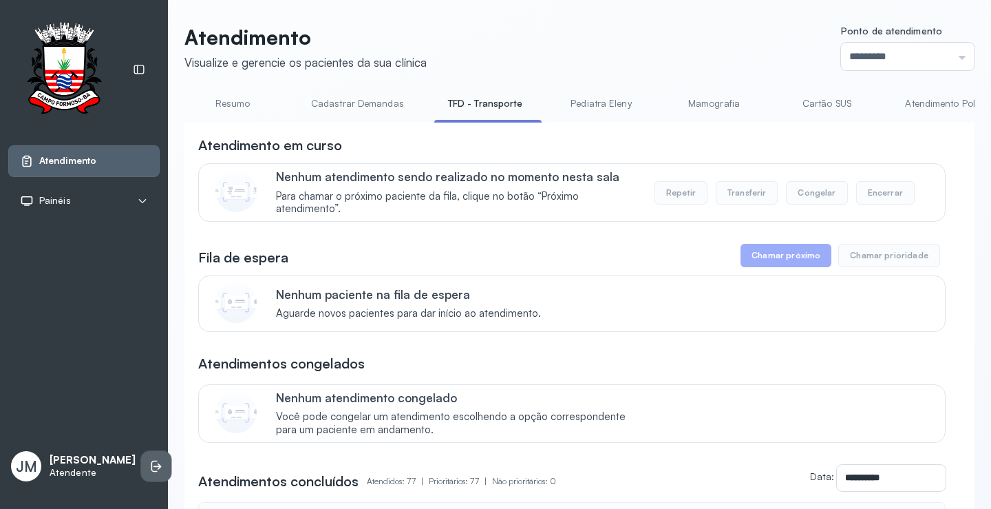
click at [149, 467] on icon at bounding box center [156, 466] width 14 height 14
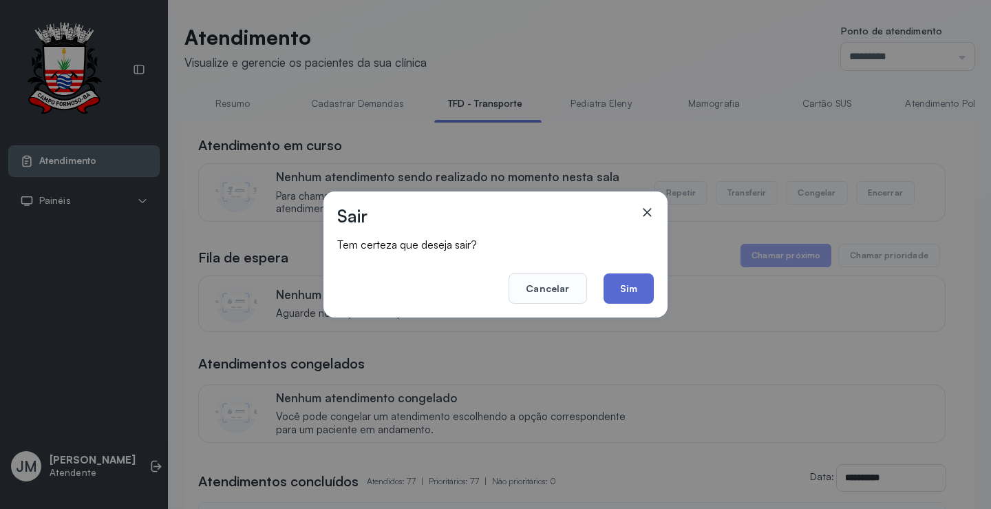
click at [638, 277] on button "Sim" at bounding box center [628, 288] width 50 height 30
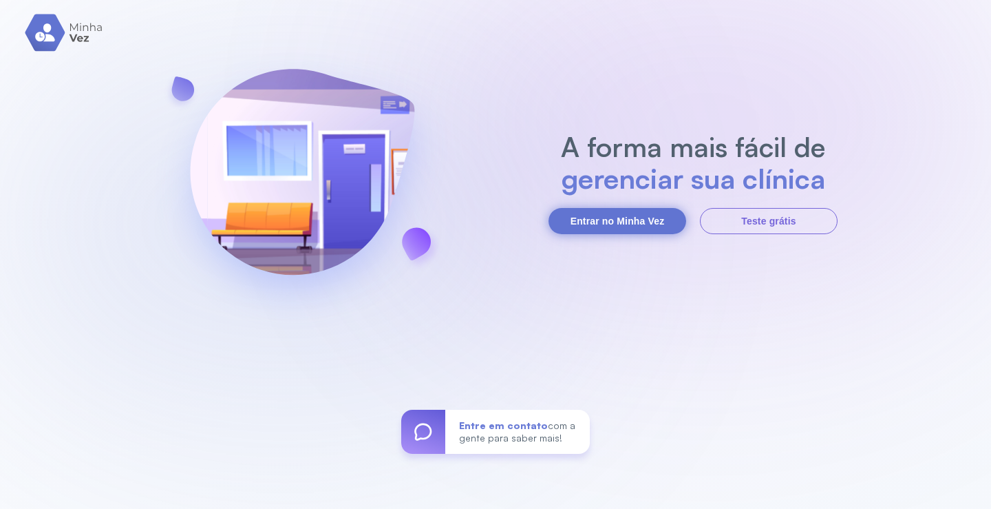
click at [635, 222] on button "Entrar no Minha Vez" at bounding box center [617, 221] width 138 height 26
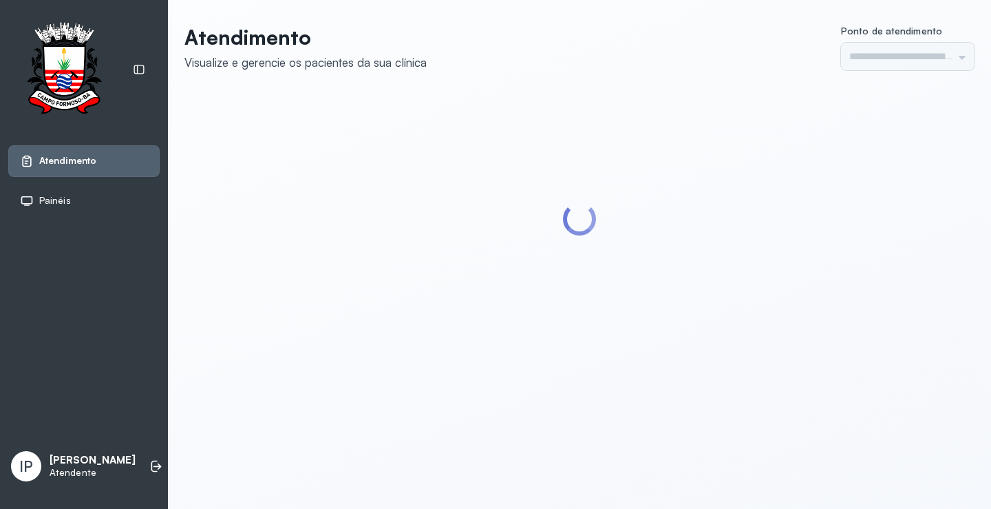
type input "*********"
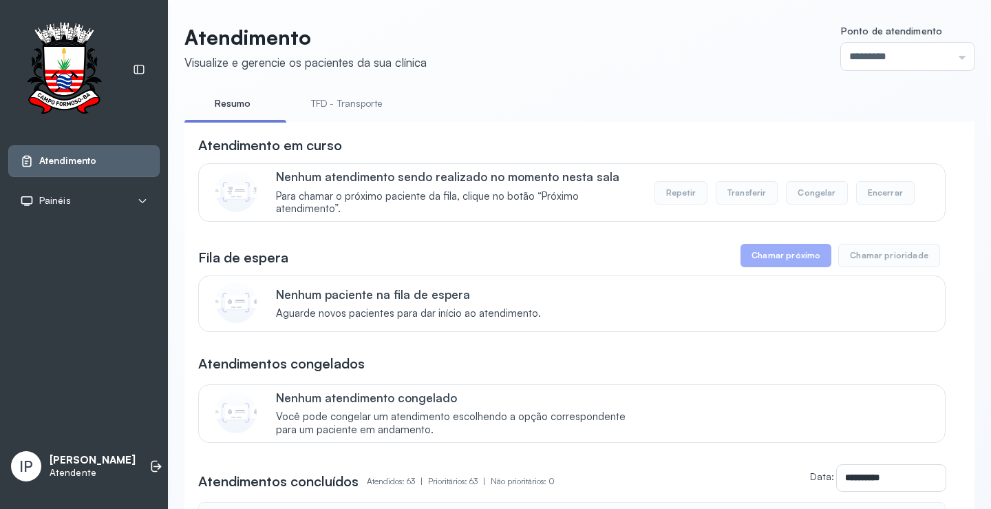
click at [316, 100] on link "TFD - Transporte" at bounding box center [346, 103] width 99 height 23
